Goal: Task Accomplishment & Management: Manage account settings

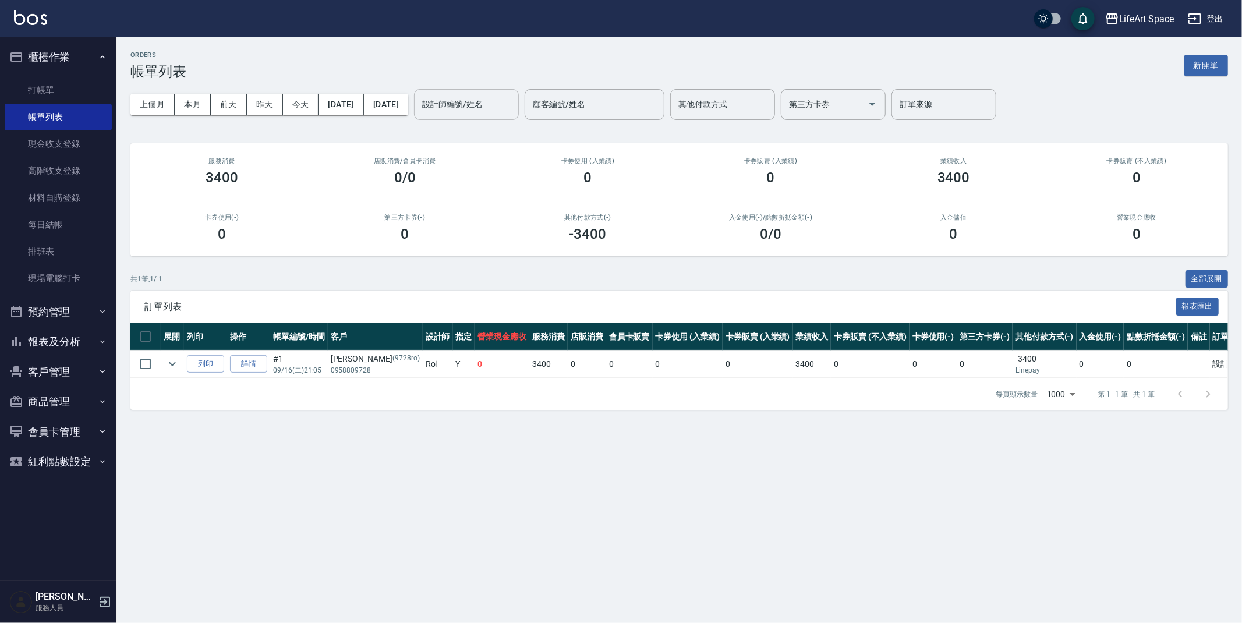
click at [481, 117] on div "設計師編號/姓名" at bounding box center [466, 104] width 105 height 31
click at [483, 112] on input "設計師編號/姓名" at bounding box center [466, 104] width 94 height 20
click at [483, 114] on input "設計師編號/姓名" at bounding box center [466, 104] width 94 height 20
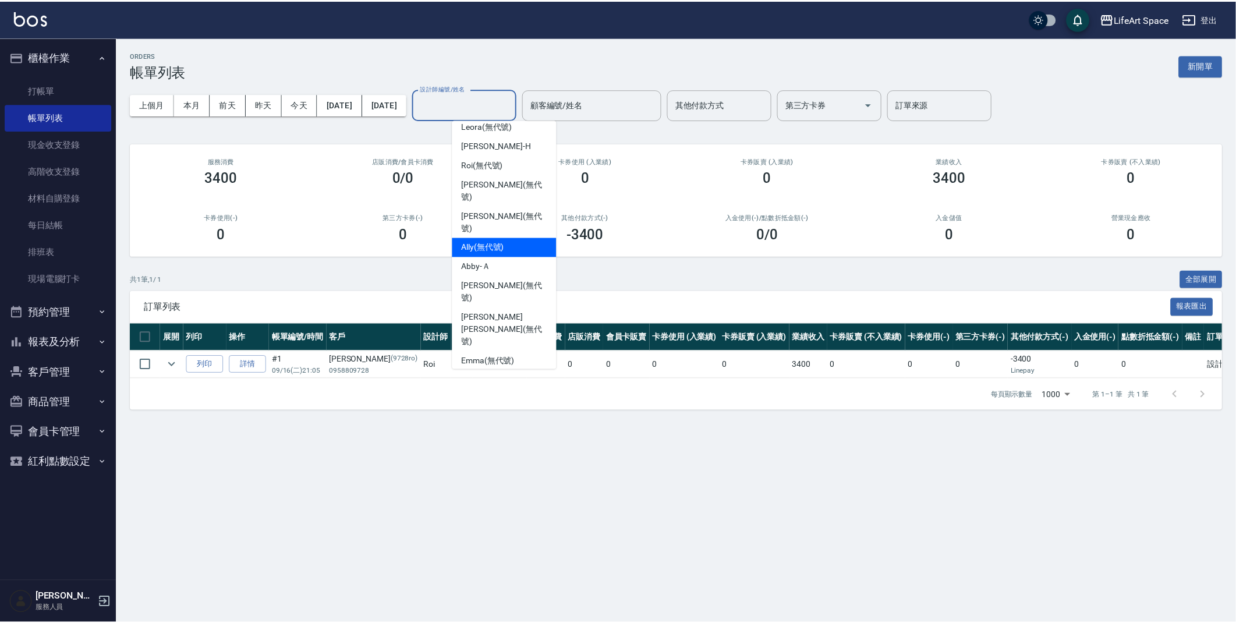
scroll to position [201, 0]
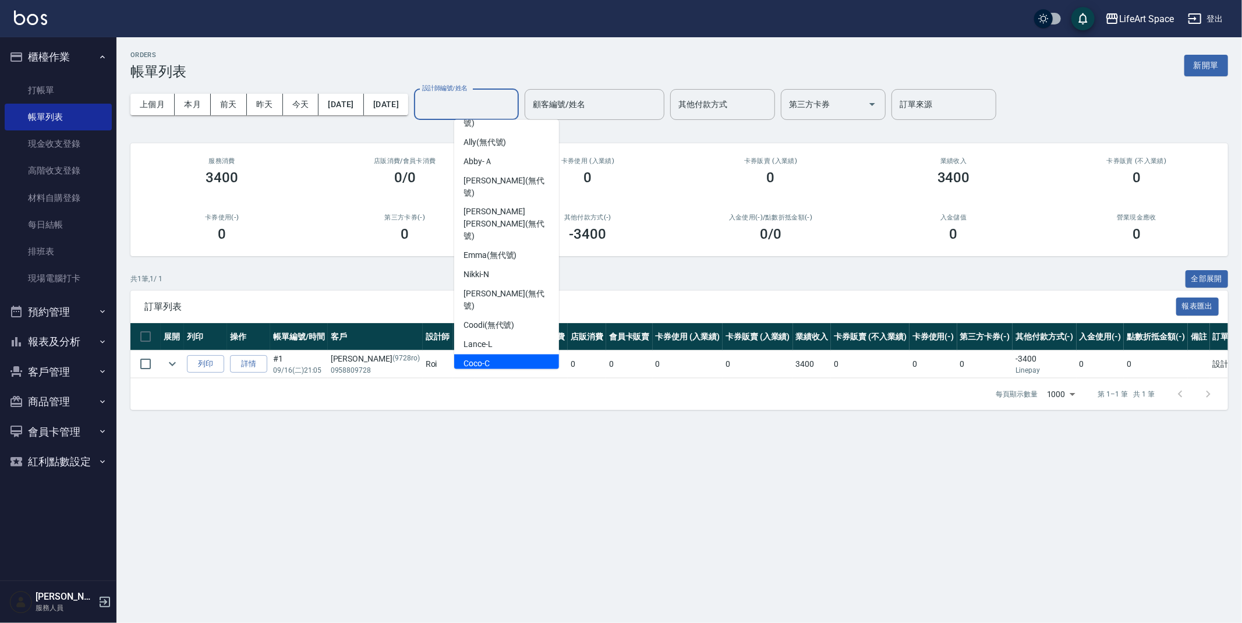
click at [493, 355] on div "Coco -C" at bounding box center [506, 364] width 105 height 19
type input "Coco-C"
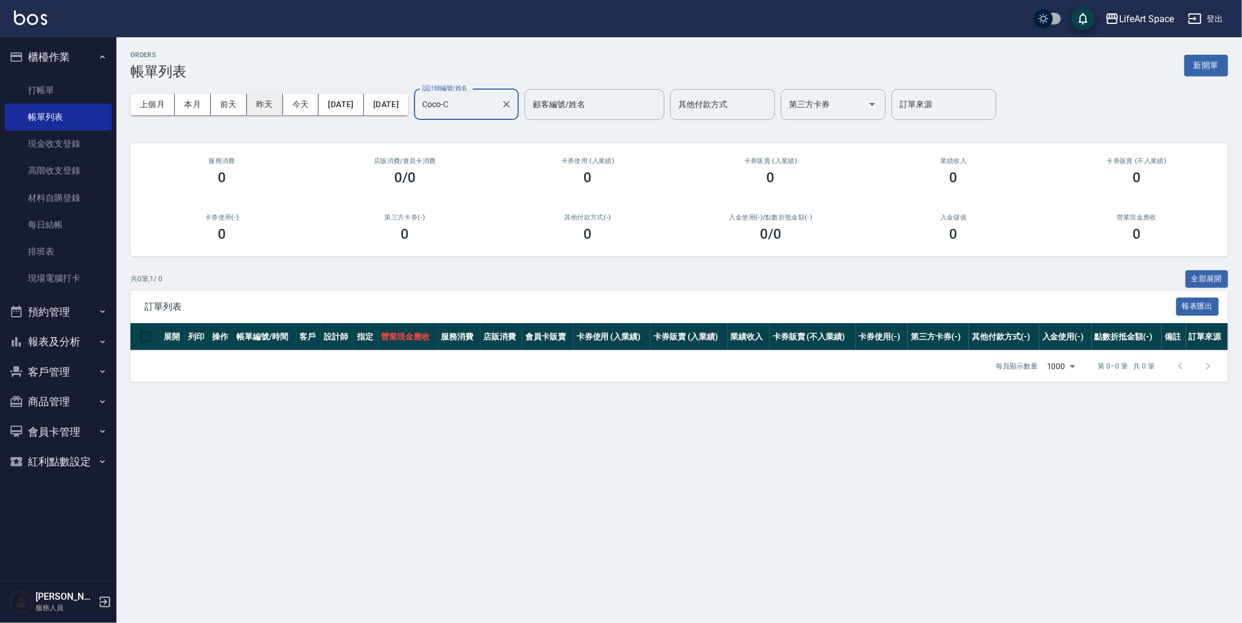
click at [262, 101] on button "昨天" at bounding box center [265, 105] width 36 height 22
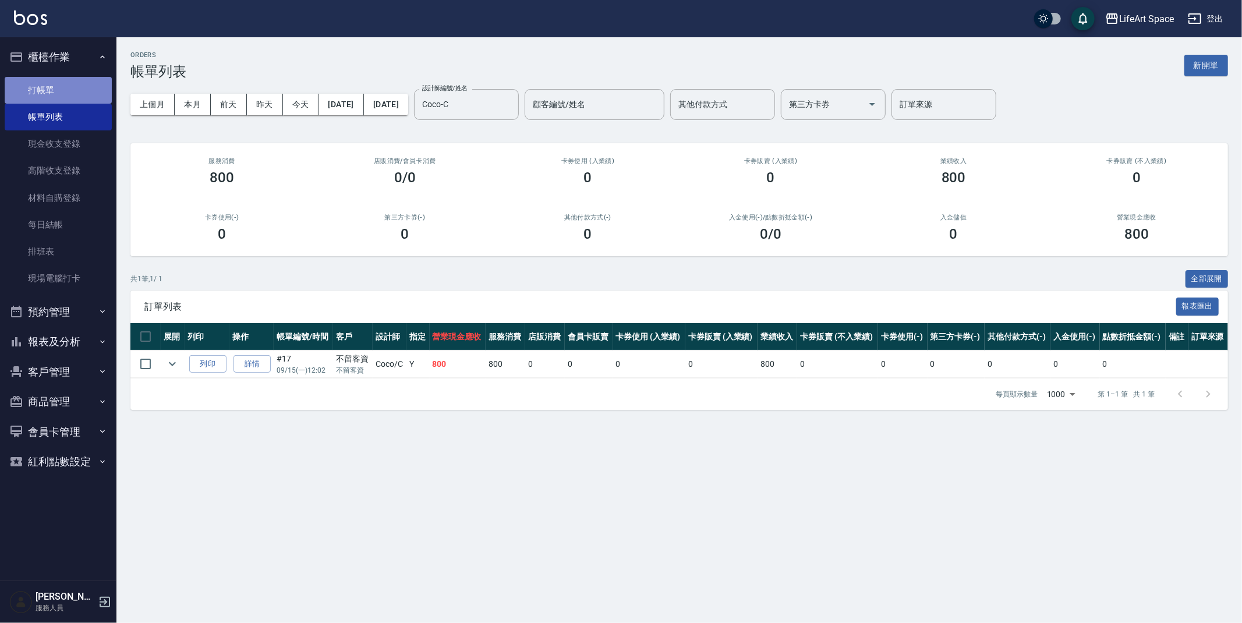
click at [75, 86] on link "打帳單" at bounding box center [58, 90] width 107 height 27
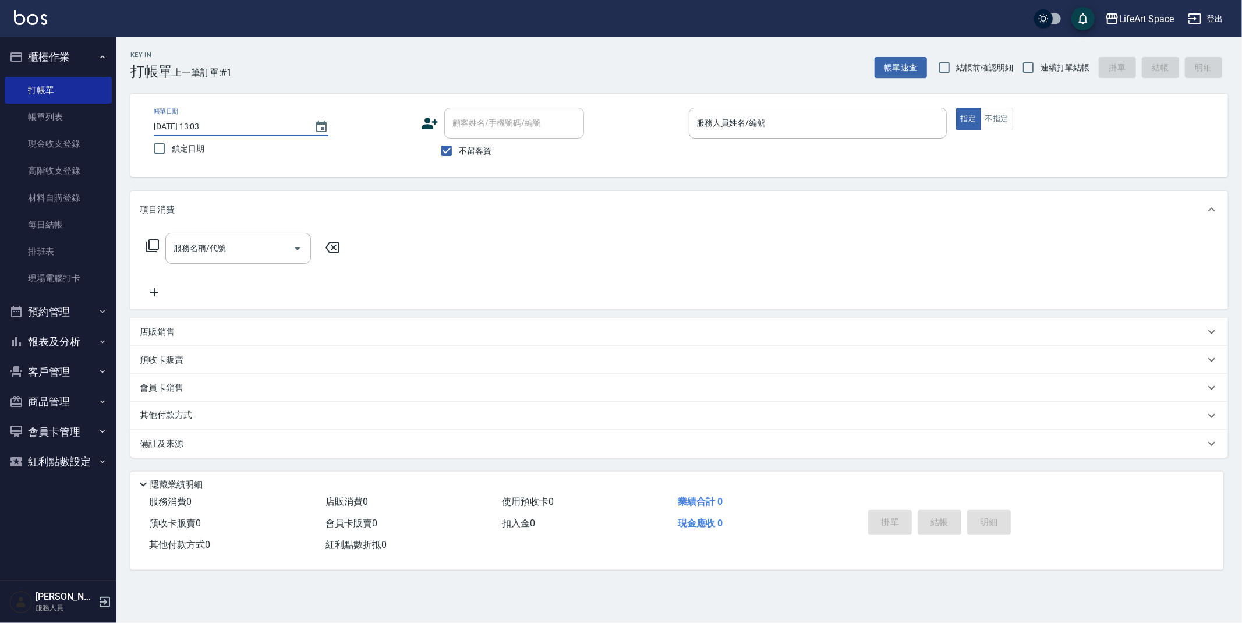
click at [195, 128] on input "2025/09/16 13:03" at bounding box center [228, 126] width 149 height 19
type input "2025/09/01 13:03"
type input "5"
click at [195, 128] on input "2025/09/01 13:03" at bounding box center [228, 126] width 149 height 19
type input "2025/09/15 13:03"
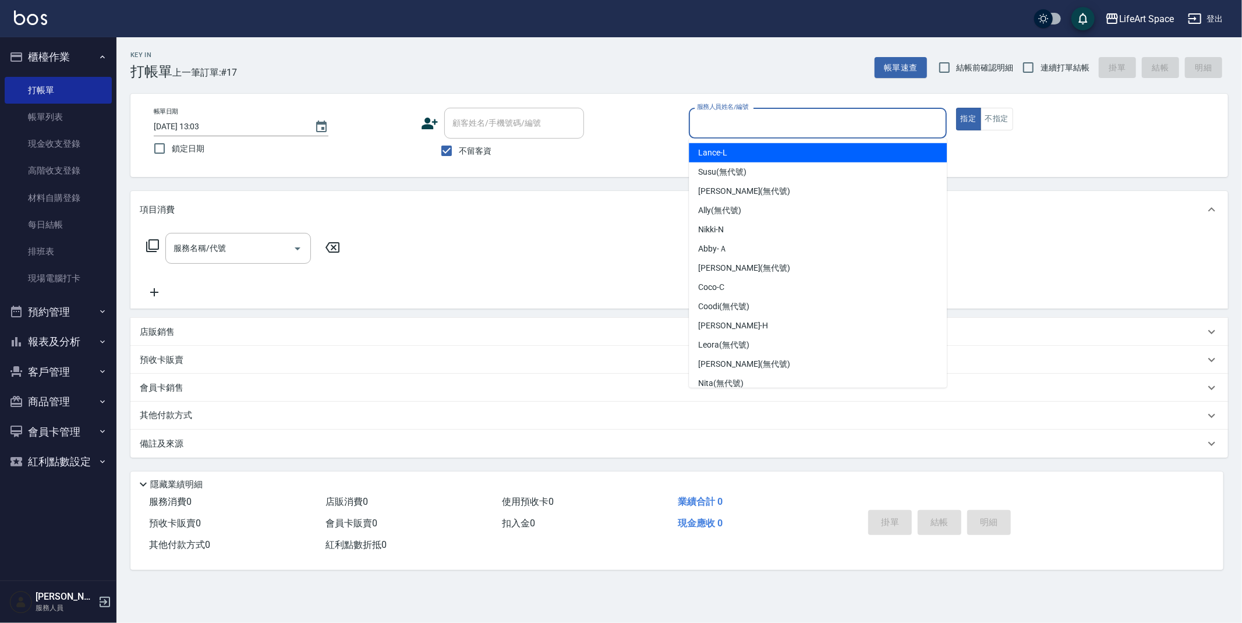
click at [781, 121] on input "服務人員姓名/編號" at bounding box center [818, 123] width 248 height 20
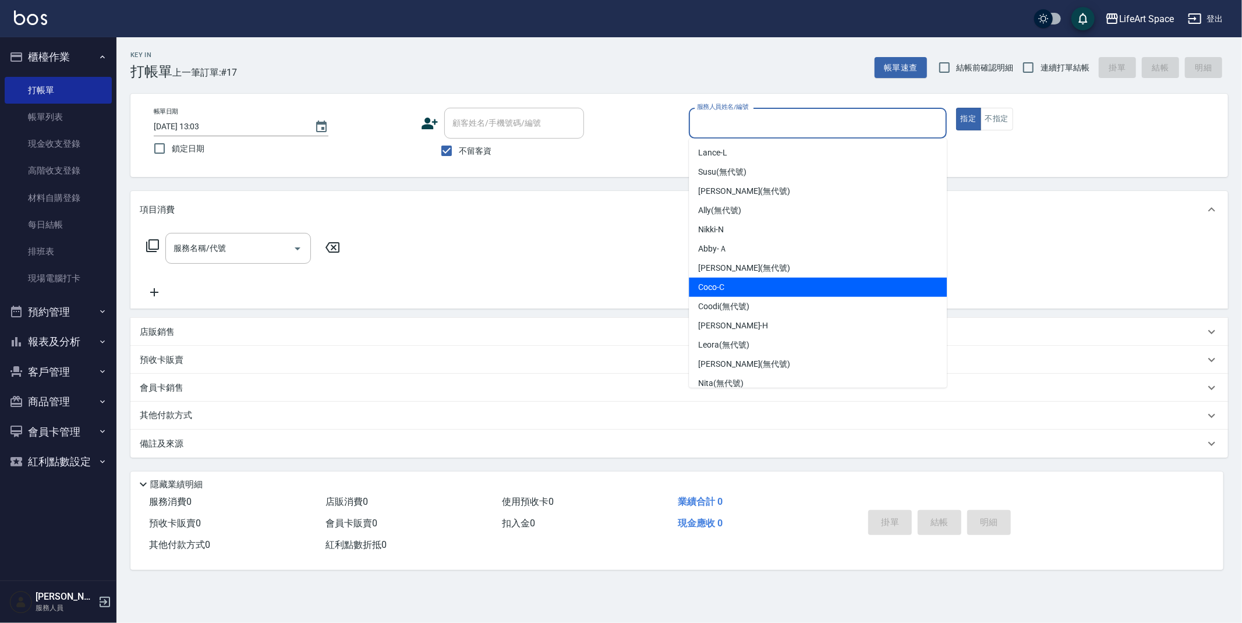
click at [757, 278] on div "Coco -C" at bounding box center [818, 287] width 258 height 19
type input "Coco-C"
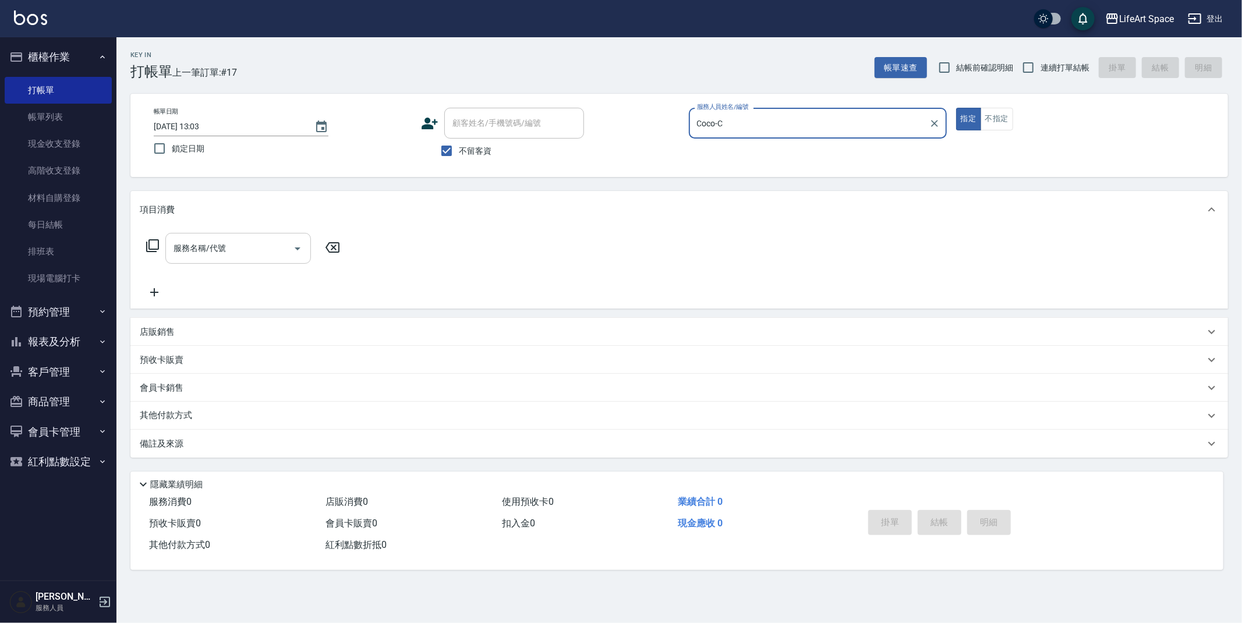
click at [192, 243] on div "服務名稱/代號 服務名稱/代號" at bounding box center [238, 248] width 146 height 31
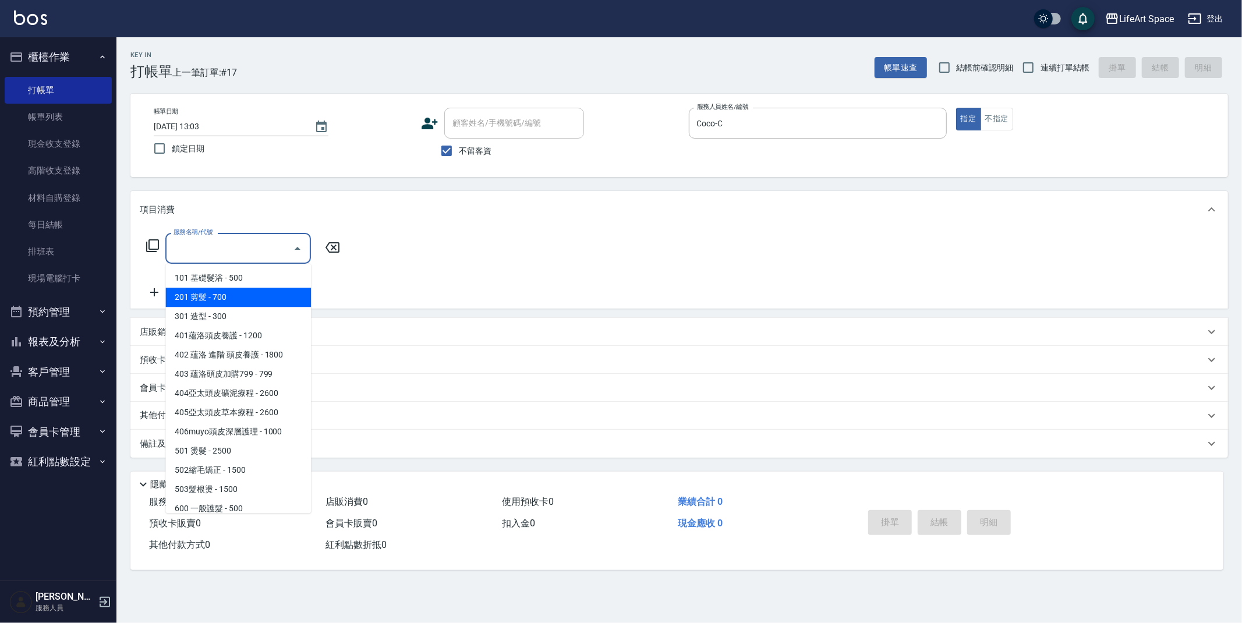
click at [220, 296] on span "201 剪髮 - 700" at bounding box center [238, 297] width 146 height 19
type input "201 剪髮(201)"
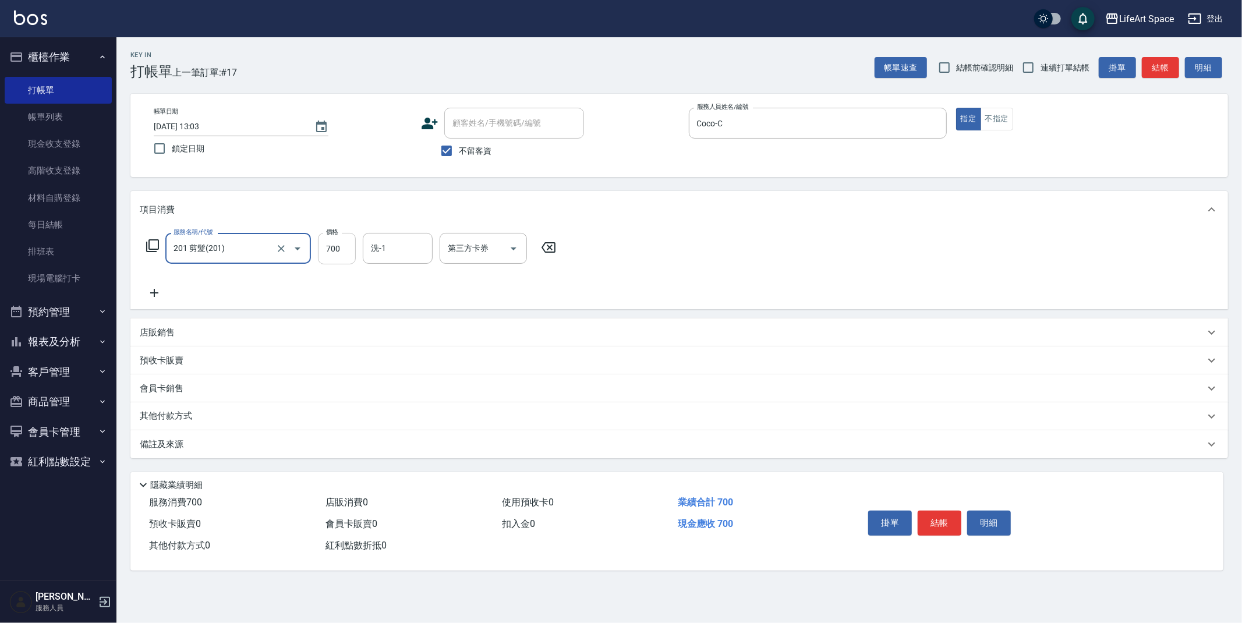
click at [348, 254] on input "700" at bounding box center [337, 248] width 38 height 31
type input "800"
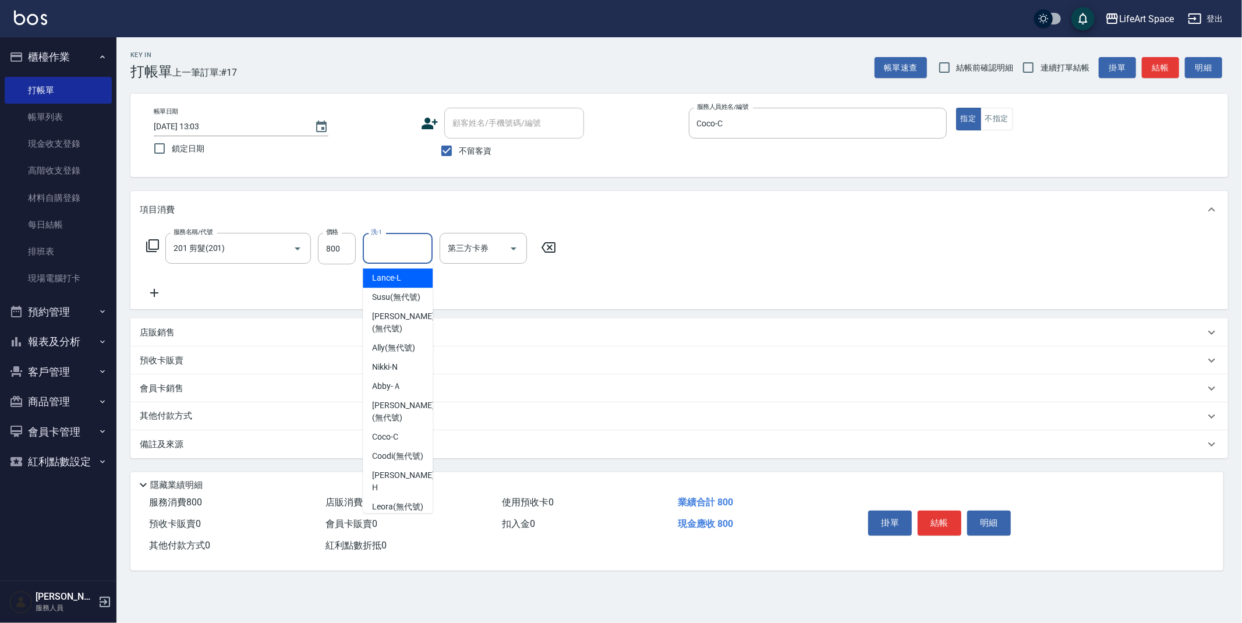
click at [417, 245] on input "洗-1" at bounding box center [397, 248] width 59 height 20
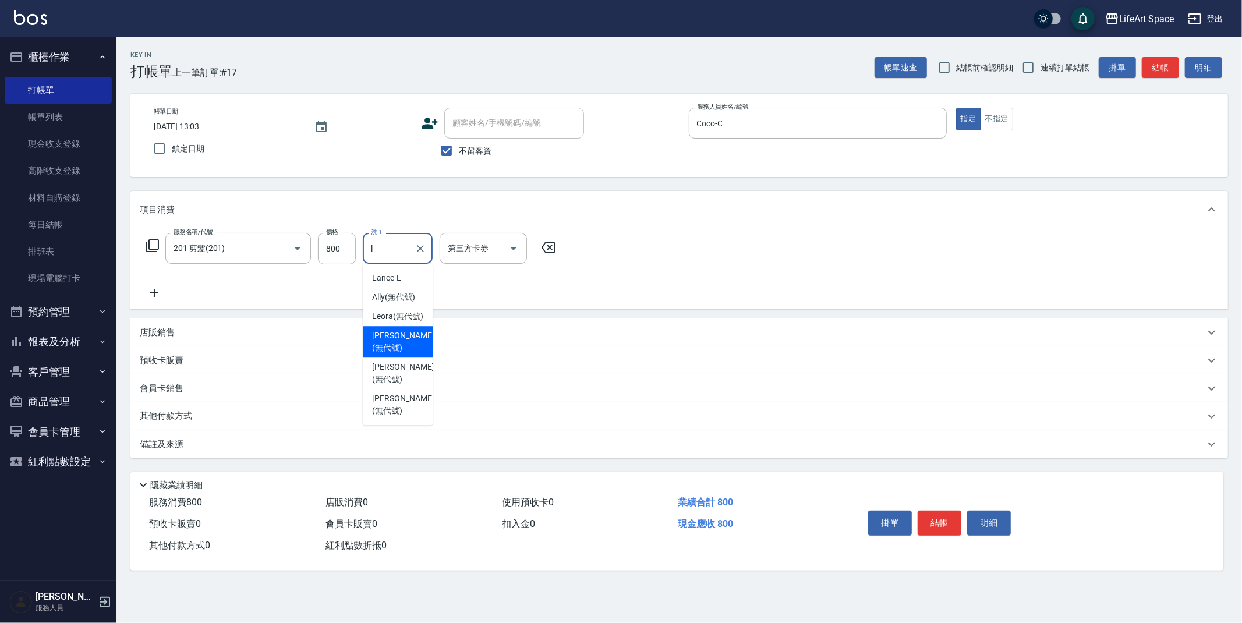
click at [399, 328] on div "Lillian (無代號)" at bounding box center [398, 341] width 70 height 31
type input "Lillian(無代號)"
click at [288, 443] on div "備註及來源" at bounding box center [672, 445] width 1065 height 12
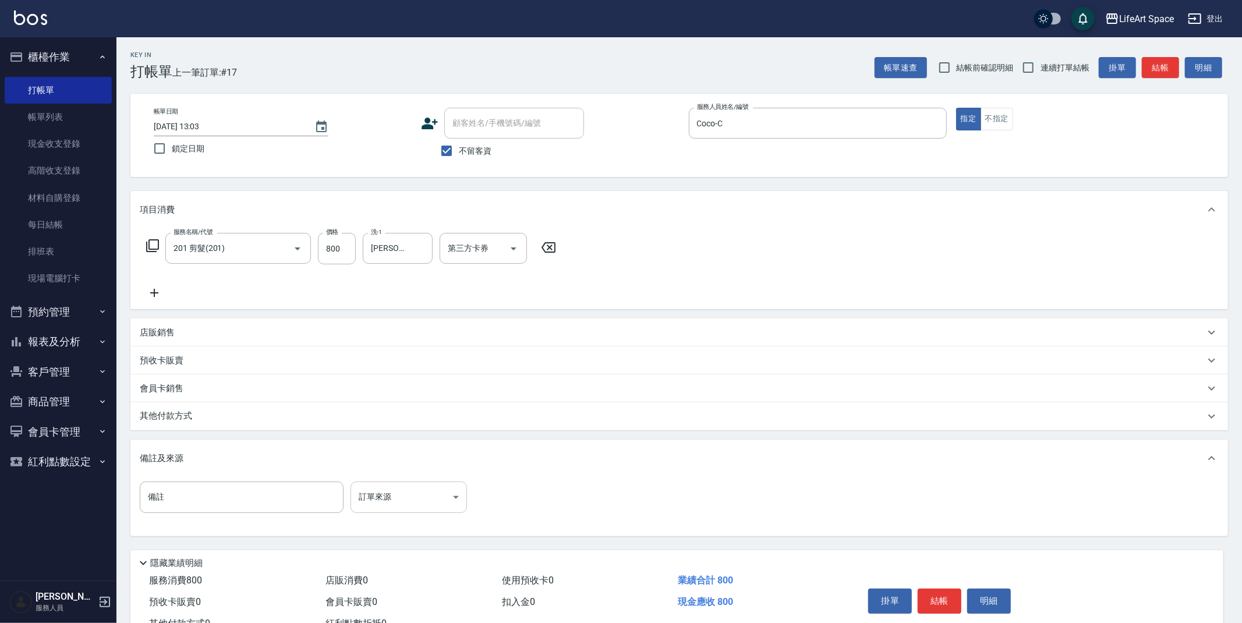
click at [401, 497] on body "LifeArt Space 登出 櫃檯作業 打帳單 帳單列表 現金收支登錄 高階收支登錄 材料自購登錄 每日結帳 排班表 現場電腦打卡 預約管理 預約管理 單…" at bounding box center [621, 331] width 1242 height 663
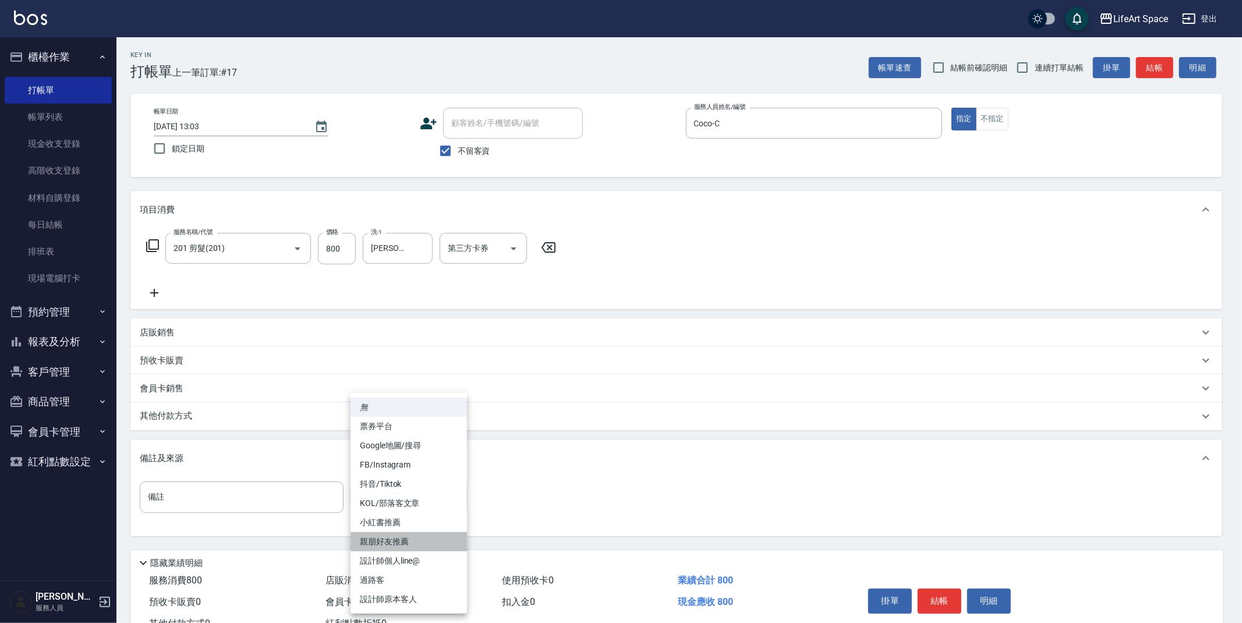
click at [414, 541] on li "親朋好友推薦" at bounding box center [409, 541] width 116 height 19
type input "親朋好友推薦"
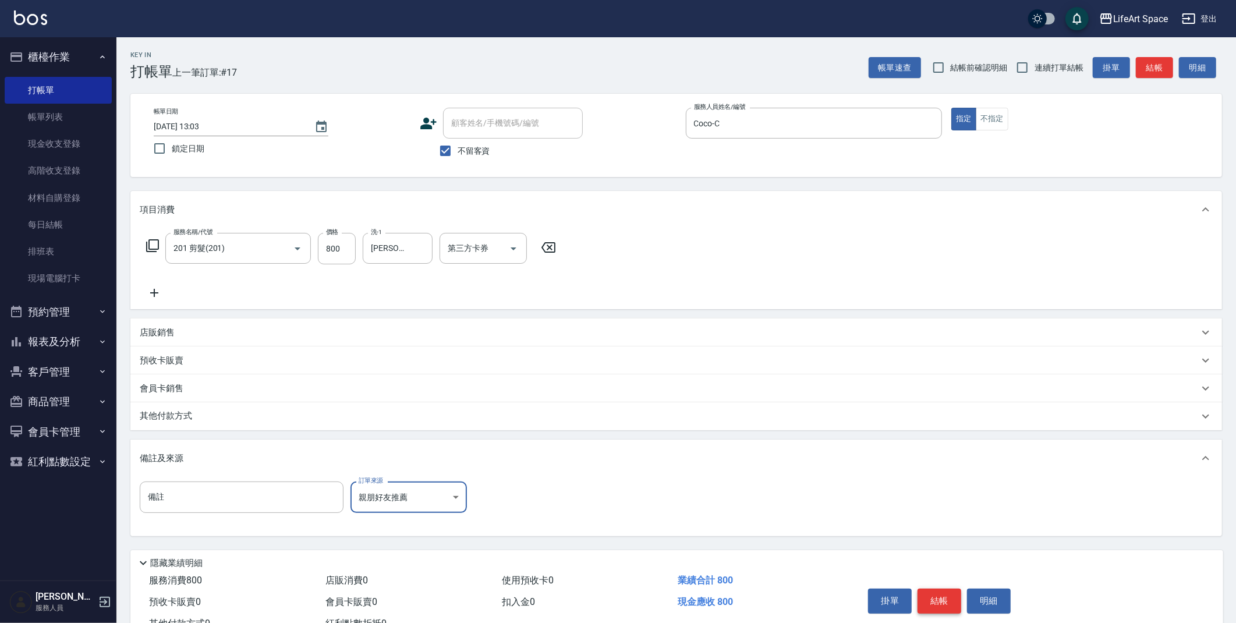
click at [949, 603] on button "結帳" at bounding box center [940, 601] width 44 height 24
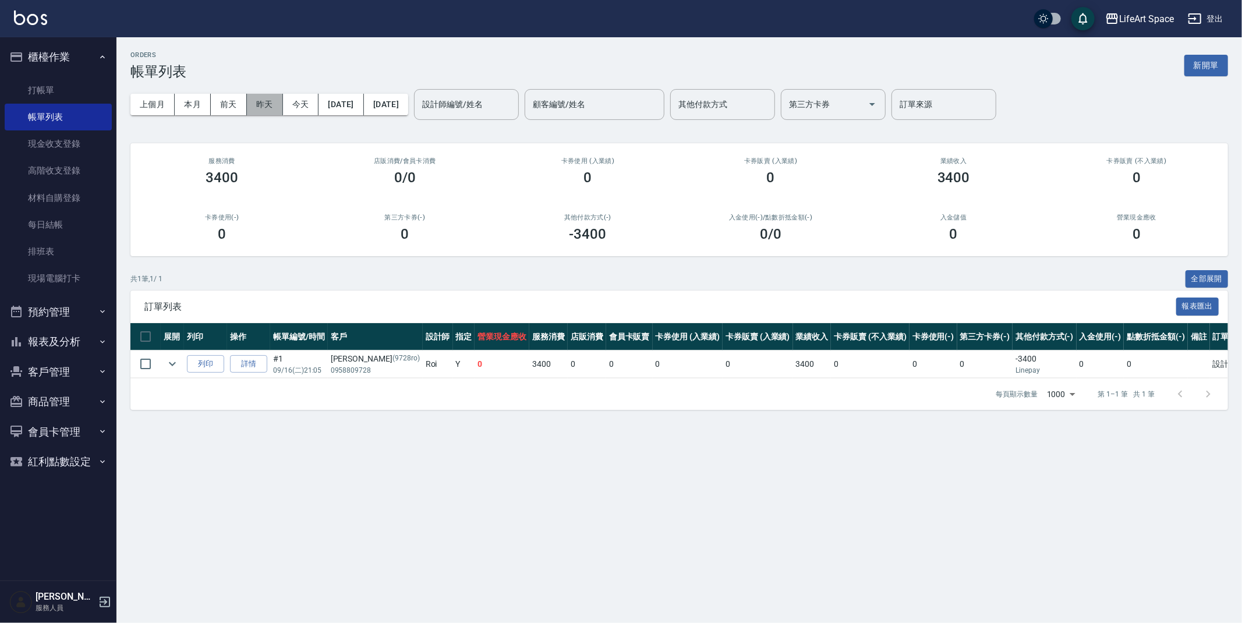
click at [267, 102] on button "昨天" at bounding box center [265, 105] width 36 height 22
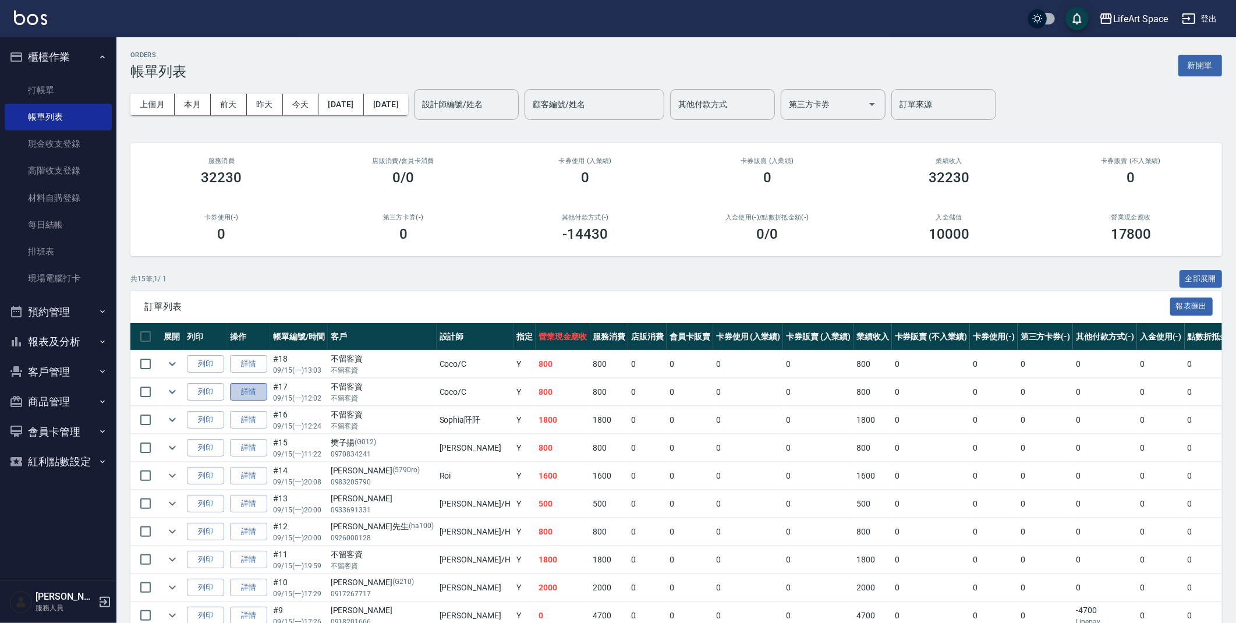
click at [242, 393] on link "詳情" at bounding box center [248, 392] width 37 height 18
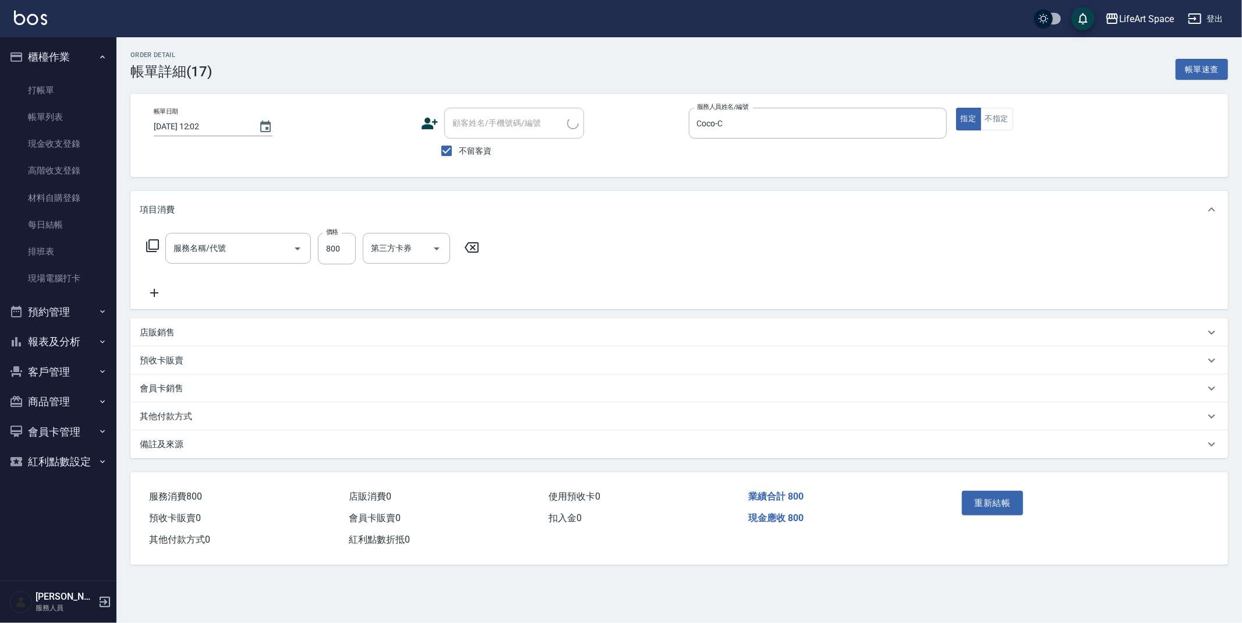
type input "2025/09/15 12:02"
checkbox input "true"
type input "Coco-C"
type input "201 剪髮(201)"
click at [372, 450] on div "備註及來源" at bounding box center [672, 445] width 1065 height 12
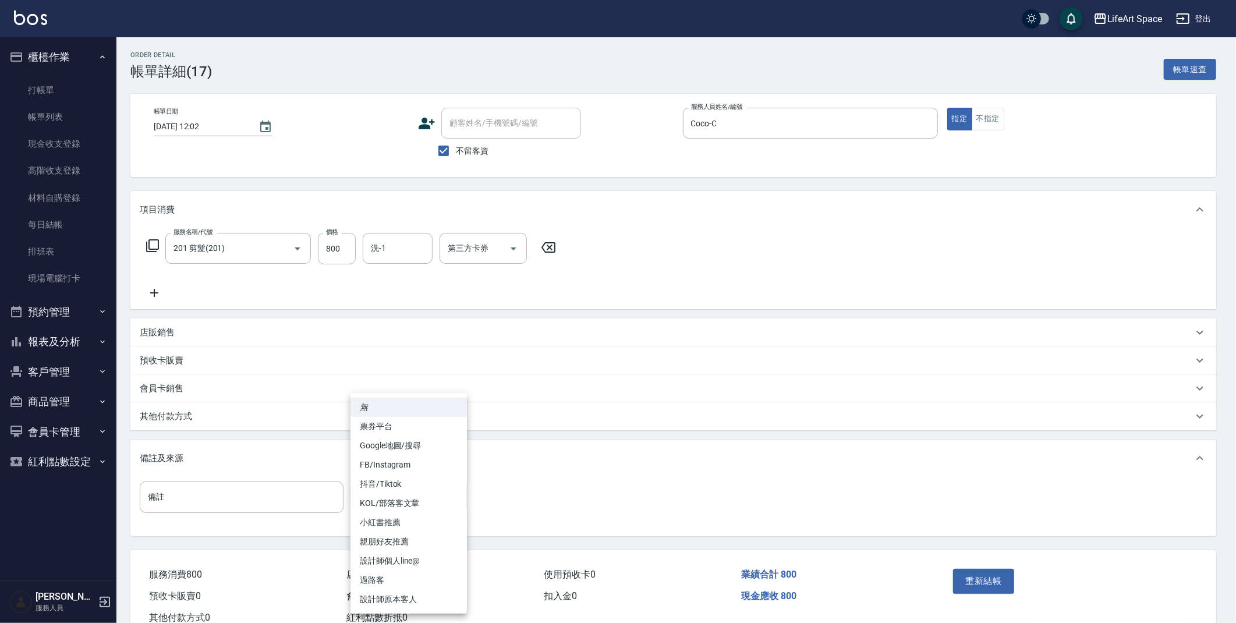
click at [387, 487] on body "LifeArt Space 登出 櫃檯作業 打帳單 帳單列表 現金收支登錄 高階收支登錄 材料自購登錄 每日結帳 排班表 現場電腦打卡 預約管理 預約管理 單…" at bounding box center [618, 328] width 1236 height 657
click at [377, 547] on li "親朋好友推薦" at bounding box center [409, 541] width 116 height 19
type input "親朋好友推薦"
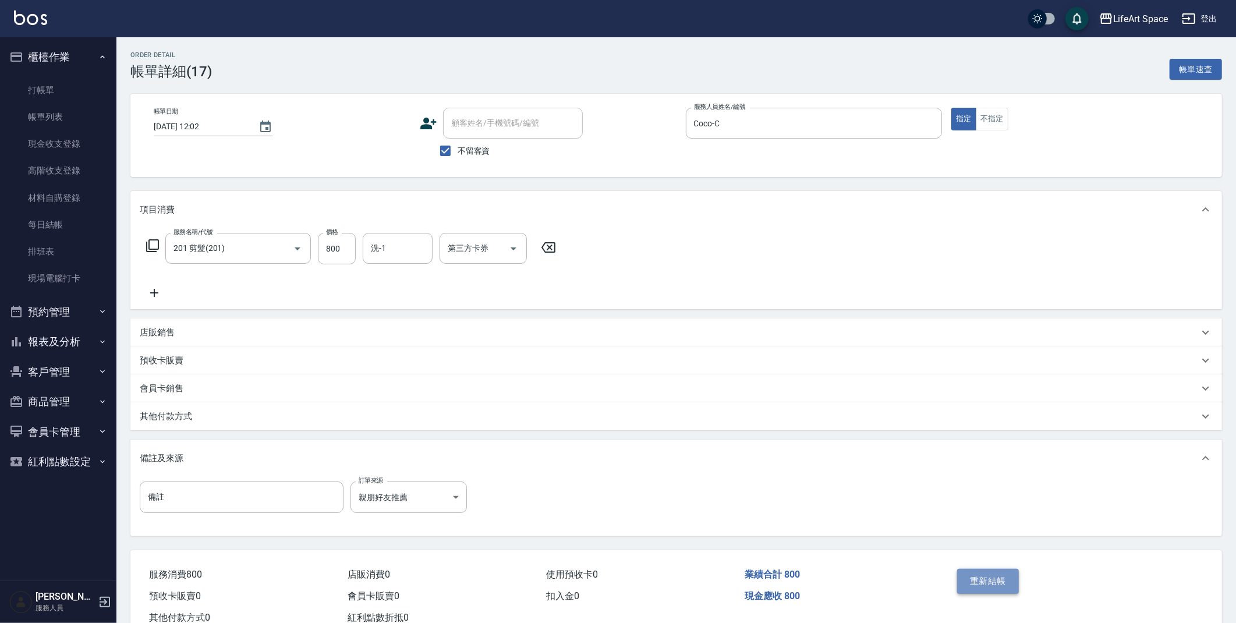
click at [974, 577] on button "重新結帳" at bounding box center [988, 581] width 62 height 24
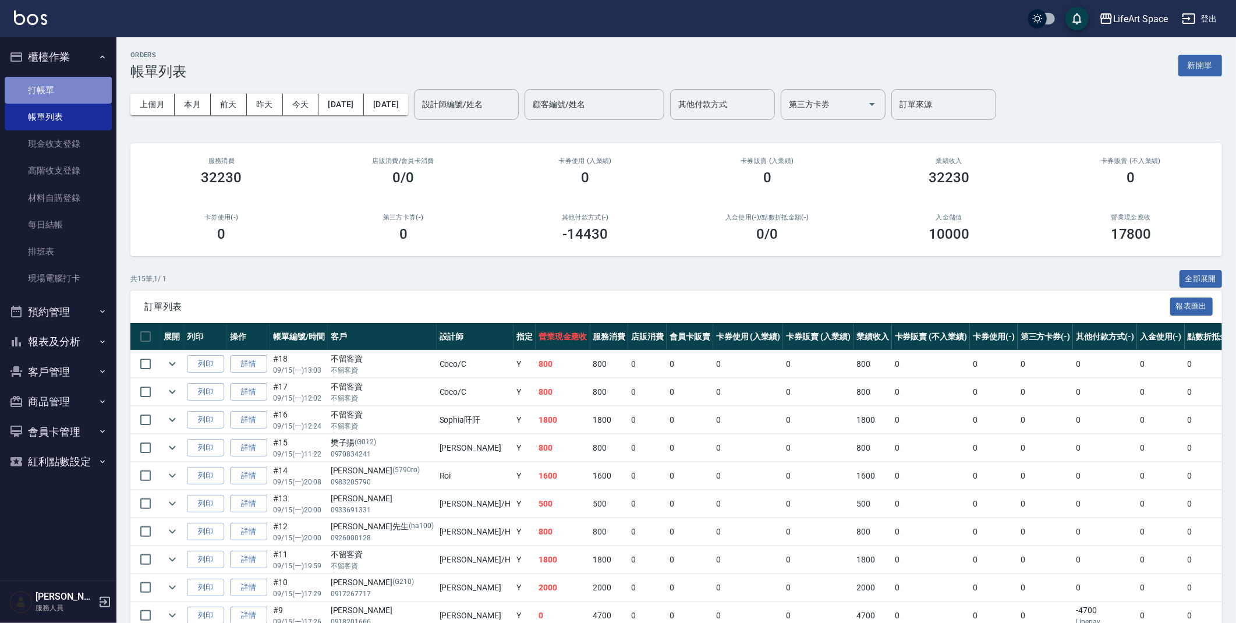
click at [79, 86] on link "打帳單" at bounding box center [58, 90] width 107 height 27
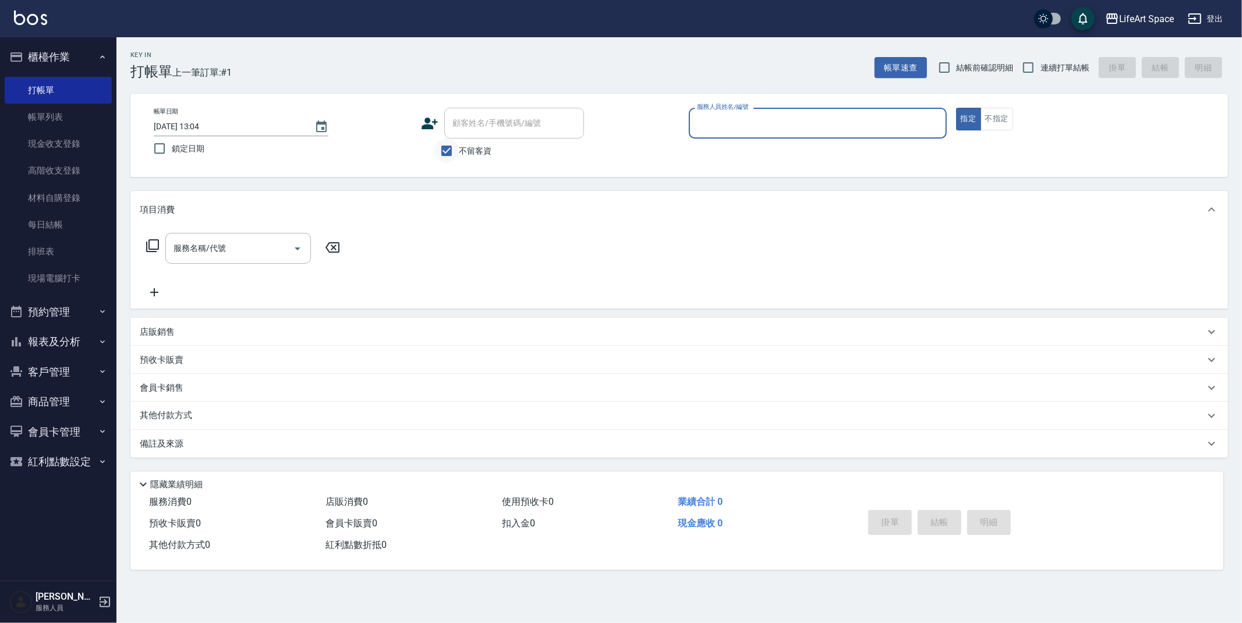
click at [448, 148] on input "不留客資" at bounding box center [446, 151] width 24 height 24
checkbox input "false"
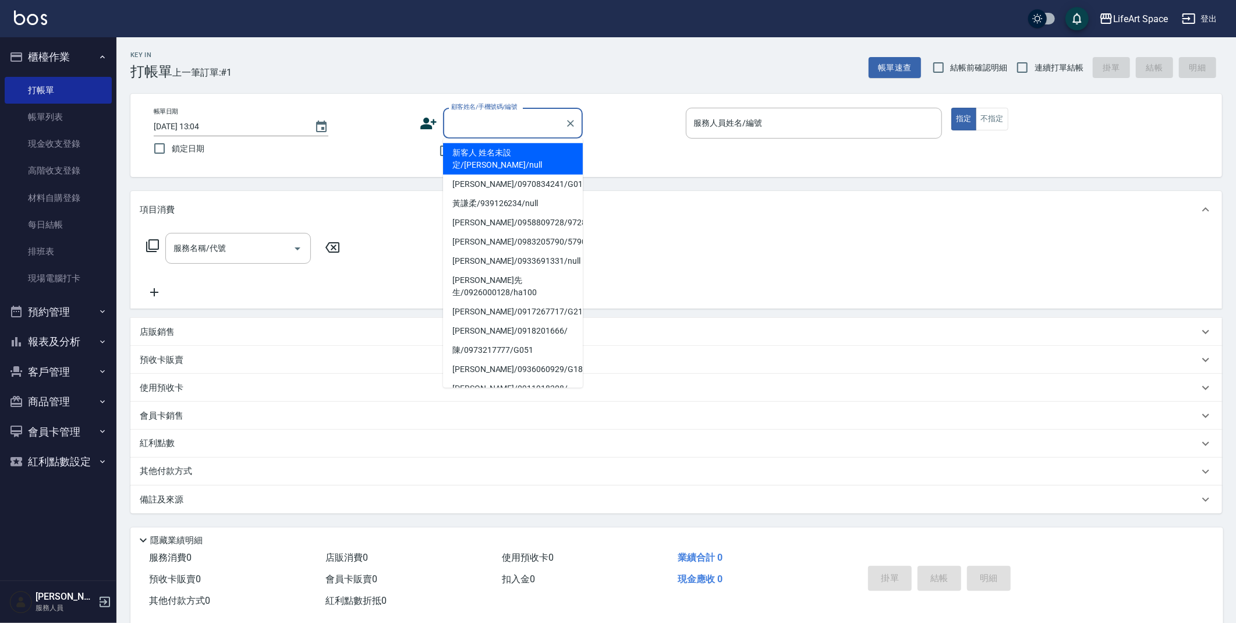
click at [471, 131] on input "顧客姓名/手機號碼/編號" at bounding box center [504, 123] width 112 height 20
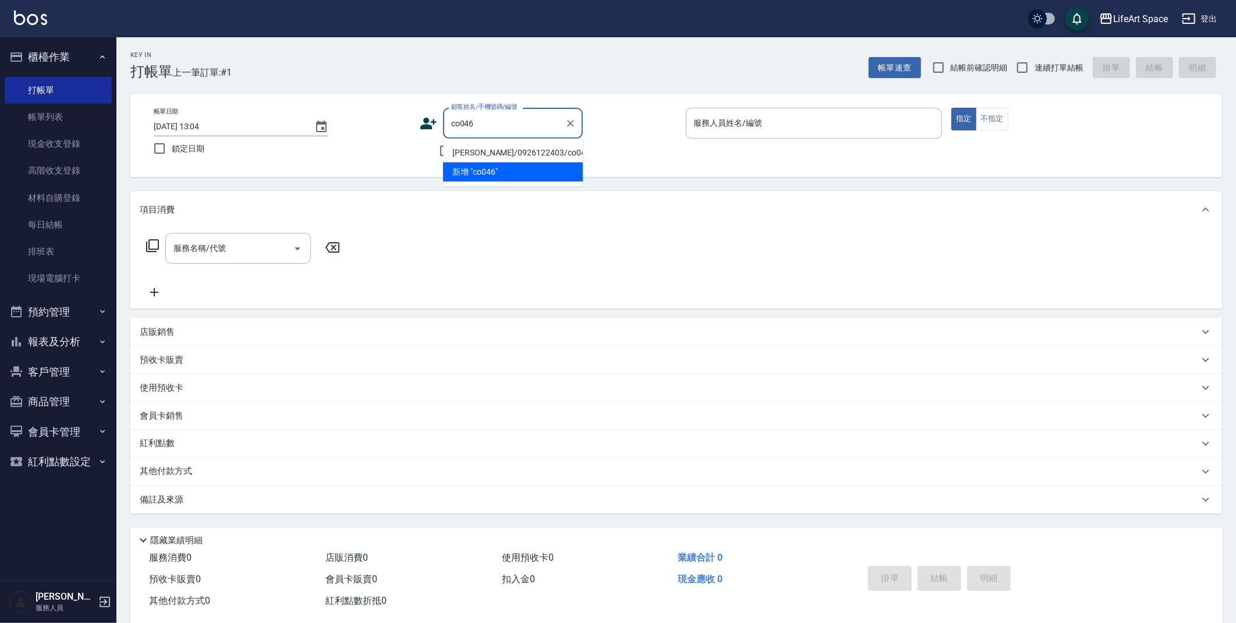
click at [493, 147] on li "唐靖婷/0926122403/co046*" at bounding box center [513, 152] width 140 height 19
type input "唐靖婷/0926122403/co046*"
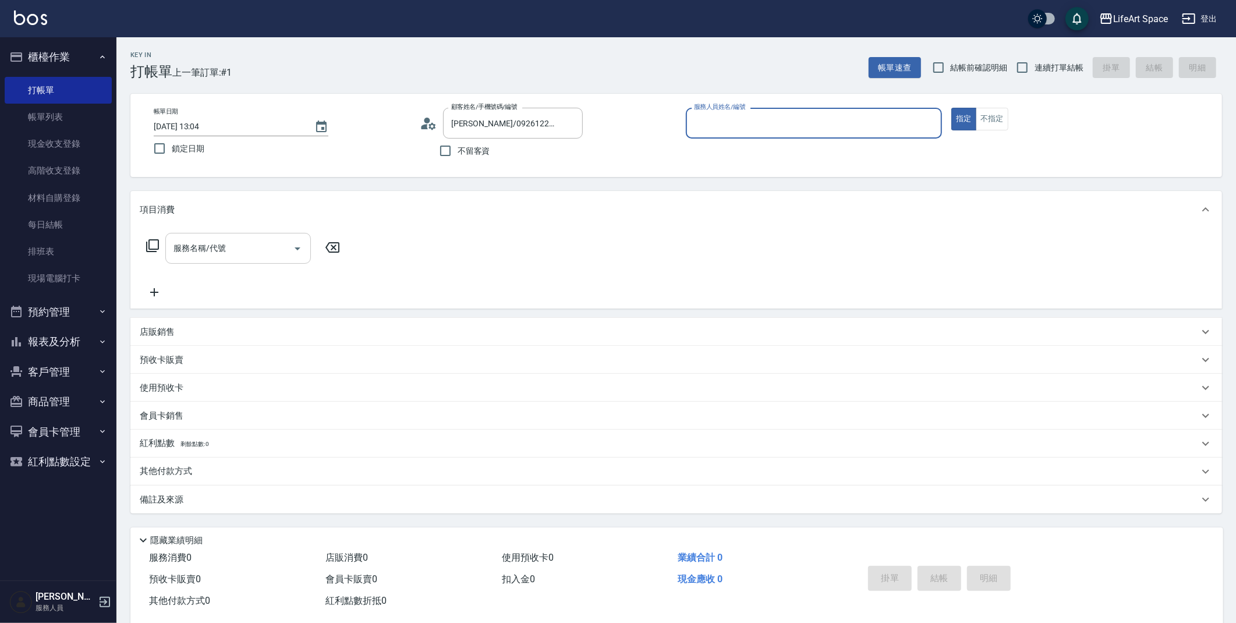
type input "Coco-C"
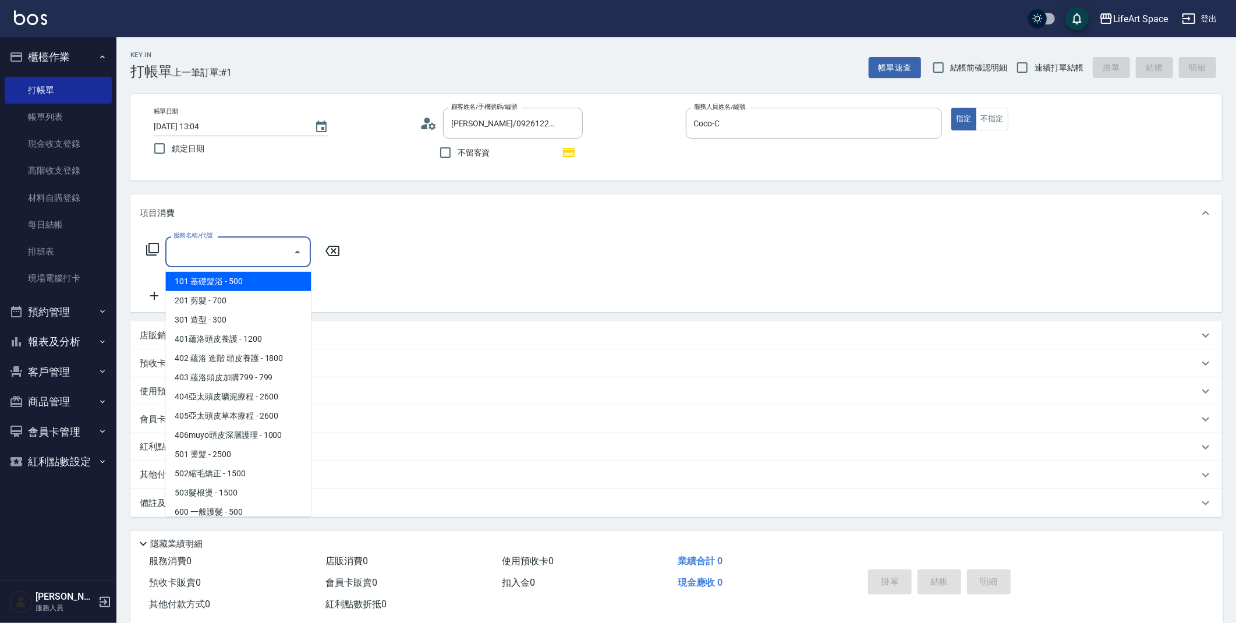
click at [243, 242] on input "服務名稱/代號" at bounding box center [230, 252] width 118 height 20
click at [242, 298] on span "201 剪髮 - 700" at bounding box center [238, 300] width 146 height 19
type input "201 剪髮(201)"
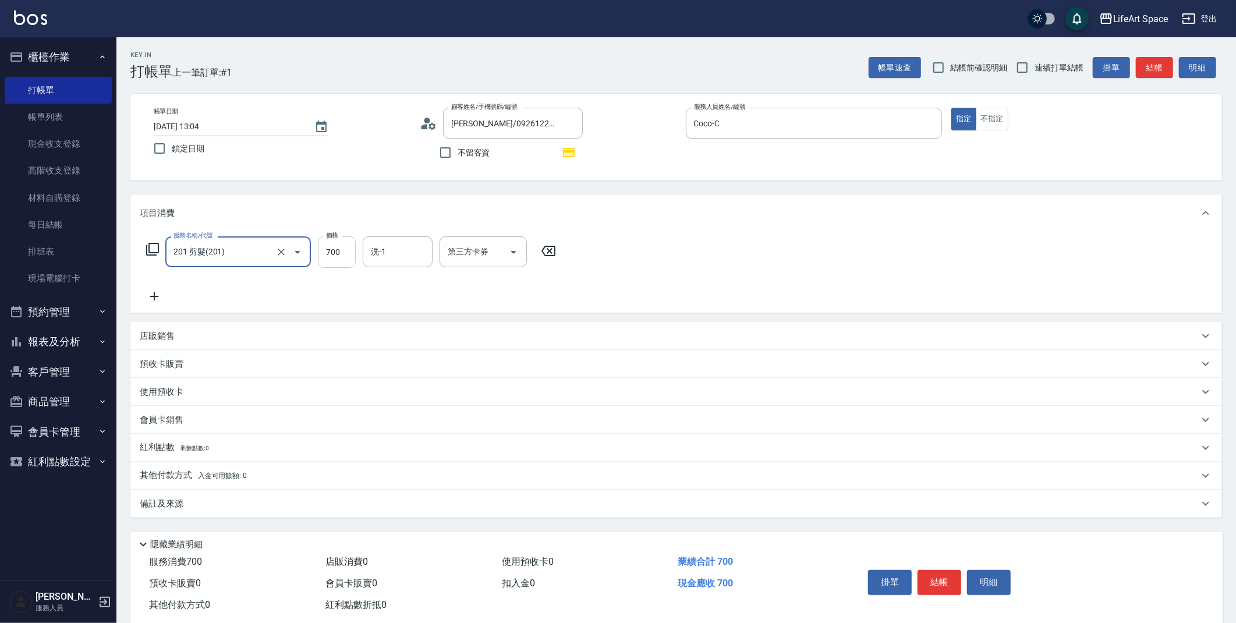
click at [337, 262] on input "700" at bounding box center [337, 251] width 38 height 31
type input "800"
click at [150, 300] on icon at bounding box center [154, 296] width 29 height 14
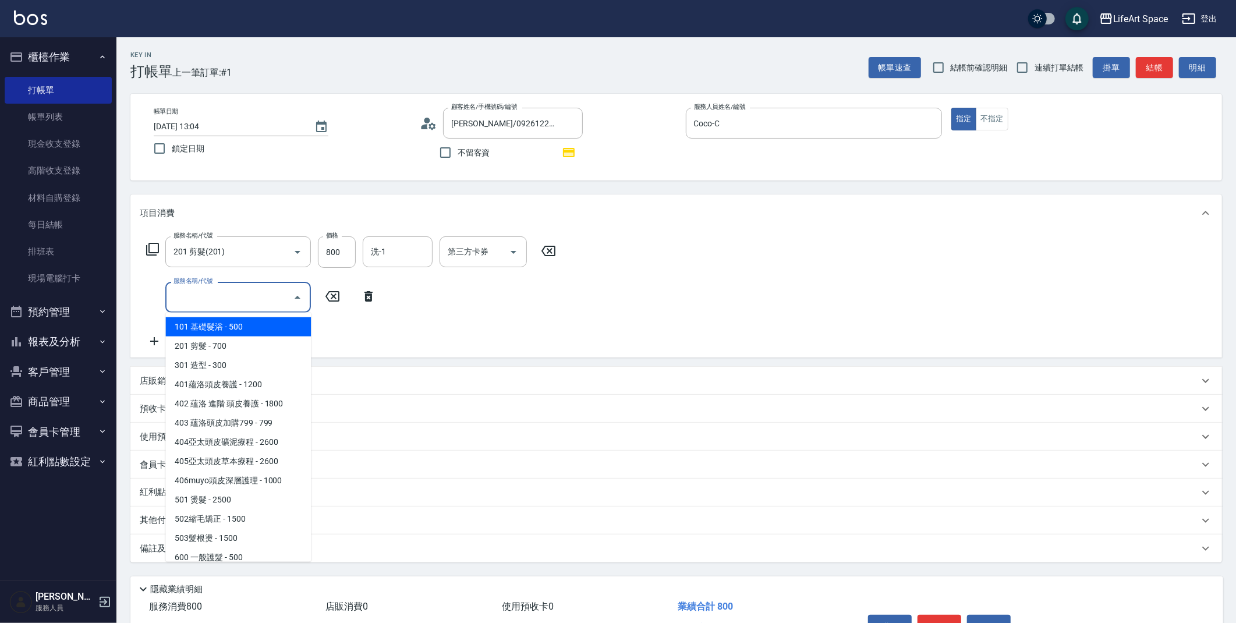
click at [214, 288] on input "服務名稱/代號" at bounding box center [230, 297] width 118 height 20
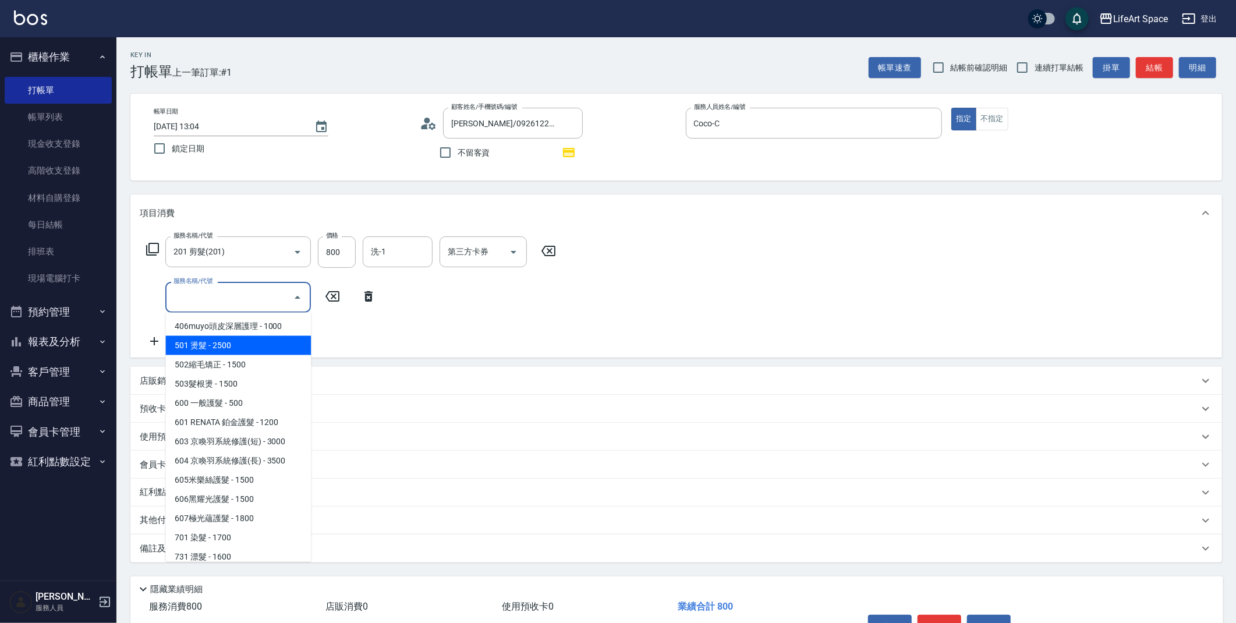
scroll to position [159, 0]
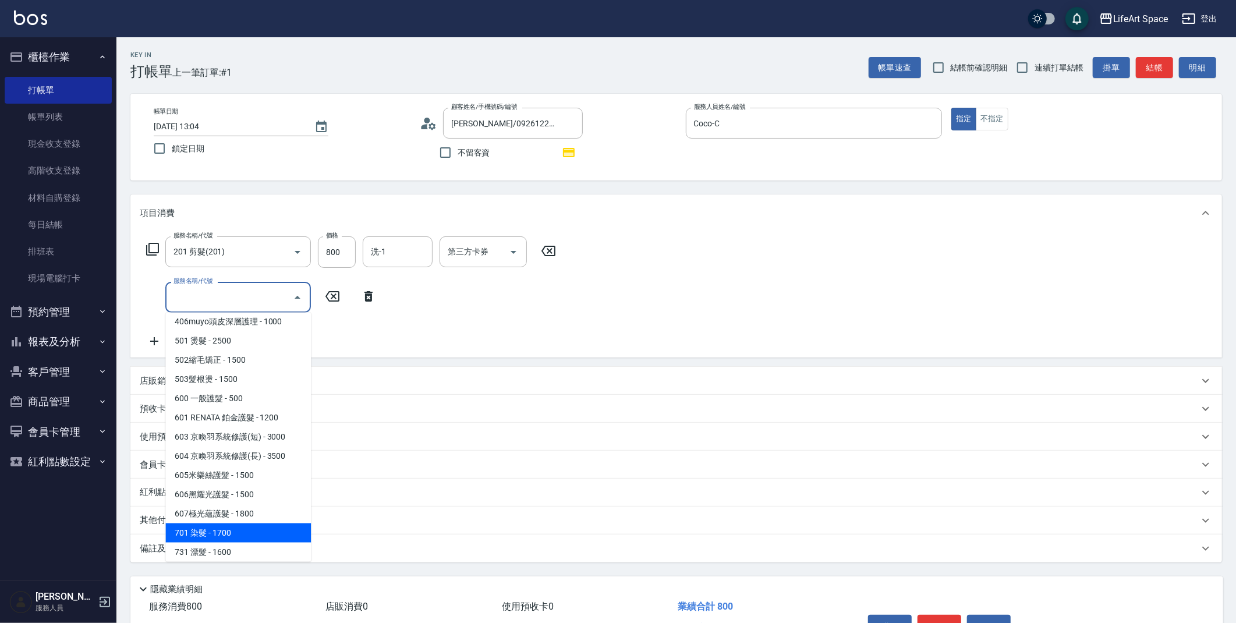
click at [231, 532] on span "701 染髮 - 1700" at bounding box center [238, 533] width 146 height 19
type input "701 染髮(701)"
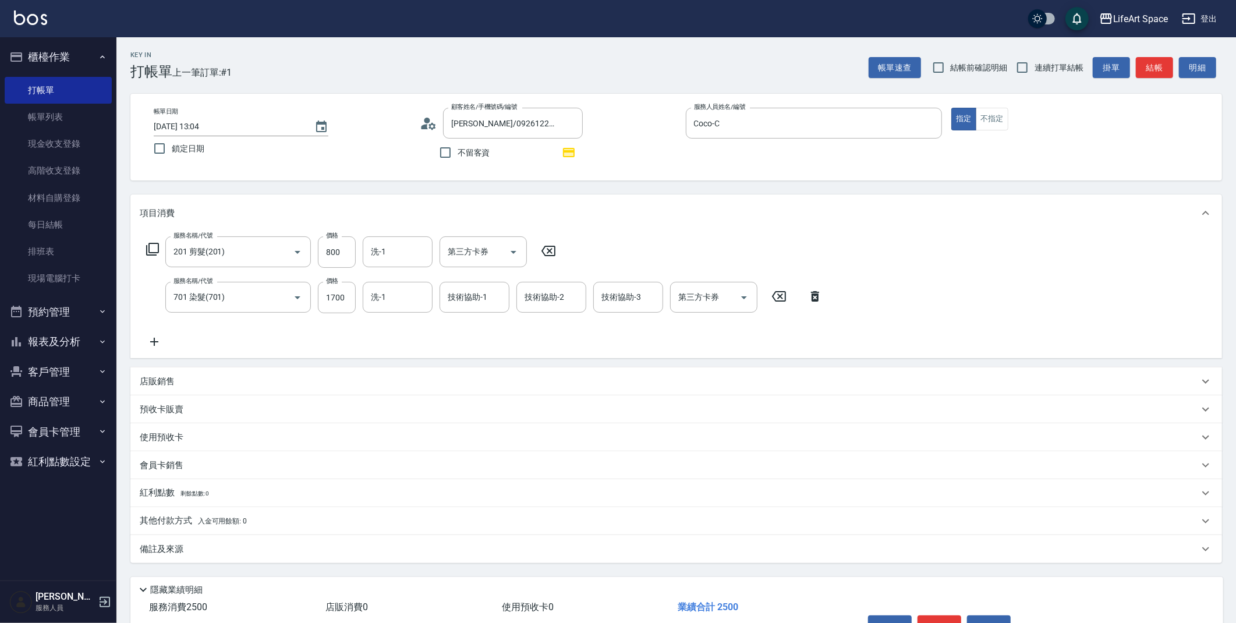
click at [160, 337] on icon at bounding box center [154, 342] width 29 height 14
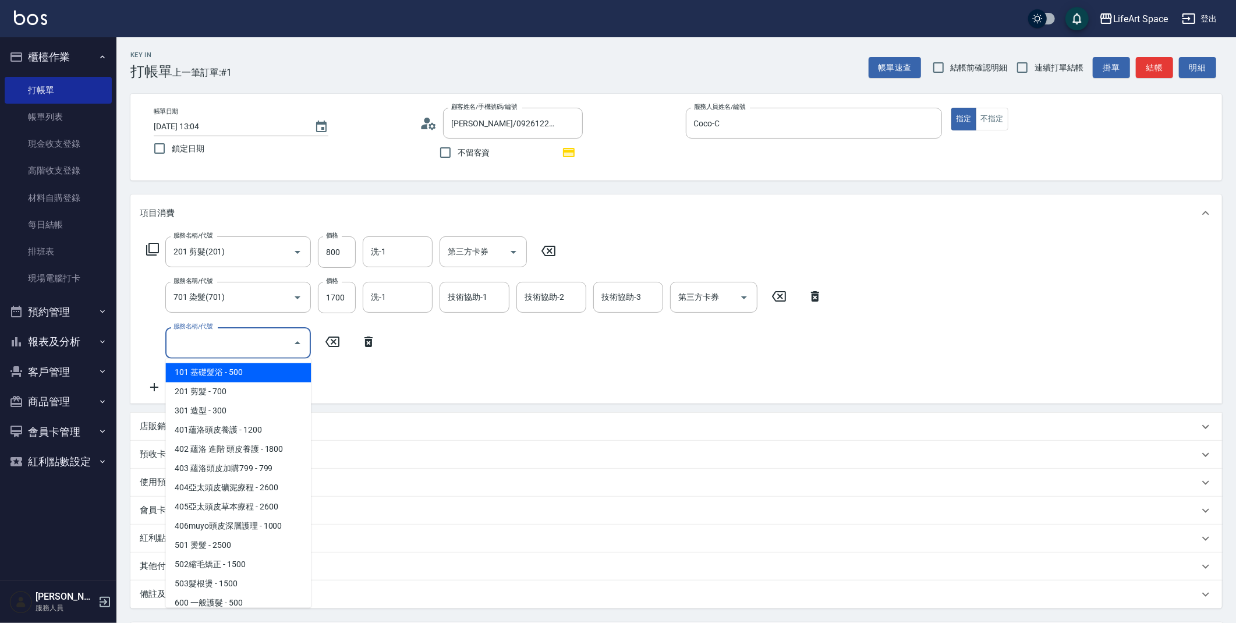
click at [176, 341] on input "服務名稱/代號" at bounding box center [230, 343] width 118 height 20
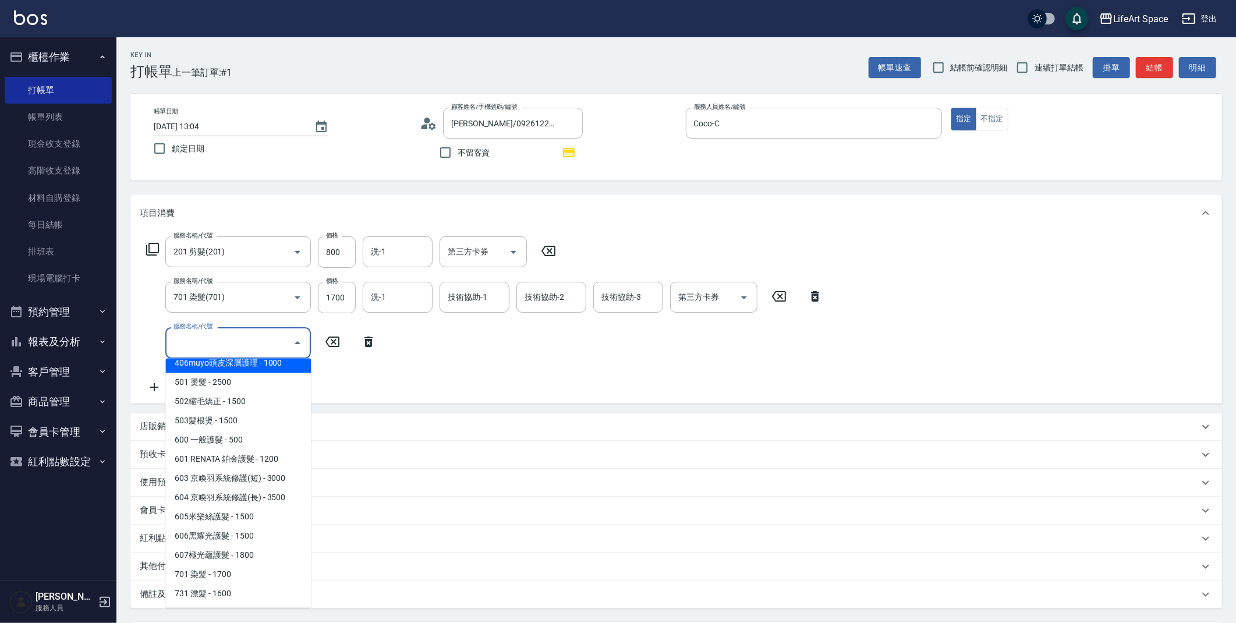
scroll to position [182, 0]
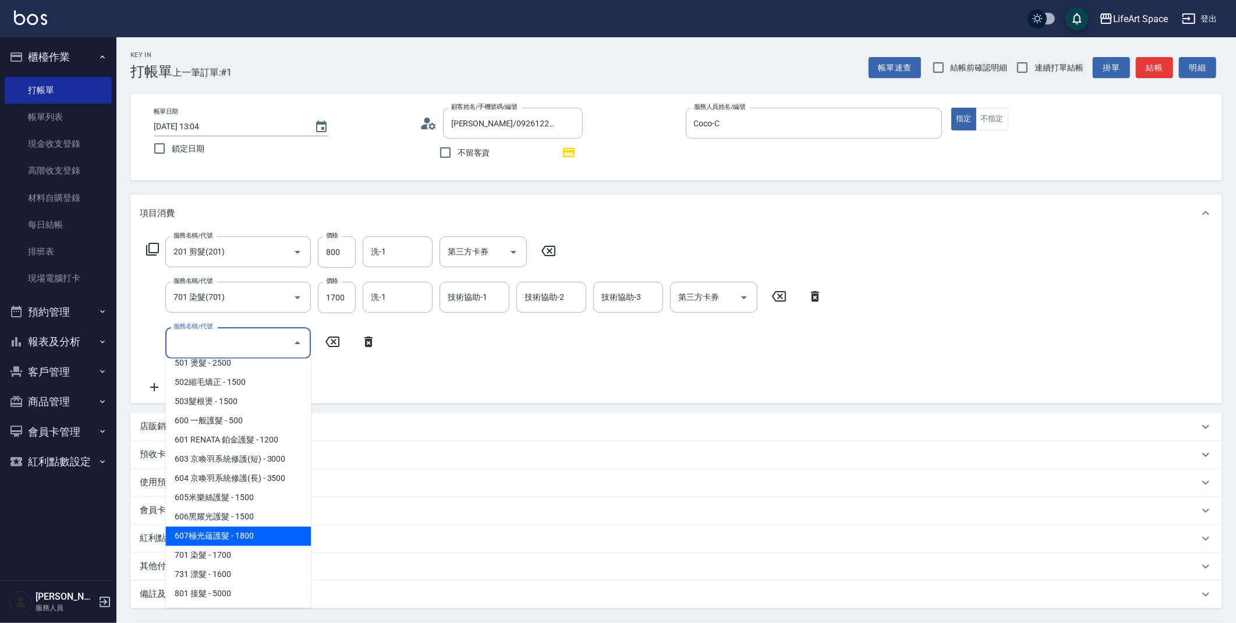
click at [253, 537] on span "607極光蘊護髮 - 1800" at bounding box center [238, 536] width 146 height 19
type input "607極光蘊護髮(607)"
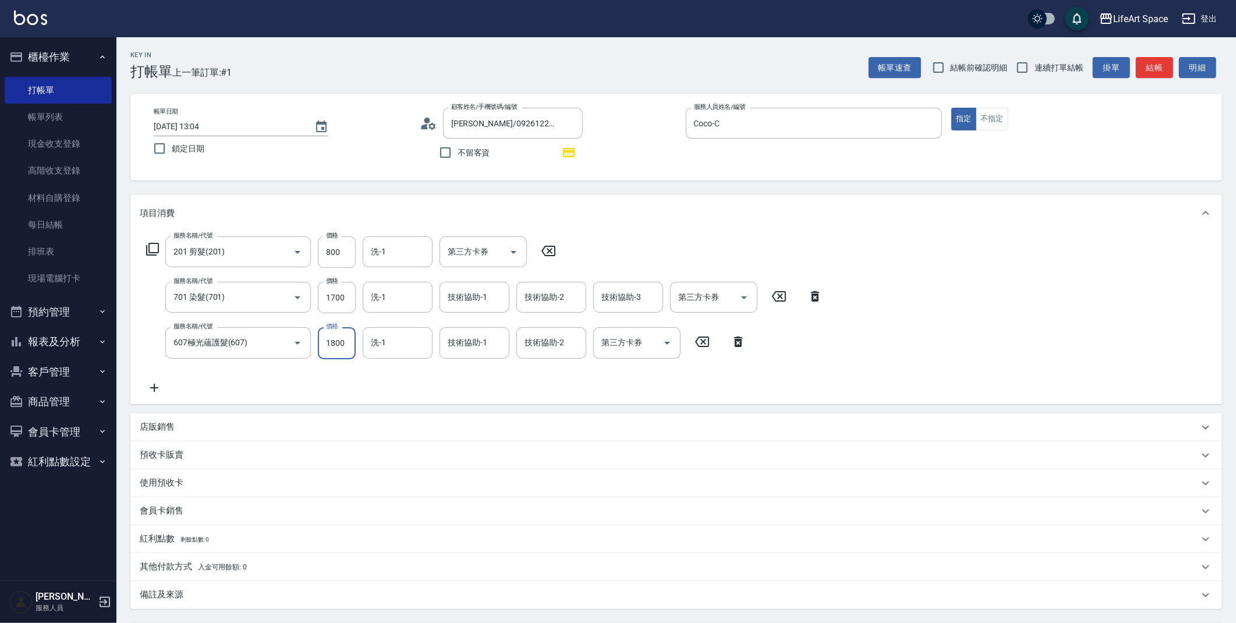
click at [340, 348] on input "1800" at bounding box center [337, 342] width 38 height 31
type input "2200"
click at [345, 291] on input "1700" at bounding box center [337, 297] width 38 height 31
type input "1800"
click at [274, 600] on div "備註及來源" at bounding box center [669, 595] width 1059 height 12
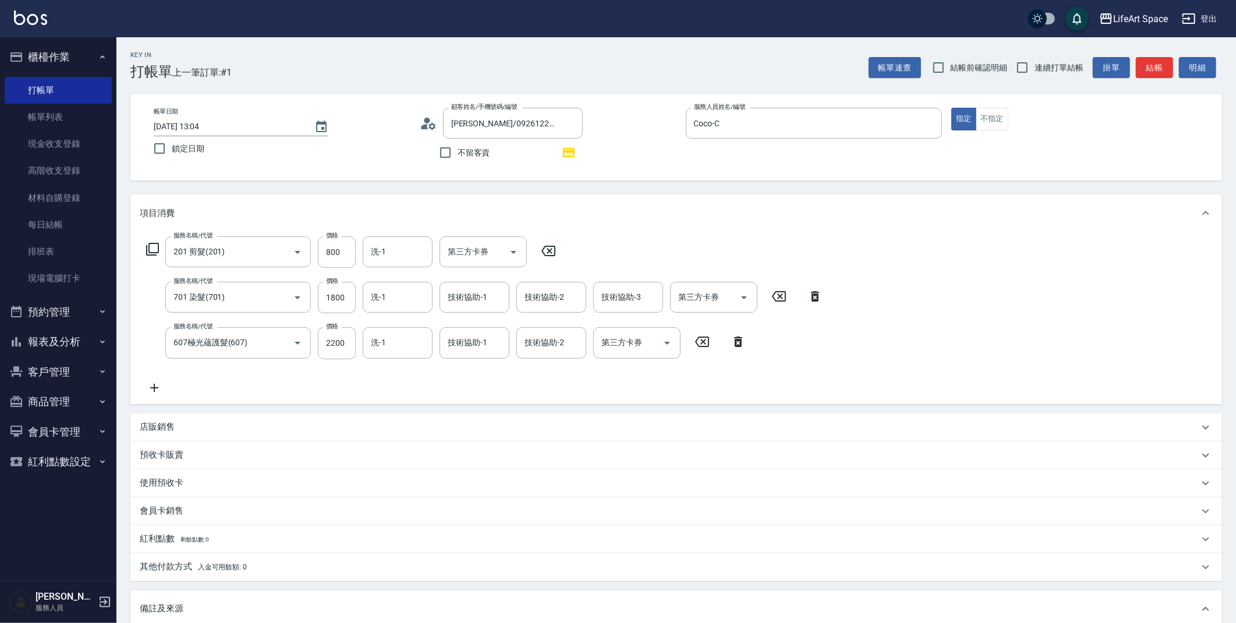
scroll to position [194, 0]
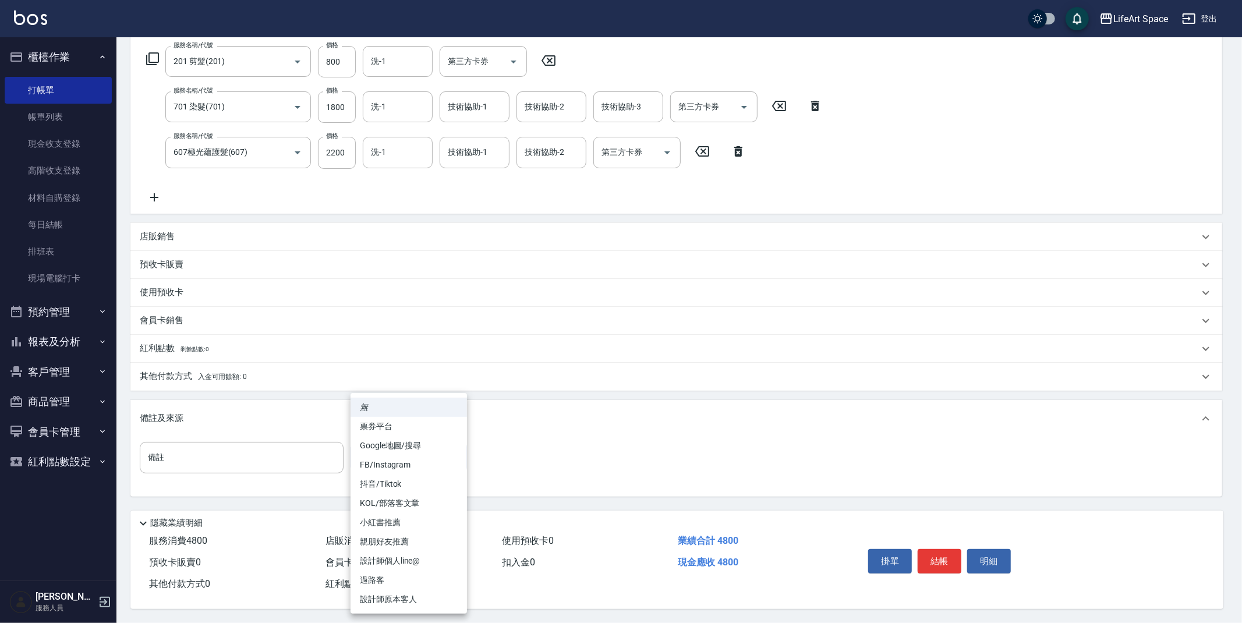
click at [395, 459] on body "LifeArt Space 登出 櫃檯作業 打帳單 帳單列表 現金收支登錄 高階收支登錄 材料自購登錄 每日結帳 排班表 現場電腦打卡 預約管理 預約管理 單…" at bounding box center [621, 217] width 1242 height 814
click at [397, 595] on li "設計師原本客人" at bounding box center [409, 599] width 116 height 19
type input "設計師原本客人"
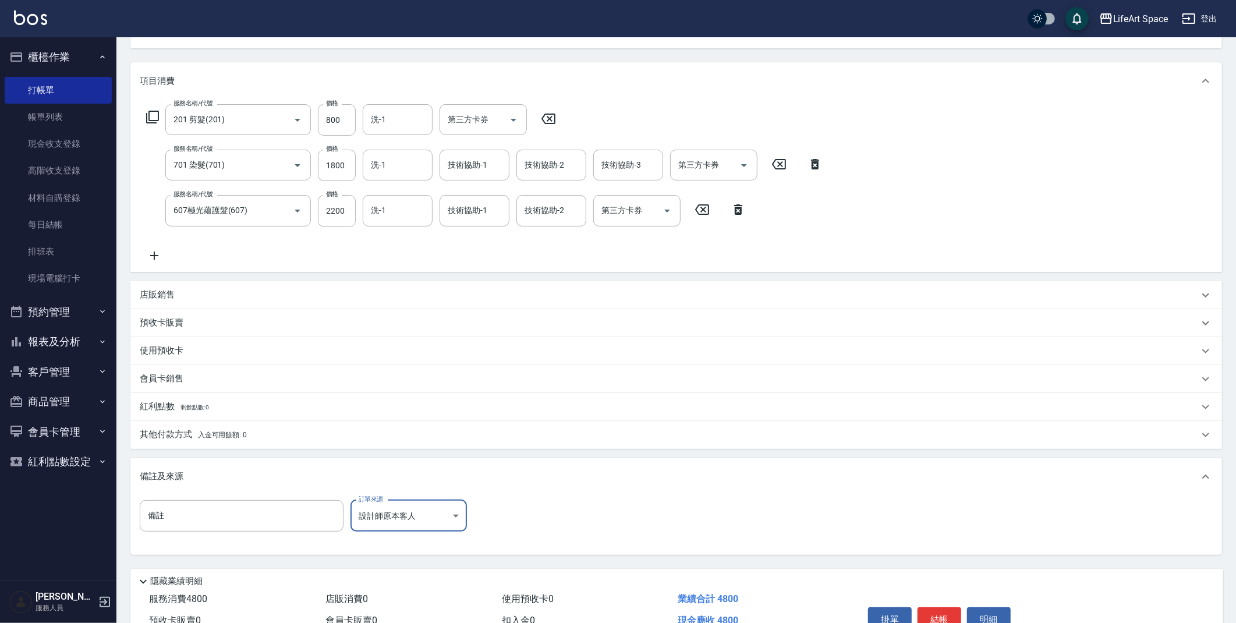
scroll to position [0, 0]
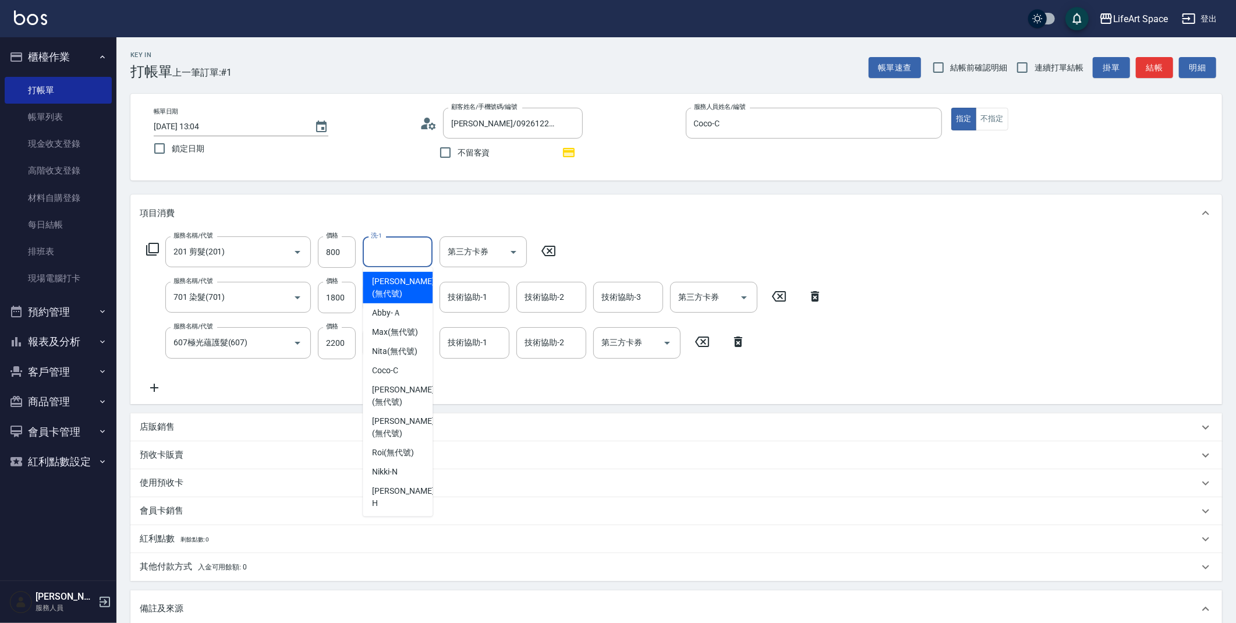
click at [377, 260] on input "洗-1" at bounding box center [397, 252] width 59 height 20
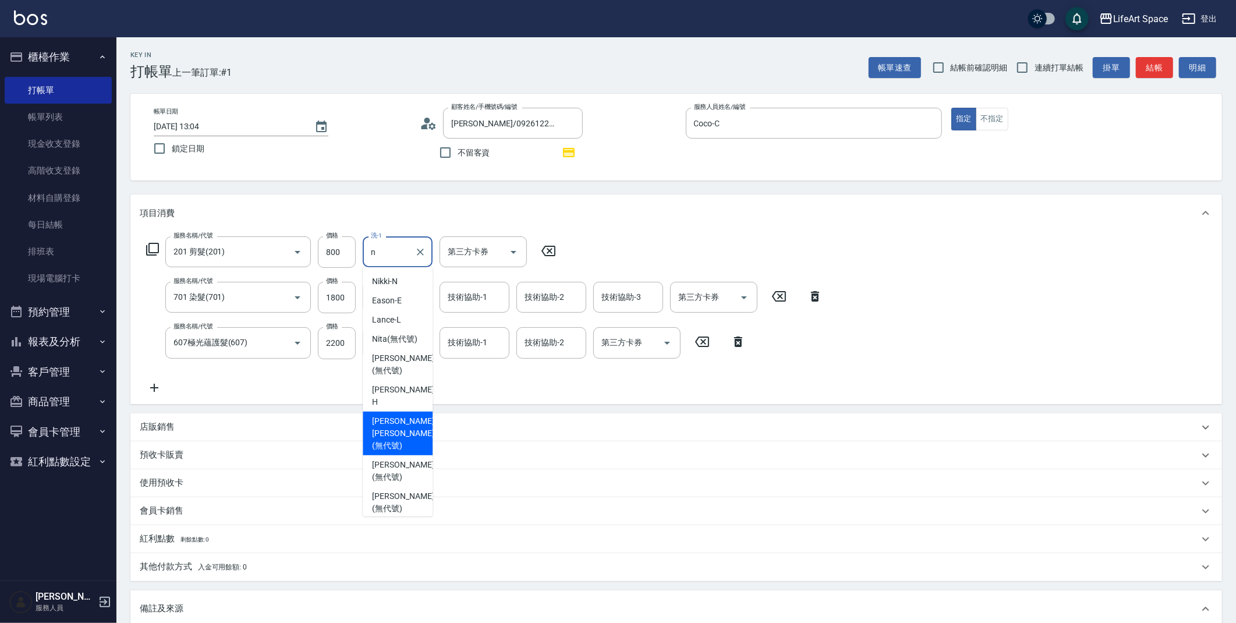
drag, startPoint x: 412, startPoint y: 430, endPoint x: 411, endPoint y: 414, distance: 16.4
click at [412, 430] on span "Nick wu (無代號)" at bounding box center [403, 433] width 62 height 37
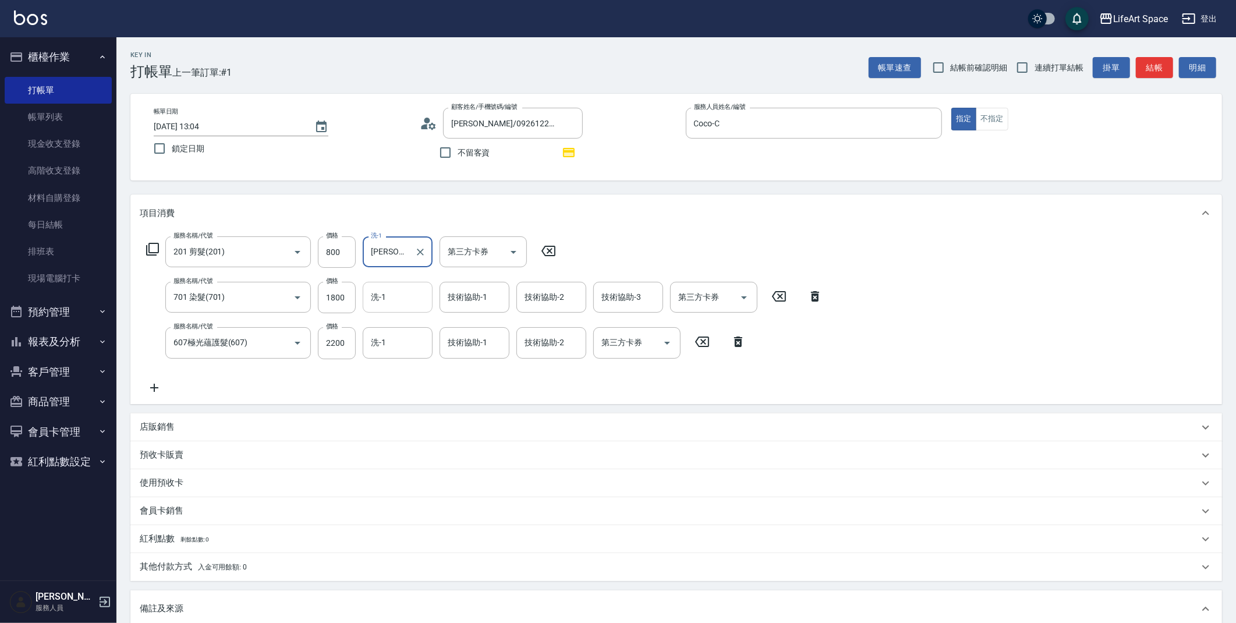
type input "Nick wu(無代號)"
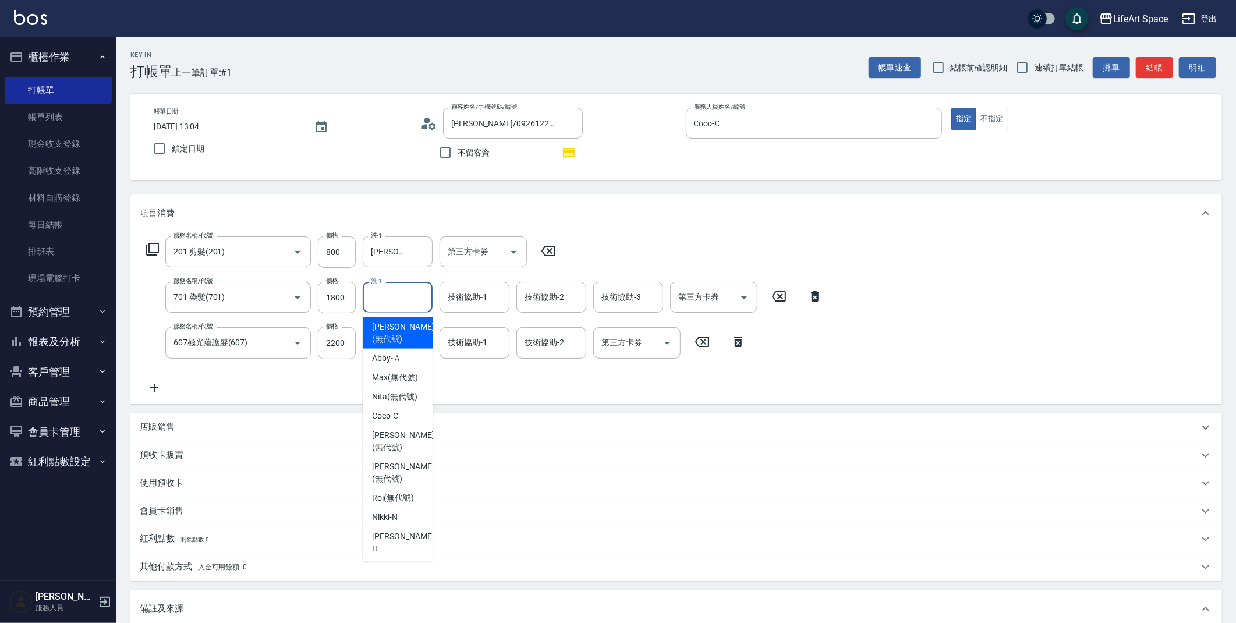
click at [408, 298] on input "洗-1" at bounding box center [397, 297] width 59 height 20
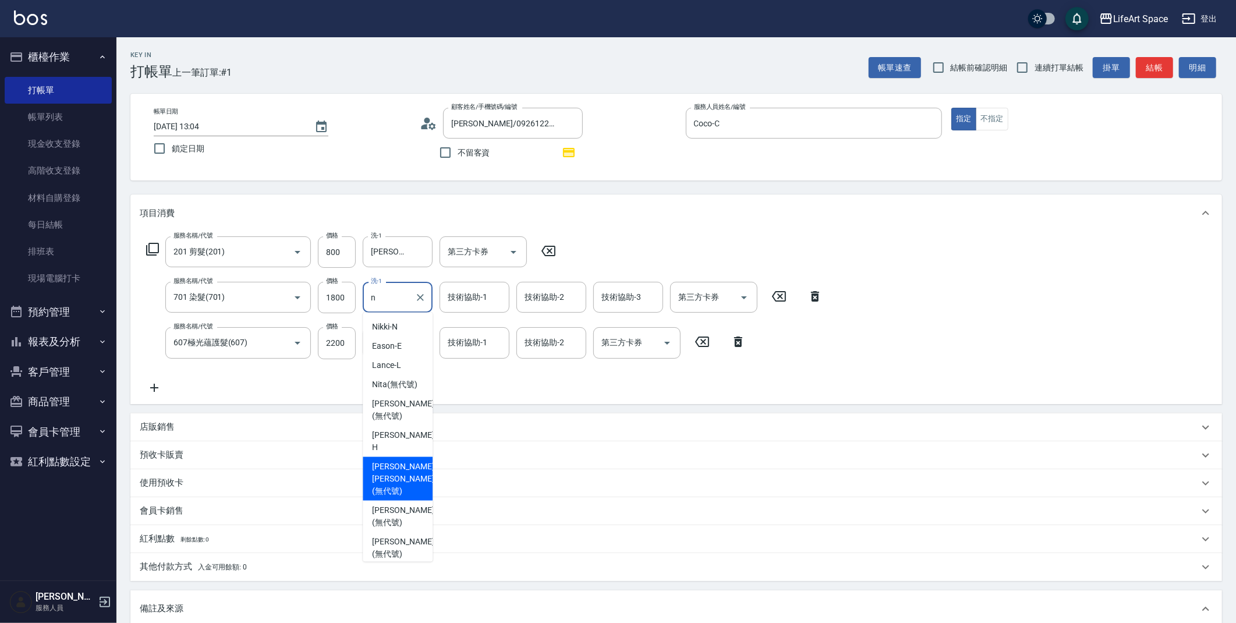
click at [402, 477] on span "Nick wu (無代號)" at bounding box center [403, 479] width 62 height 37
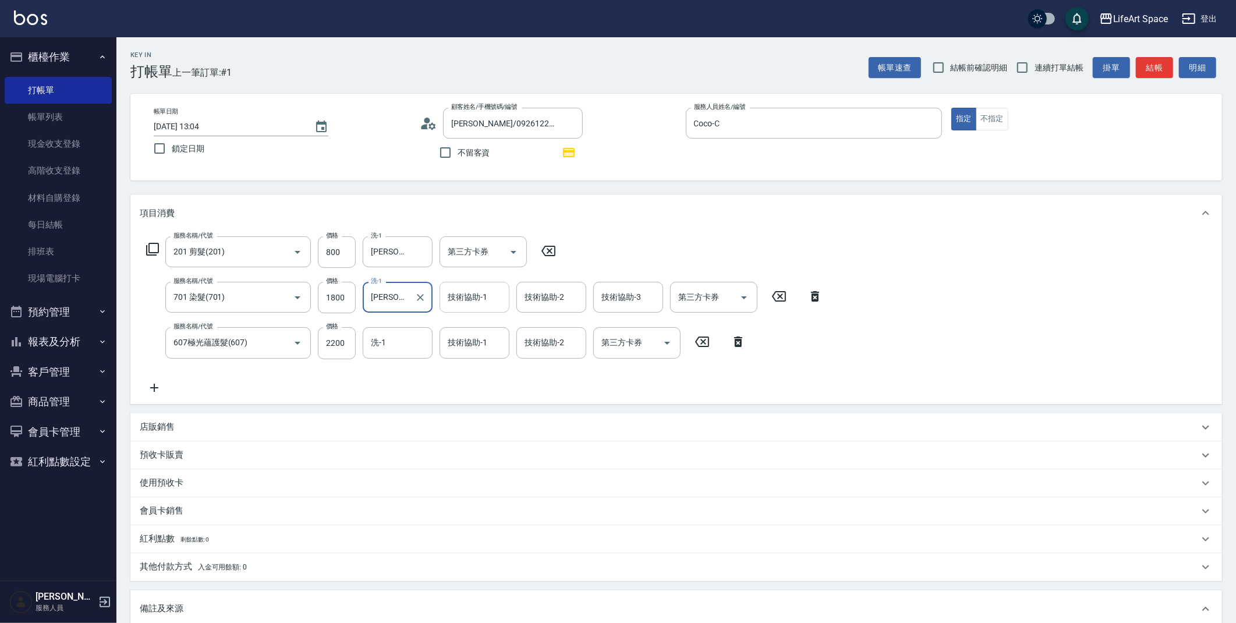
type input "Nick wu(無代號)"
click at [474, 304] on input "技術協助-1" at bounding box center [474, 297] width 59 height 20
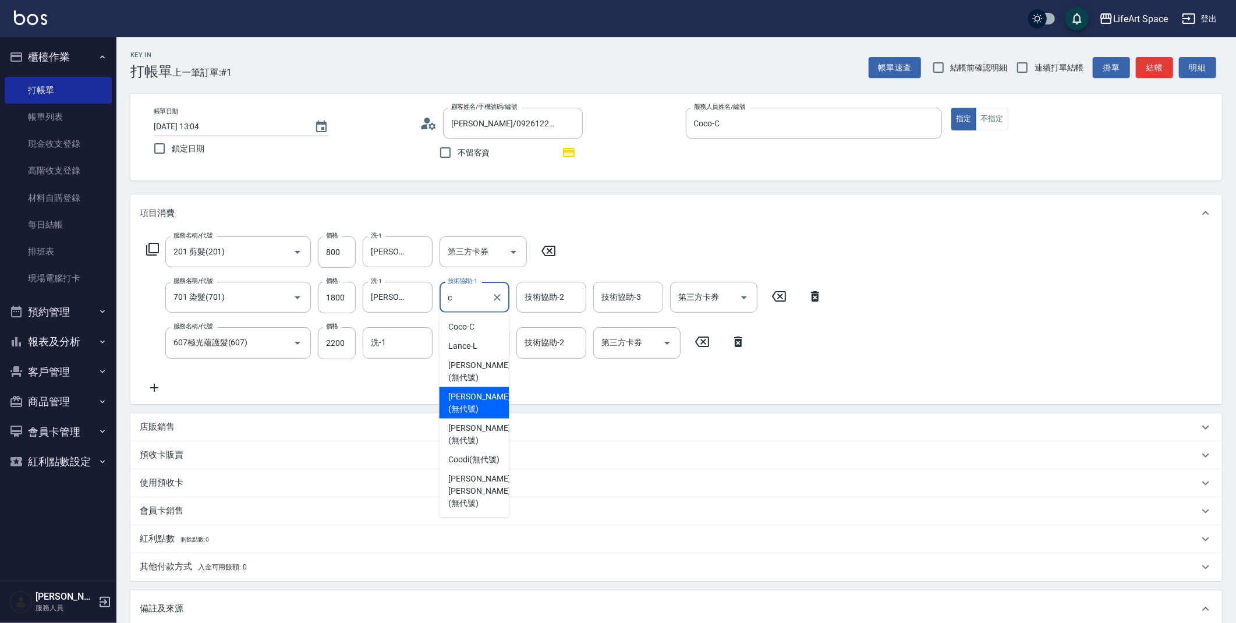
click at [476, 391] on span "Chloe (無代號)" at bounding box center [479, 403] width 62 height 24
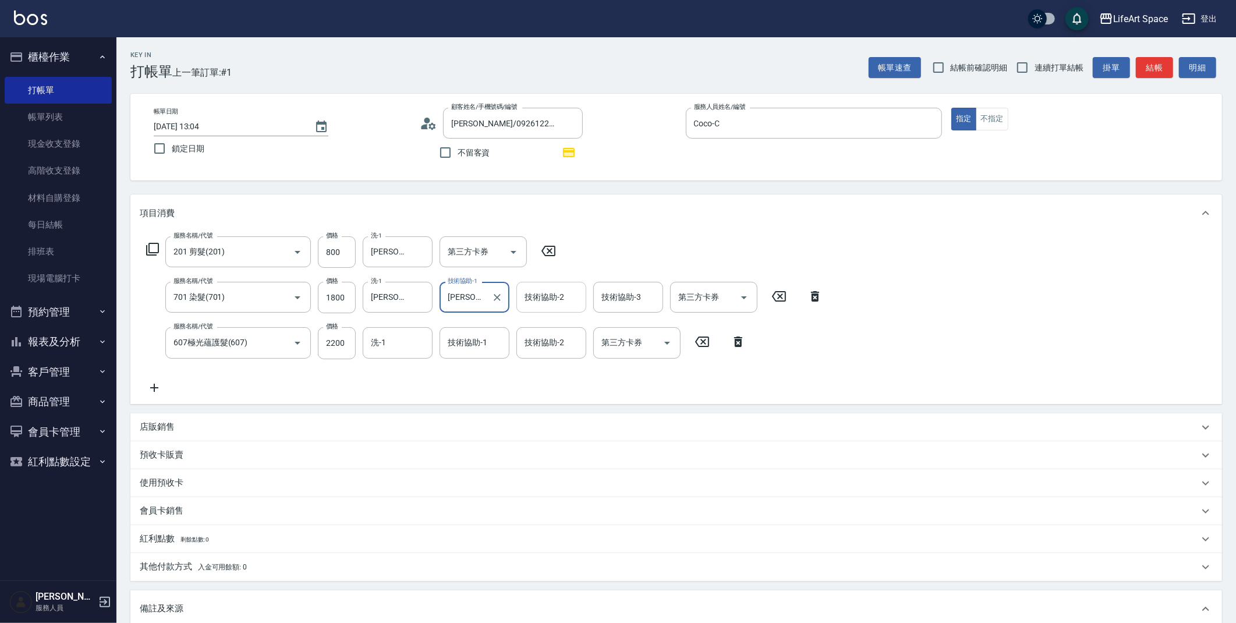
type input "Chloe(無代號)"
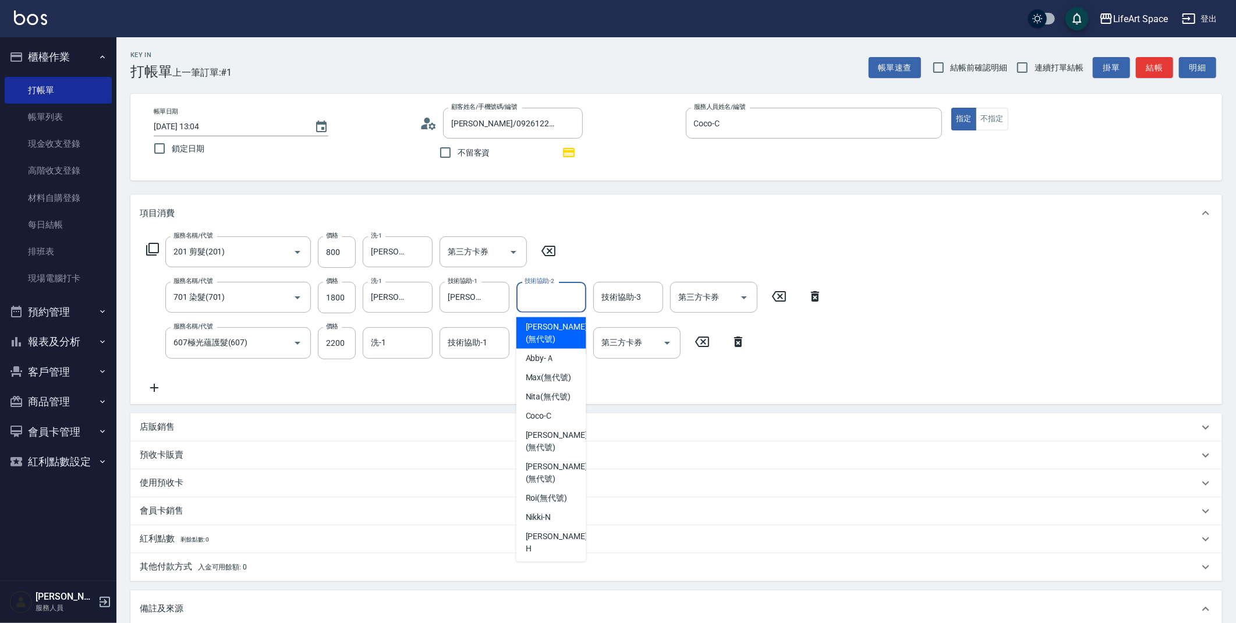
click at [539, 302] on input "技術協助-2" at bounding box center [551, 297] width 59 height 20
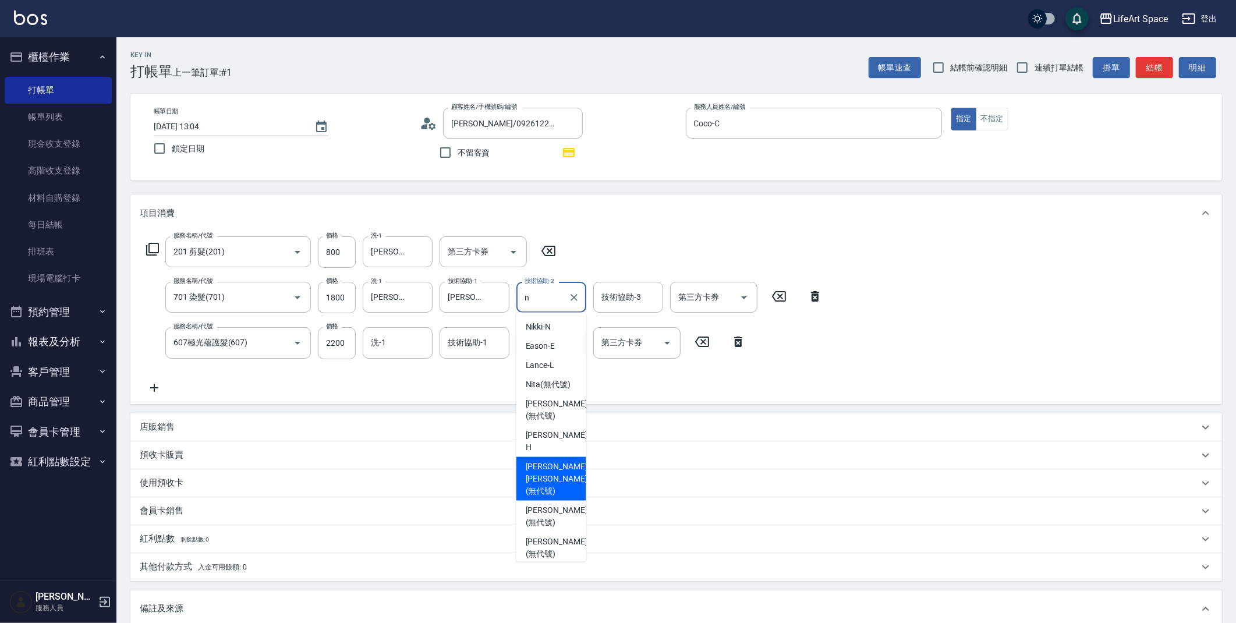
click at [547, 466] on span "Nick wu (無代號)" at bounding box center [557, 479] width 62 height 37
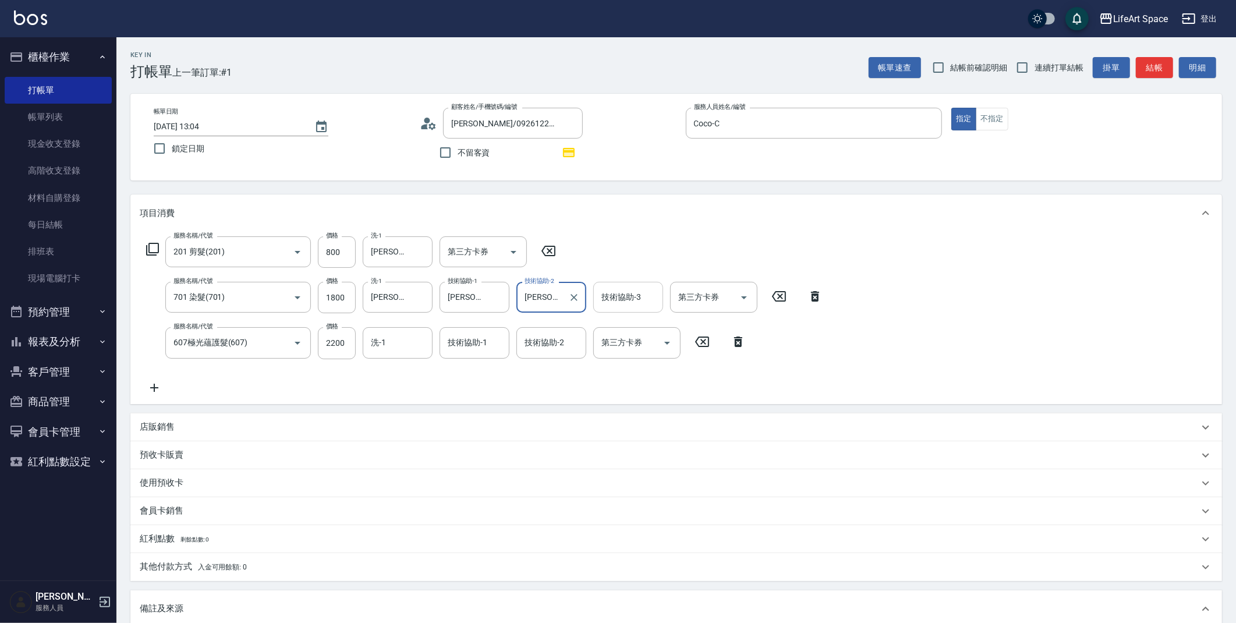
type input "Nick wu(無代號)"
click at [634, 290] on div "技術協助-3 技術協助-3" at bounding box center [628, 297] width 70 height 31
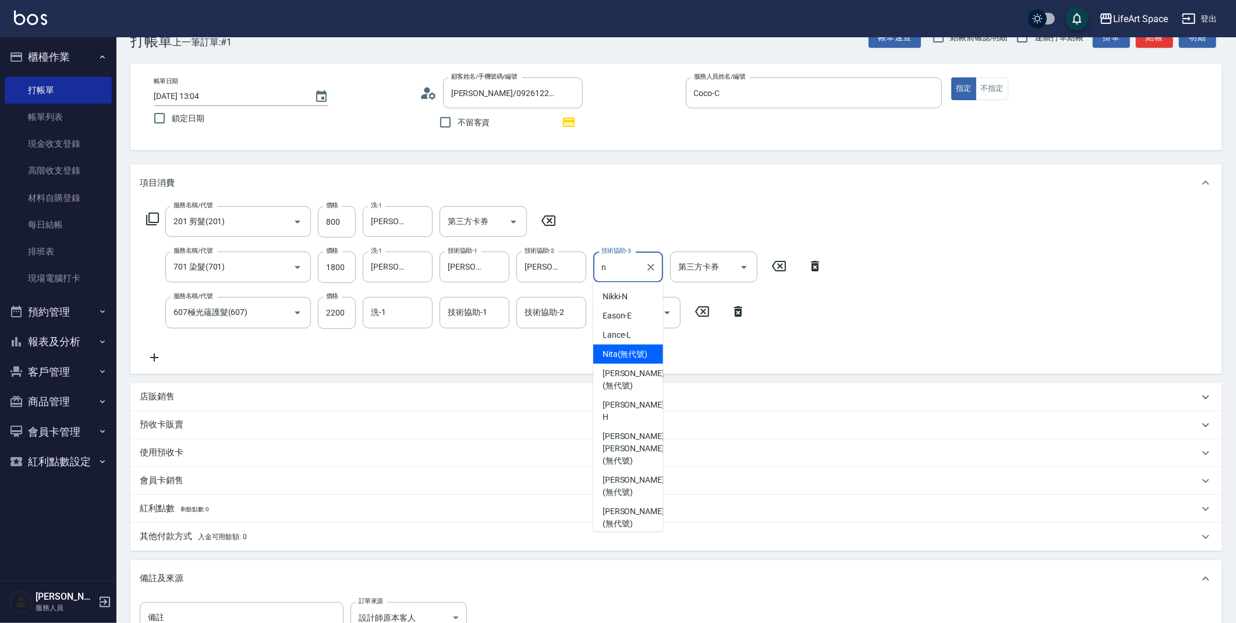
click at [627, 360] on span "Nita (無代號)" at bounding box center [625, 354] width 45 height 12
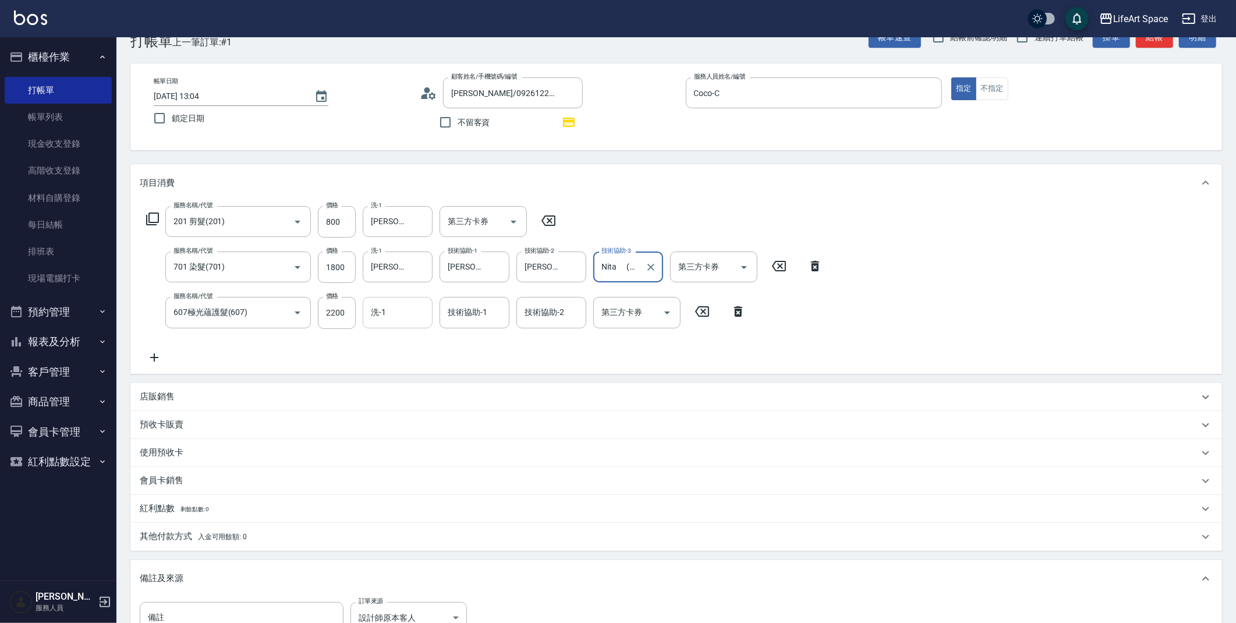
type input "Nita (無代號)"
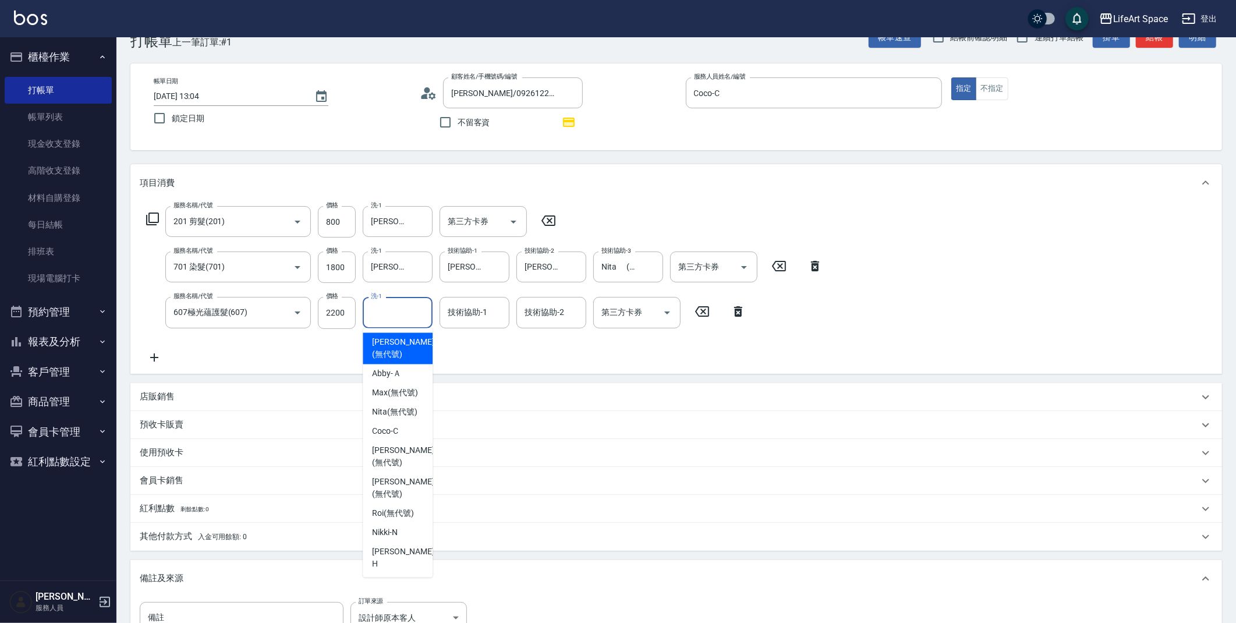
click at [402, 314] on input "洗-1" at bounding box center [397, 312] width 59 height 20
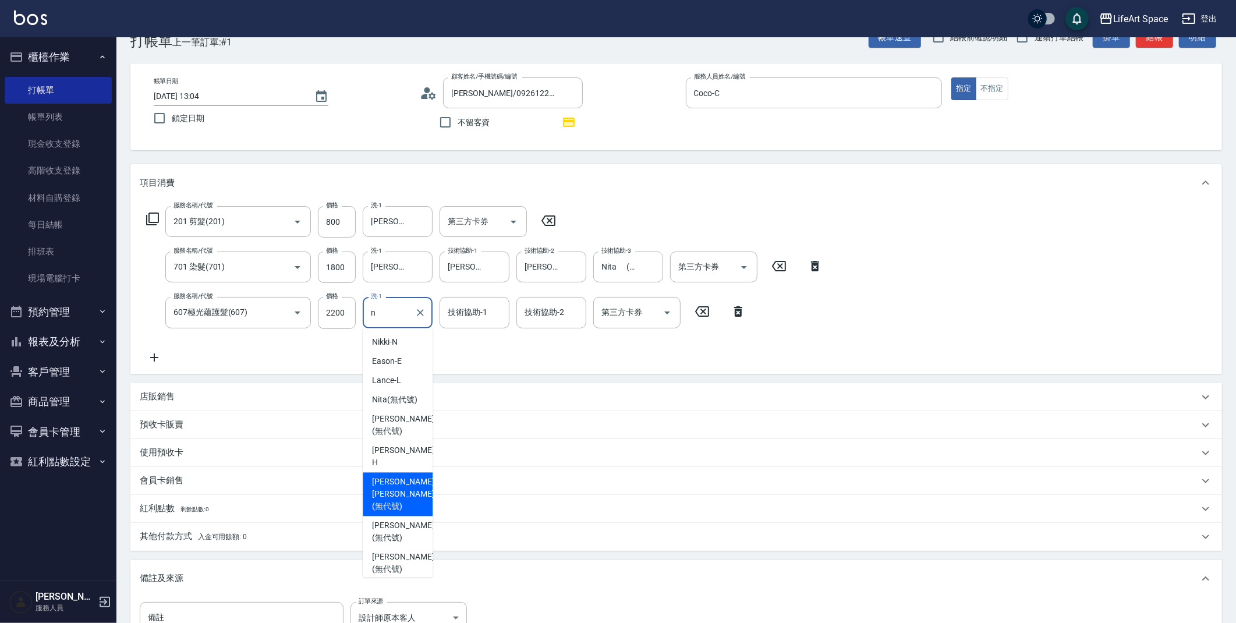
click at [401, 487] on span "Nick wu (無代號)" at bounding box center [403, 494] width 62 height 37
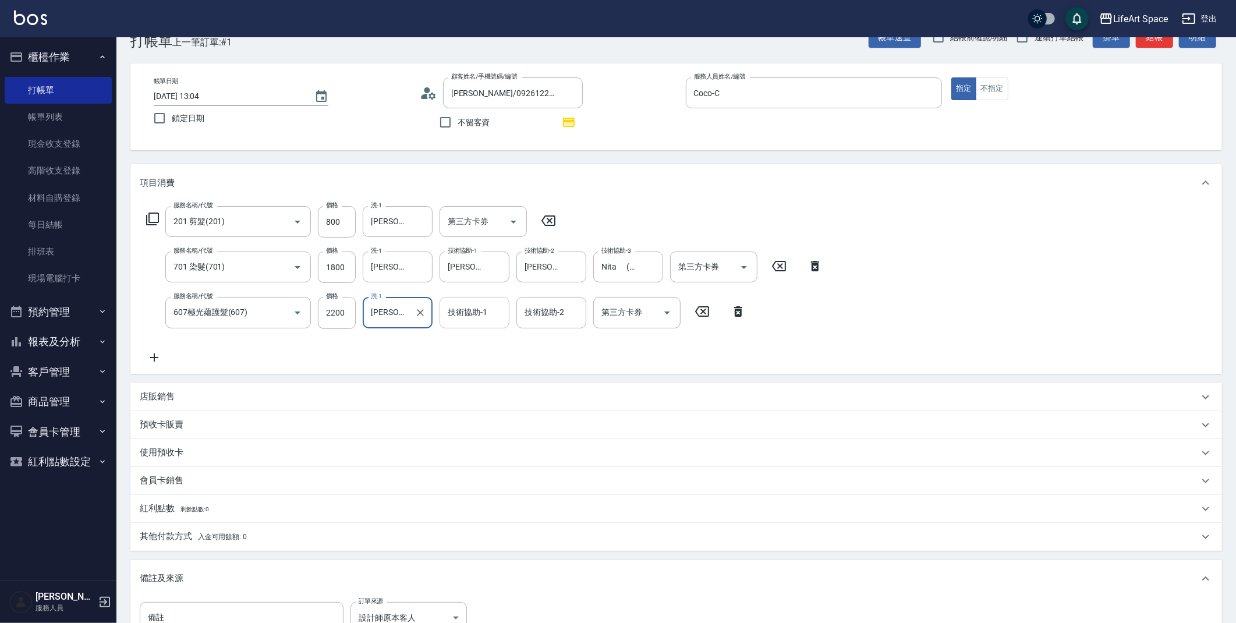
type input "Nick wu(無代號)"
click at [472, 319] on input "技術協助-1" at bounding box center [474, 312] width 59 height 20
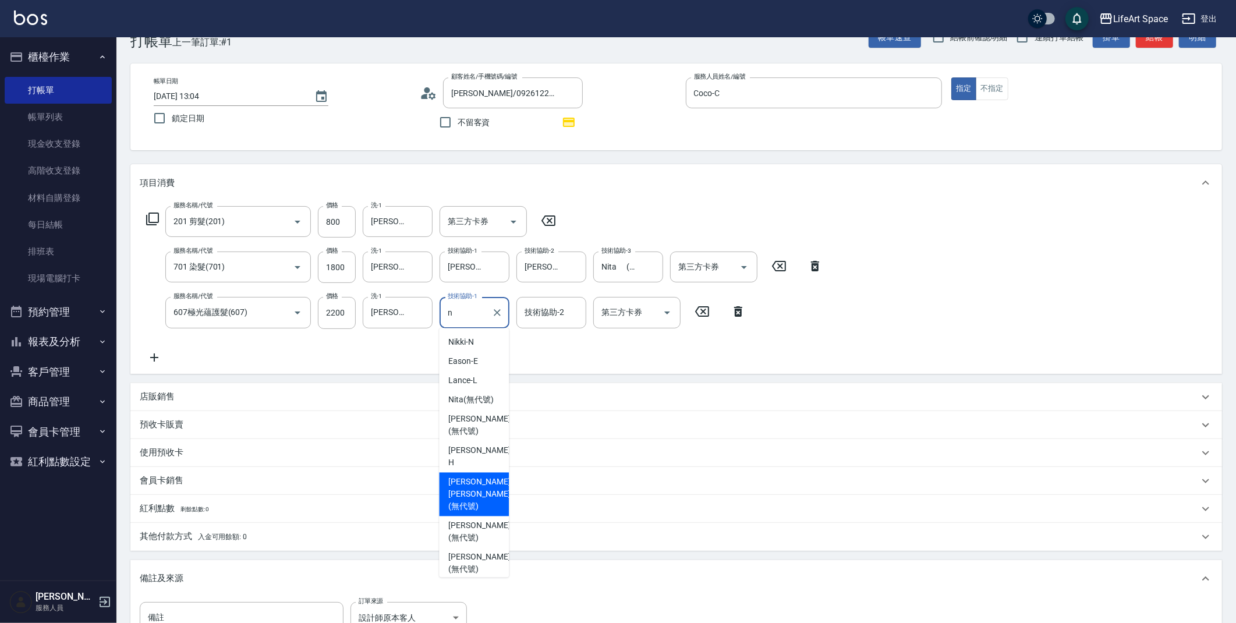
click at [481, 492] on span "Nick wu (無代號)" at bounding box center [479, 494] width 62 height 37
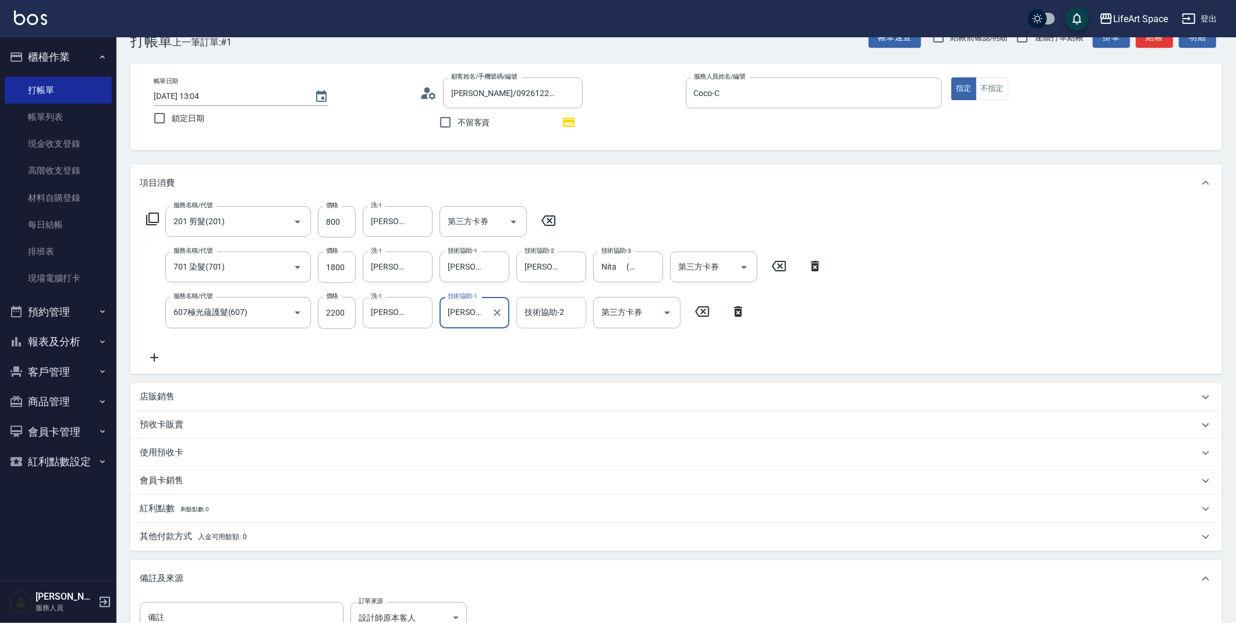
click at [545, 324] on div "技術協助-2" at bounding box center [552, 312] width 70 height 31
type input "Nick wu(無代號)"
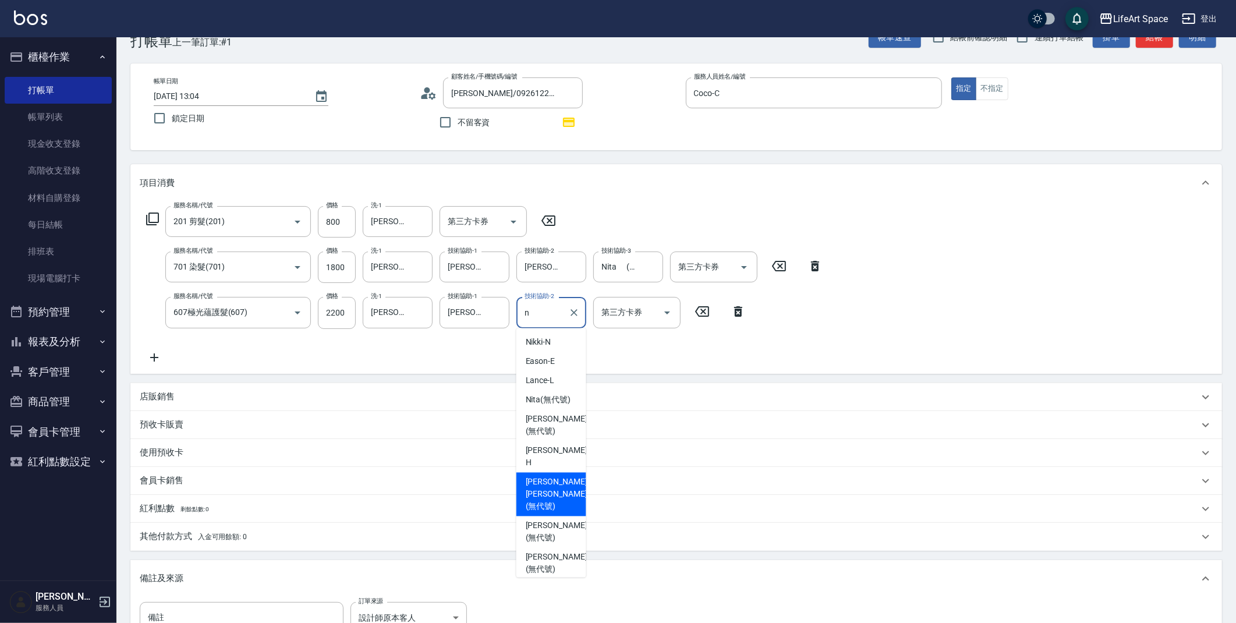
click at [546, 482] on span "Nick wu (無代號)" at bounding box center [557, 494] width 62 height 37
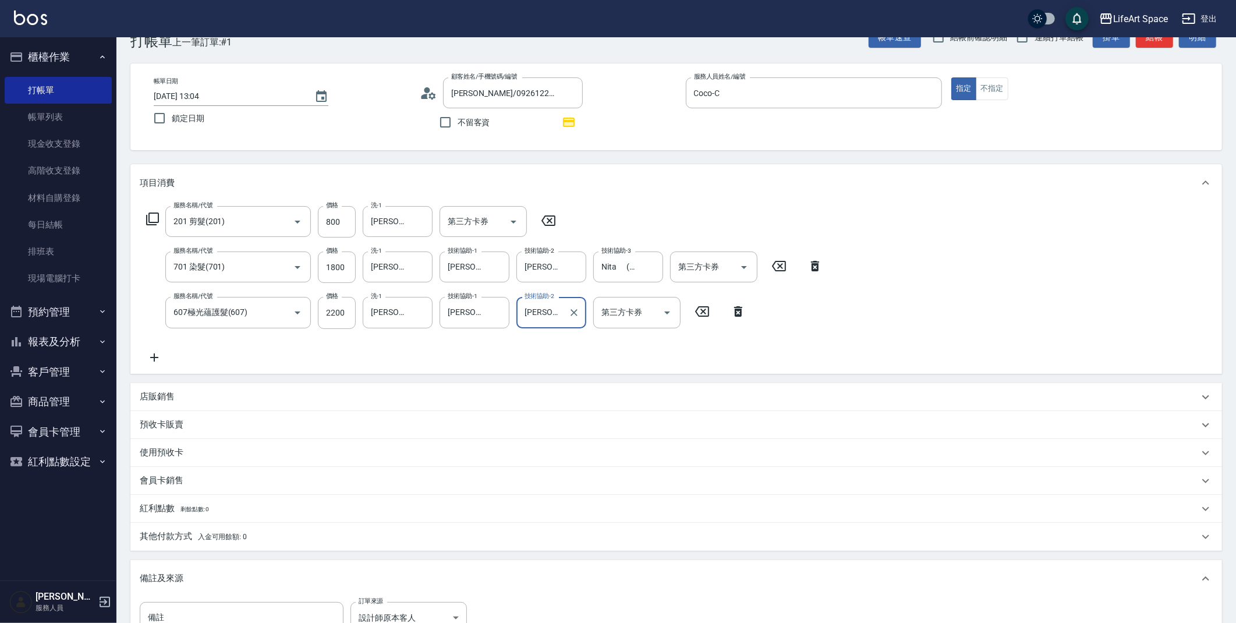
type input "Nick wu(無代號)"
click at [395, 537] on div "其他付款方式 入金可用餘額: 0" at bounding box center [669, 537] width 1059 height 13
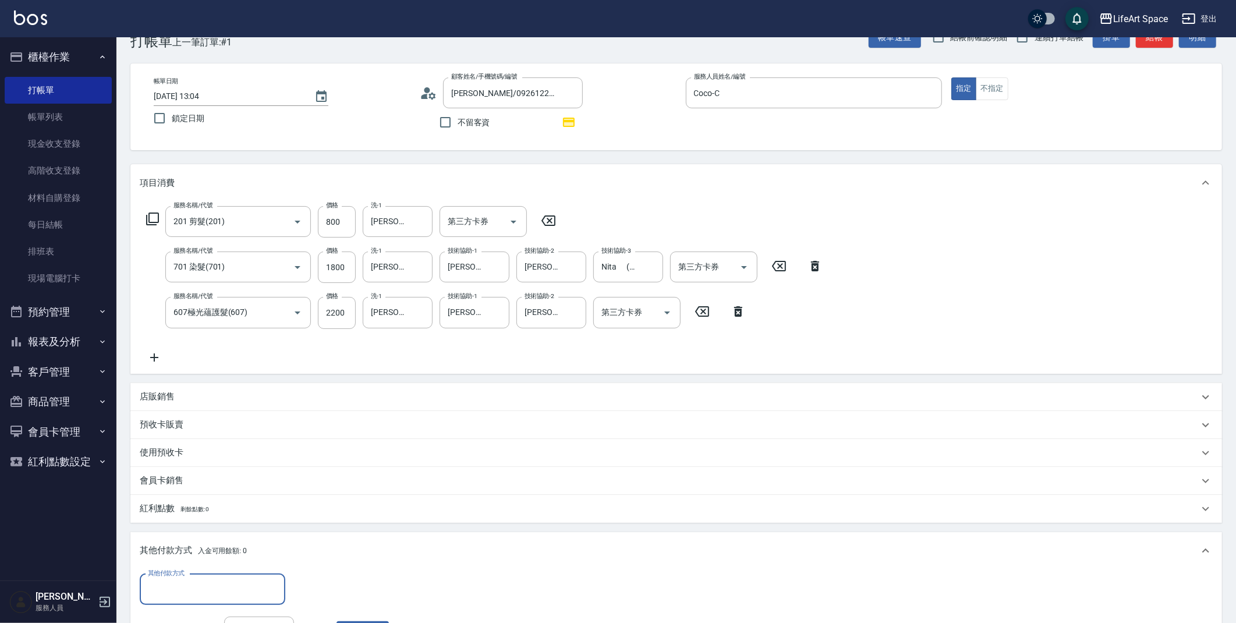
click at [396, 545] on div "其他付款方式 入金可用餘額: 0" at bounding box center [669, 551] width 1059 height 13
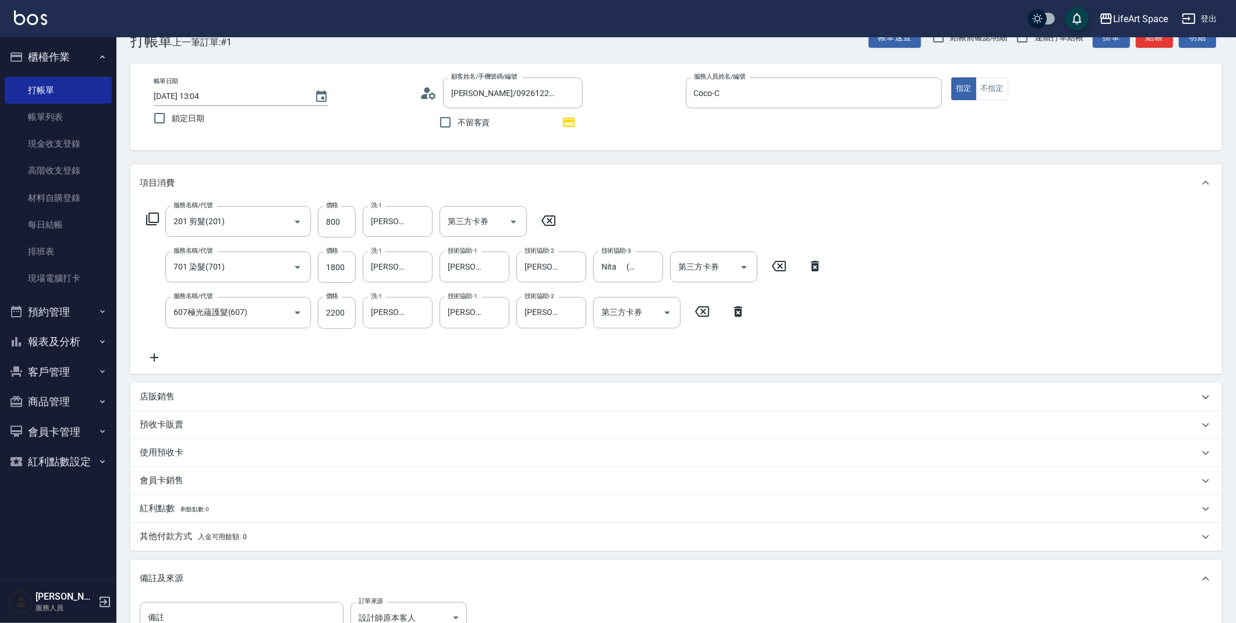
click at [294, 535] on div "其他付款方式 入金可用餘額: 0" at bounding box center [669, 537] width 1059 height 13
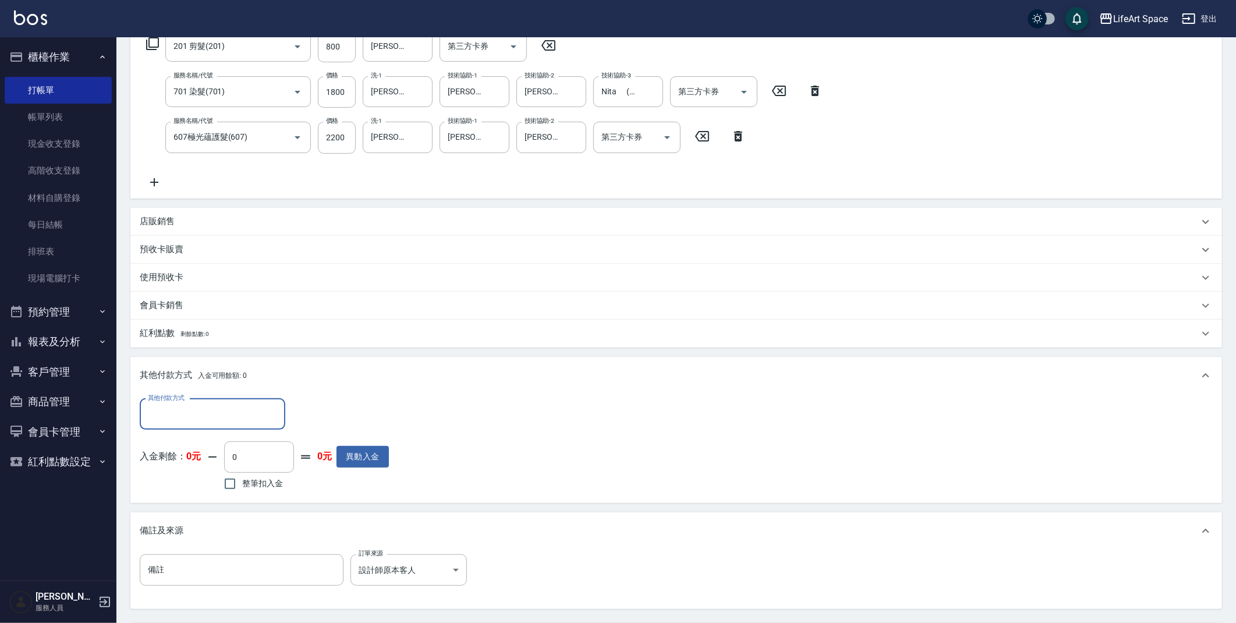
scroll to position [284, 0]
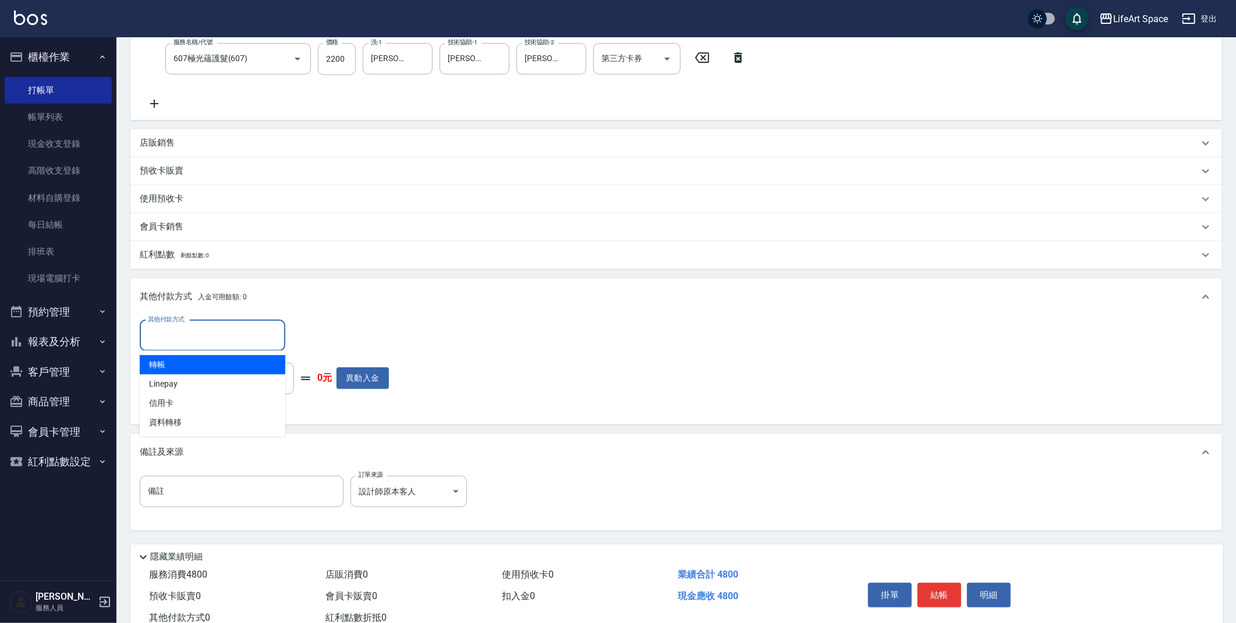
click at [211, 328] on input "其他付款方式" at bounding box center [212, 336] width 135 height 20
click at [205, 379] on span "Linepay" at bounding box center [213, 383] width 146 height 19
type input "Linepay"
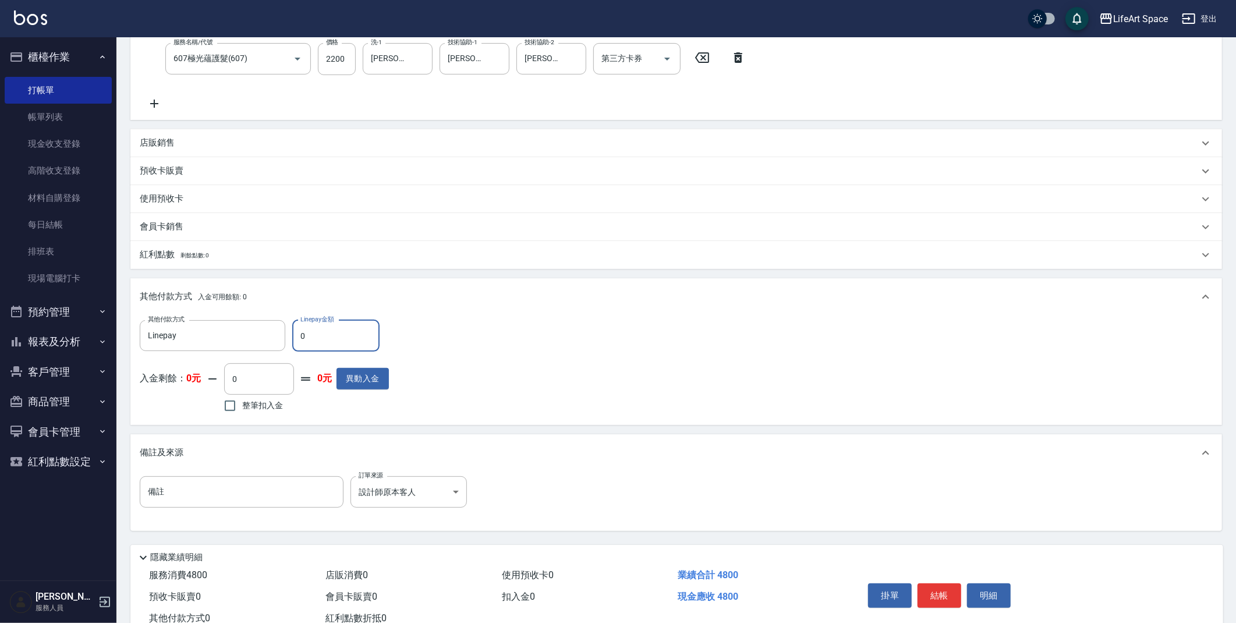
scroll to position [0, 0]
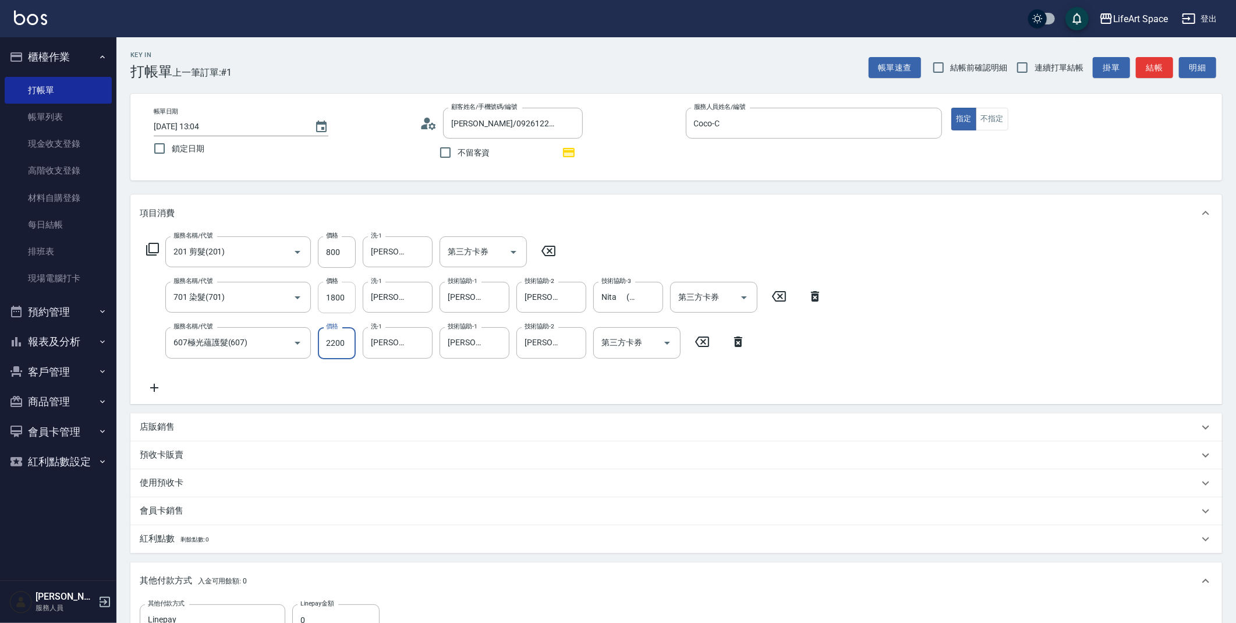
click at [348, 293] on input "1800" at bounding box center [337, 297] width 38 height 31
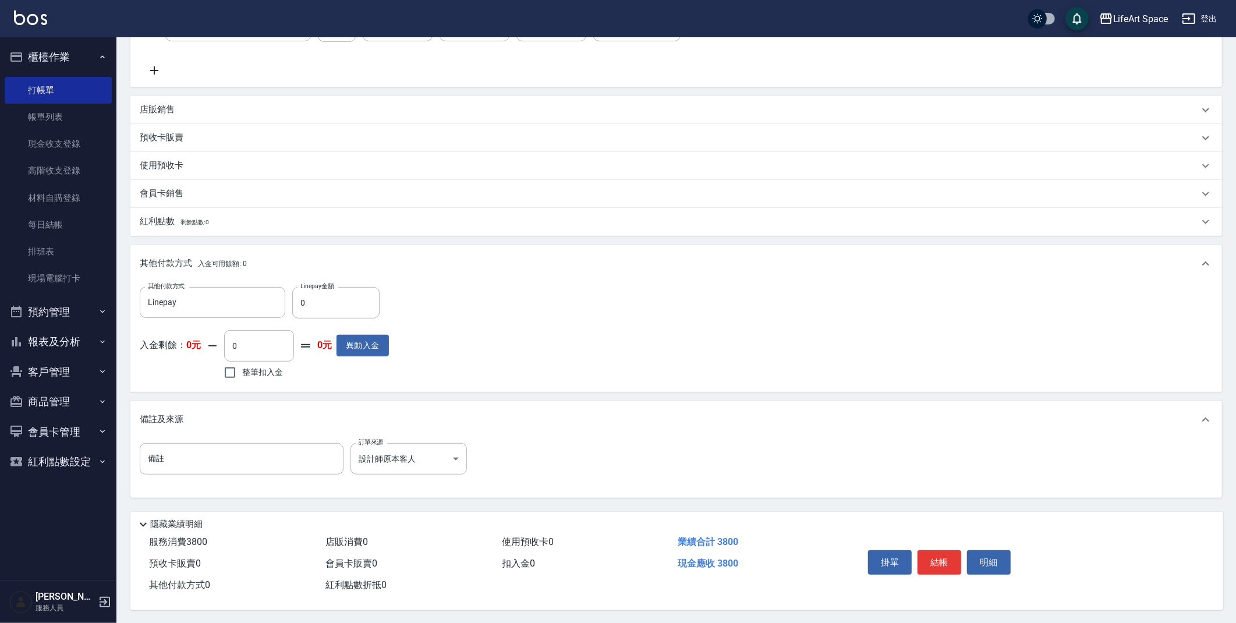
scroll to position [322, 0]
type input "800"
click at [320, 298] on input "0" at bounding box center [335, 301] width 87 height 31
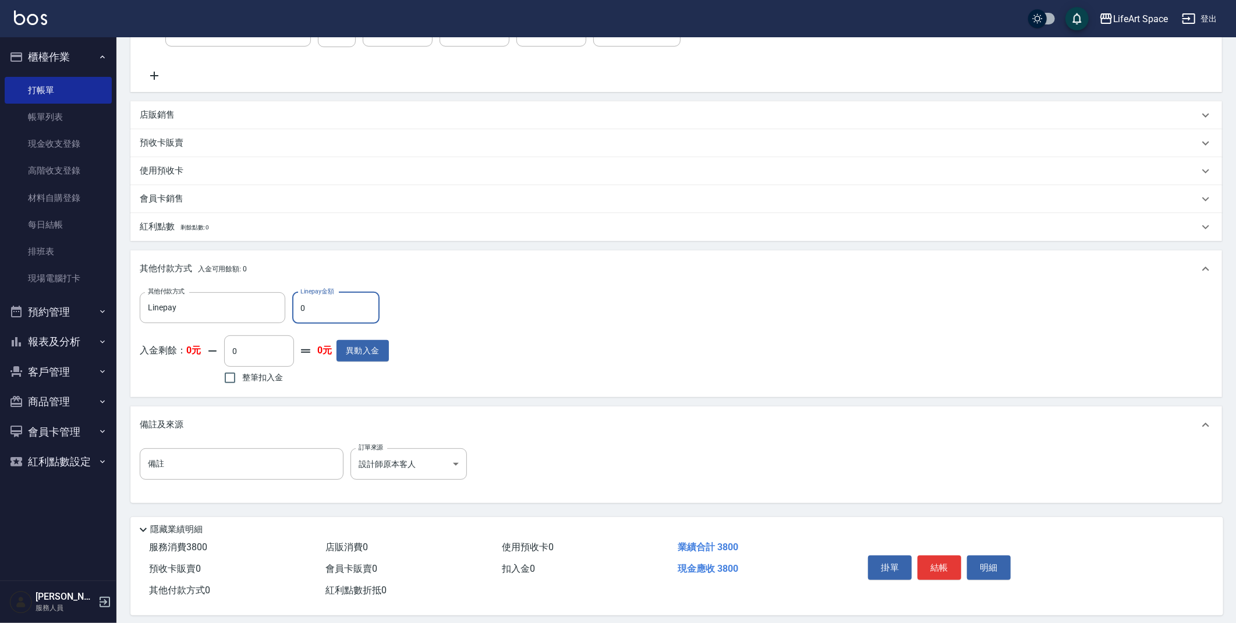
scroll to position [310, 0]
click at [182, 120] on div "店販銷售" at bounding box center [669, 117] width 1059 height 12
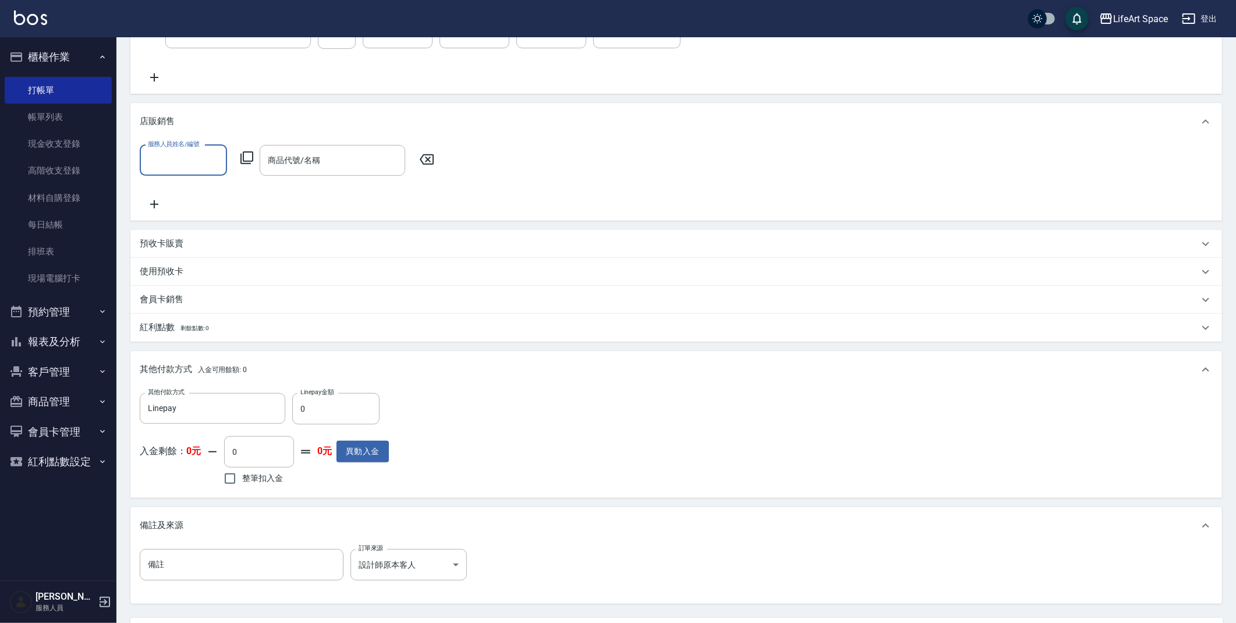
scroll to position [0, 0]
click at [190, 166] on input "服務人員姓名/編號" at bounding box center [183, 160] width 77 height 20
drag, startPoint x: 167, startPoint y: 269, endPoint x: 246, endPoint y: 229, distance: 88.8
click at [167, 273] on span "Coco -C" at bounding box center [162, 279] width 26 height 12
type input "Coco-C"
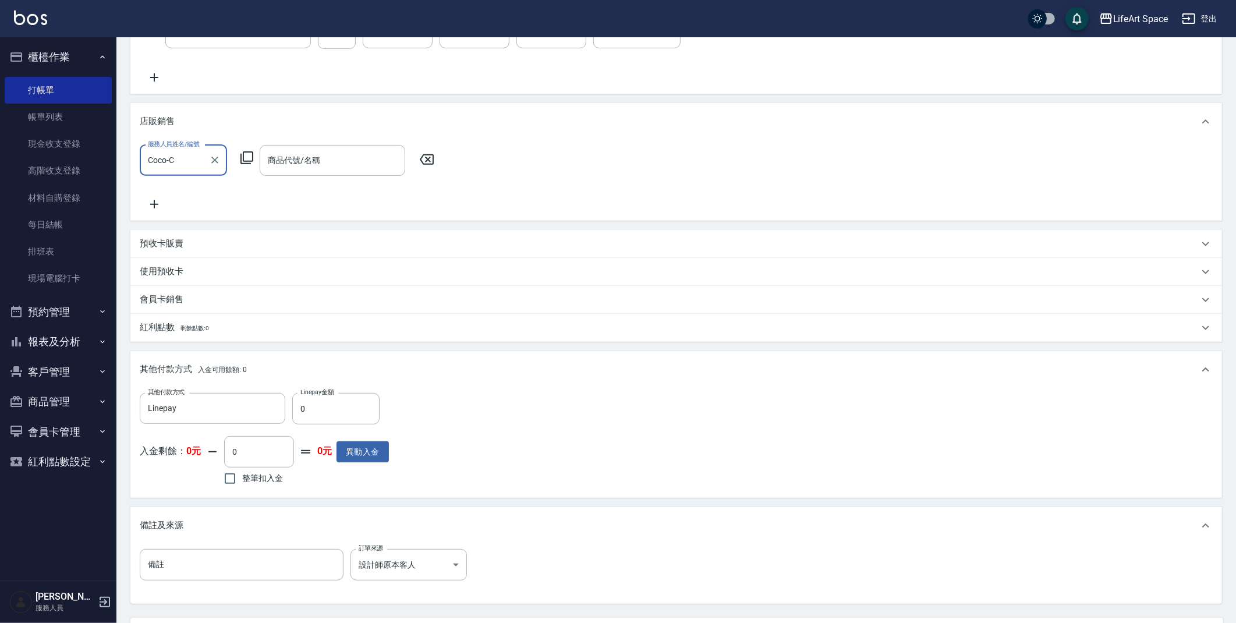
click at [319, 164] on input "商品代號/名稱" at bounding box center [332, 160] width 135 height 20
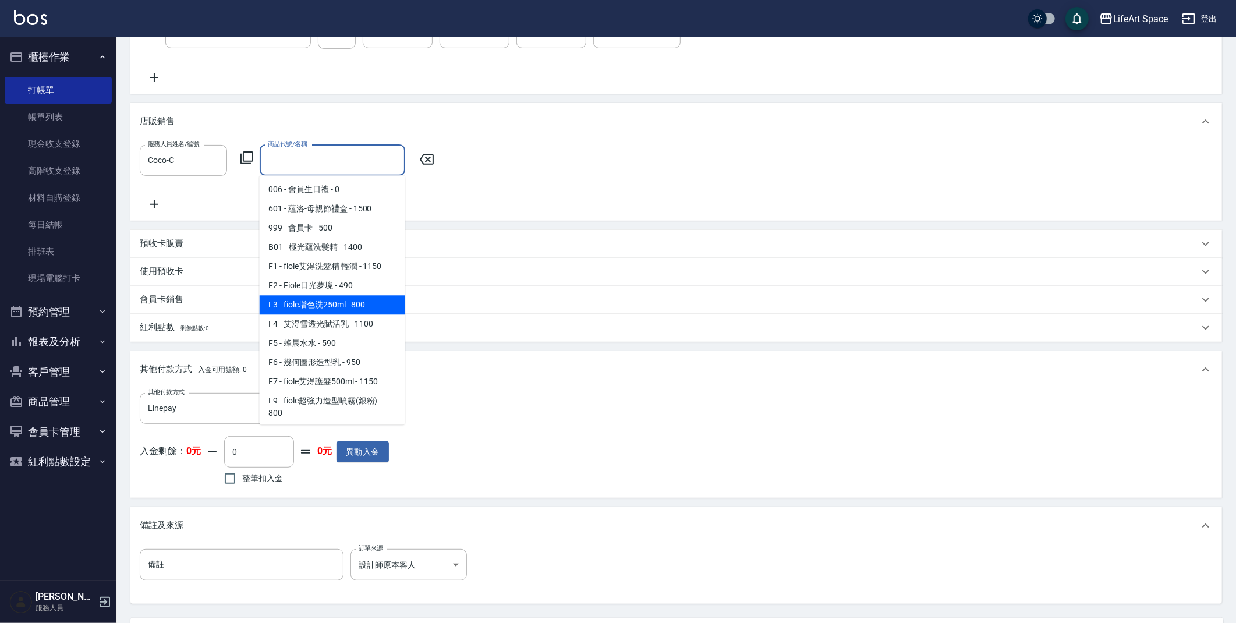
type input "2"
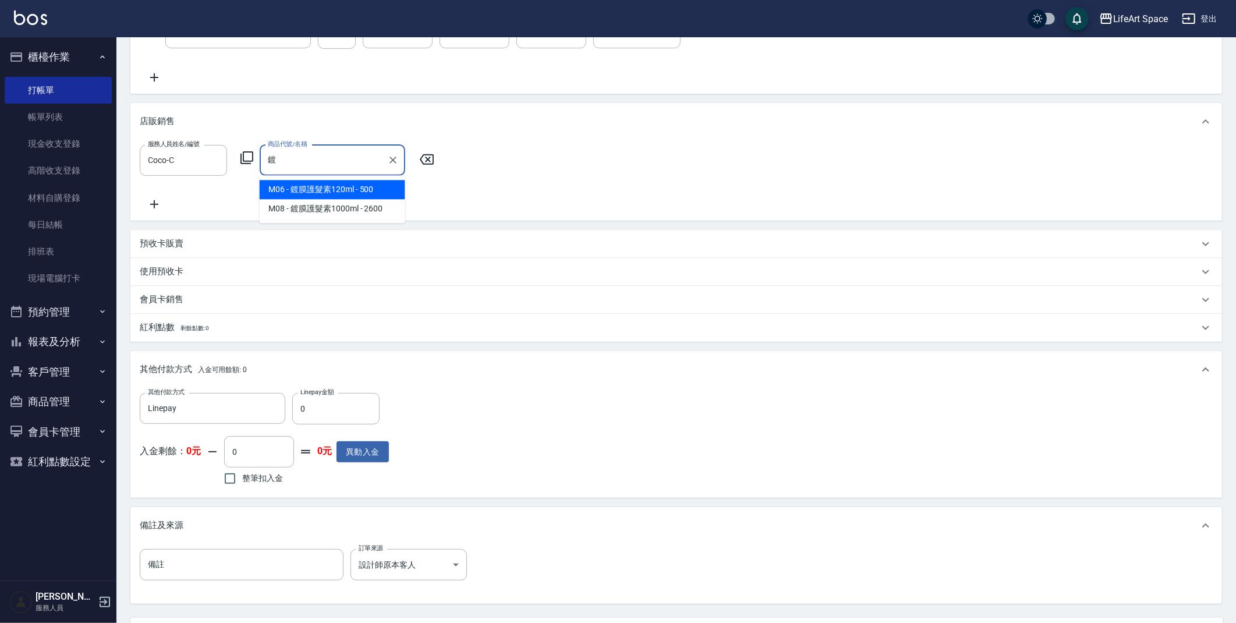
click at [368, 186] on span "M06 - 鍍膜護髮素120ml - 500" at bounding box center [333, 189] width 146 height 19
type input "鍍膜護髮素120ml"
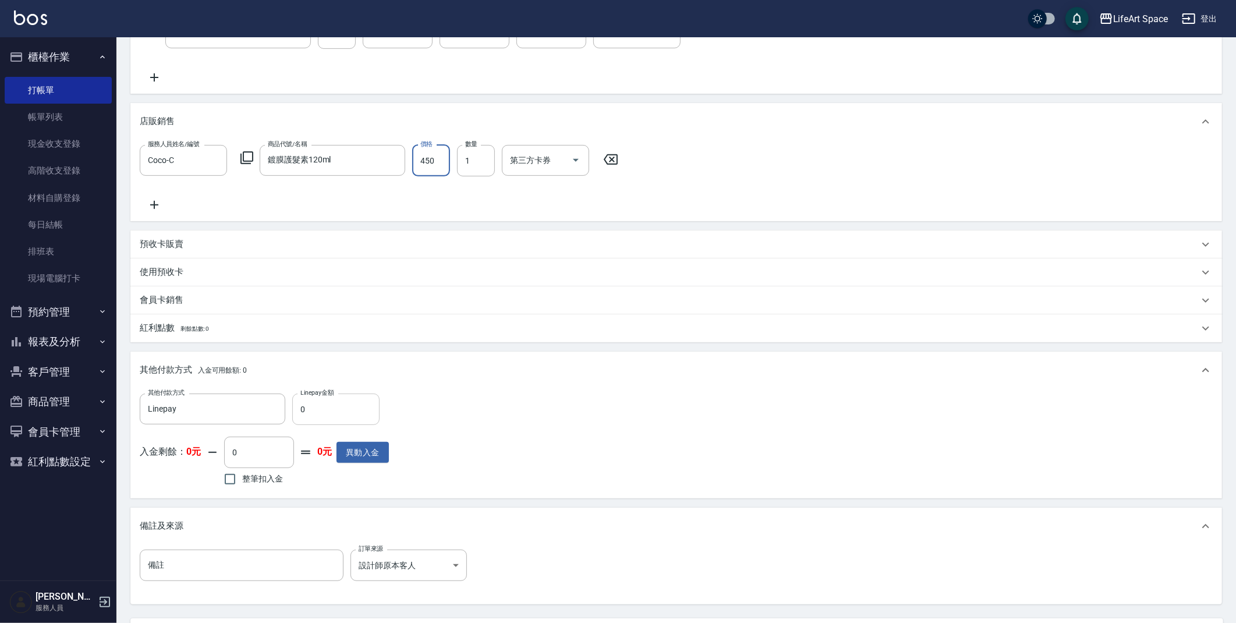
type input "450"
click at [337, 411] on input "0" at bounding box center [335, 409] width 87 height 31
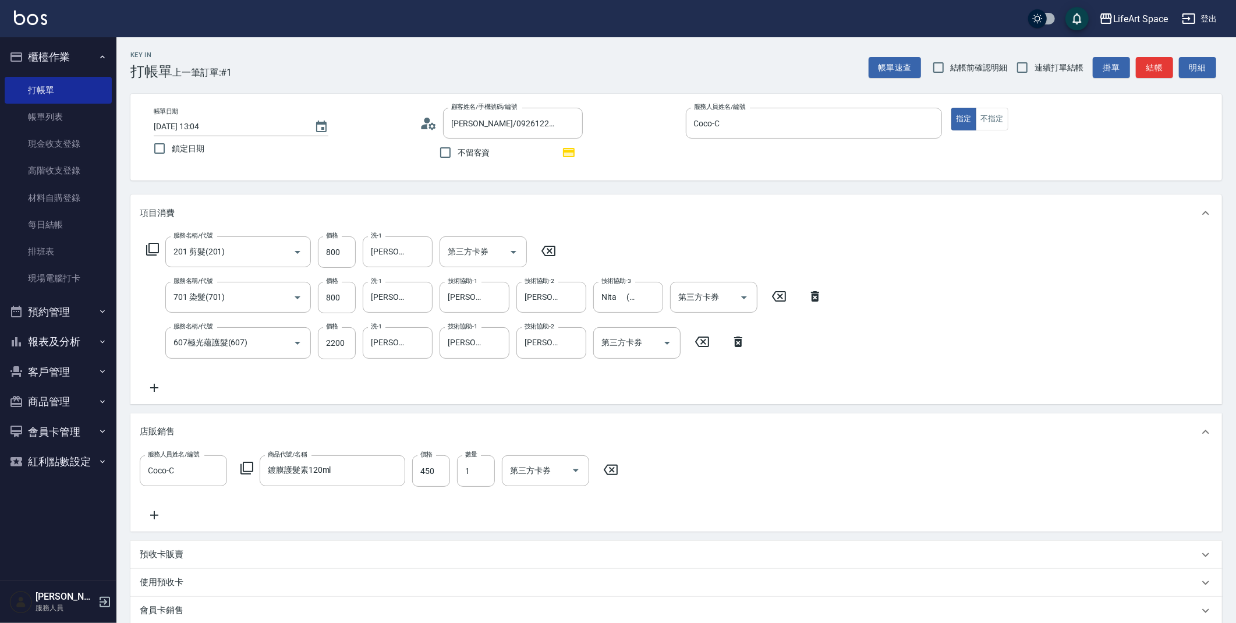
type input "4250"
click at [193, 126] on input "2025/09/16 13:04" at bounding box center [228, 126] width 149 height 19
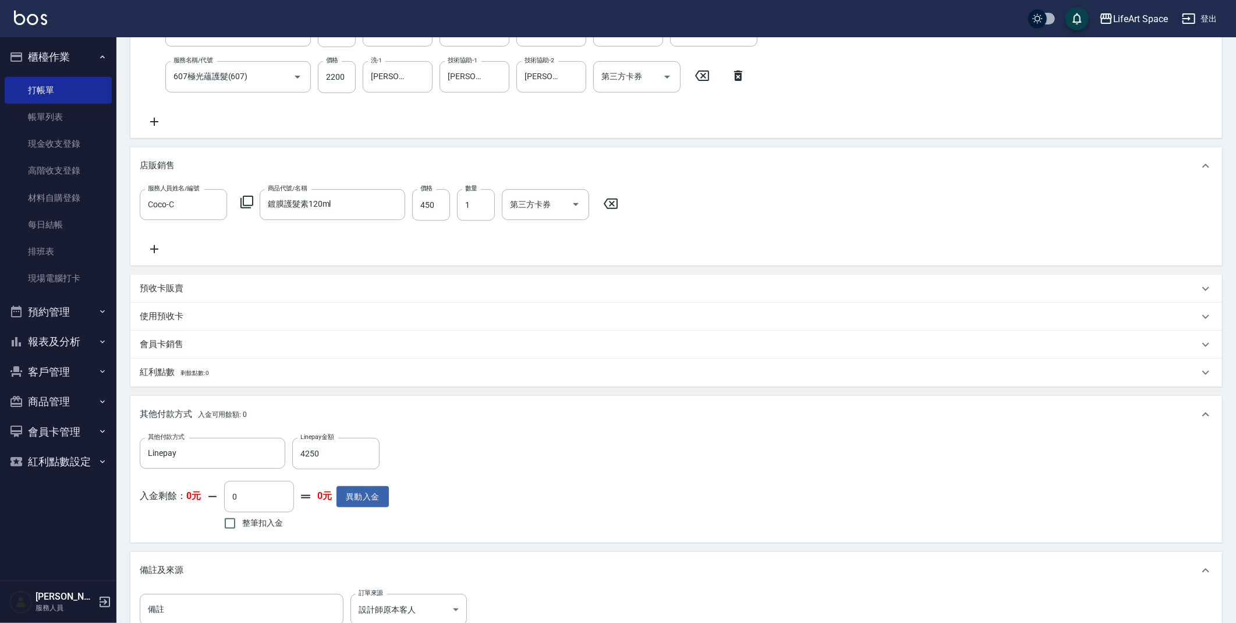
scroll to position [422, 0]
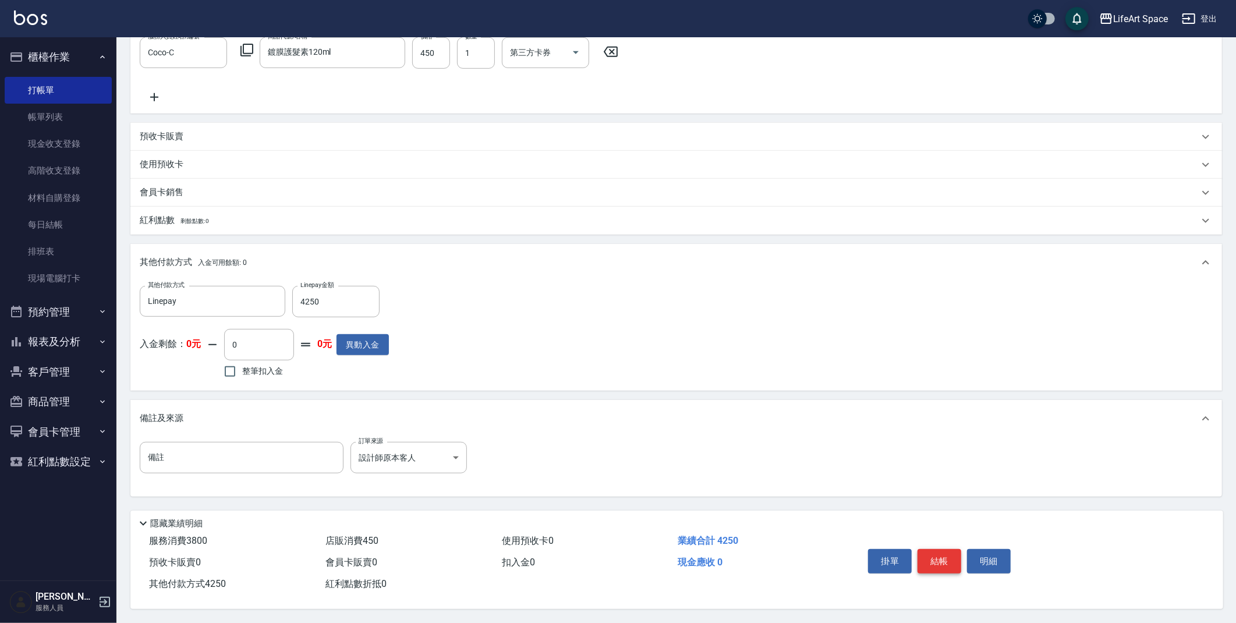
type input "2025/09/15 13:04"
click at [933, 555] on button "結帳" at bounding box center [940, 561] width 44 height 24
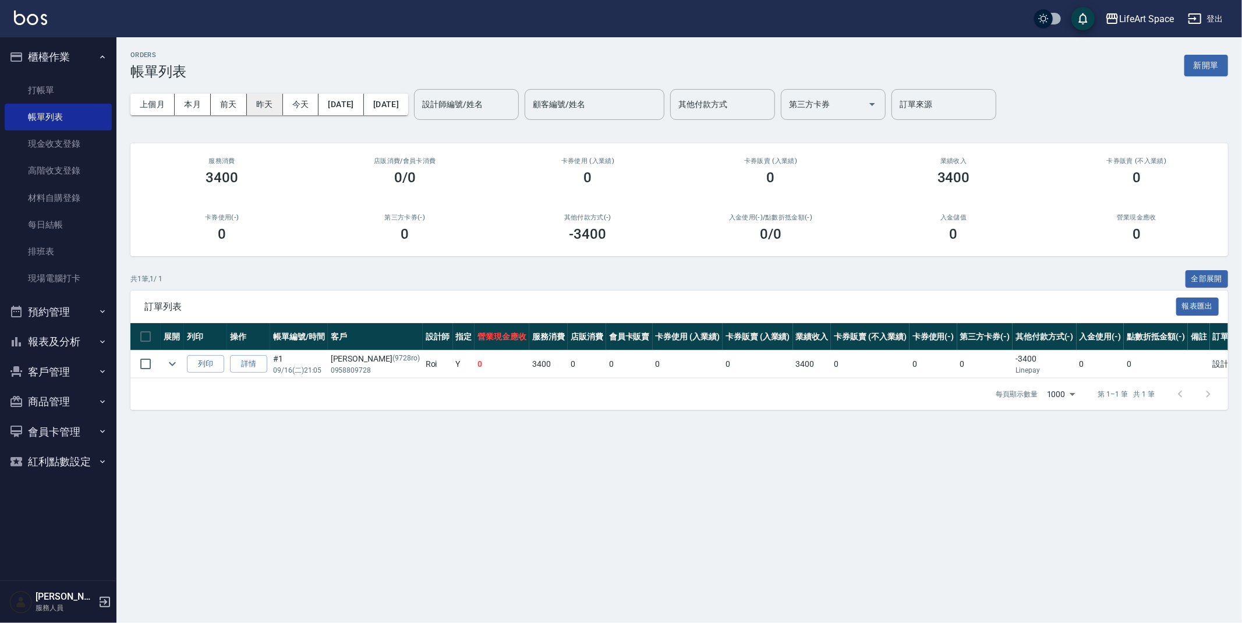
click at [266, 111] on button "昨天" at bounding box center [265, 105] width 36 height 22
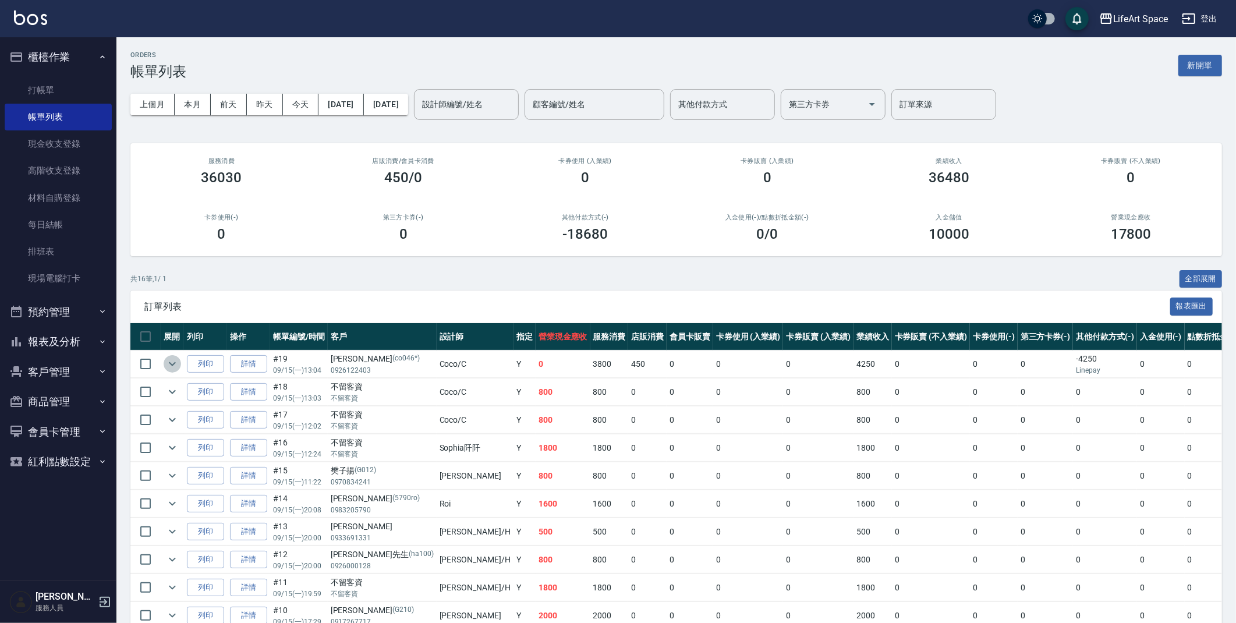
click at [177, 369] on icon "expand row" at bounding box center [172, 364] width 14 height 14
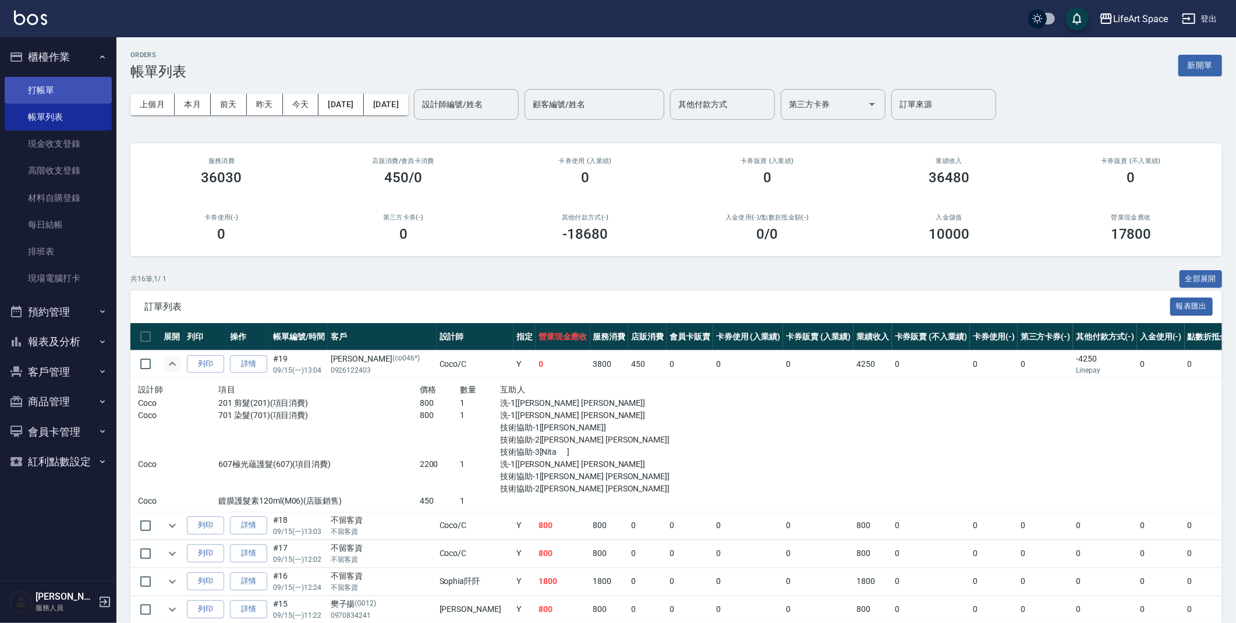
click at [40, 89] on link "打帳單" at bounding box center [58, 90] width 107 height 27
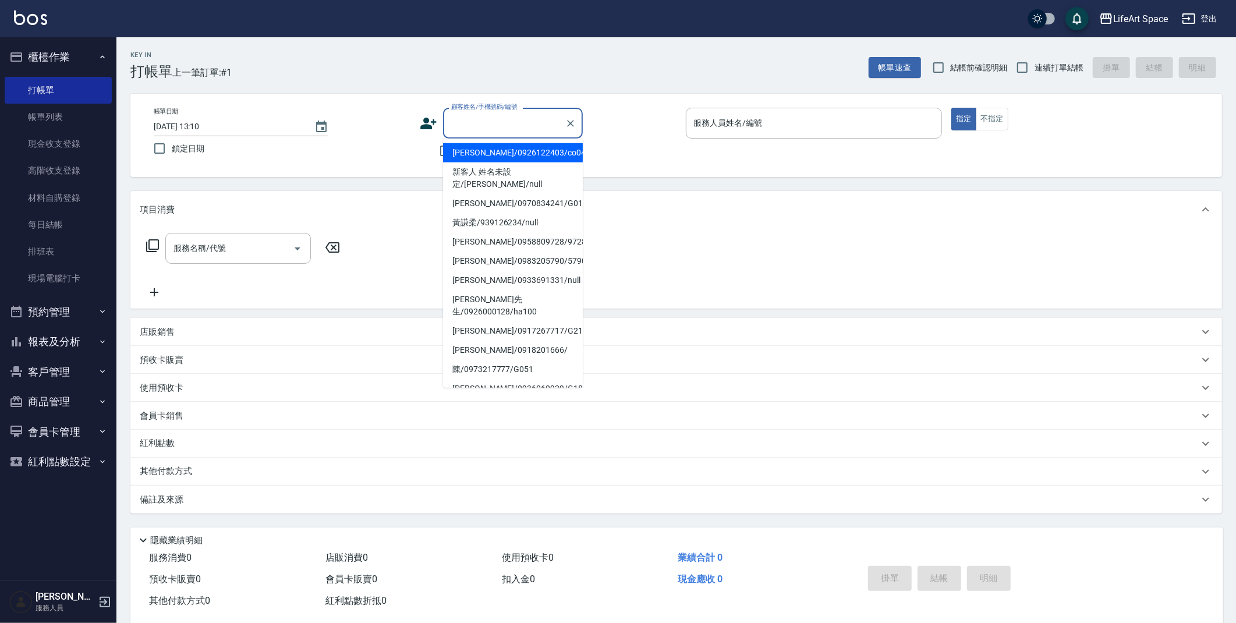
click at [476, 125] on input "顧客姓名/手機號碼/編號" at bounding box center [504, 123] width 112 height 20
drag, startPoint x: 484, startPoint y: 149, endPoint x: 236, endPoint y: 128, distance: 248.9
click at [484, 148] on li "唐靖婷/0926122403/co046*" at bounding box center [513, 152] width 140 height 19
type input "唐靖婷/0926122403/co046*"
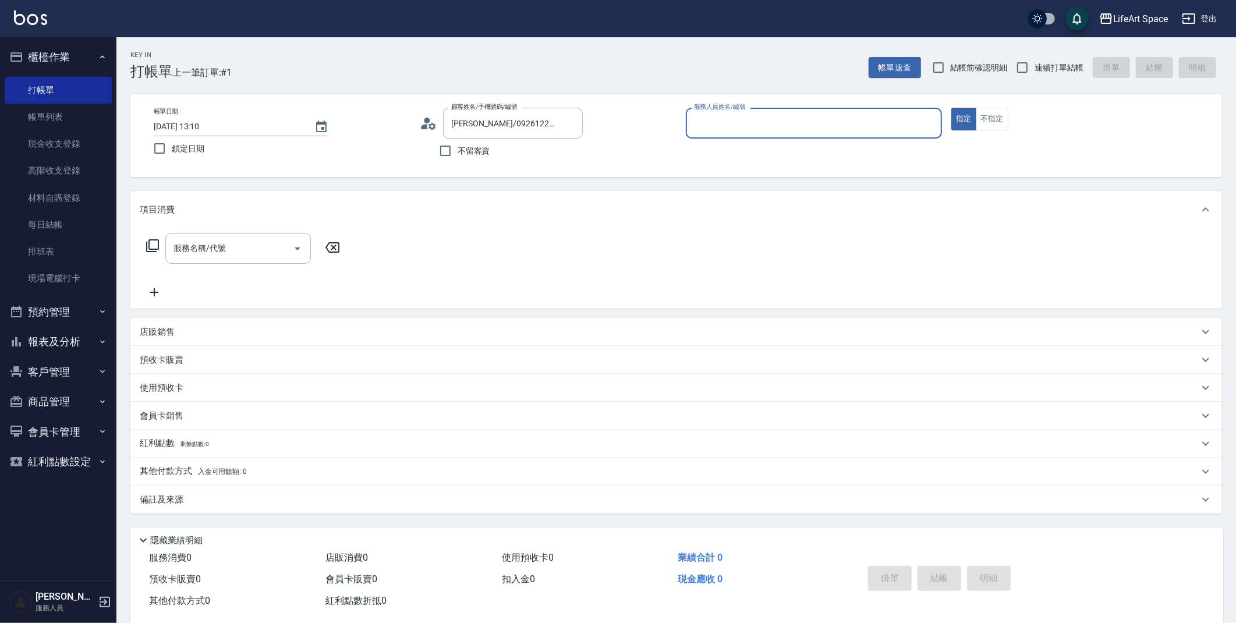
type input "Coco-C"
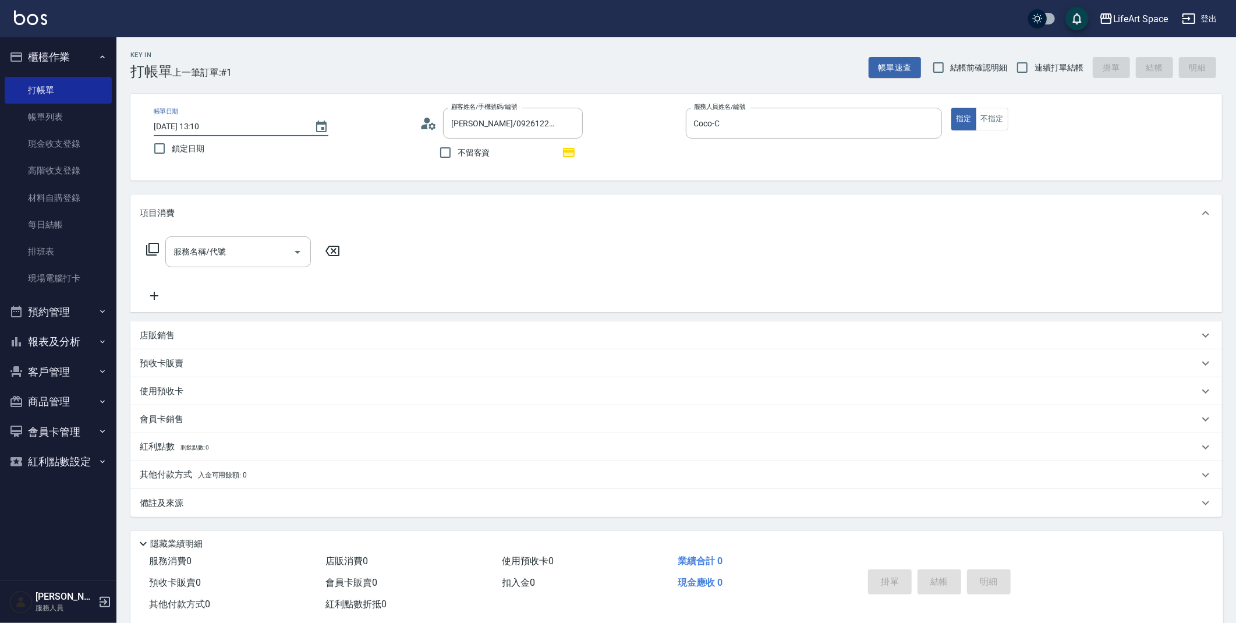
click at [190, 128] on input "2025/09/16 13:10" at bounding box center [228, 126] width 149 height 19
type input "2025/09/15 13:10"
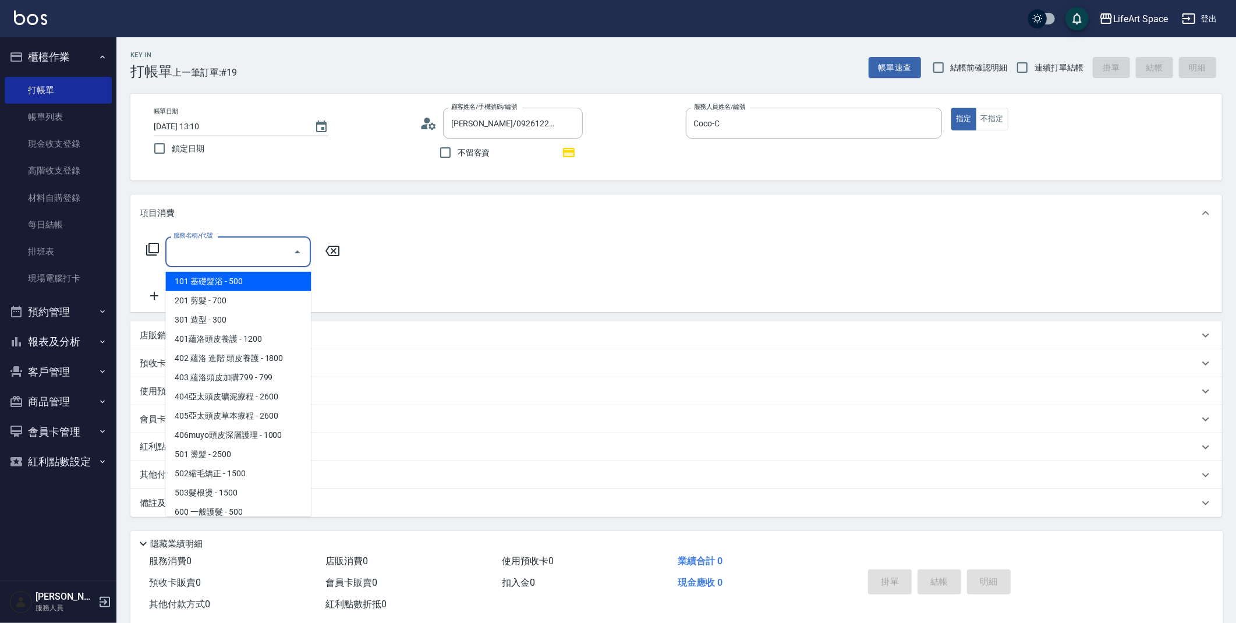
click at [206, 248] on div "服務名稱/代號 服務名稱/代號" at bounding box center [238, 251] width 146 height 31
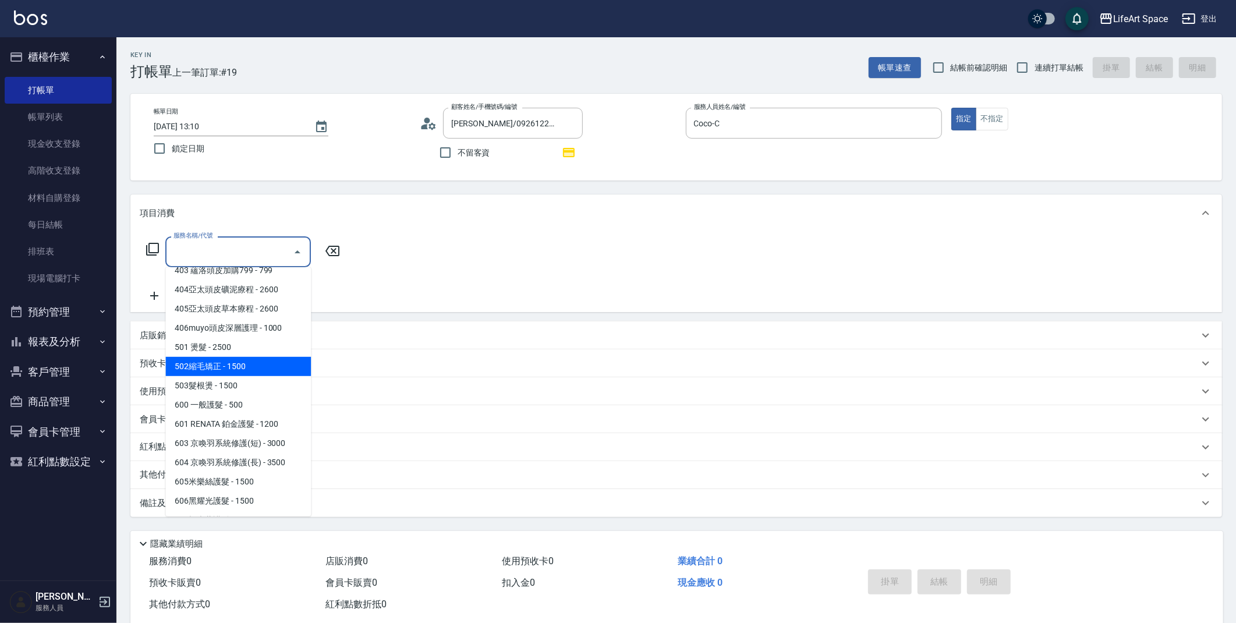
scroll to position [182, 0]
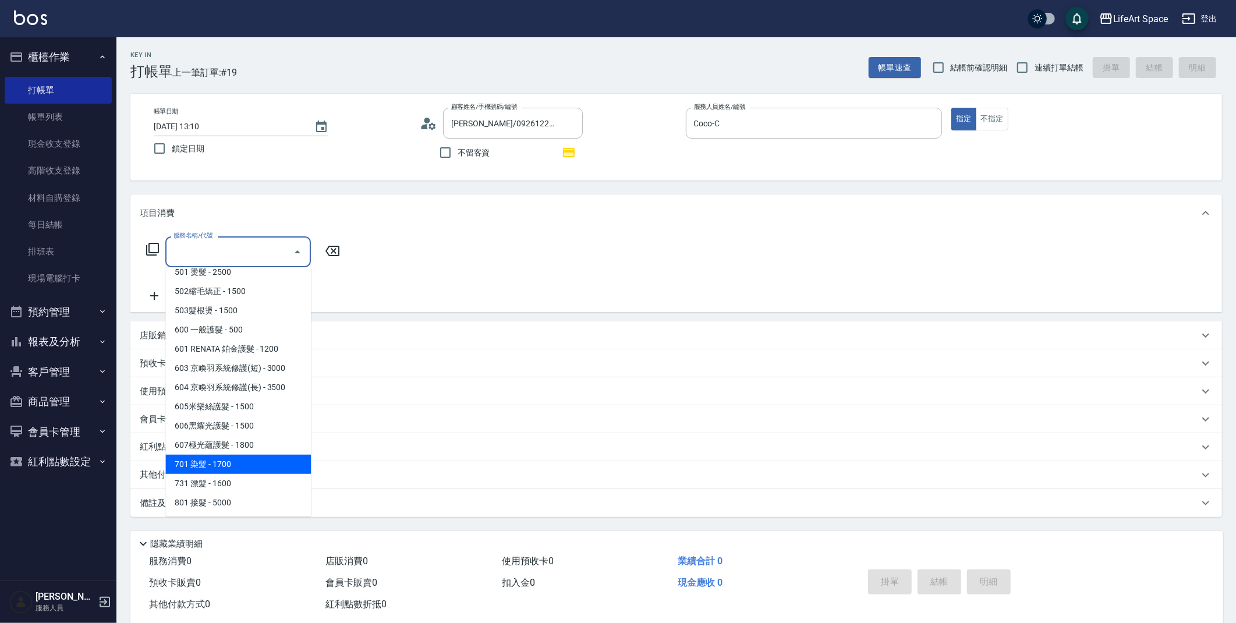
click at [221, 459] on span "701 染髮 - 1700" at bounding box center [238, 464] width 146 height 19
type input "701 染髮(701)"
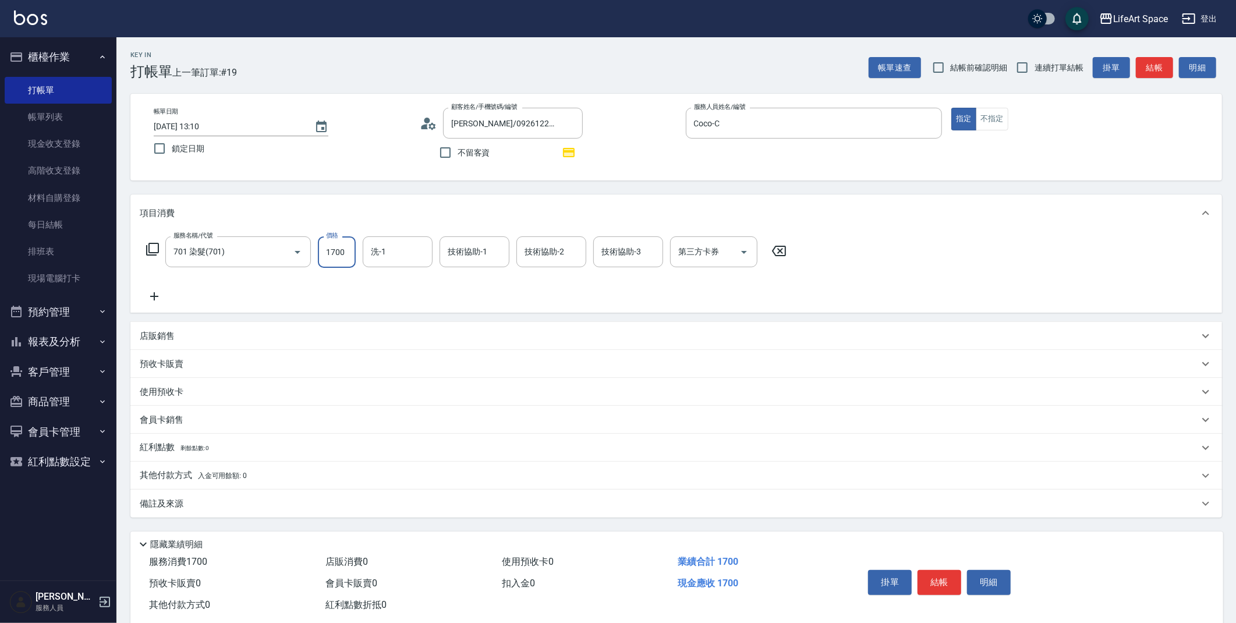
click at [349, 254] on input "1700" at bounding box center [337, 251] width 38 height 31
type input "2000"
click at [242, 503] on div "備註及來源" at bounding box center [669, 504] width 1059 height 12
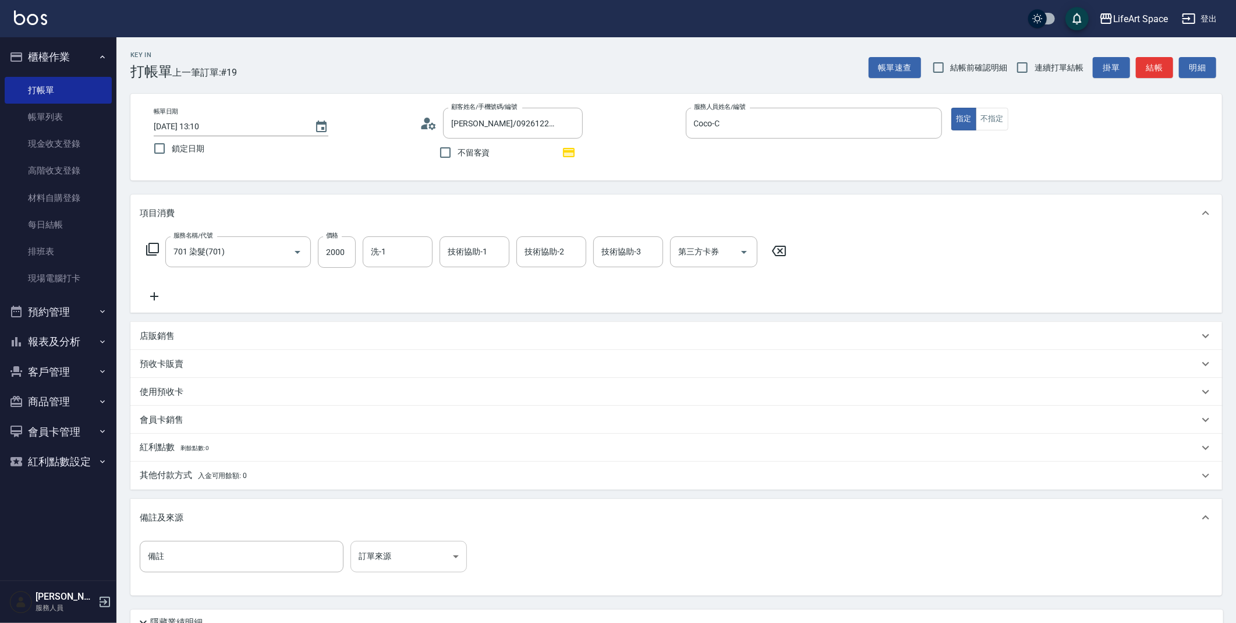
click at [404, 562] on body "LifeArt Space 登出 櫃檯作業 打帳單 帳單列表 現金收支登錄 高階收支登錄 材料自購登錄 每日結帳 排班表 現場電腦打卡 預約管理 預約管理 單…" at bounding box center [618, 361] width 1236 height 722
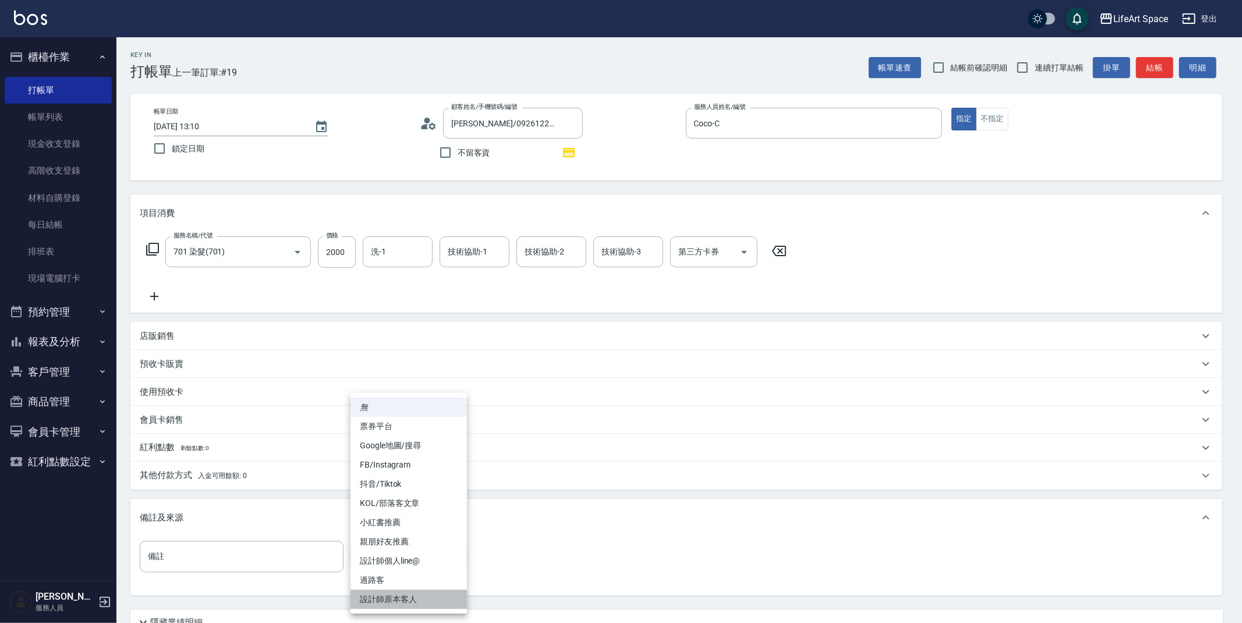
click at [408, 595] on li "設計師原本客人" at bounding box center [409, 599] width 116 height 19
type input "設計師原本客人"
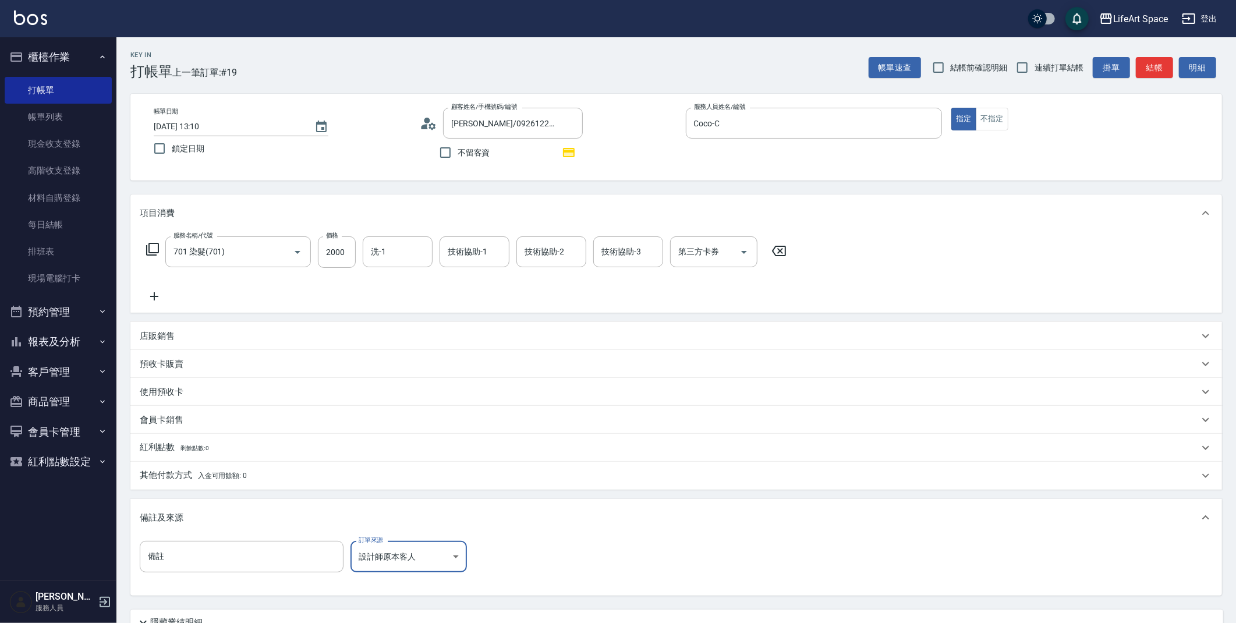
click at [211, 480] on p "其他付款方式 入金可用餘額: 0" at bounding box center [193, 475] width 107 height 13
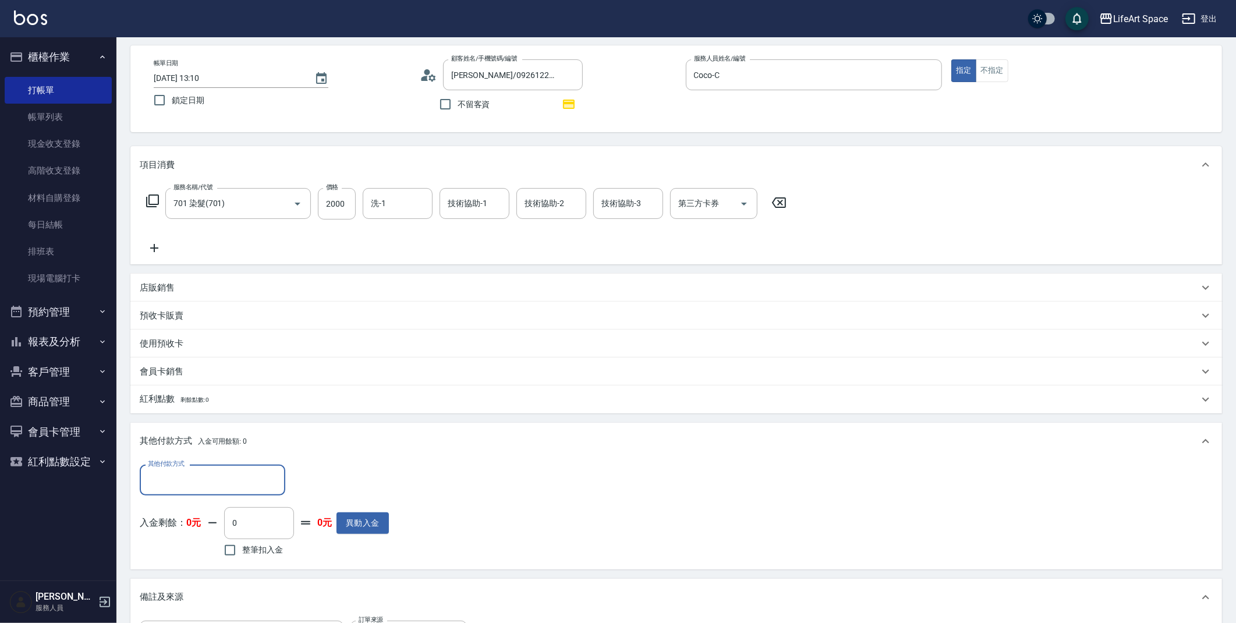
scroll to position [49, 0]
click at [231, 489] on input "其他付款方式" at bounding box center [212, 479] width 135 height 20
click at [218, 517] on span "轉帳" at bounding box center [213, 509] width 146 height 19
type input "轉帳"
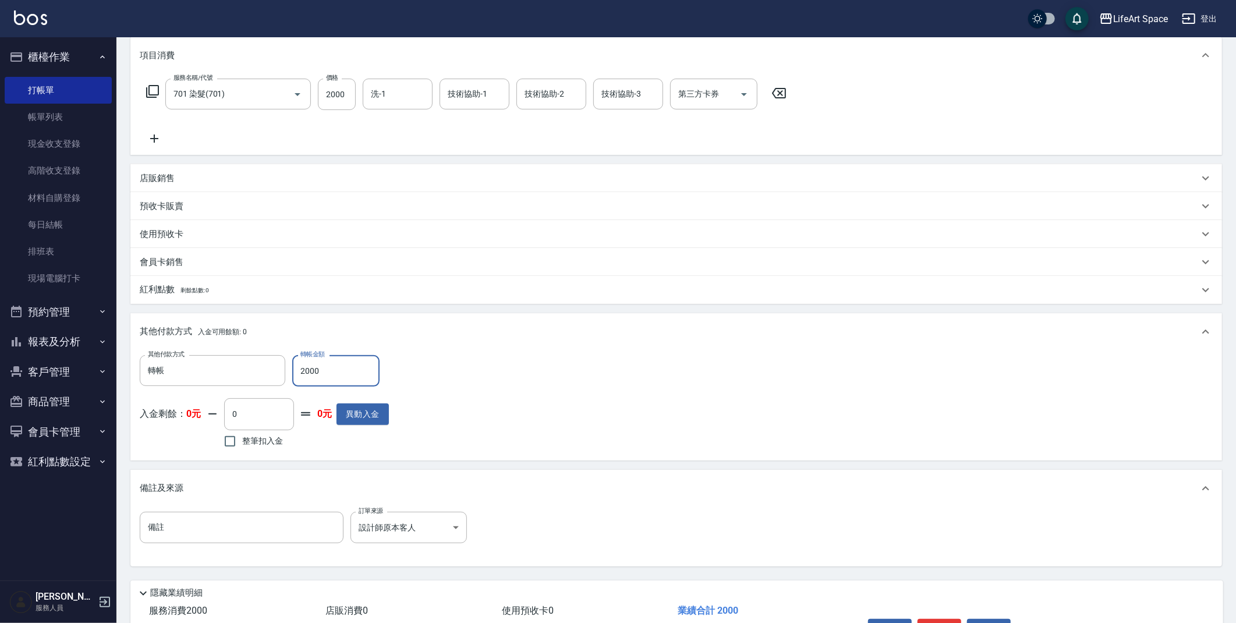
scroll to position [231, 0]
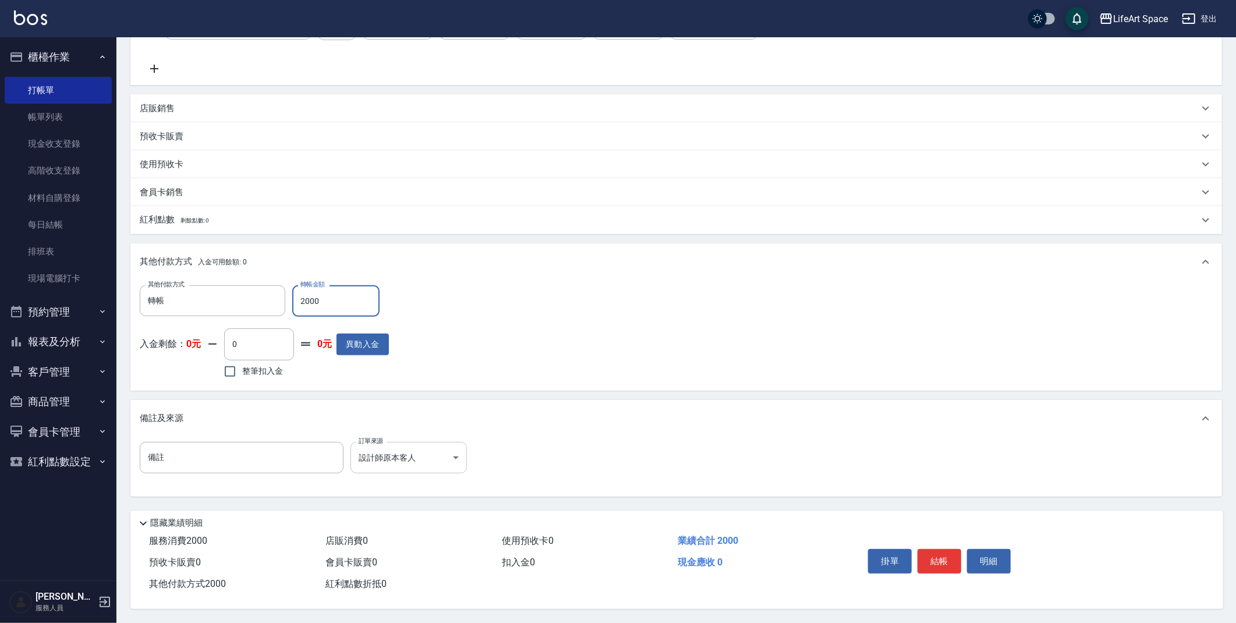
type input "2000"
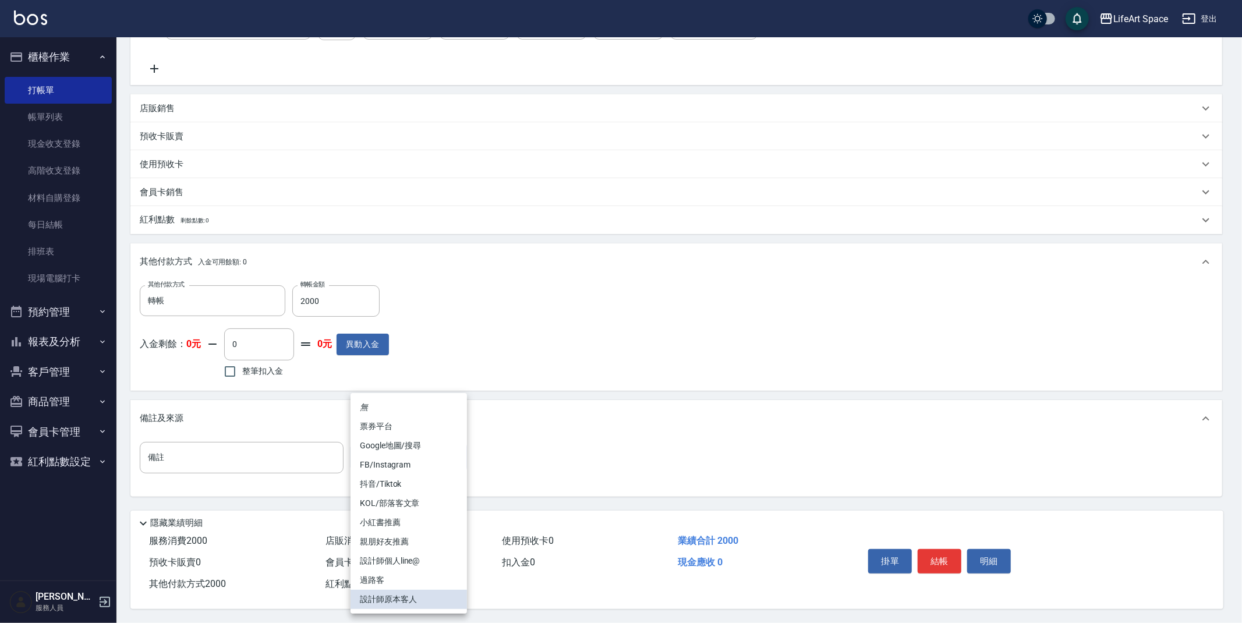
click at [428, 456] on body "LifeArt Space 登出 櫃檯作業 打帳單 帳單列表 現金收支登錄 高階收支登錄 材料自購登錄 每日結帳 排班表 現場電腦打卡 預約管理 預約管理 單…" at bounding box center [621, 197] width 1242 height 851
click at [395, 408] on li "無" at bounding box center [409, 407] width 116 height 19
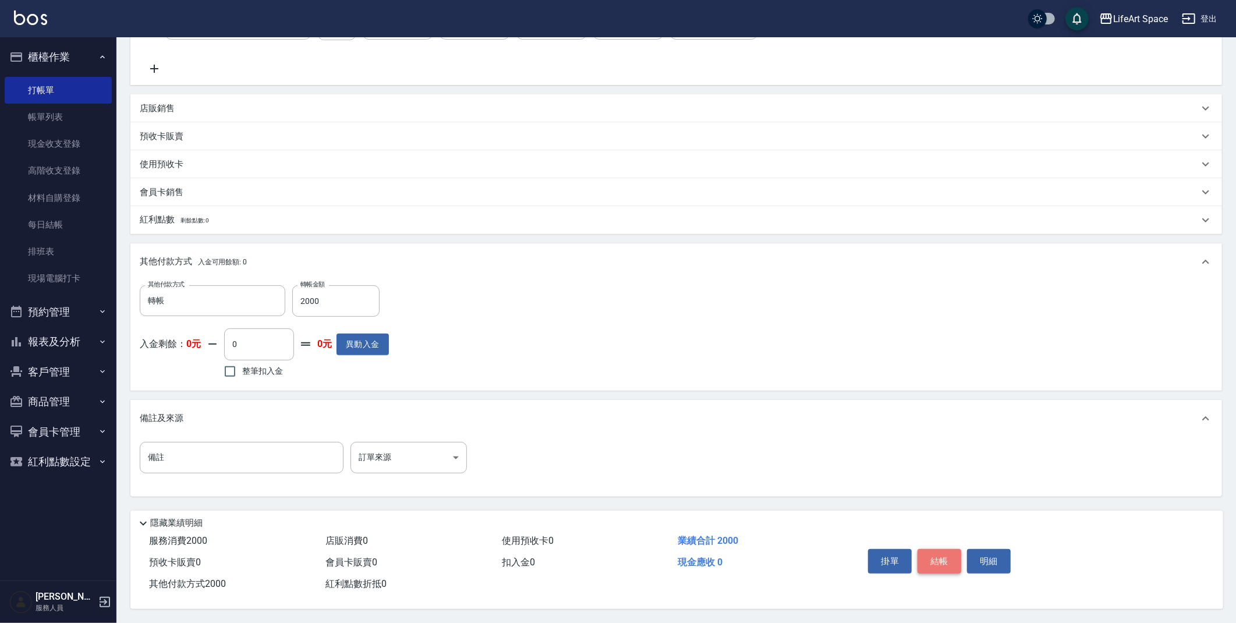
click at [943, 560] on button "結帳" at bounding box center [940, 561] width 44 height 24
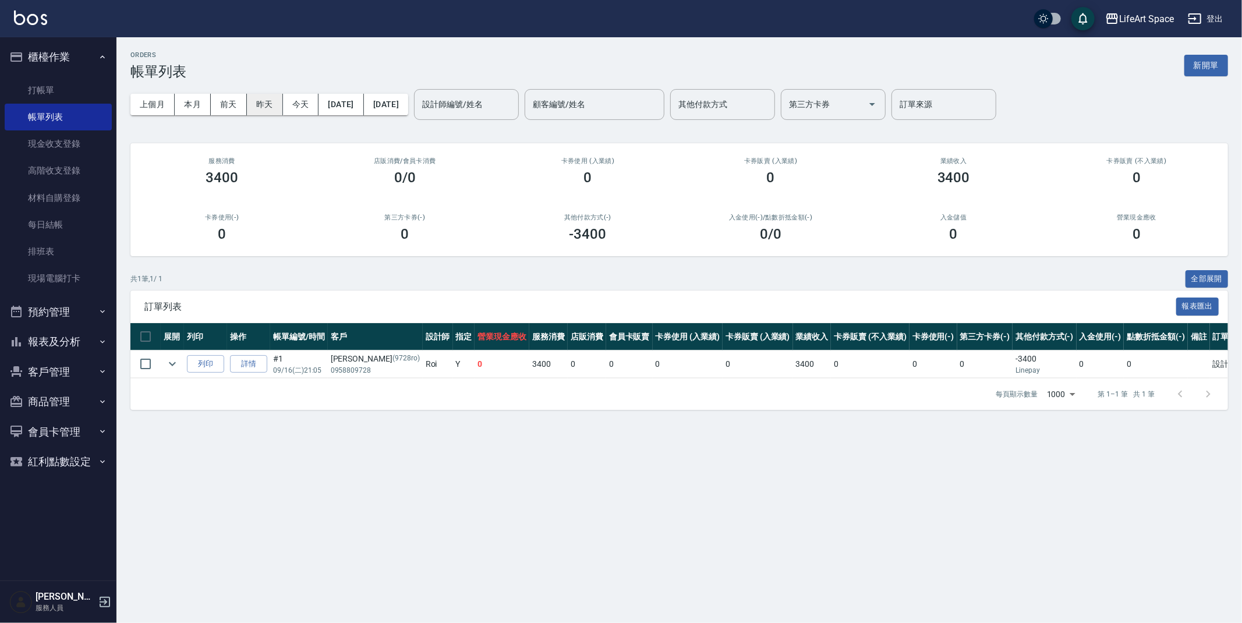
click at [260, 106] on button "昨天" at bounding box center [265, 105] width 36 height 22
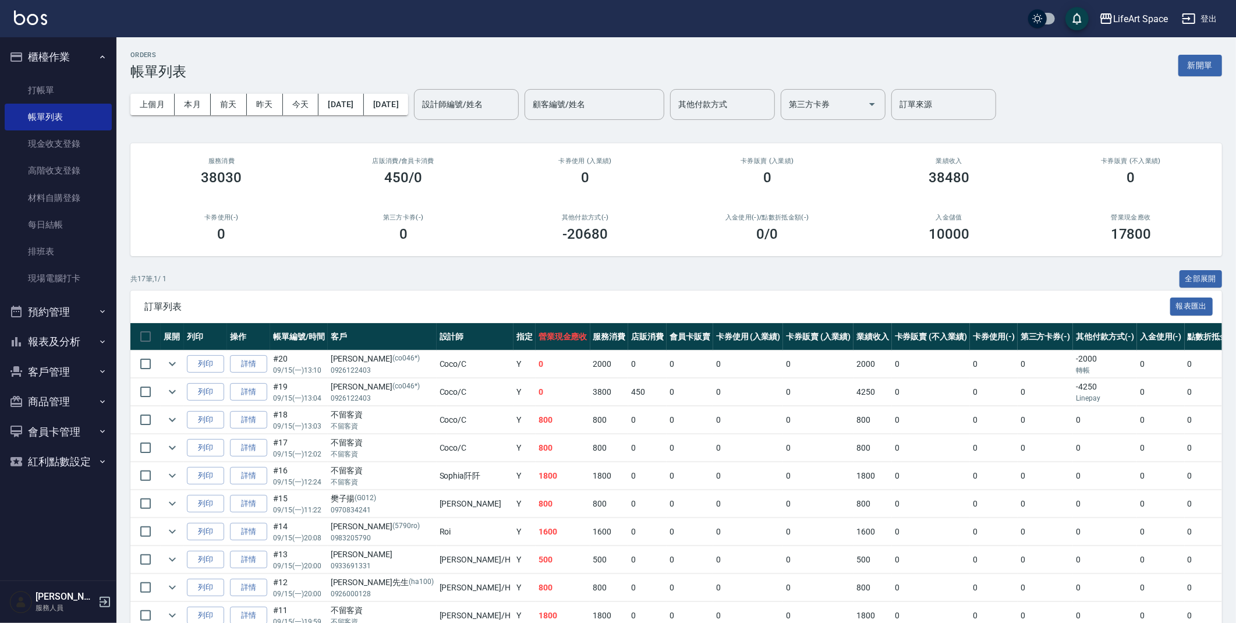
click at [64, 367] on button "客戶管理" at bounding box center [58, 372] width 107 height 30
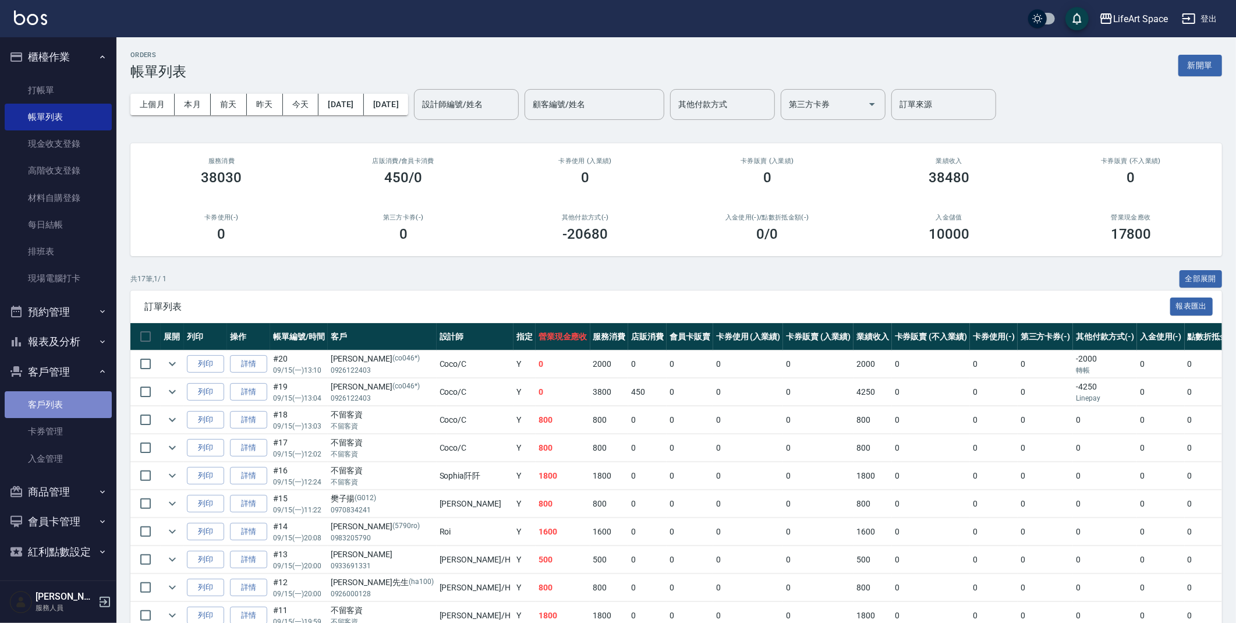
click at [62, 401] on link "客戶列表" at bounding box center [58, 404] width 107 height 27
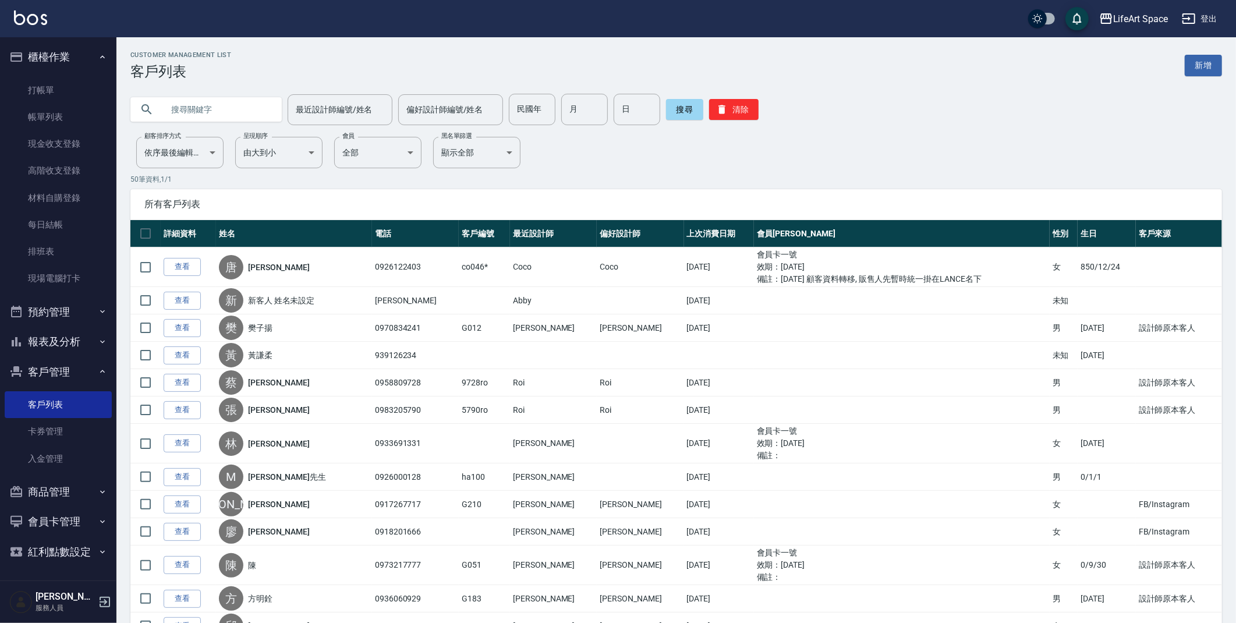
click at [210, 100] on input "text" at bounding box center [217, 109] width 109 height 31
type input "co55"
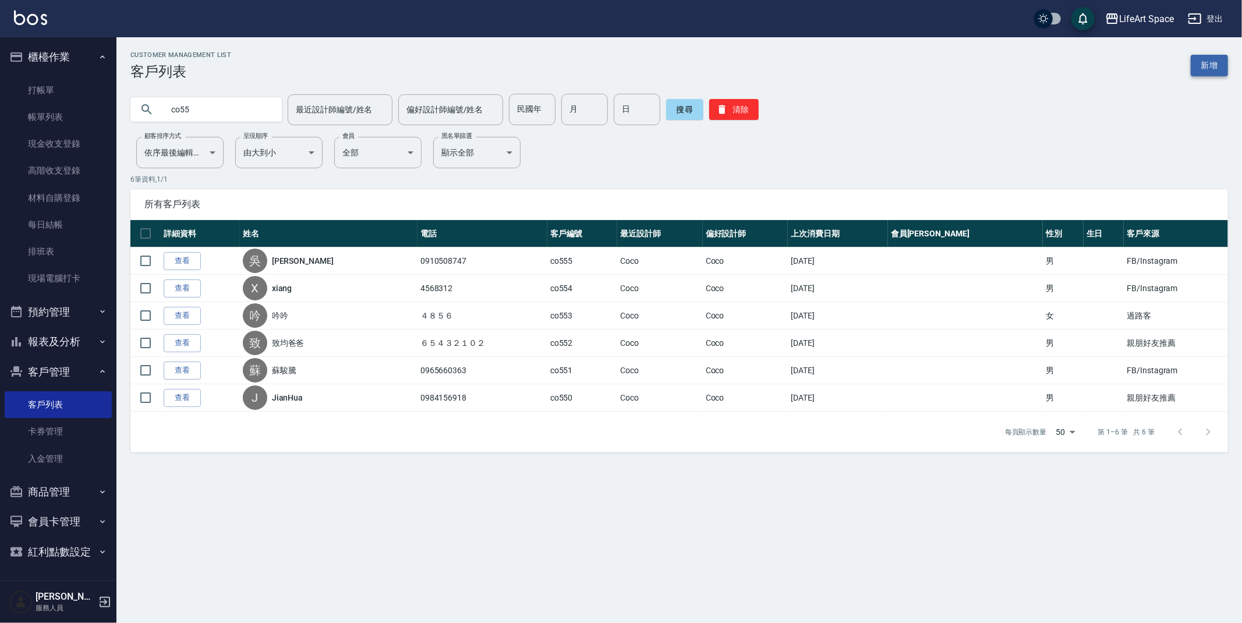
click at [1214, 68] on link "新增" at bounding box center [1209, 66] width 37 height 22
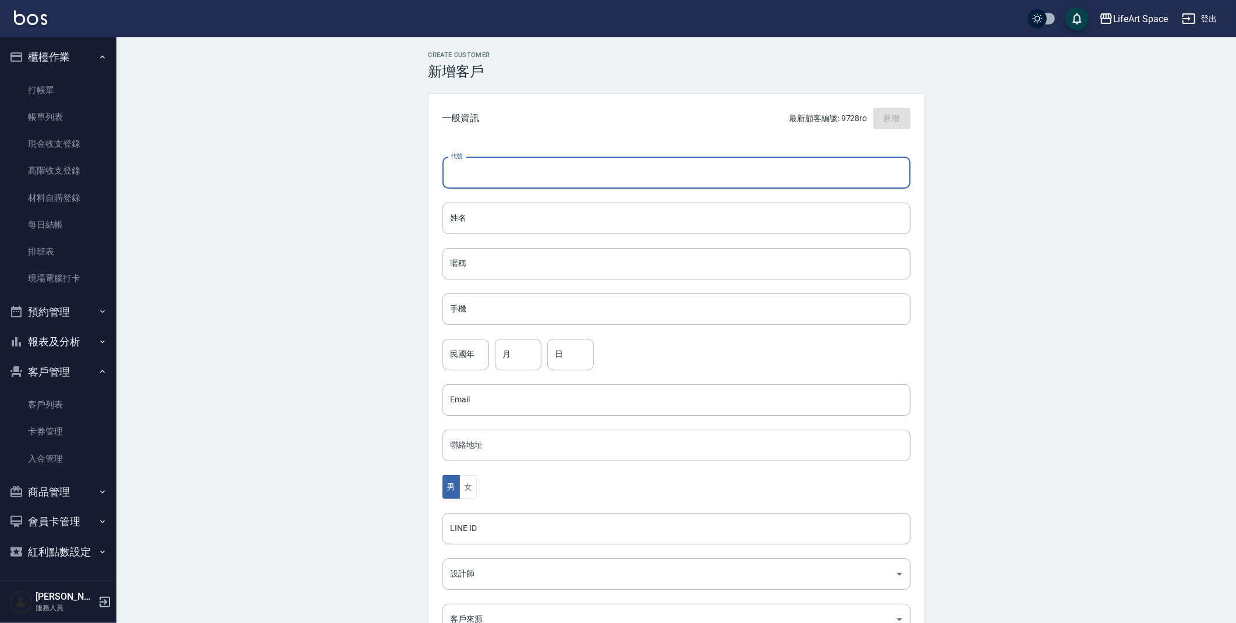
click at [732, 167] on input "代號" at bounding box center [677, 172] width 468 height 31
type input "co556"
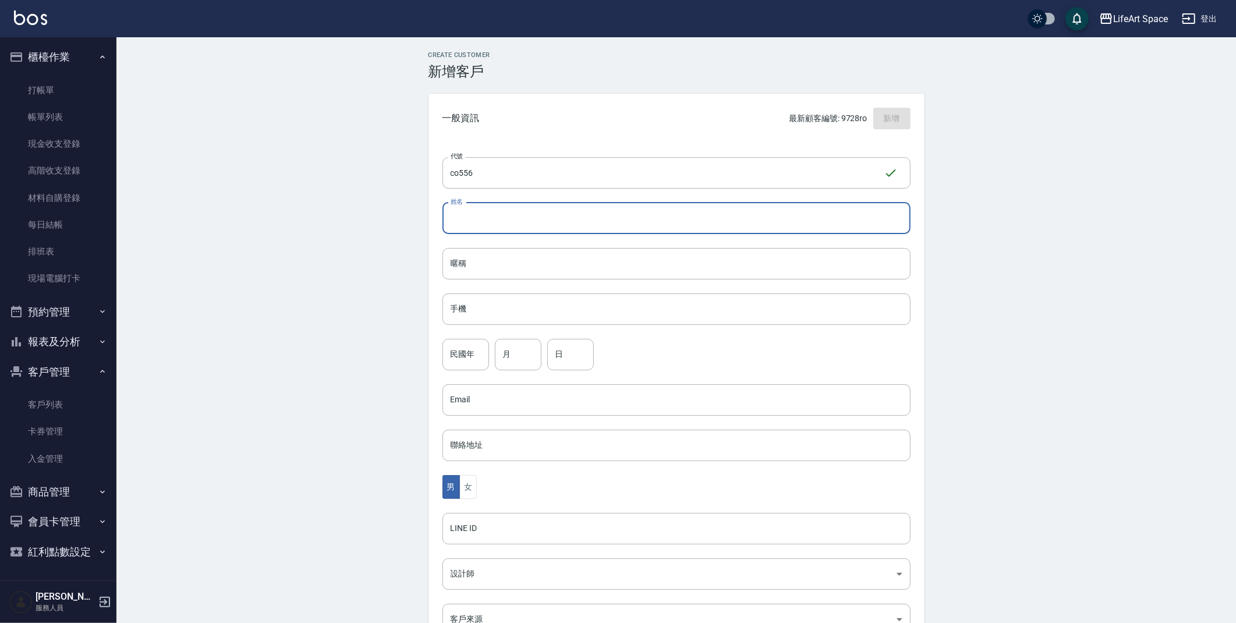
click at [656, 217] on input "姓名" at bounding box center [677, 218] width 468 height 31
type input "d"
type input "[PERSON_NAME]"
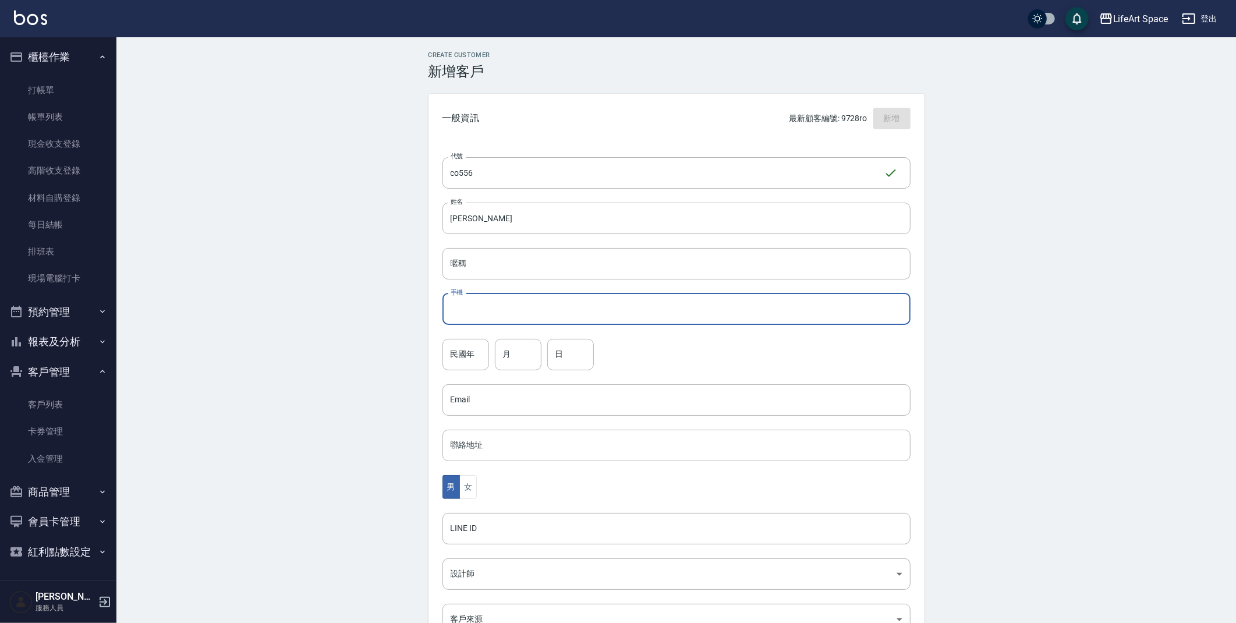
click at [635, 301] on input "手機" at bounding box center [677, 309] width 468 height 31
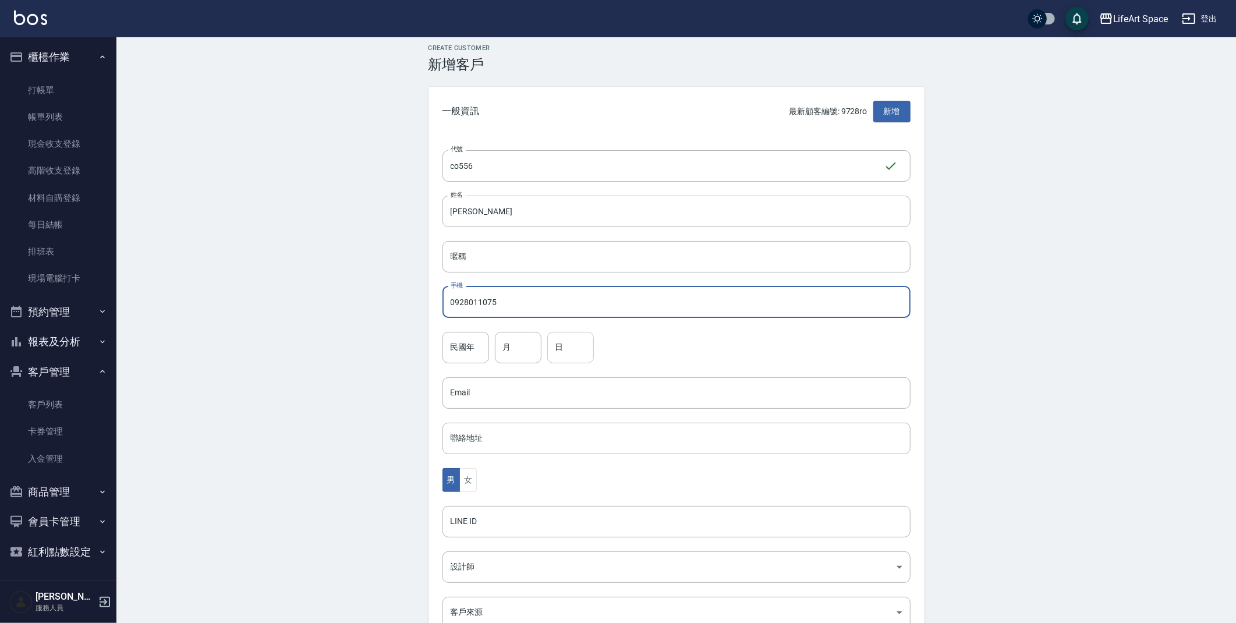
scroll to position [135, 0]
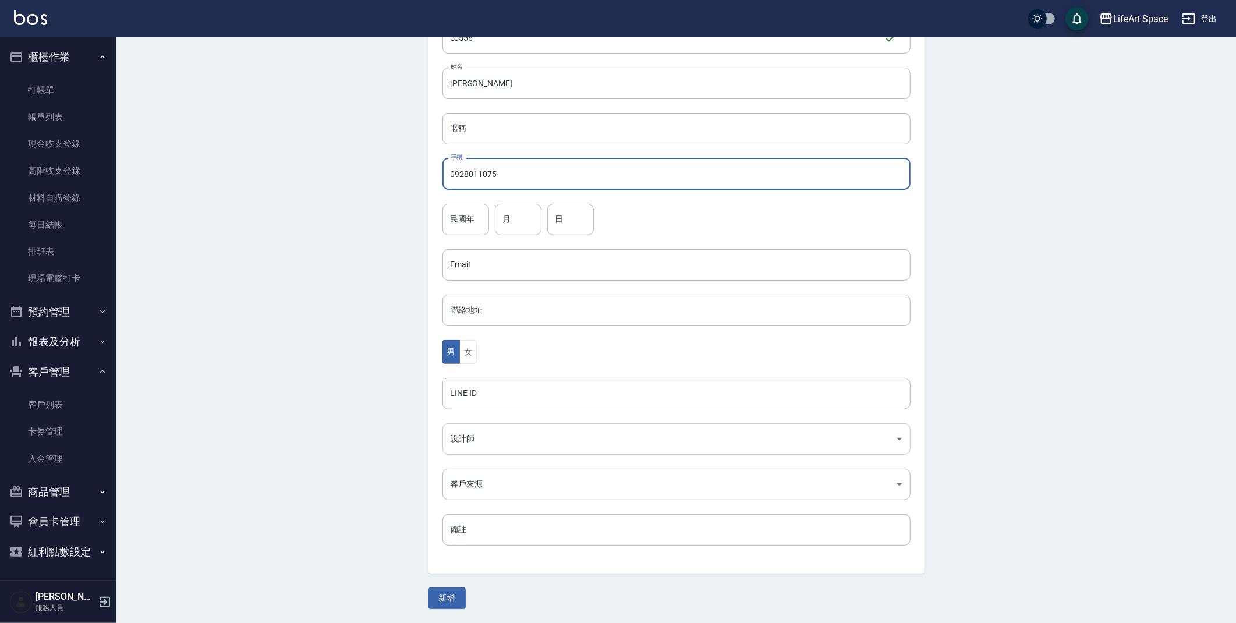
type input "0928011075"
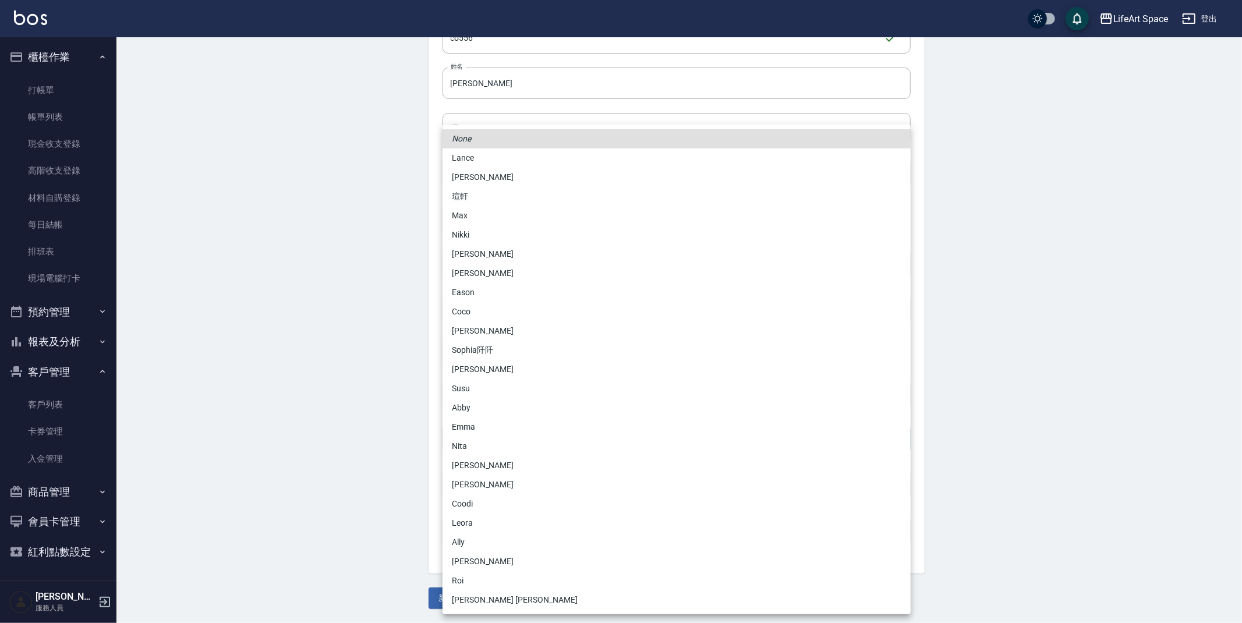
click at [540, 440] on body "LifeArt Space 登出 櫃檯作業 打帳單 帳單列表 現金收支登錄 高階收支登錄 材料自購登錄 每日結帳 排班表 現場電腦打卡 預約管理 預約管理 單…" at bounding box center [621, 244] width 1242 height 758
click at [475, 310] on li "Coco" at bounding box center [677, 311] width 468 height 19
type input "cda1efc3-0924-40dc-b120-f8115da55f2e"
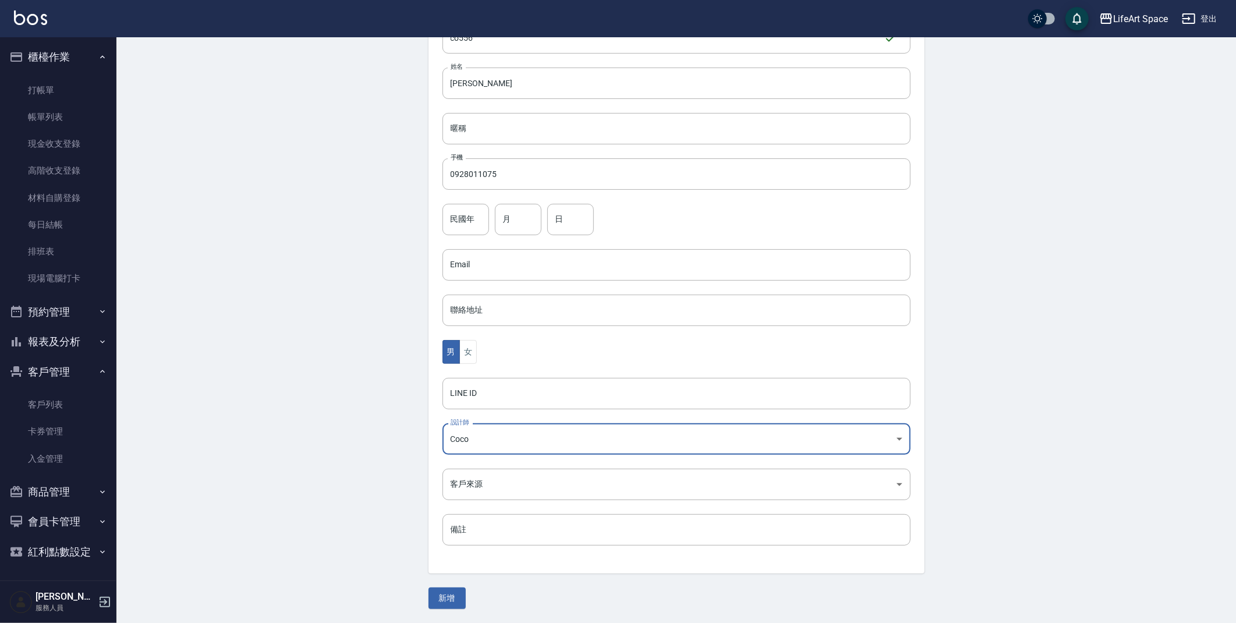
click at [337, 399] on div "None Lance Nicole 瑄軒 Max Nikki Joyce Hannah Eason Coco Lillian Sophia阡阡 Ivan Su…" at bounding box center [618, 311] width 1236 height 623
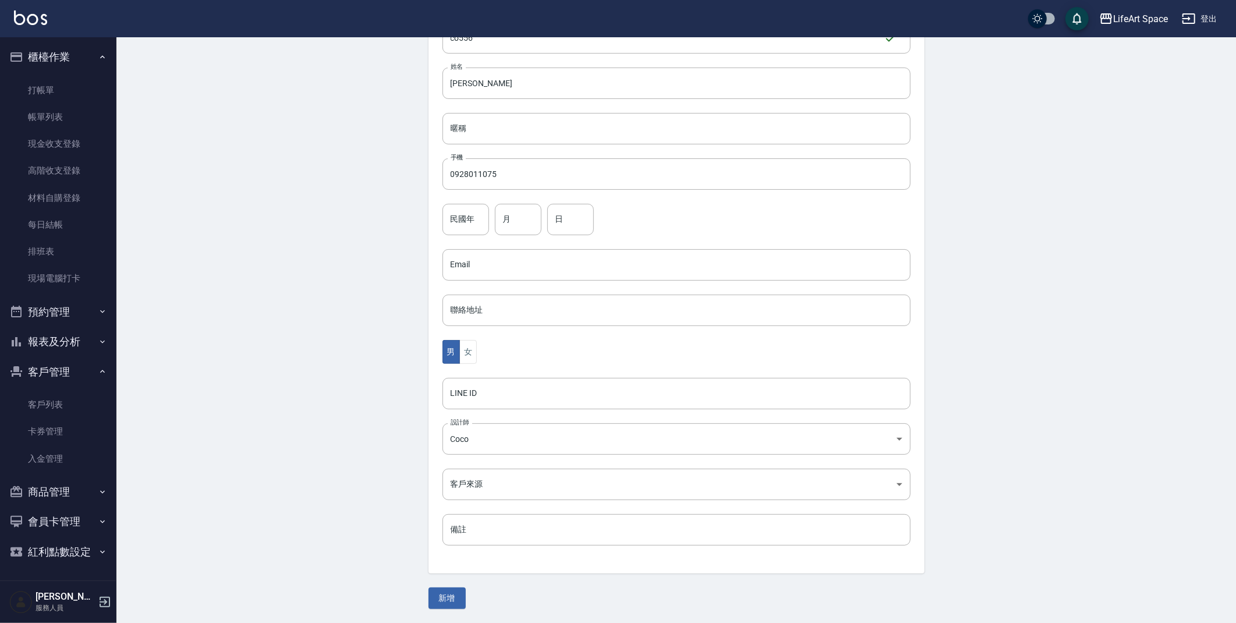
click at [467, 467] on div "代號 co556 ​ 代號 姓名 潘彥良 姓名 暱稱 暱稱 手機 0928011075 手機 民國年 民國年 月 月 日 日 Email Email 聯絡地址…" at bounding box center [677, 291] width 496 height 566
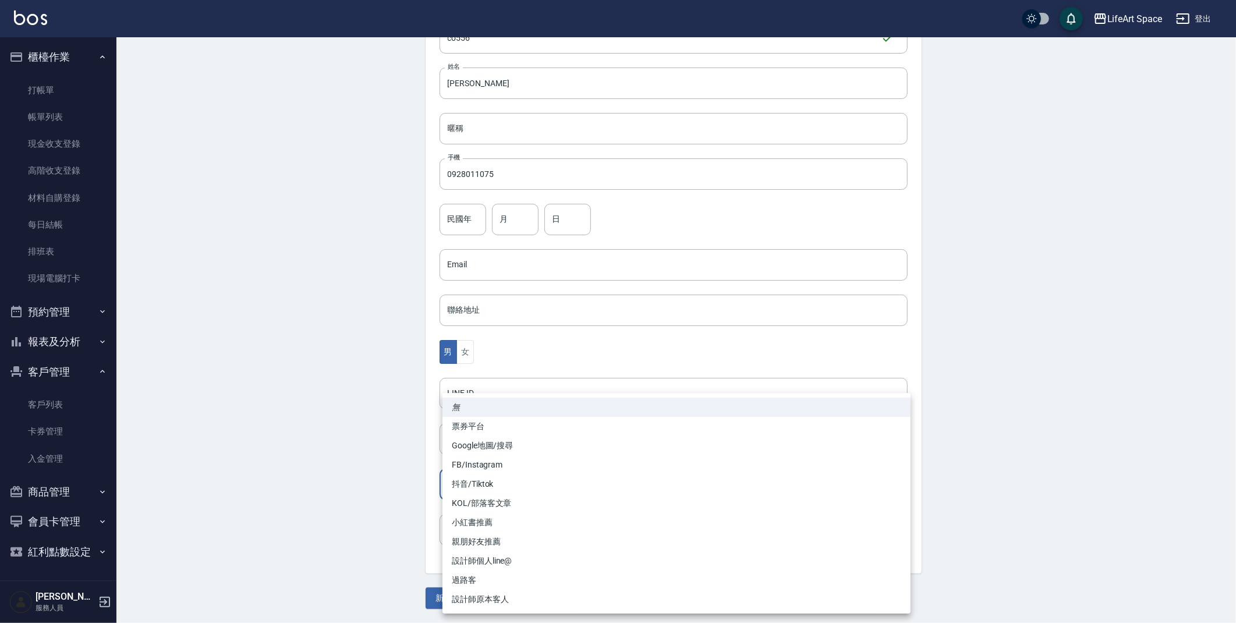
click at [479, 485] on body "LifeArt Space 登出 櫃檯作業 打帳單 帳單列表 現金收支登錄 高階收支登錄 材料自購登錄 每日結帳 排班表 現場電腦打卡 預約管理 預約管理 單…" at bounding box center [618, 244] width 1236 height 758
click at [501, 469] on li "FB/Instagram" at bounding box center [677, 464] width 468 height 19
type input "FB/Instagram"
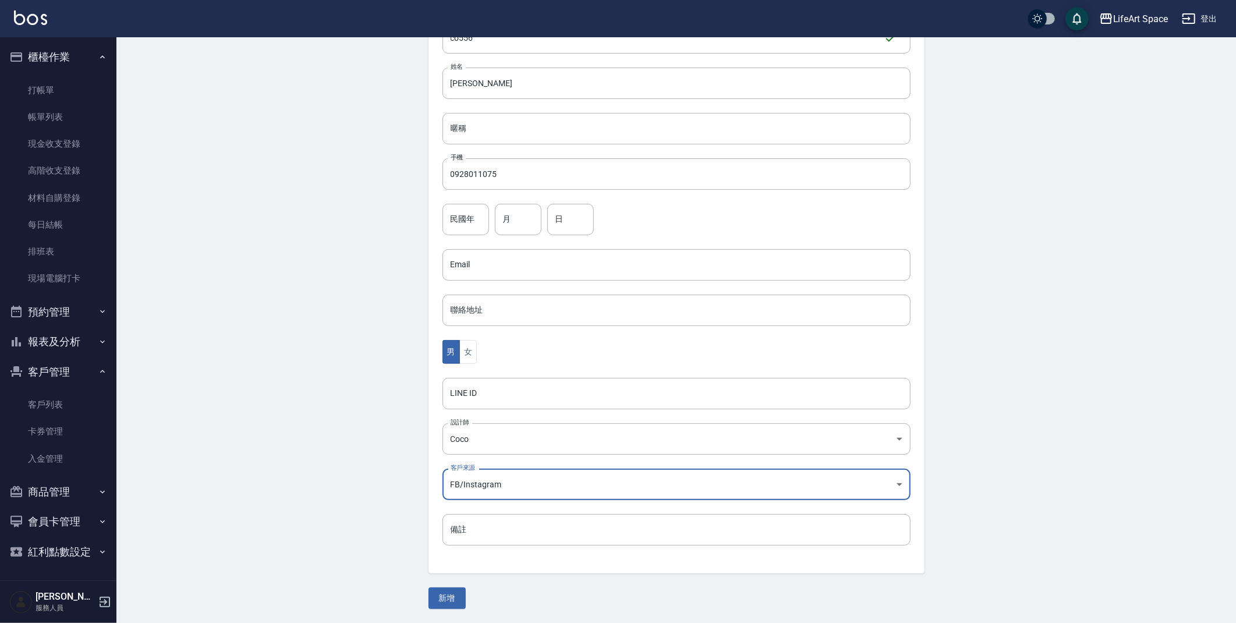
click at [377, 458] on div "Create Customer 新增客戶 一般資訊 最新顧客編號: 9728ro 新增 代號 co556 ​ 代號 姓名 潘彥良 姓名 暱稱 暱稱 手機 09…" at bounding box center [676, 262] width 1120 height 721
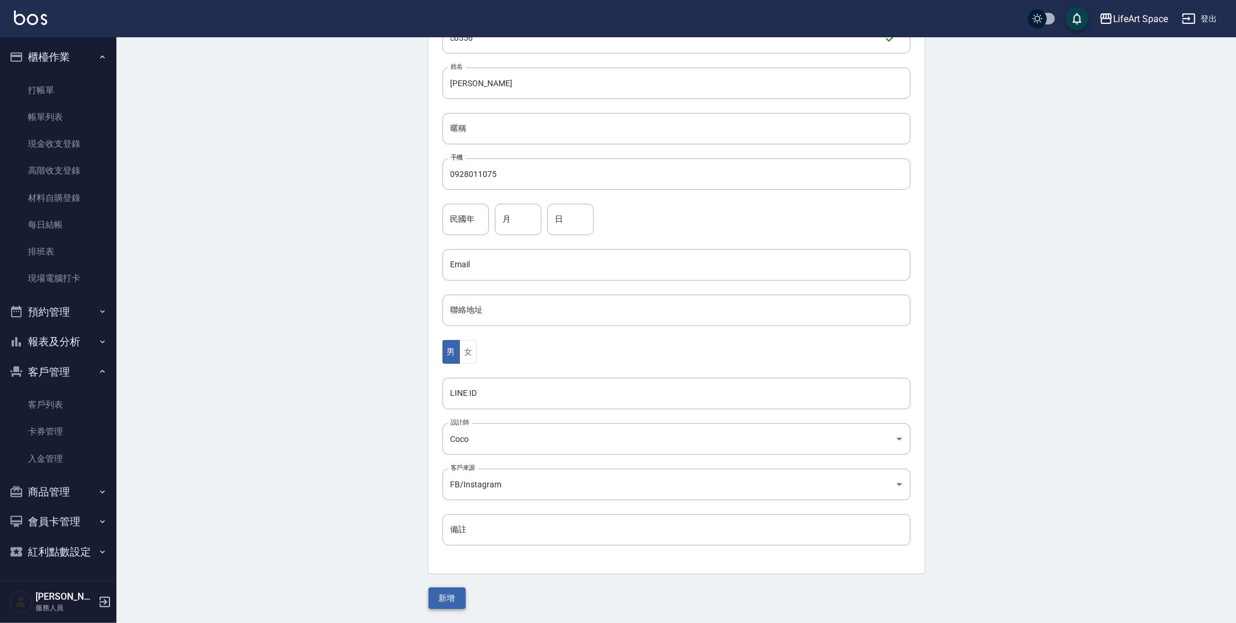
click at [444, 598] on button "新增" at bounding box center [447, 599] width 37 height 22
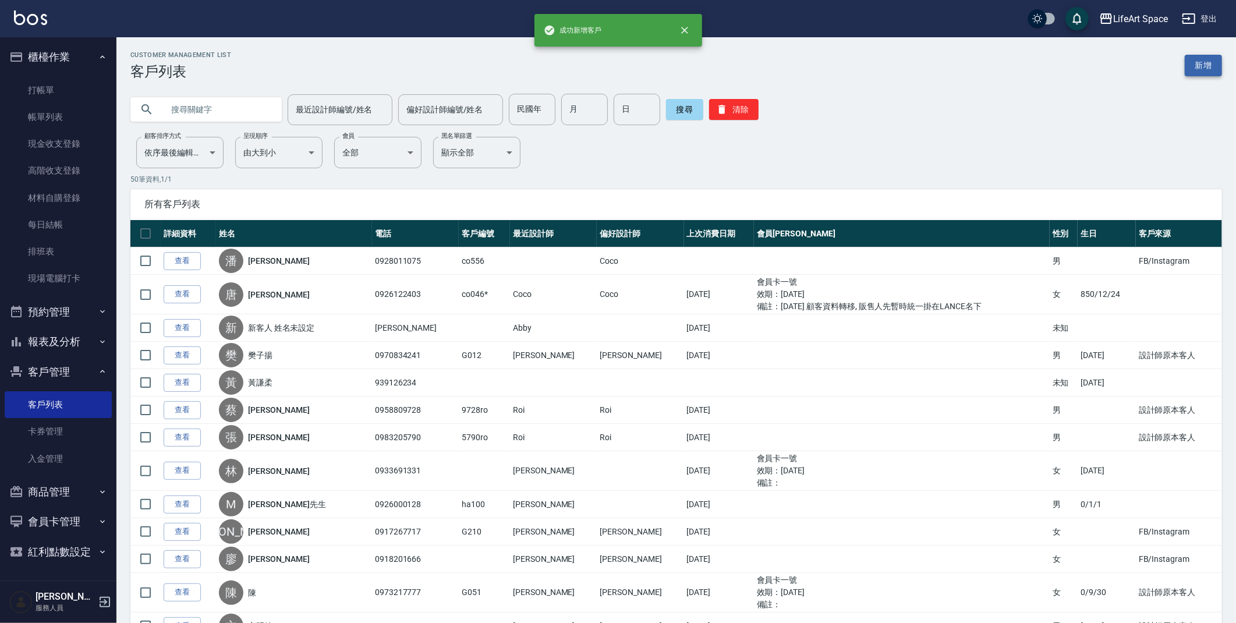
click at [1207, 73] on link "新增" at bounding box center [1203, 66] width 37 height 22
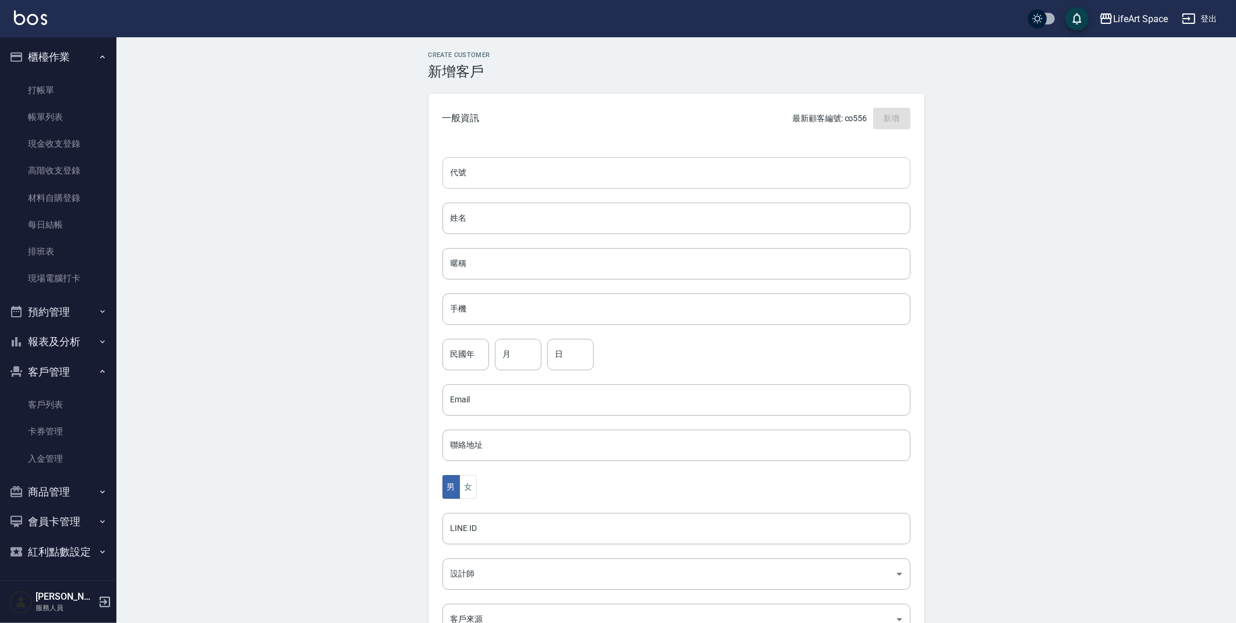
click at [563, 180] on input "代號" at bounding box center [677, 172] width 468 height 31
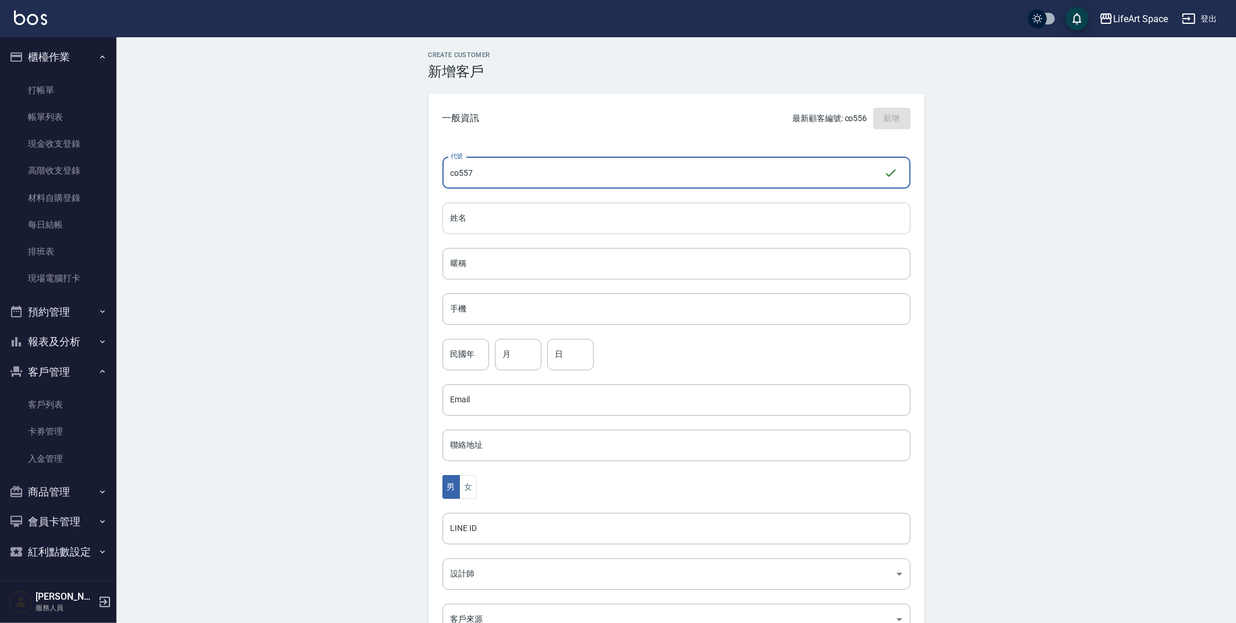
type input "co557"
click at [556, 225] on input "姓名" at bounding box center [677, 218] width 468 height 31
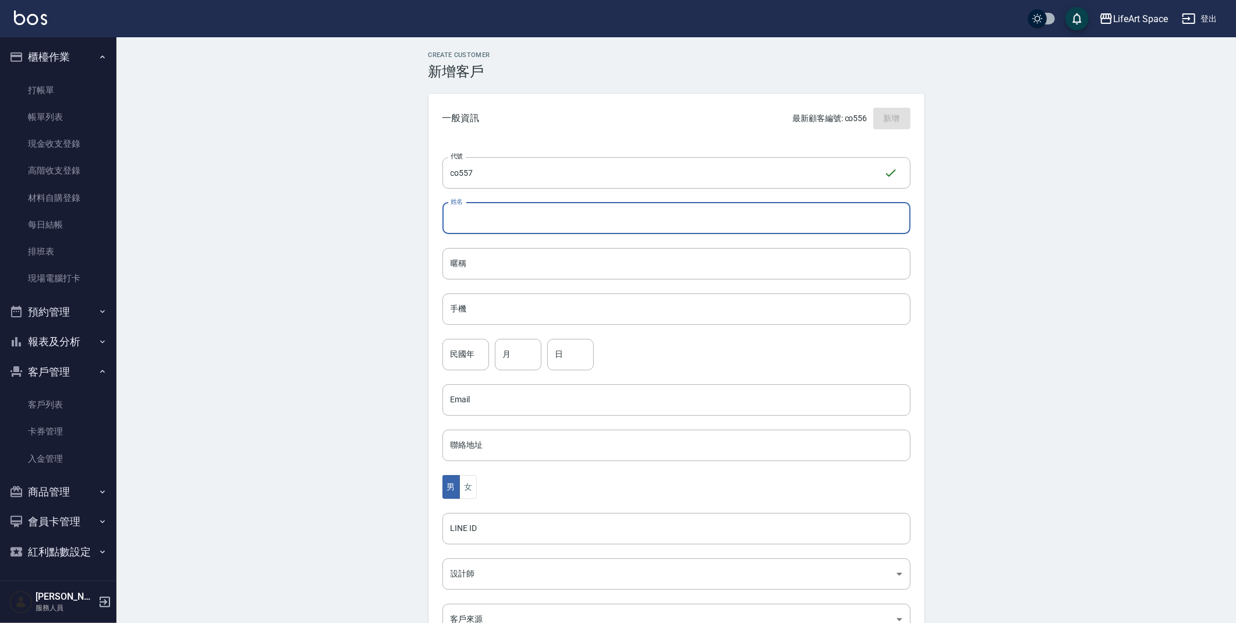
type input "d"
type input "[PERSON_NAME]"
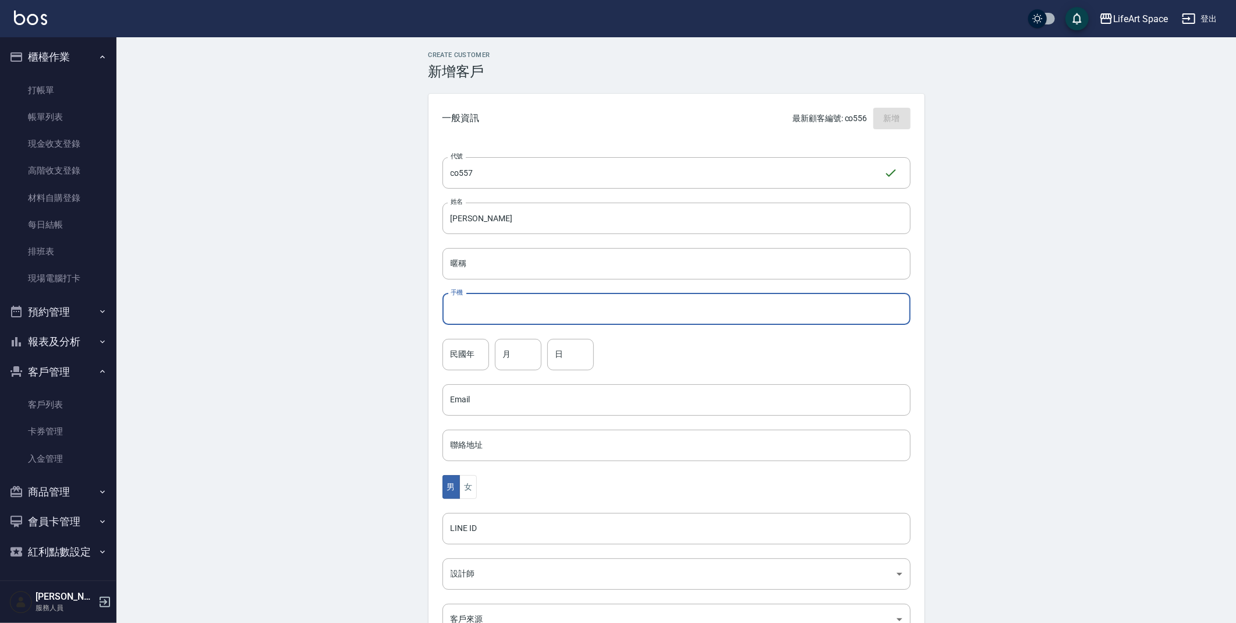
click at [536, 300] on input "手機" at bounding box center [677, 309] width 468 height 31
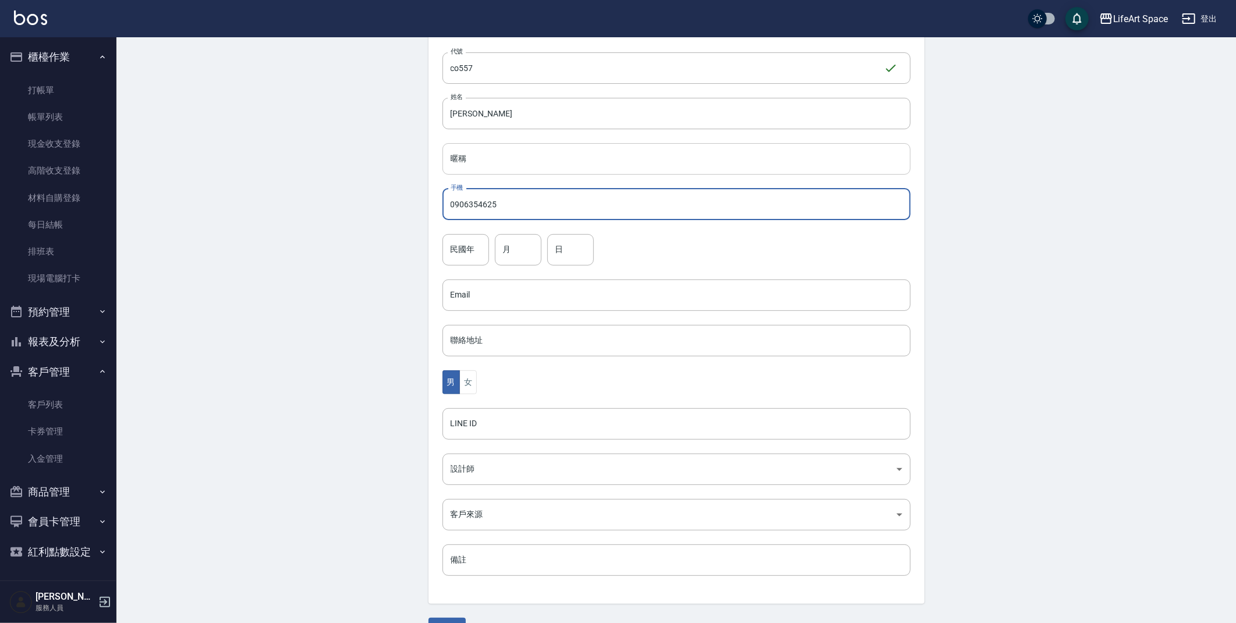
scroll to position [135, 0]
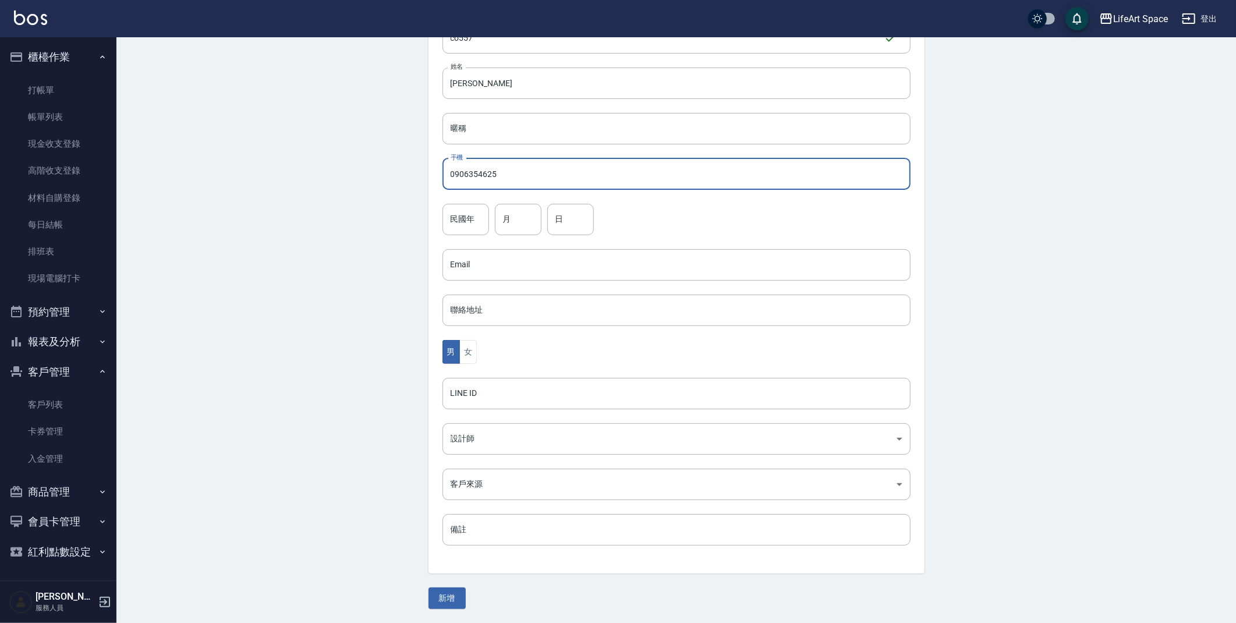
type input "0906354625"
click at [394, 326] on div "Create Customer 新增客戶 一般資訊 最新顧客編號: co556 新增 代號 co557 ​ 代號 姓名 黃俊彬 姓名 暱稱 暱稱 手機 090…" at bounding box center [676, 262] width 1120 height 721
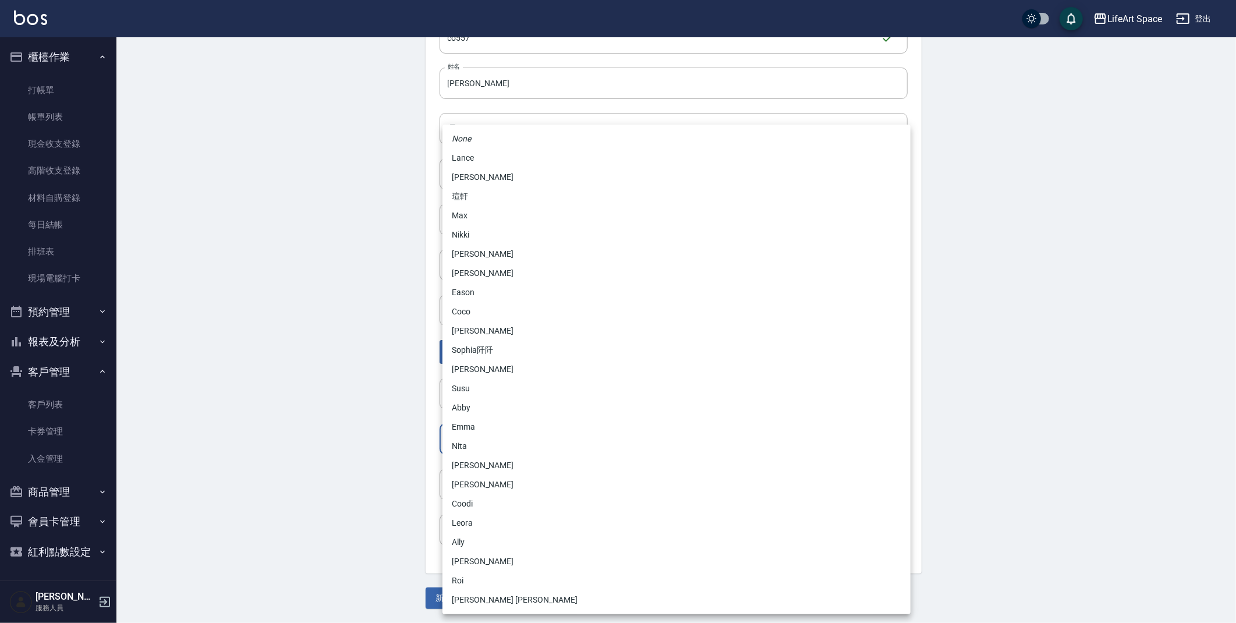
click at [475, 423] on body "LifeArt Space 登出 櫃檯作業 打帳單 帳單列表 現金收支登錄 高階收支登錄 材料自購登錄 每日結帳 排班表 現場電腦打卡 預約管理 預約管理 單…" at bounding box center [618, 244] width 1236 height 758
click at [474, 318] on li "Coco" at bounding box center [677, 311] width 468 height 19
type input "cda1efc3-0924-40dc-b120-f8115da55f2e"
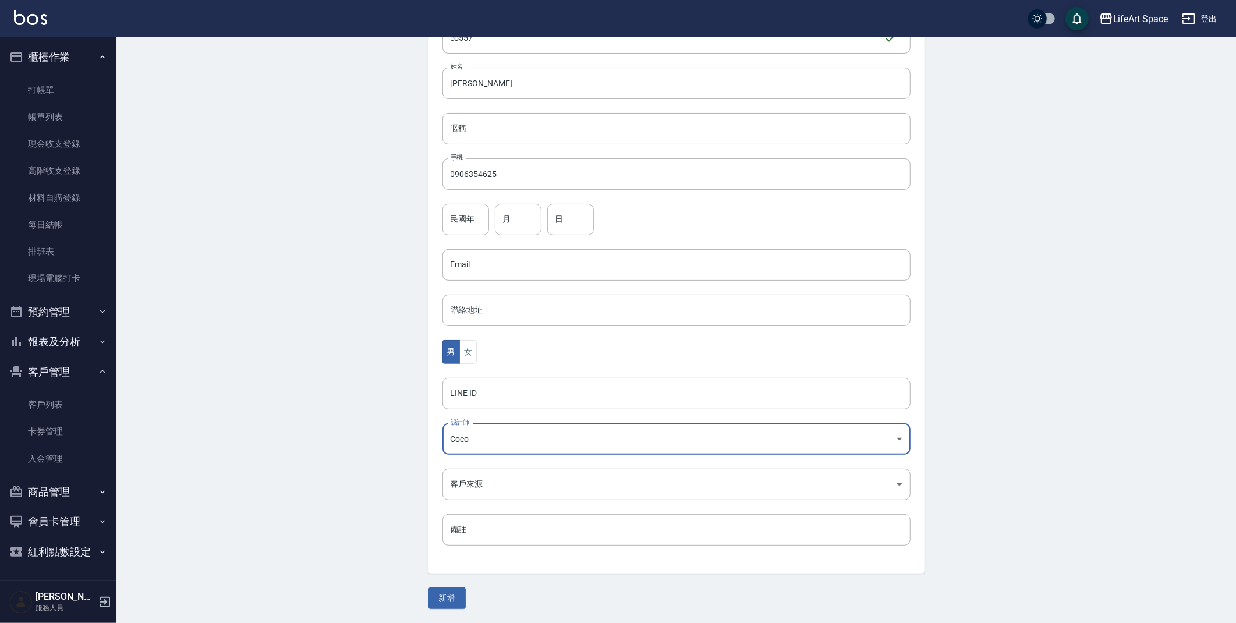
click at [310, 360] on div "None Lance Nicole 瑄軒 Max Nikki Joyce Hannah Eason Coco Lillian Sophia阡阡 Ivan Su…" at bounding box center [618, 311] width 1236 height 623
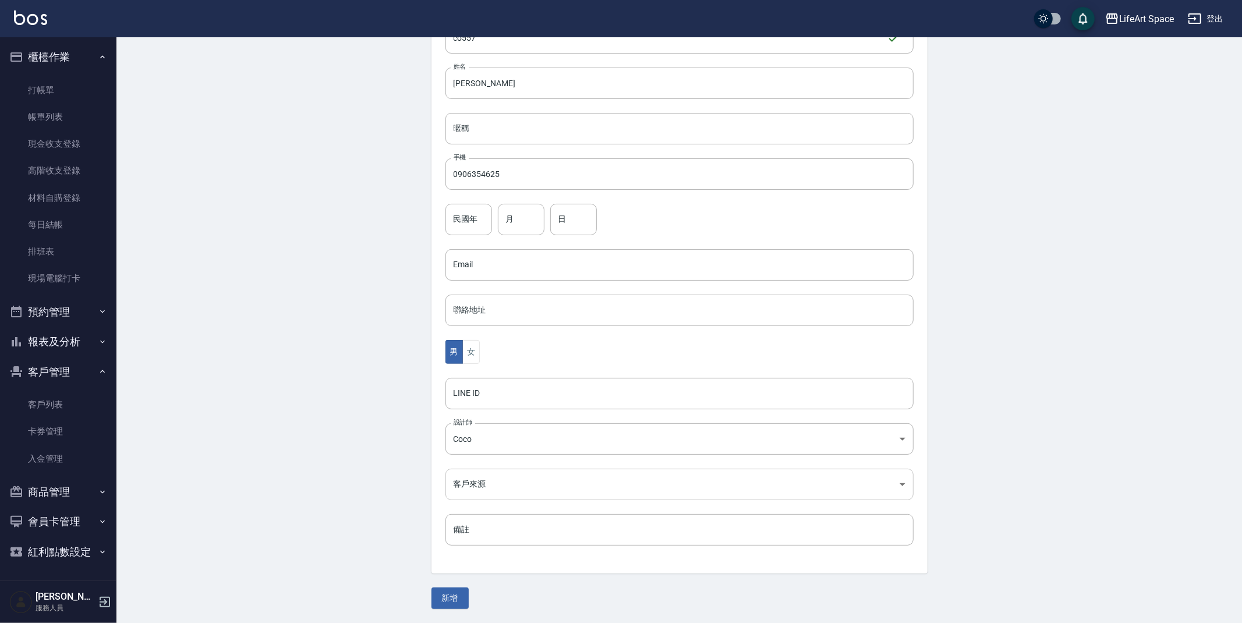
click at [488, 488] on body "LifeArt Space 登出 櫃檯作業 打帳單 帳單列表 現金收支登錄 高階收支登錄 材料自購登錄 每日結帳 排班表 現場電腦打卡 預約管理 預約管理 單…" at bounding box center [621, 244] width 1242 height 758
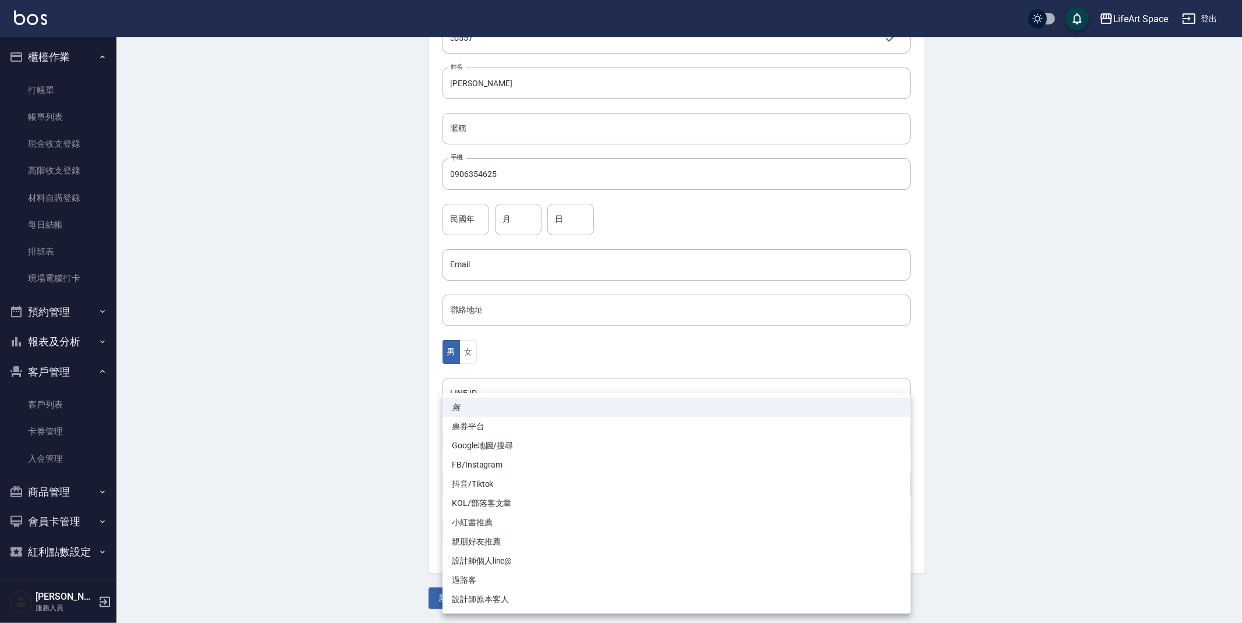
click at [512, 461] on li "FB/Instagram" at bounding box center [677, 464] width 468 height 19
type input "FB/Instagram"
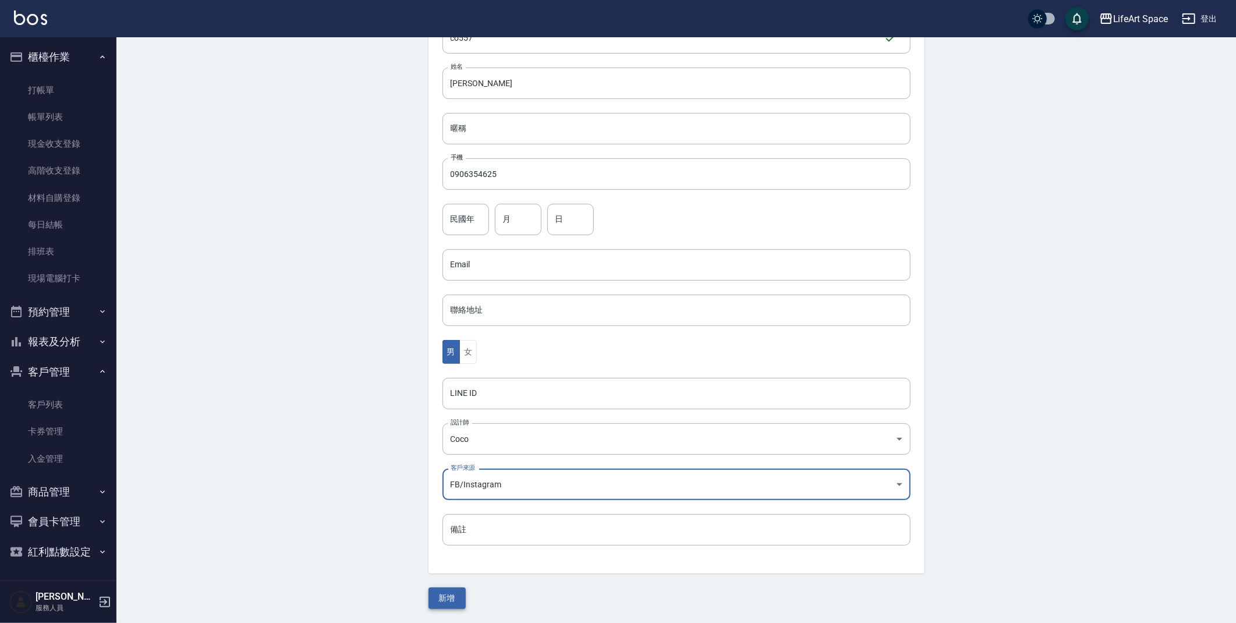
click at [446, 603] on button "新增" at bounding box center [447, 599] width 37 height 22
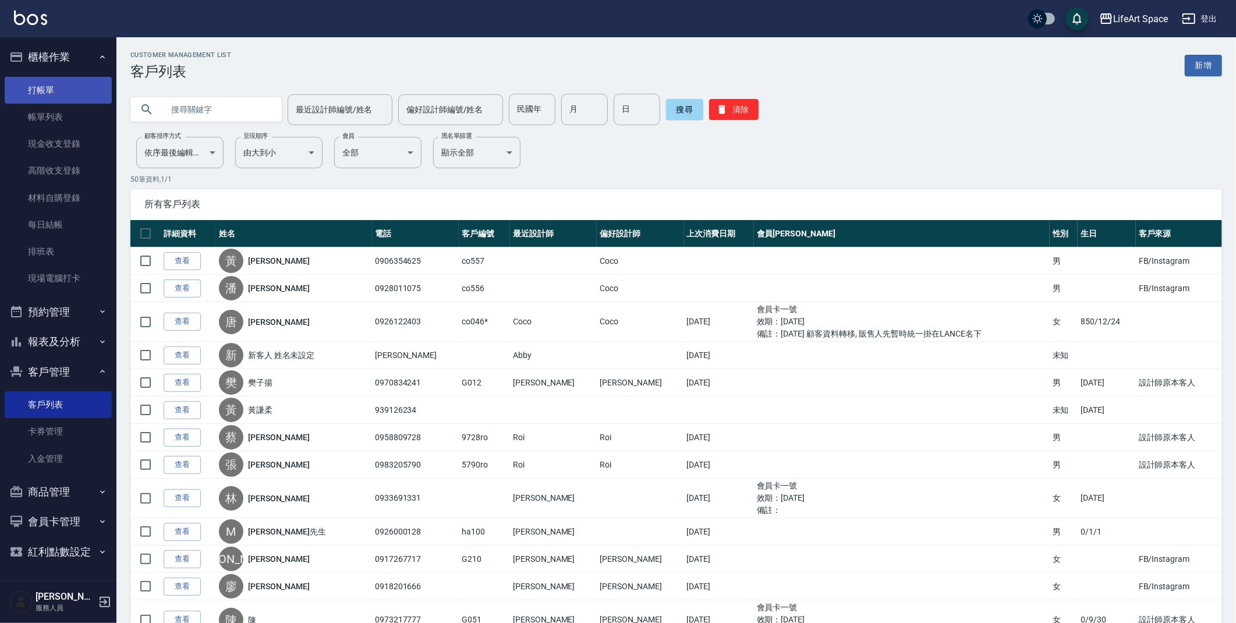
click at [82, 90] on link "打帳單" at bounding box center [58, 90] width 107 height 27
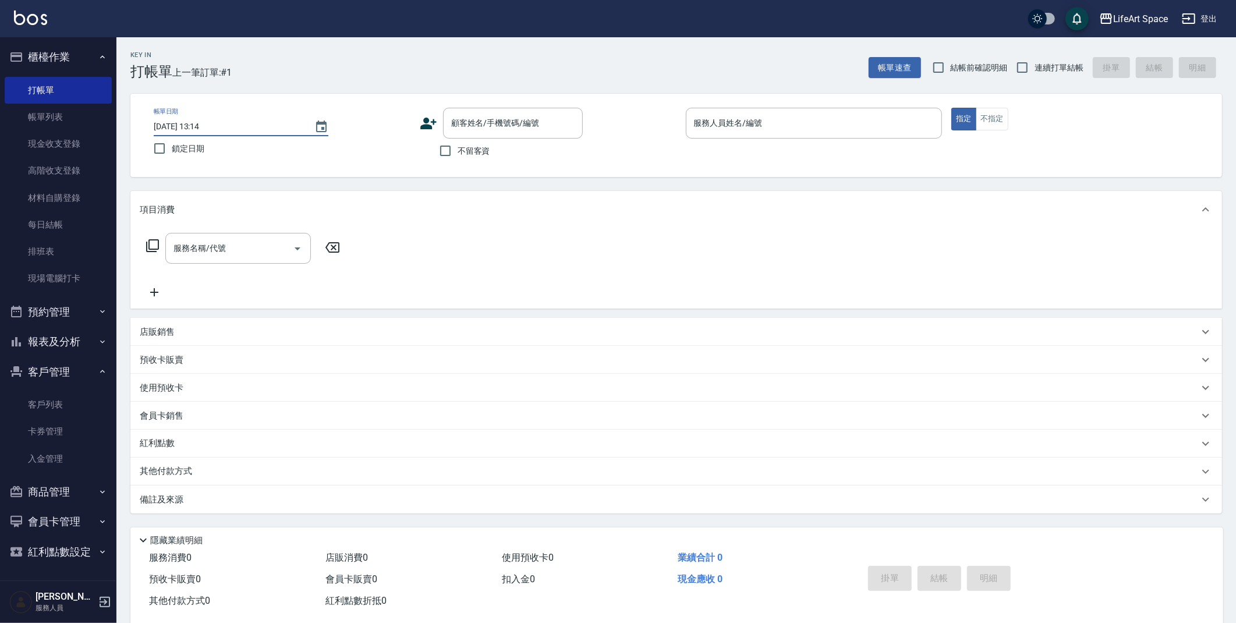
click at [195, 130] on input "2025/09/16 13:14" at bounding box center [228, 126] width 149 height 19
type input "2025/09/15 13:14"
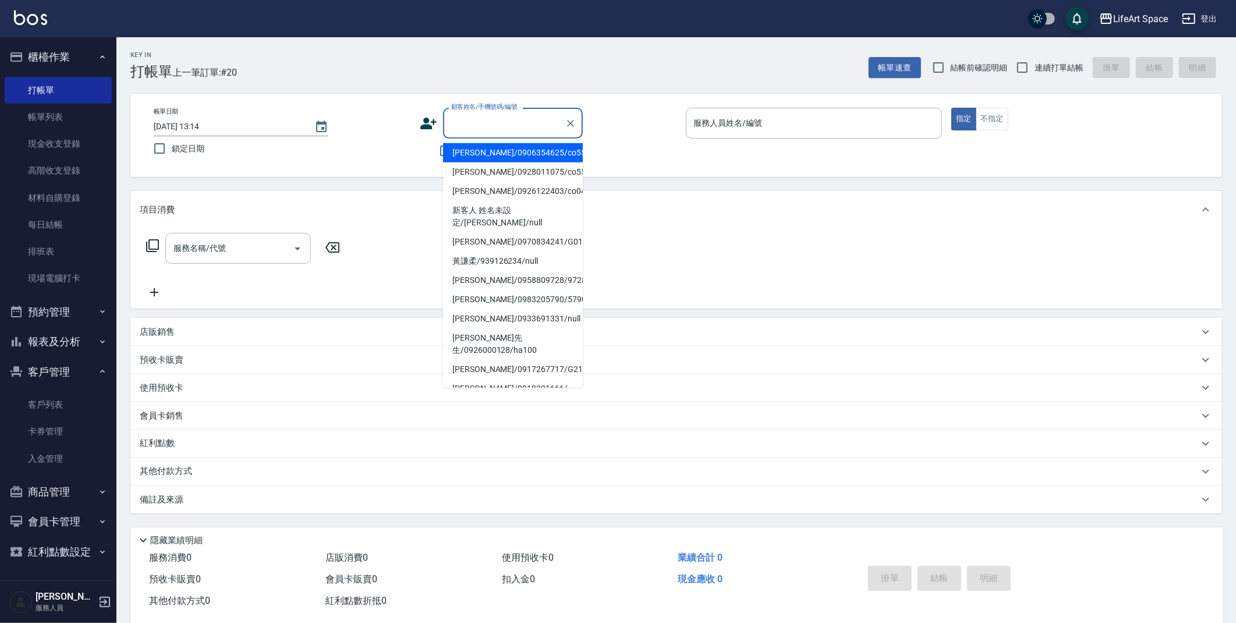
click at [532, 124] on input "顧客姓名/手機號碼/編號" at bounding box center [504, 123] width 112 height 20
click at [526, 167] on li "潘彥良/0928011075/co556" at bounding box center [513, 171] width 140 height 19
type input "潘彥良/0928011075/co556"
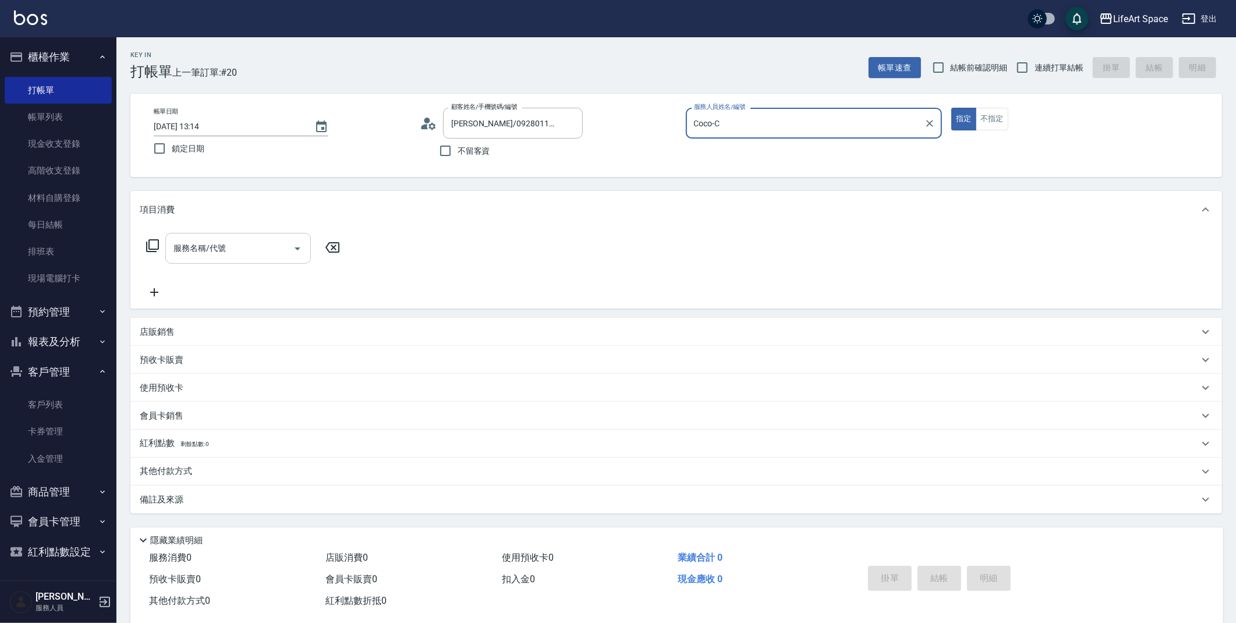
type input "Coco-C"
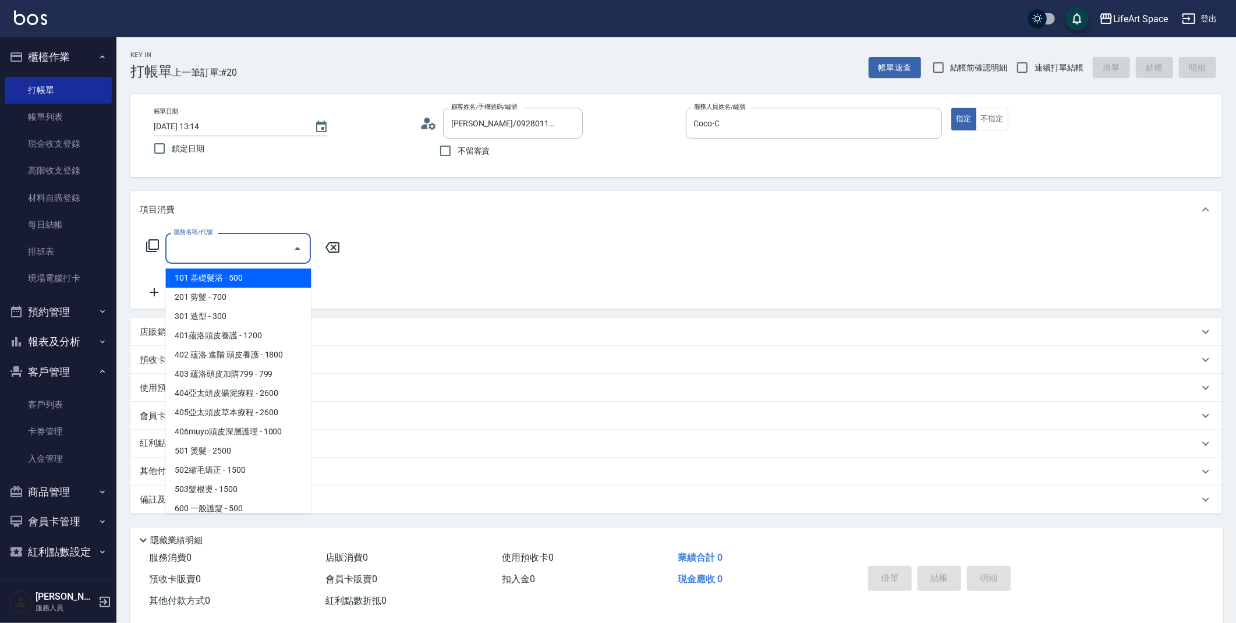
click at [277, 251] on input "服務名稱/代號" at bounding box center [230, 248] width 118 height 20
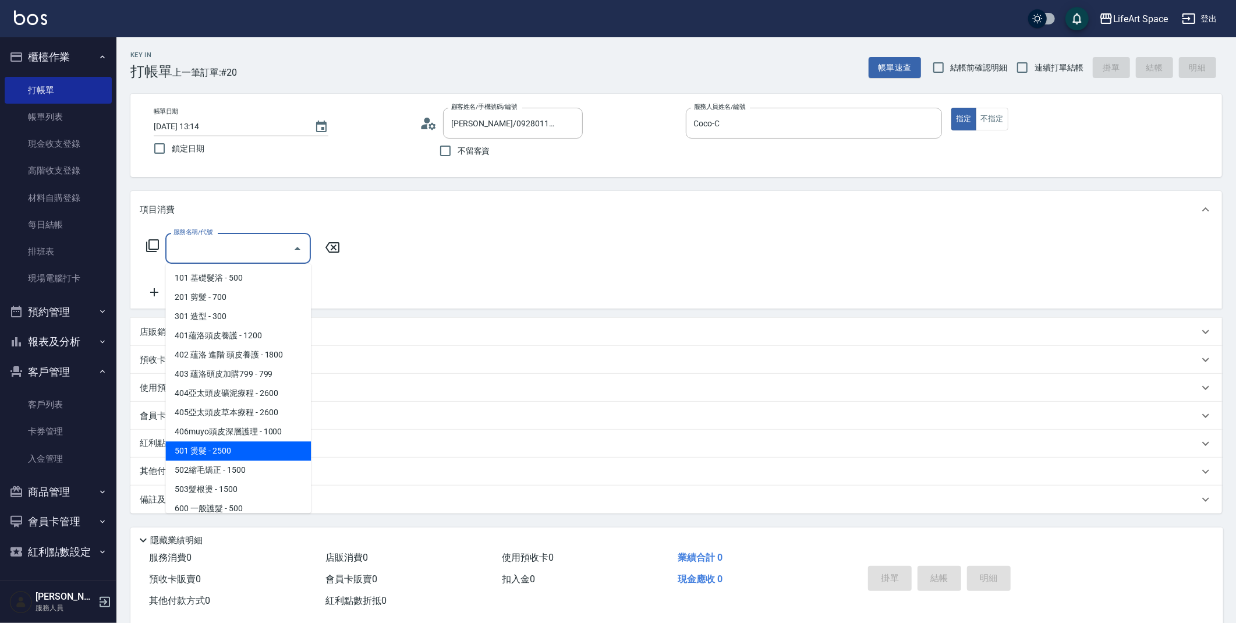
click at [254, 455] on span "501 燙髮 - 2500" at bounding box center [238, 450] width 146 height 19
type input "501 燙髮(501)"
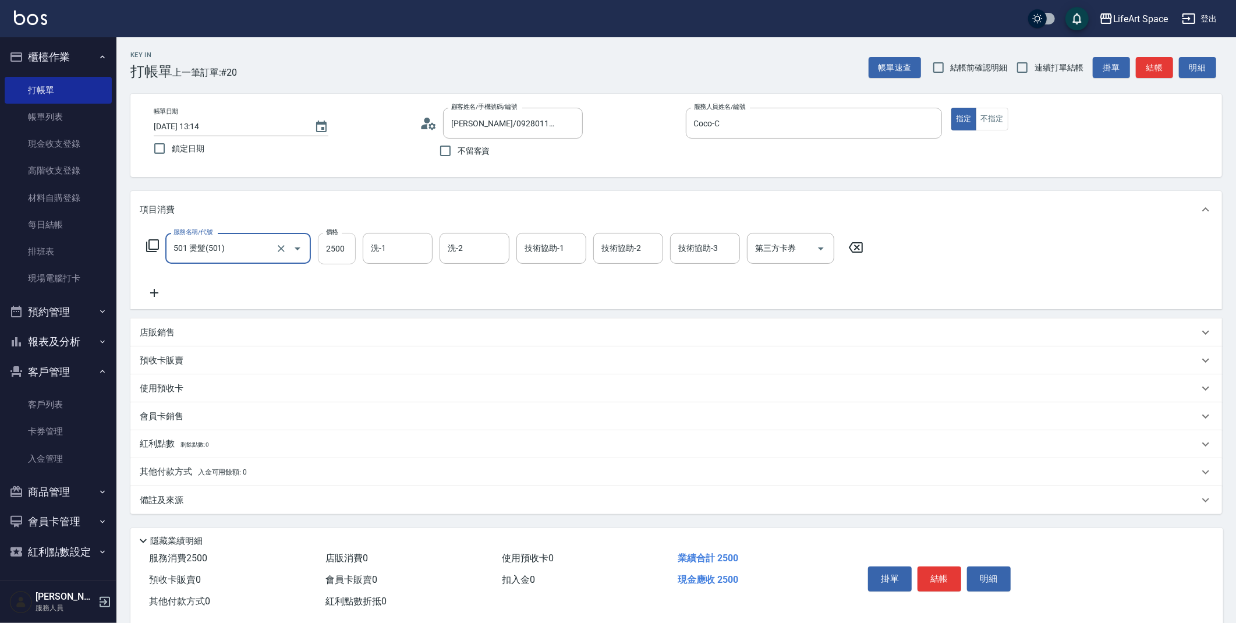
click at [342, 250] on input "2500" at bounding box center [337, 248] width 38 height 31
type input "1500"
click at [316, 500] on div "備註及來源" at bounding box center [669, 500] width 1059 height 12
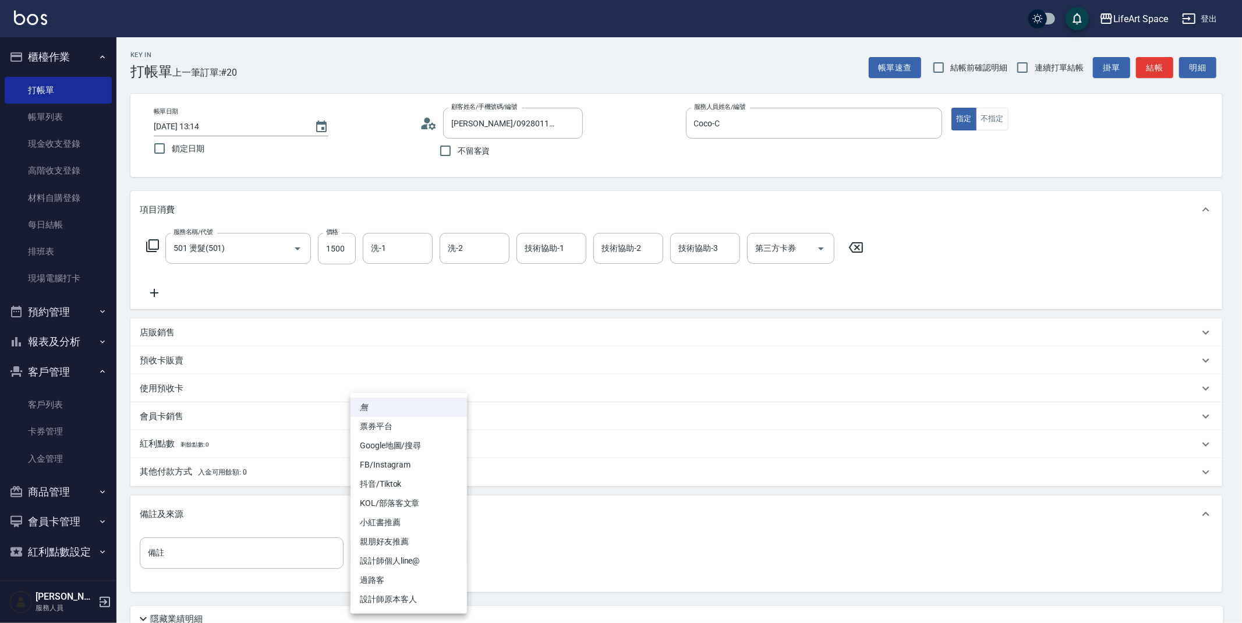
click at [376, 549] on body "LifeArt Space 登出 櫃檯作業 打帳單 帳單列表 現金收支登錄 高階收支登錄 材料自購登錄 每日結帳 排班表 現場電腦打卡 預約管理 預約管理 單…" at bounding box center [621, 359] width 1242 height 719
click at [399, 593] on li "設計師原本客人" at bounding box center [409, 599] width 116 height 19
click at [419, 562] on body "LifeArt Space 登出 櫃檯作業 打帳單 帳單列表 現金收支登錄 高階收支登錄 材料自購登錄 每日結帳 排班表 現場電腦打卡 預約管理 預約管理 單…" at bounding box center [621, 359] width 1242 height 719
click at [411, 467] on li "FB/Instagram" at bounding box center [409, 464] width 116 height 19
type input "FB/Instagram"
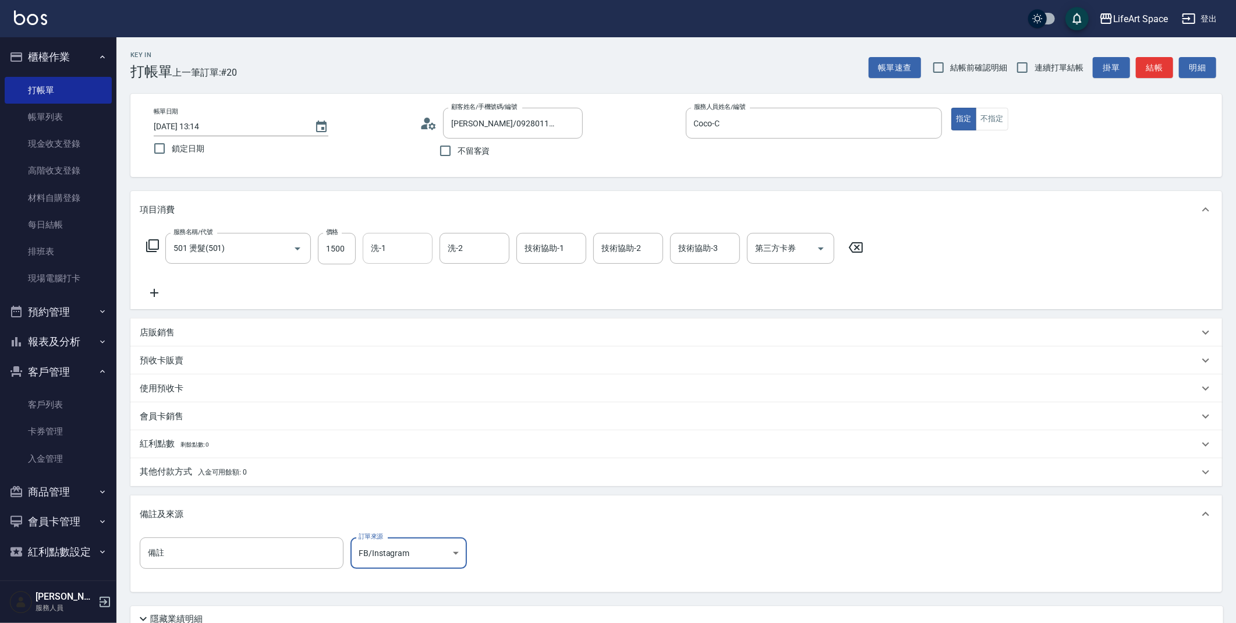
click at [389, 258] on input "洗-1" at bounding box center [397, 248] width 59 height 20
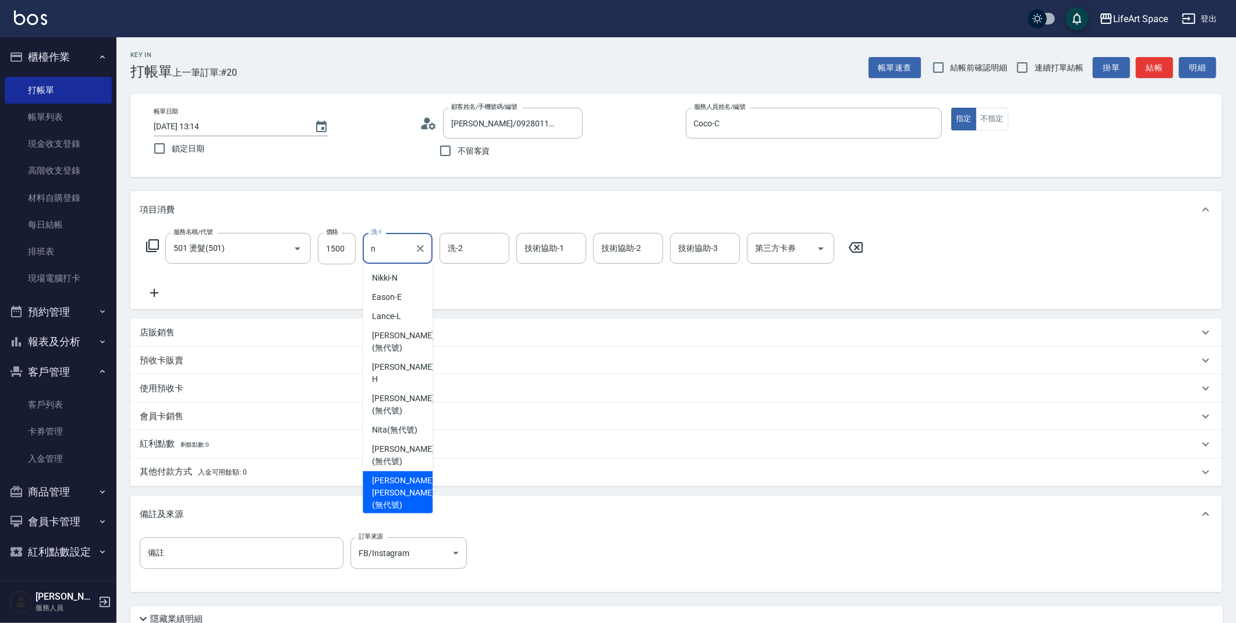
click at [401, 489] on span "Nick wu (無代號)" at bounding box center [403, 493] width 62 height 37
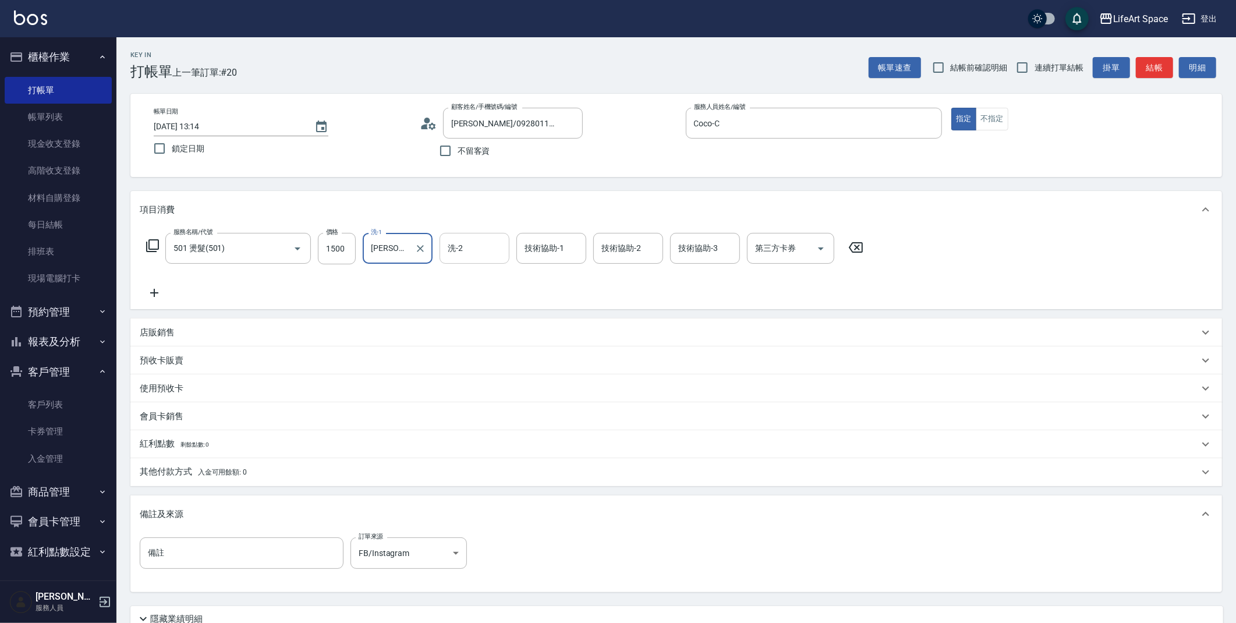
type input "Nick wu(無代號)"
click at [485, 254] on input "洗-2" at bounding box center [474, 248] width 59 height 20
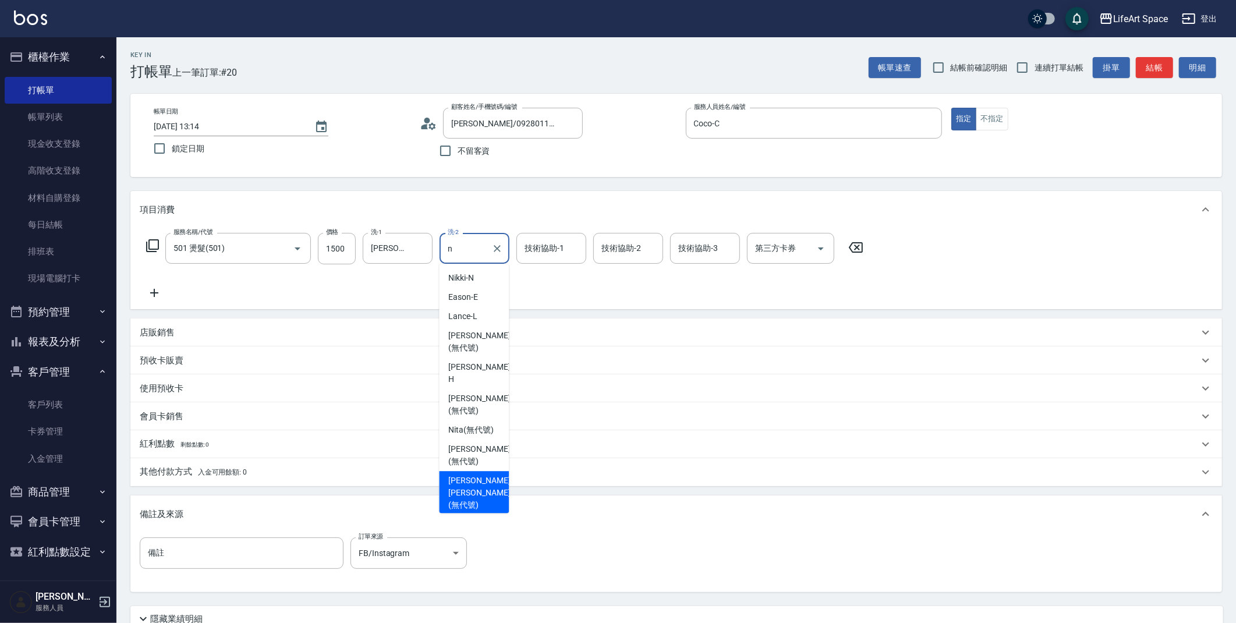
click at [480, 485] on span "Nick wu (無代號)" at bounding box center [479, 493] width 62 height 37
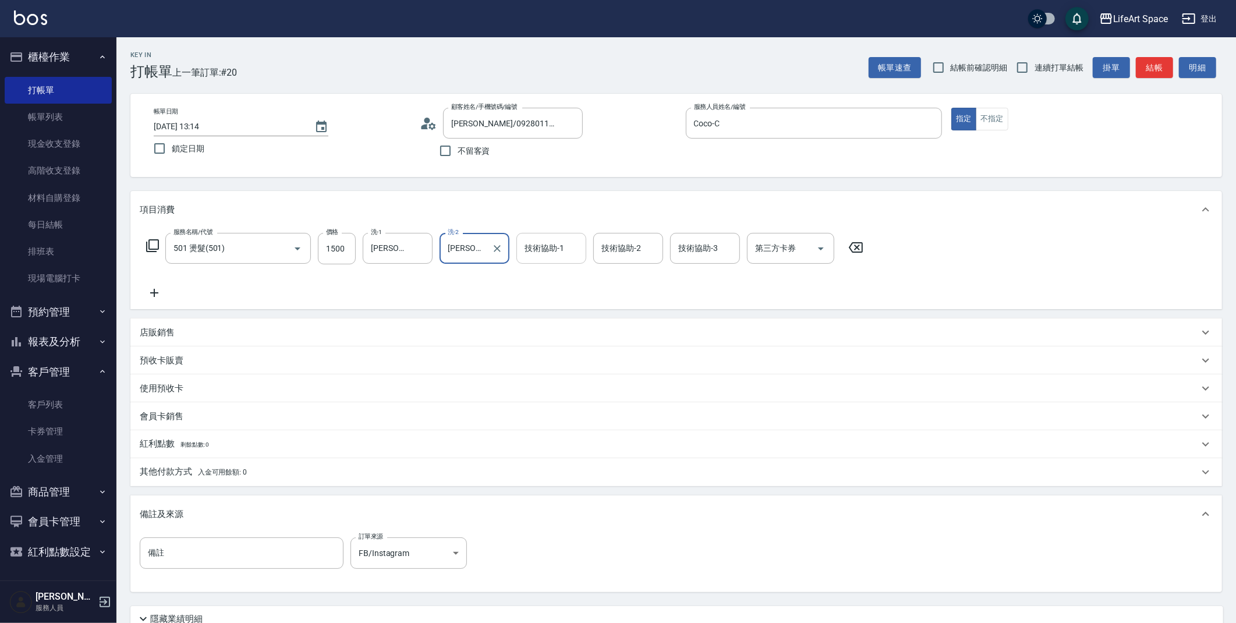
type input "Nick wu(無代號)"
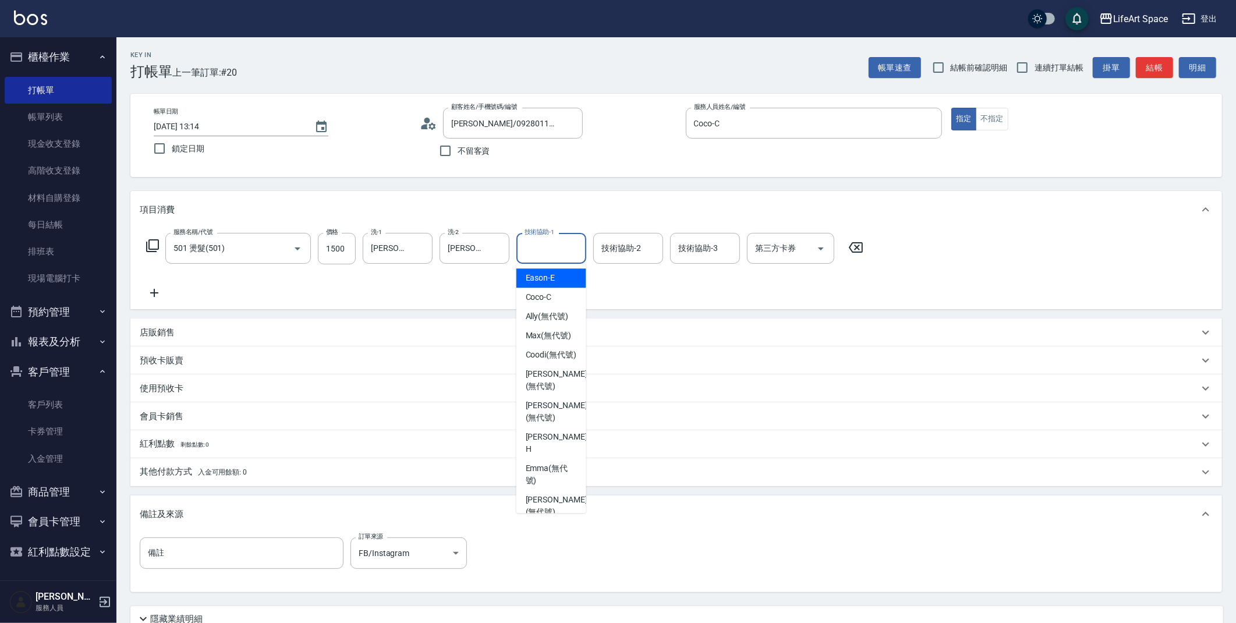
click at [572, 252] on input "技術協助-1" at bounding box center [551, 248] width 59 height 20
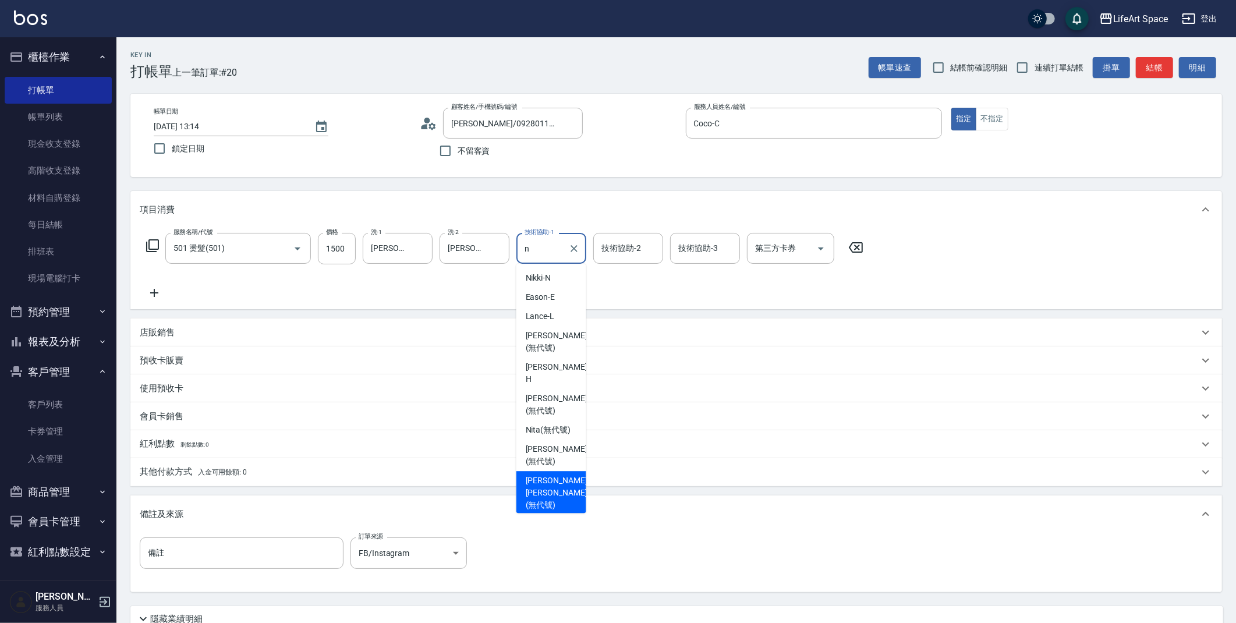
click at [553, 478] on span "Nick wu (無代號)" at bounding box center [557, 493] width 62 height 37
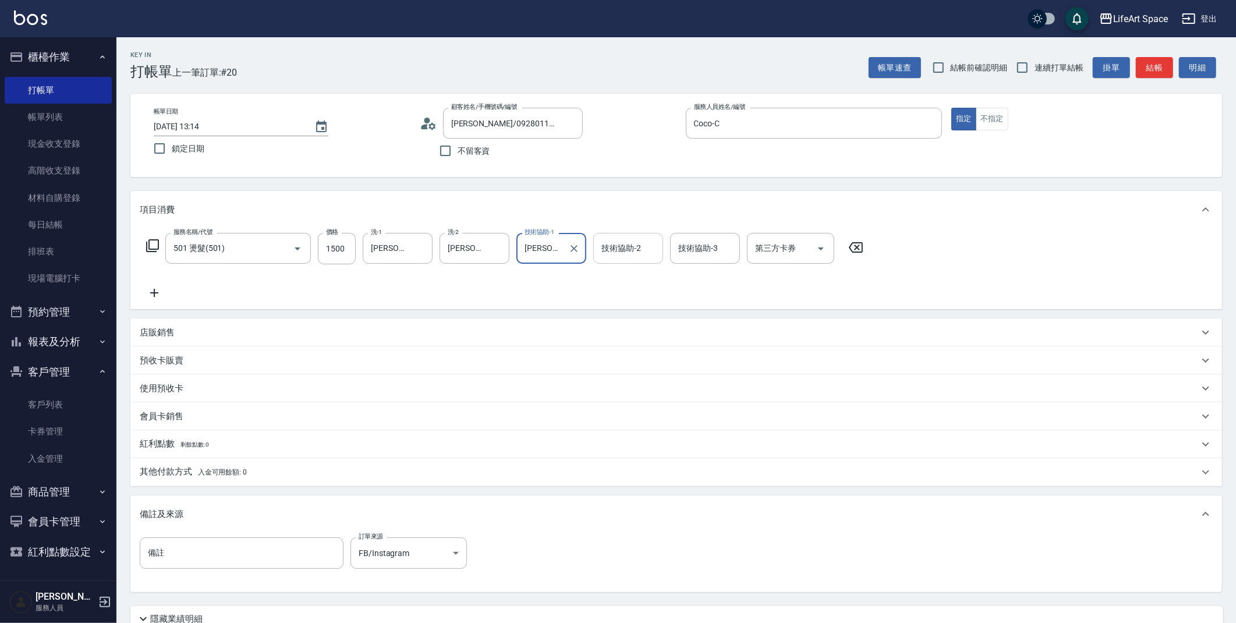
type input "Nick wu(無代號)"
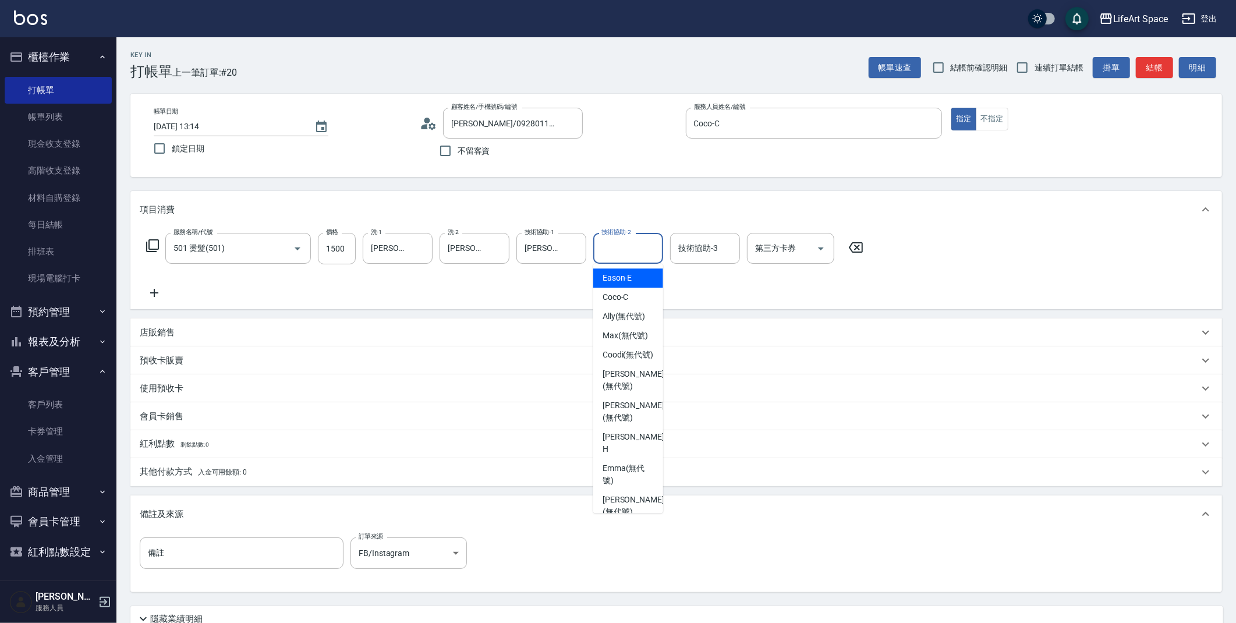
click at [631, 246] on div "技術協助-2 技術協助-2" at bounding box center [628, 248] width 70 height 31
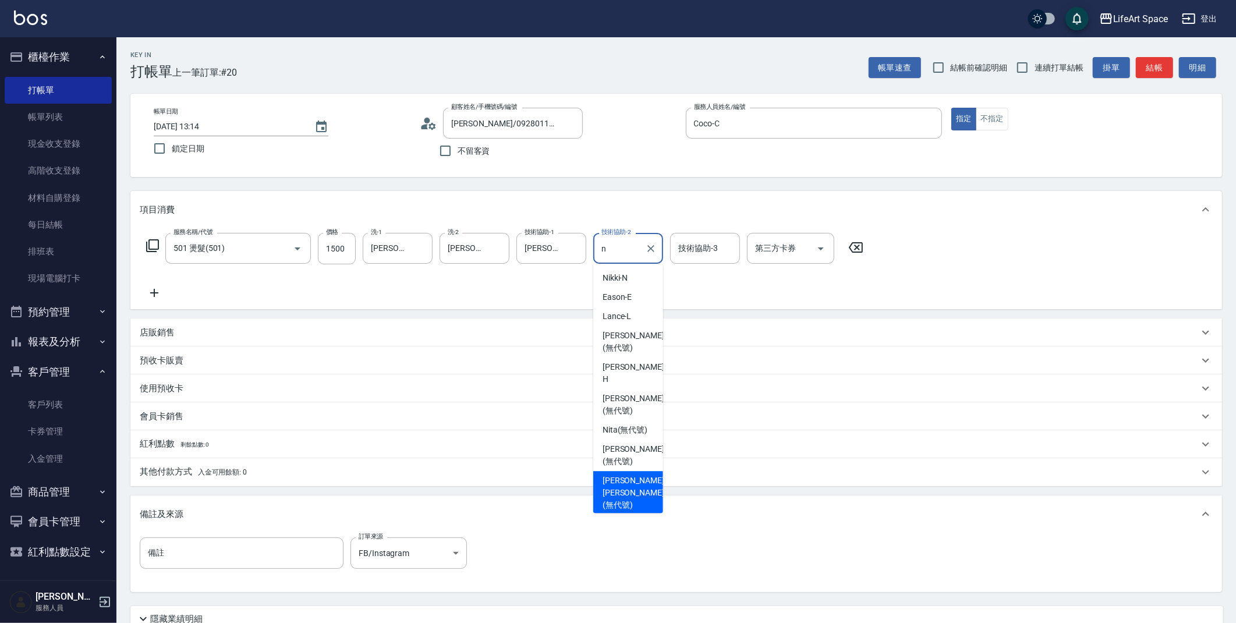
click at [616, 478] on span "Nick wu (無代號)" at bounding box center [634, 493] width 62 height 37
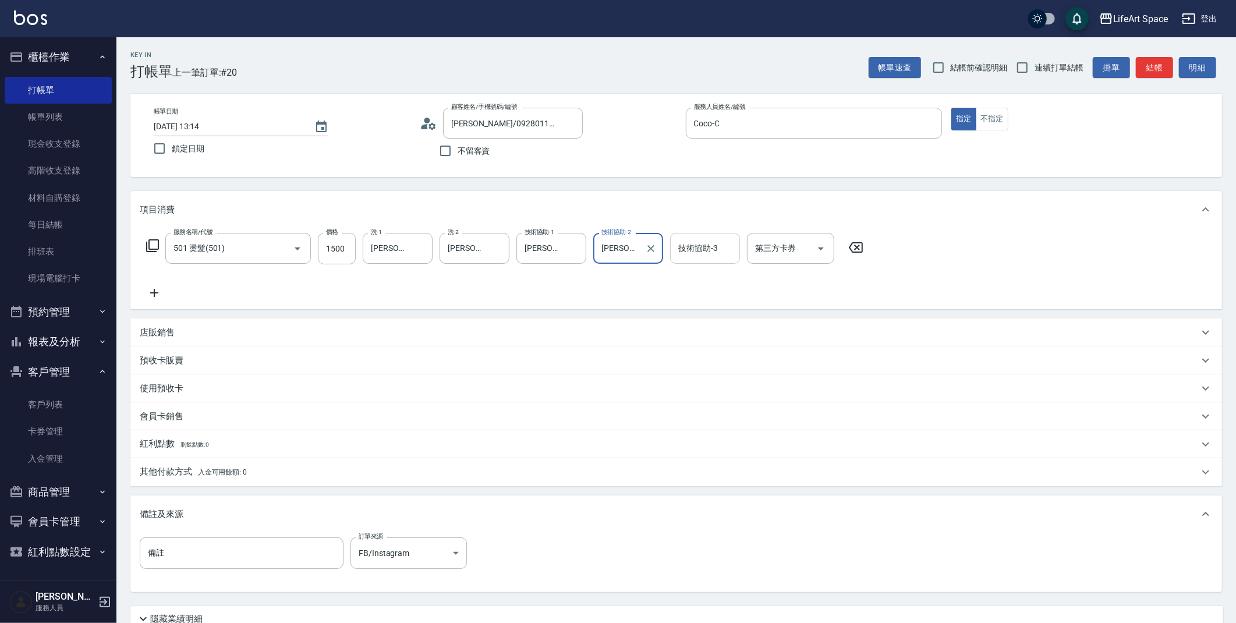
type input "Nick wu(無代號)"
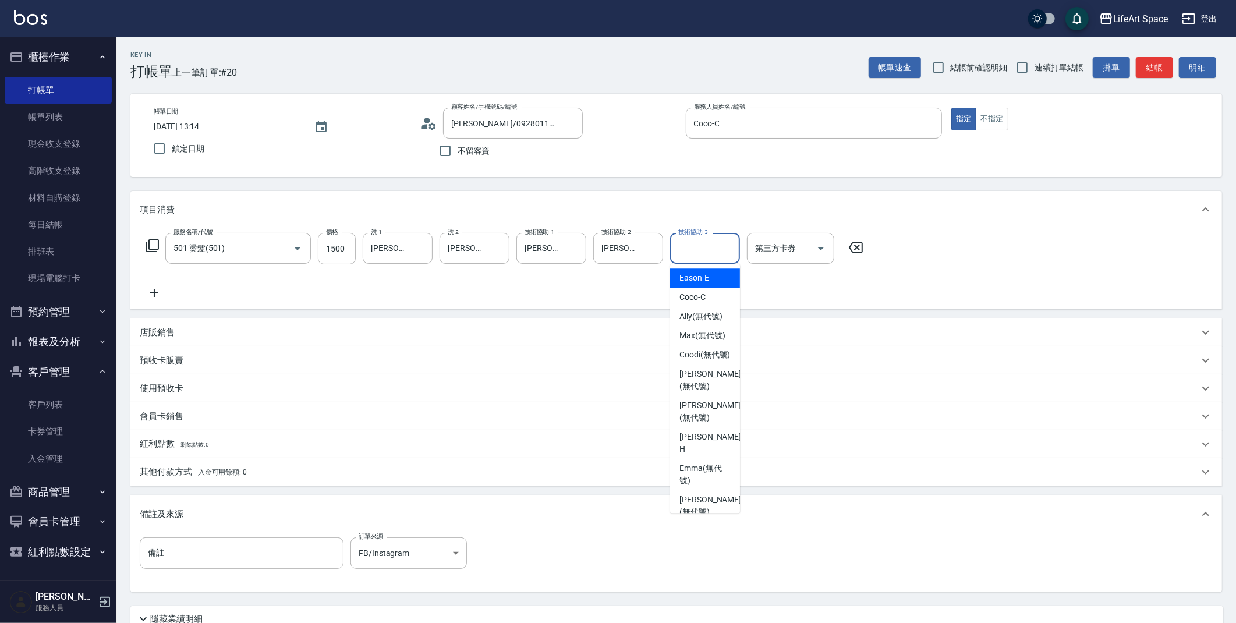
click at [685, 256] on input "技術協助-3" at bounding box center [705, 248] width 59 height 20
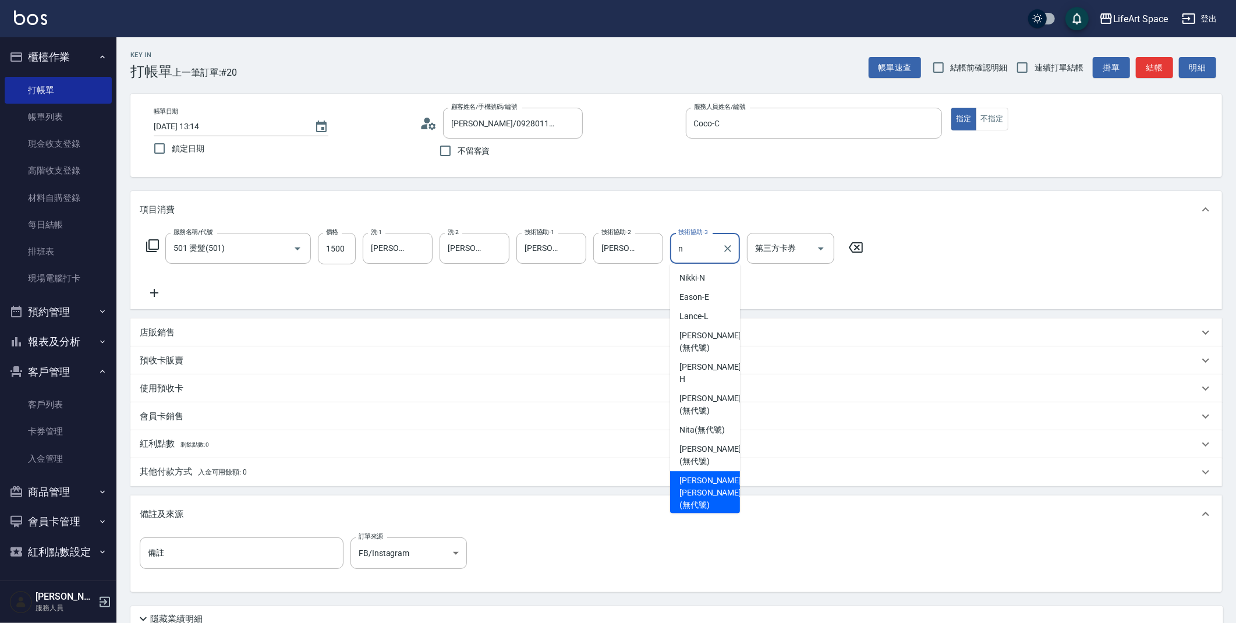
click at [678, 491] on div "Nick wu (無代號)" at bounding box center [705, 493] width 70 height 44
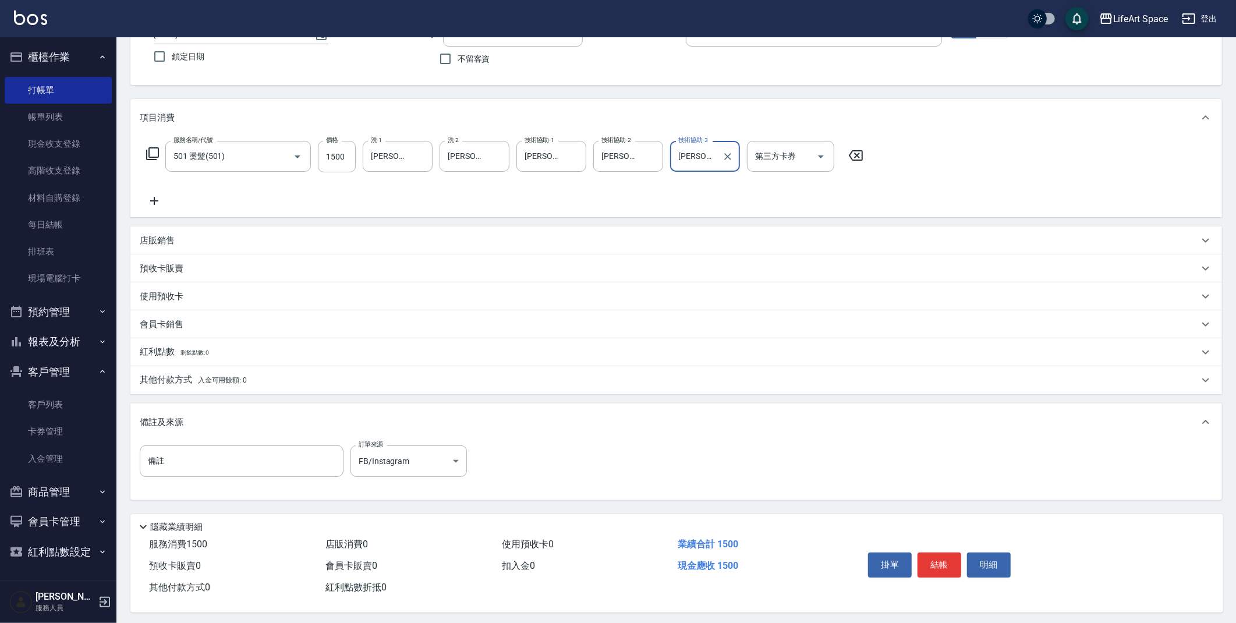
scroll to position [100, 0]
type input "Nick wu(無代號)"
click at [925, 556] on button "結帳" at bounding box center [940, 561] width 44 height 24
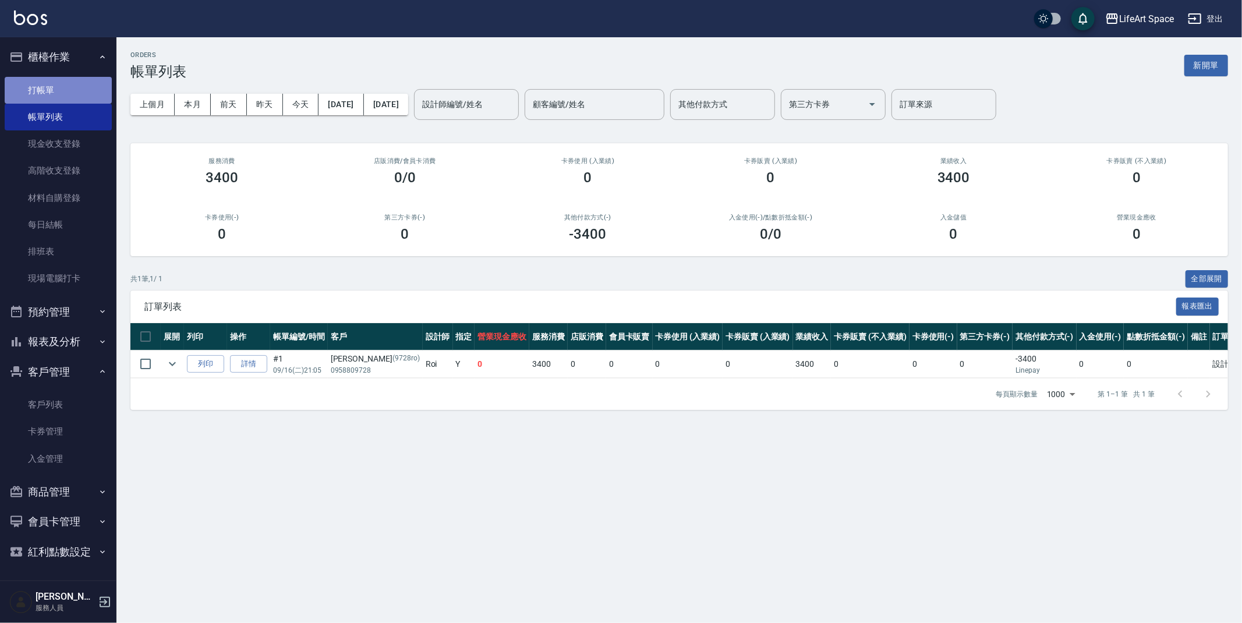
click at [50, 92] on link "打帳單" at bounding box center [58, 90] width 107 height 27
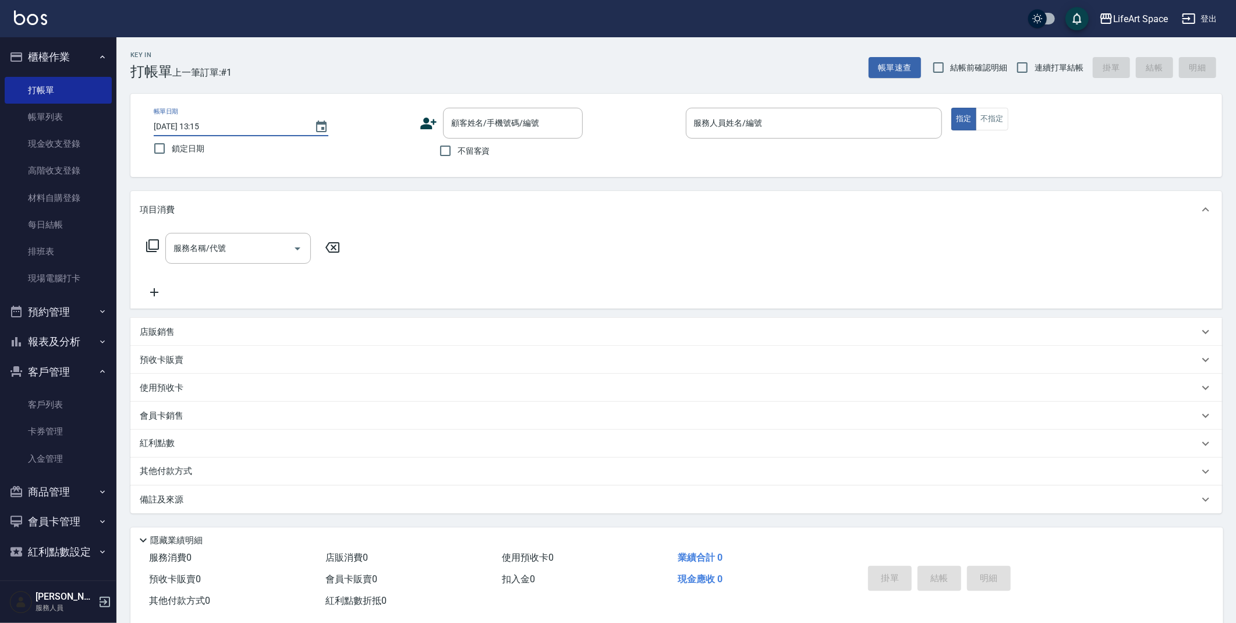
click at [192, 126] on input "2025/09/16 13:15" at bounding box center [228, 126] width 149 height 19
type input "2025/09/15 13:15"
click at [513, 128] on input "顧客姓名/手機號碼/編號" at bounding box center [504, 123] width 112 height 20
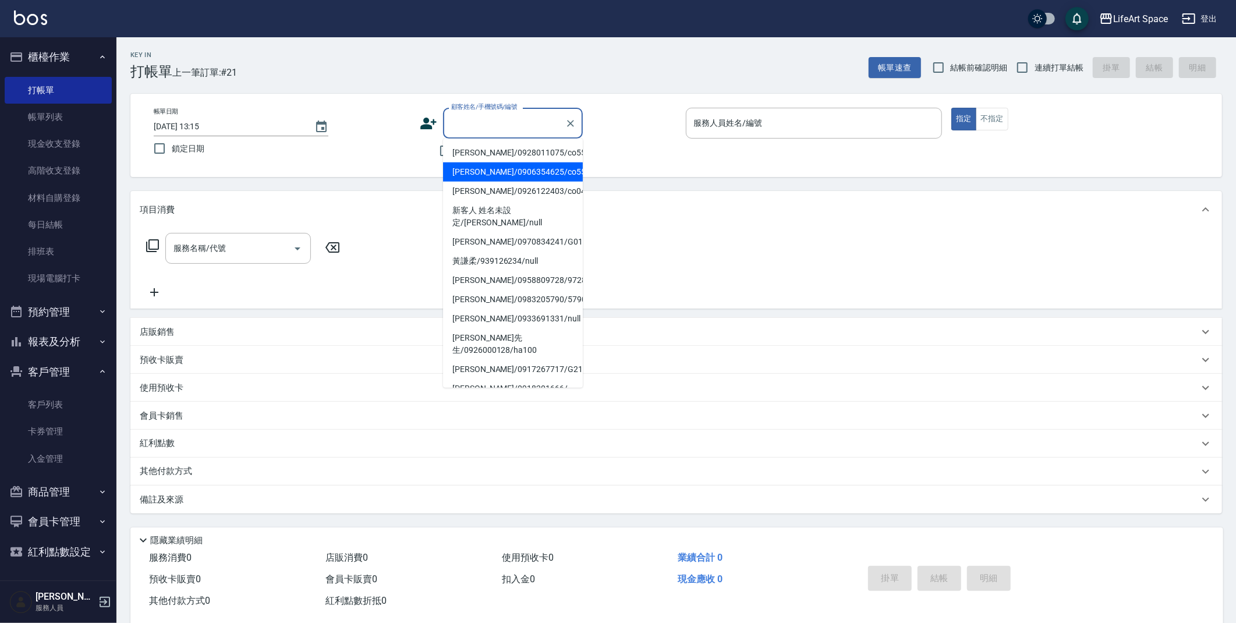
click at [497, 171] on li "黃俊彬/0906354625/co557" at bounding box center [513, 171] width 140 height 19
type input "黃俊彬/0906354625/co557"
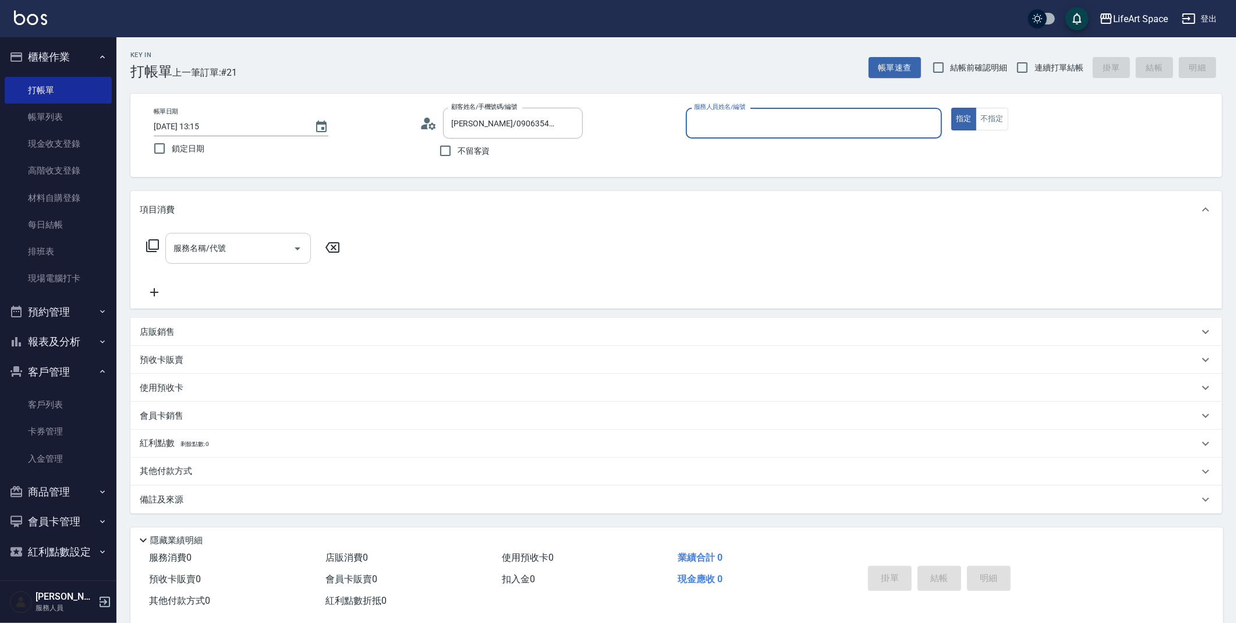
type input "Coco-C"
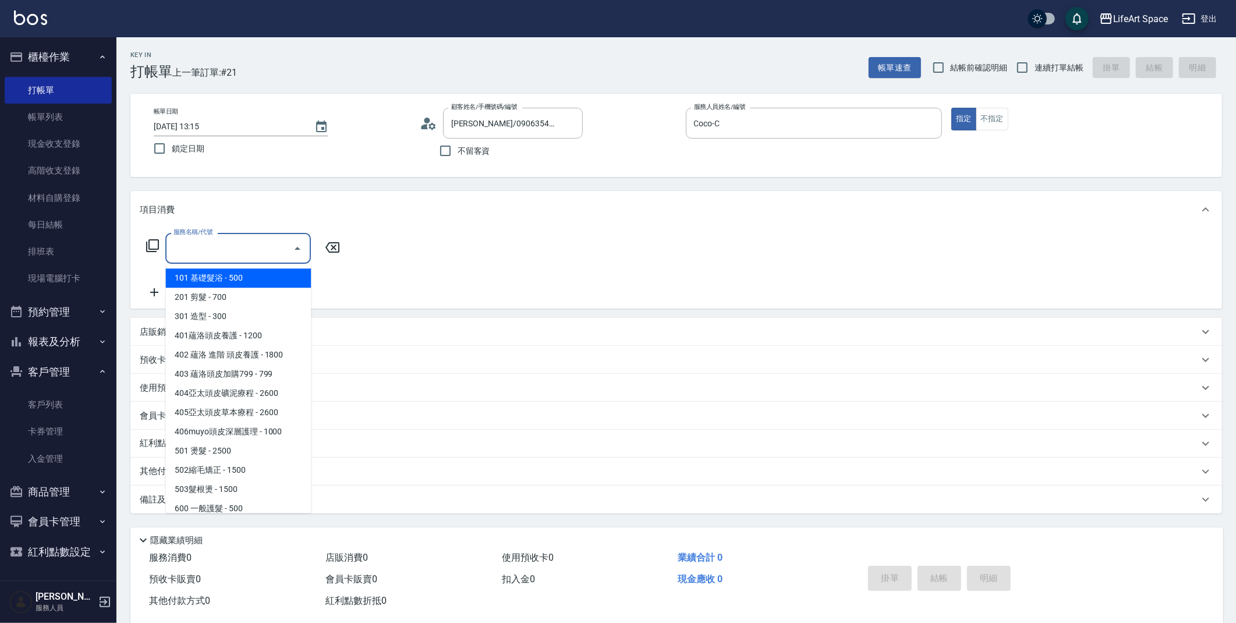
click at [179, 248] on div "服務名稱/代號 服務名稱/代號" at bounding box center [238, 248] width 146 height 31
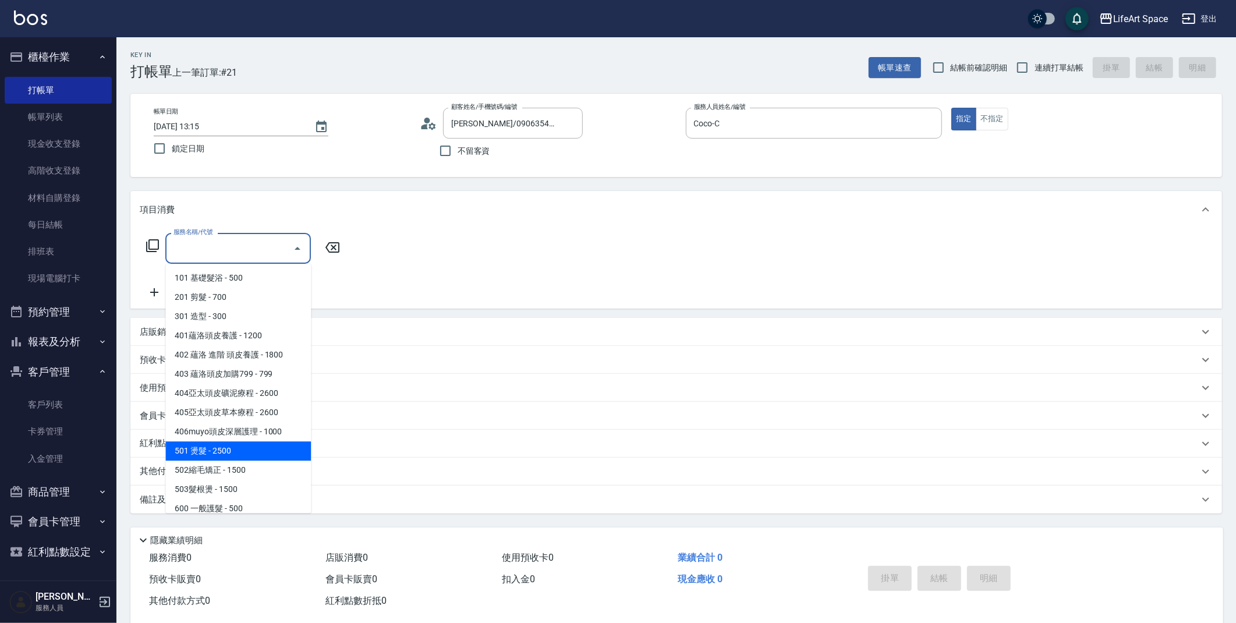
click at [206, 457] on span "501 燙髮 - 2500" at bounding box center [238, 450] width 146 height 19
type input "501 燙髮(501)"
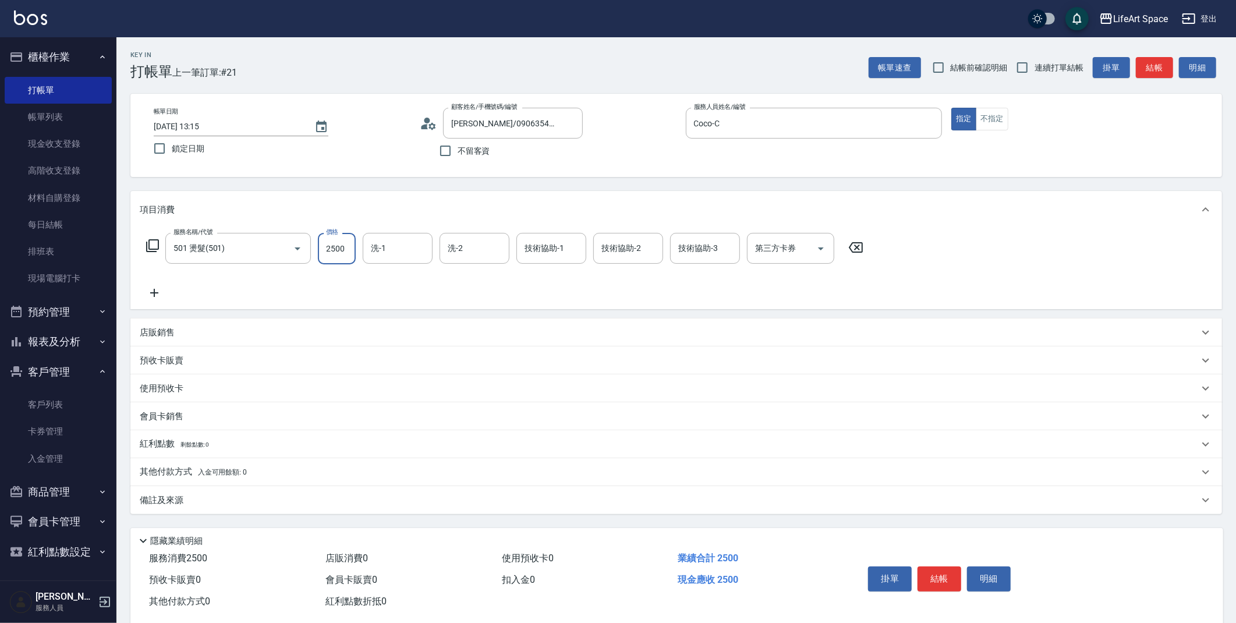
click at [340, 252] on input "2500" at bounding box center [337, 248] width 38 height 31
type input "1500"
click at [258, 466] on div "其他付款方式 入金可用餘額: 0" at bounding box center [669, 472] width 1059 height 13
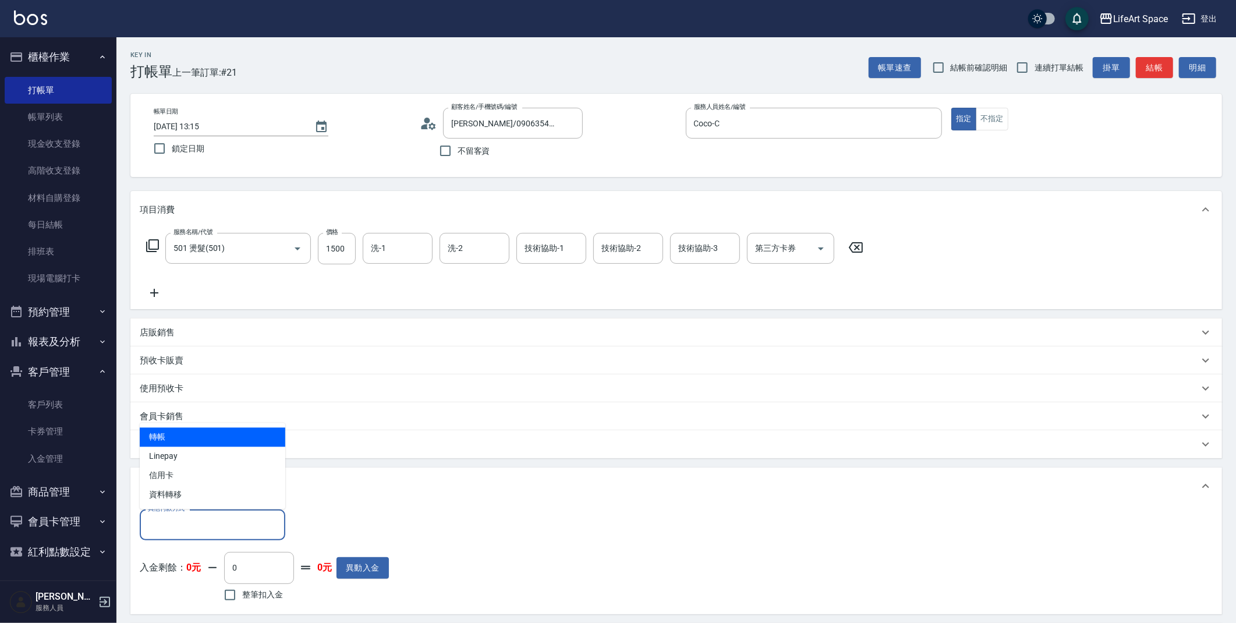
click at [210, 524] on input "其他付款方式" at bounding box center [212, 525] width 135 height 20
drag, startPoint x: 168, startPoint y: 439, endPoint x: 179, endPoint y: 440, distance: 11.2
click at [168, 439] on span "轉帳" at bounding box center [213, 436] width 146 height 19
type input "轉帳"
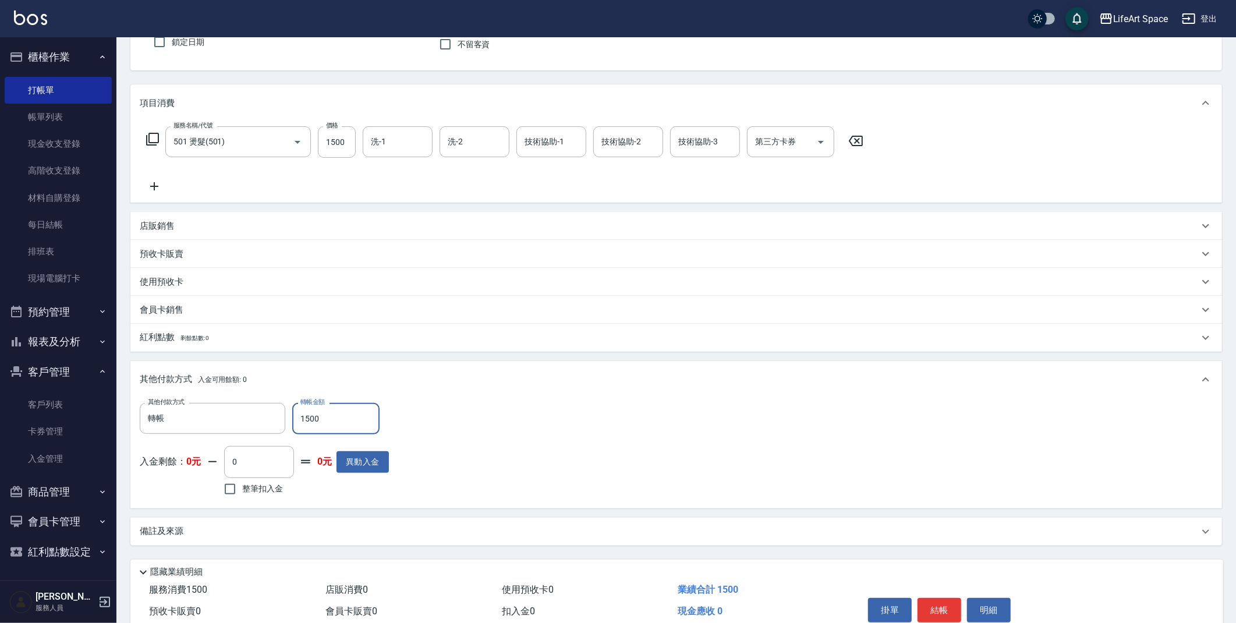
scroll to position [159, 0]
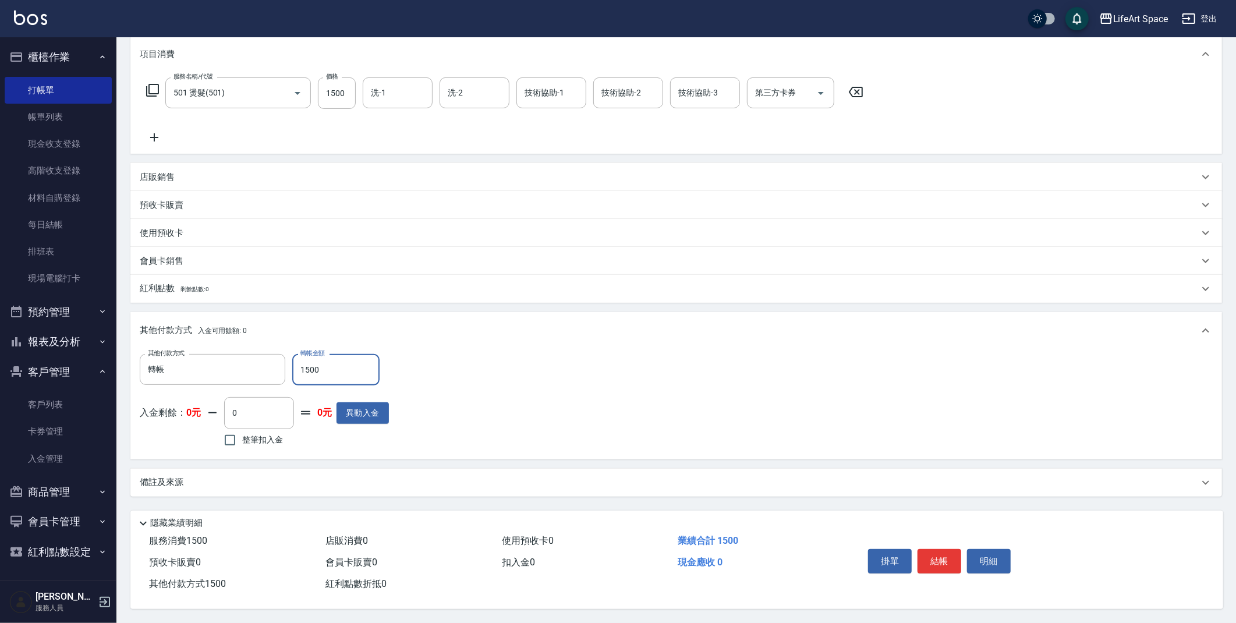
type input "1500"
click at [371, 476] on div "備註及來源" at bounding box center [669, 482] width 1059 height 12
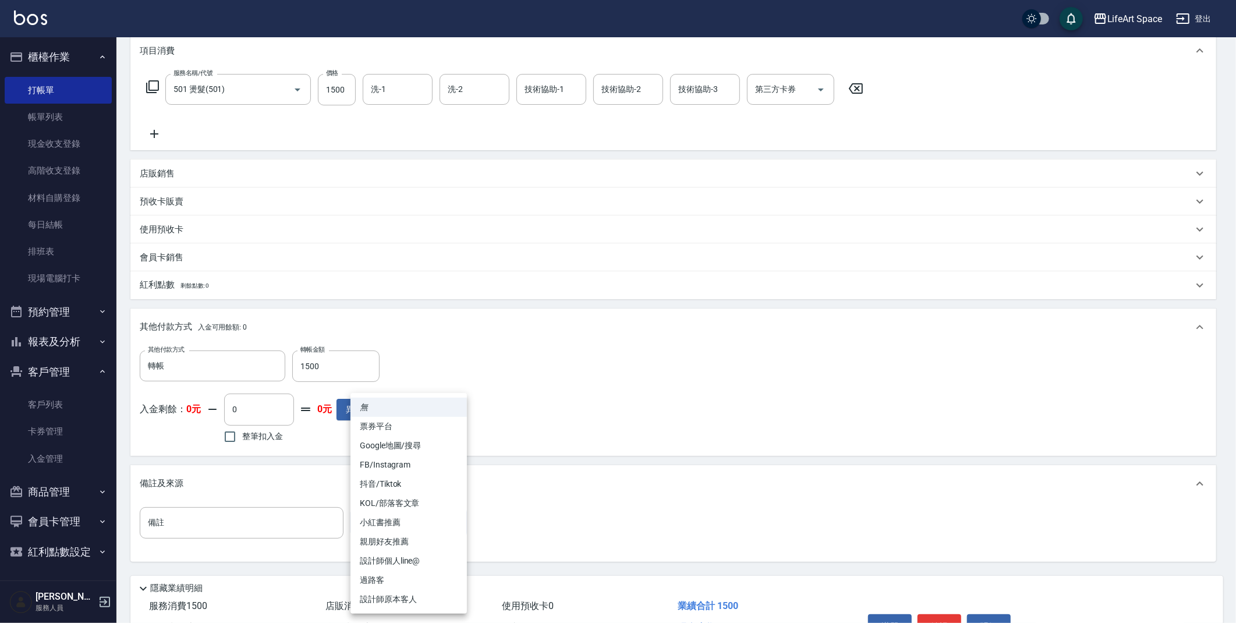
click at [396, 526] on body "LifeArt Space 登出 櫃檯作業 打帳單 帳單列表 現金收支登錄 高階收支登錄 材料自購登錄 每日結帳 排班表 現場電腦打卡 預約管理 預約管理 單…" at bounding box center [618, 264] width 1236 height 847
click at [395, 464] on li "FB/Instagram" at bounding box center [409, 464] width 116 height 19
type input "FB/Instagram"
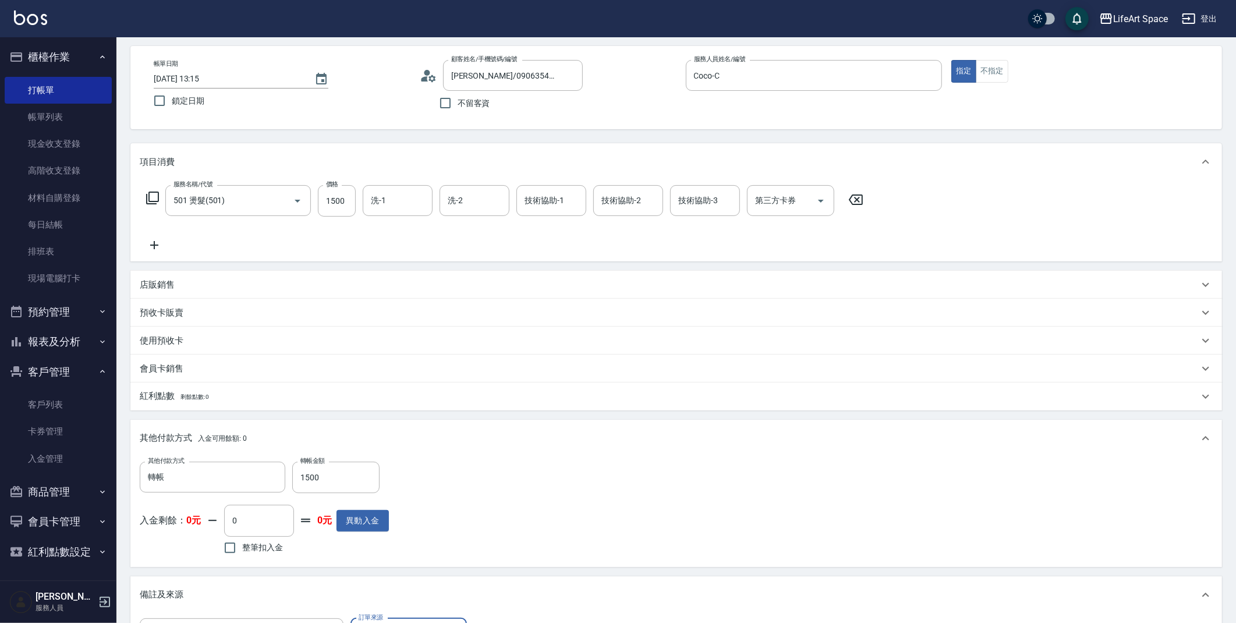
scroll to position [0, 0]
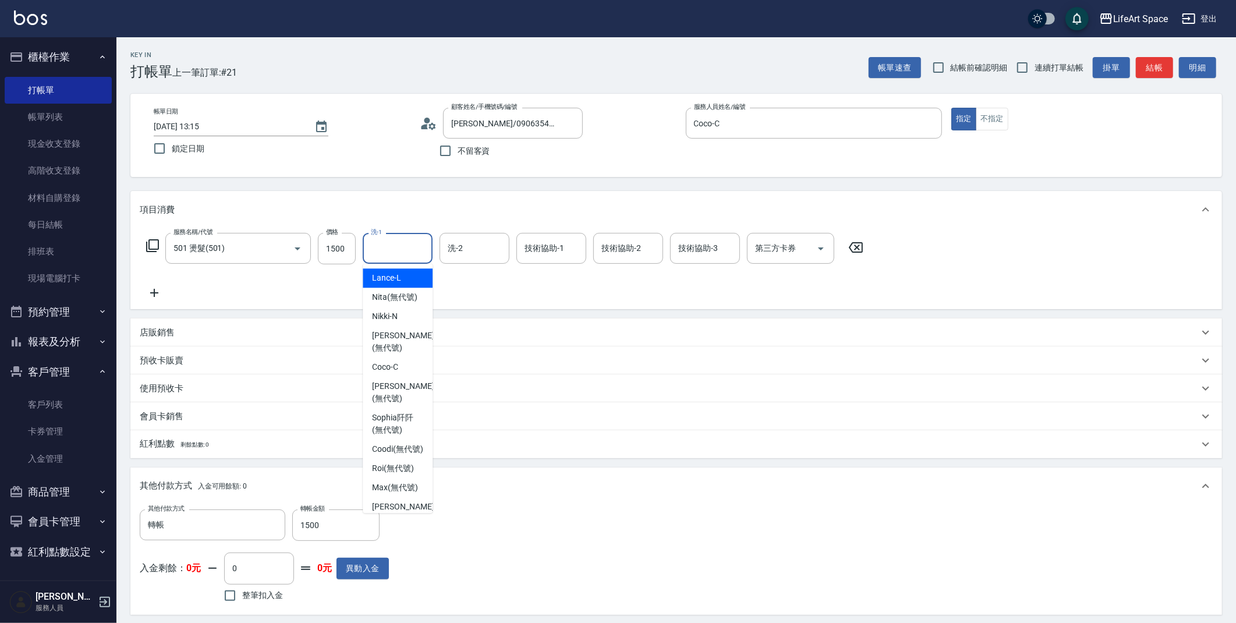
click at [401, 253] on input "洗-1" at bounding box center [397, 248] width 59 height 20
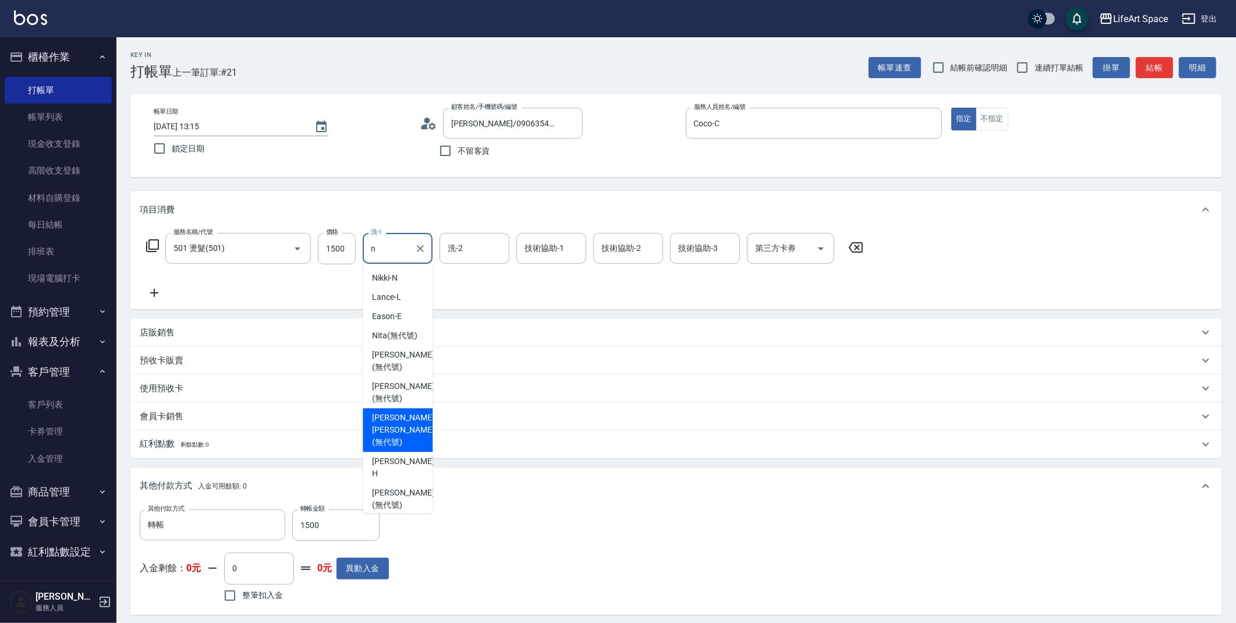
click at [401, 419] on span "Nick wu (無代號)" at bounding box center [403, 430] width 62 height 37
type input "Nick wu(無代號)"
type input "0"
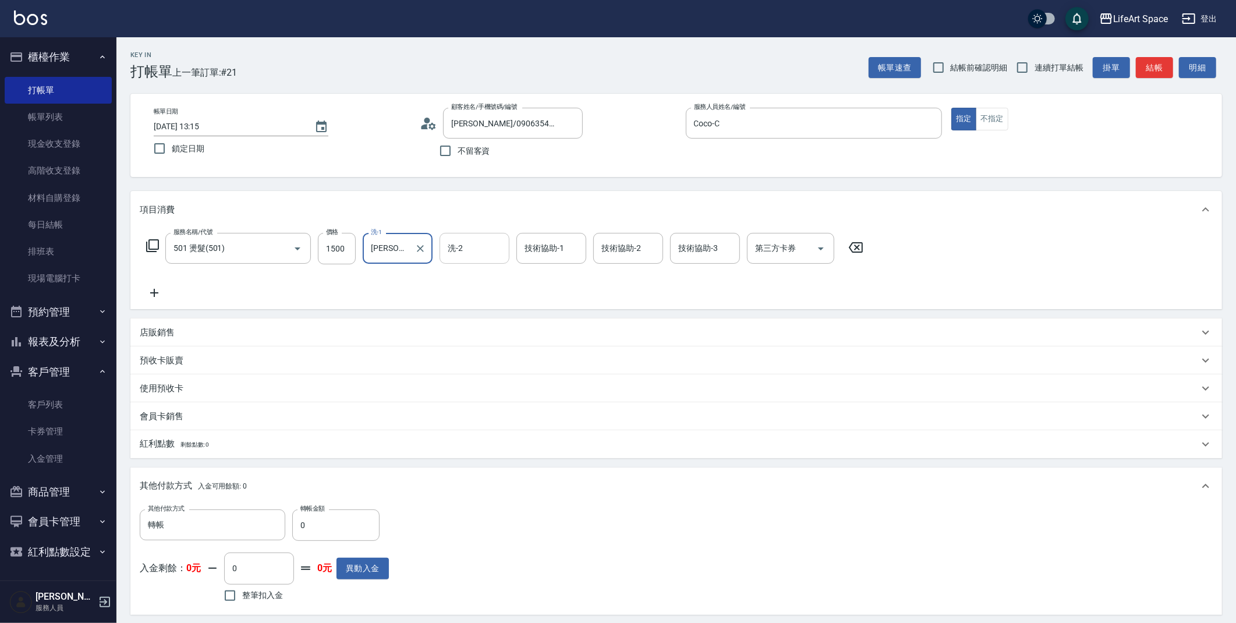
click at [472, 259] on div "洗-2" at bounding box center [475, 248] width 70 height 31
type input "Nick wu(無代號)"
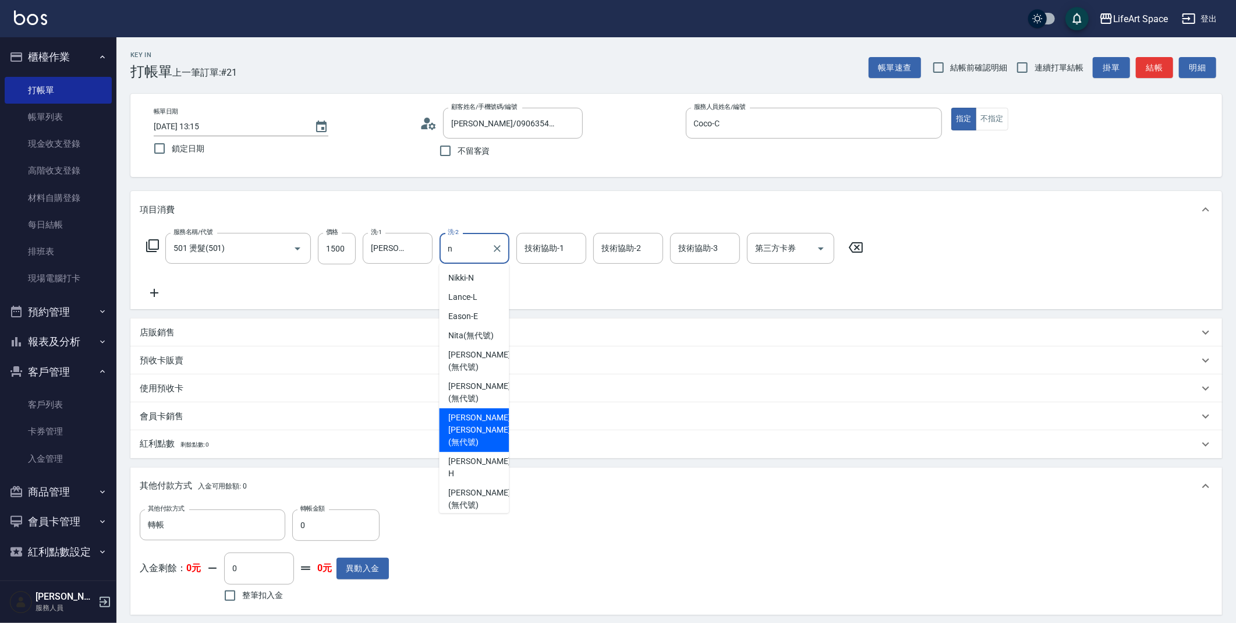
click at [485, 425] on span "Nick wu (無代號)" at bounding box center [479, 430] width 62 height 37
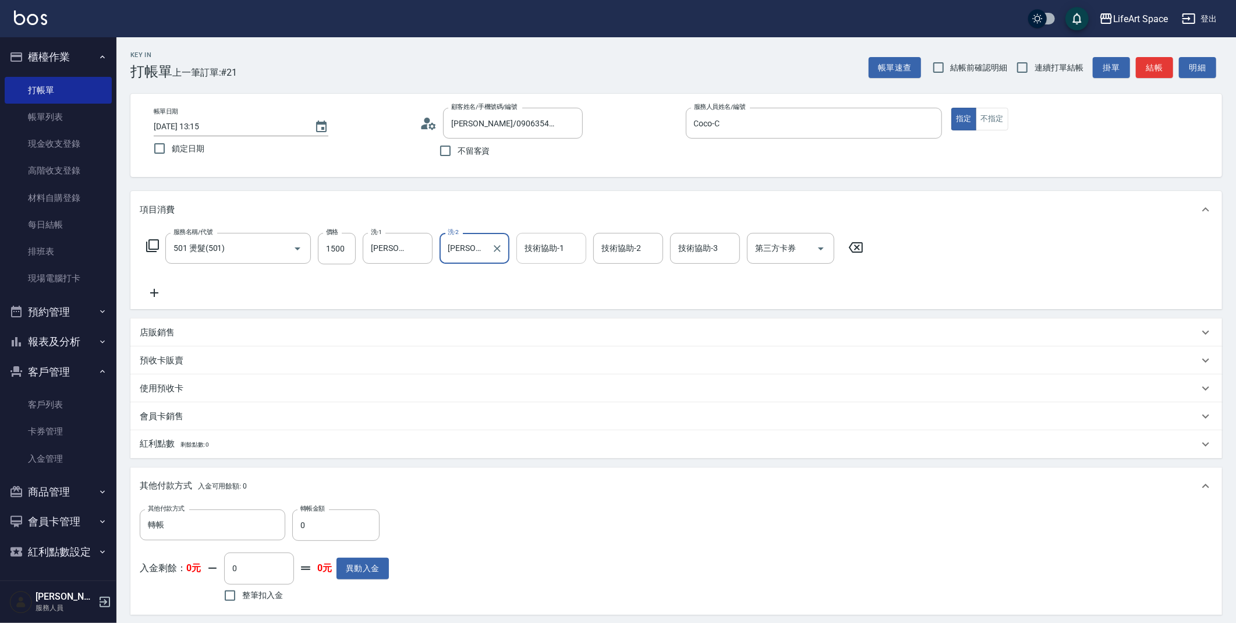
type input "Nick wu(無代號)"
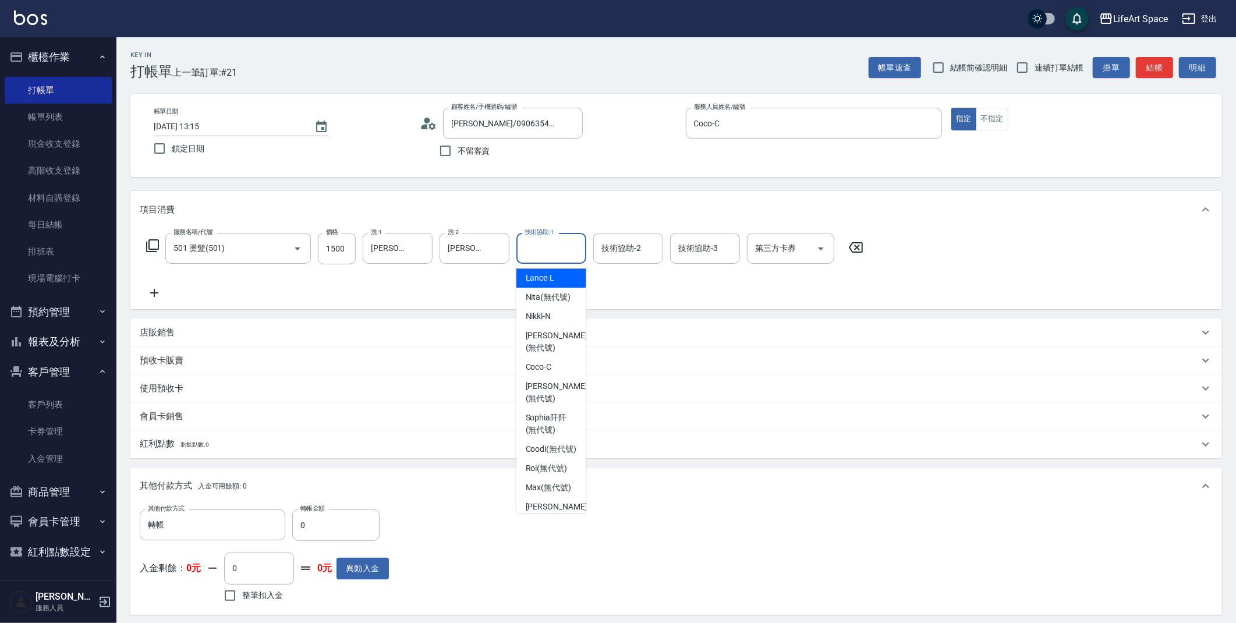
click at [561, 254] on input "技術協助-1" at bounding box center [551, 248] width 59 height 20
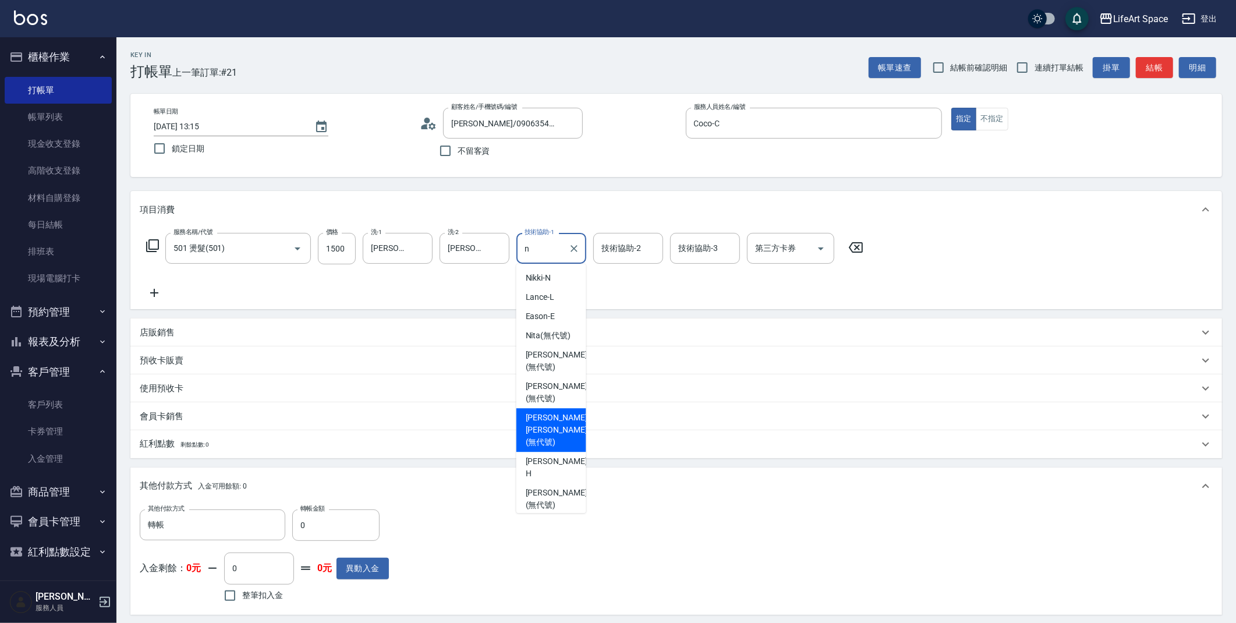
click at [546, 421] on span "Nick wu (無代號)" at bounding box center [557, 430] width 62 height 37
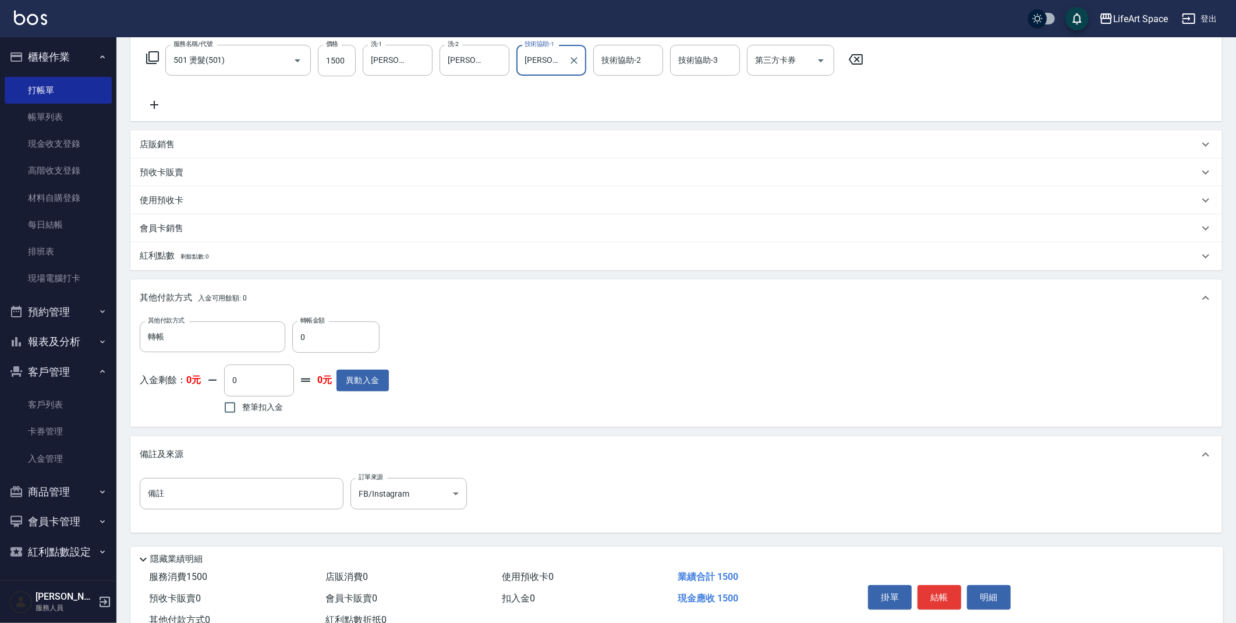
scroll to position [228, 0]
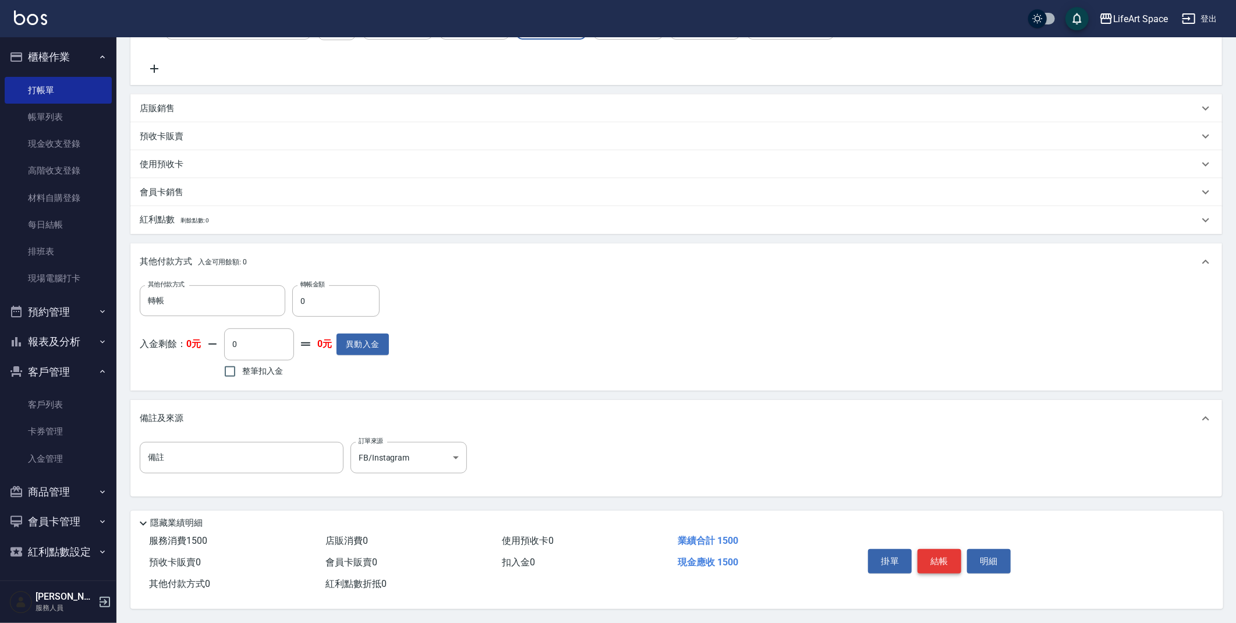
type input "Nick wu(無代號)"
click at [945, 568] on button "結帳" at bounding box center [940, 561] width 44 height 24
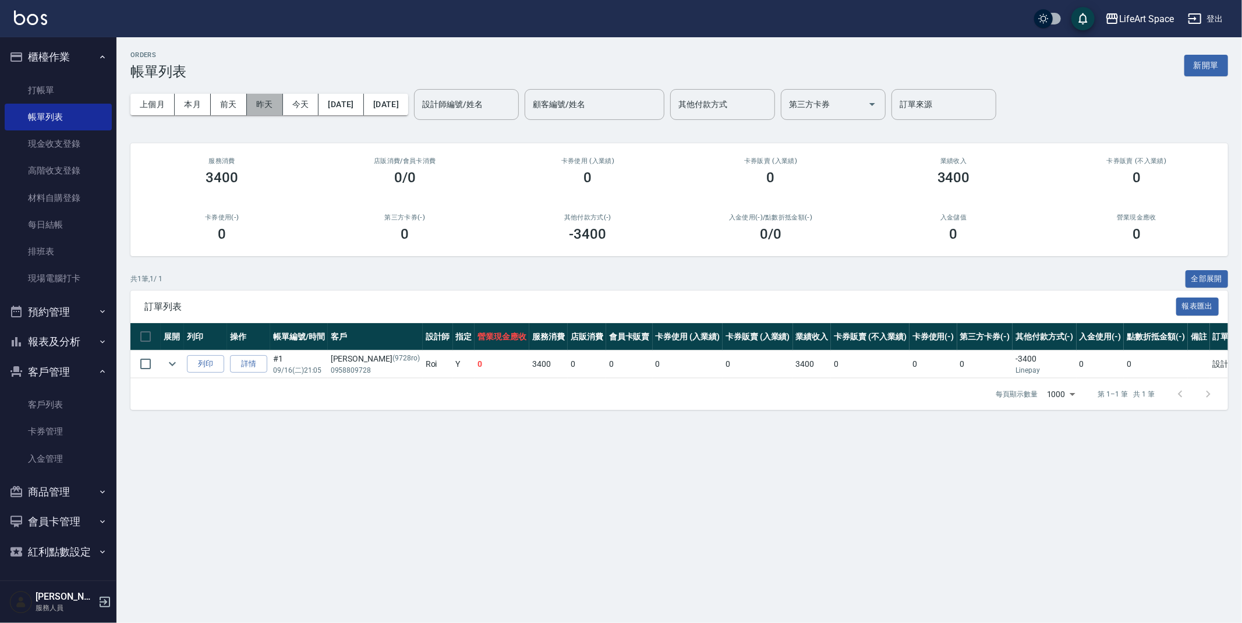
click at [261, 104] on button "昨天" at bounding box center [265, 105] width 36 height 22
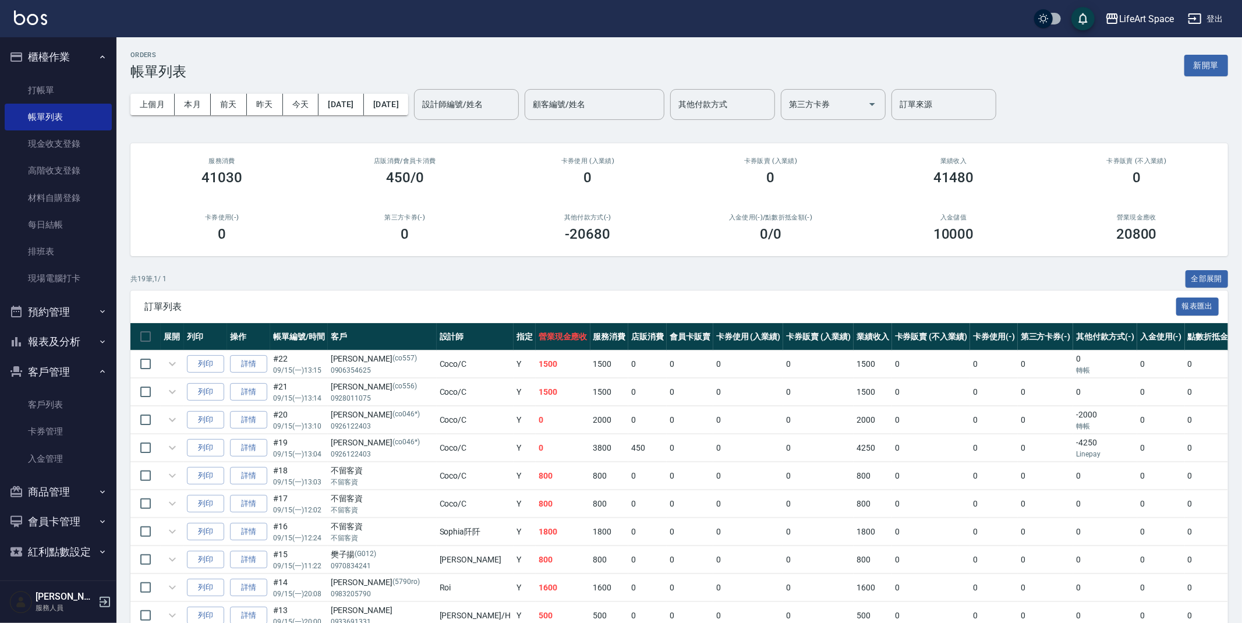
click at [499, 107] on input "設計師編號/姓名" at bounding box center [466, 104] width 94 height 20
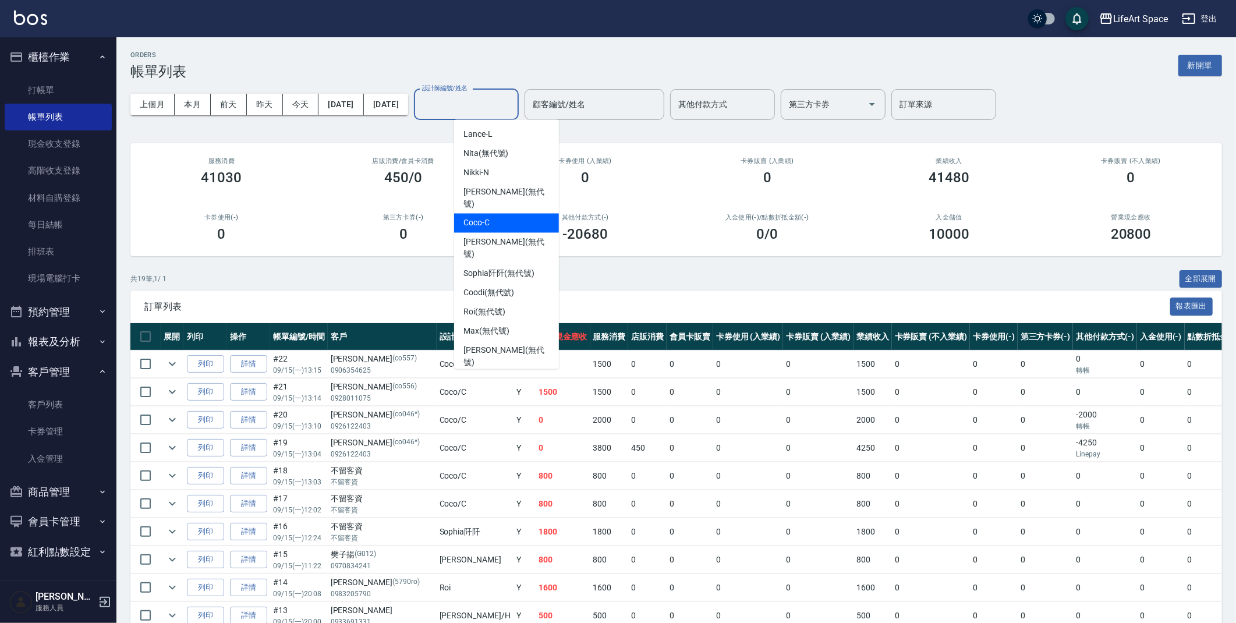
click at [502, 216] on div "Coco -C" at bounding box center [506, 223] width 105 height 19
type input "Coco-C"
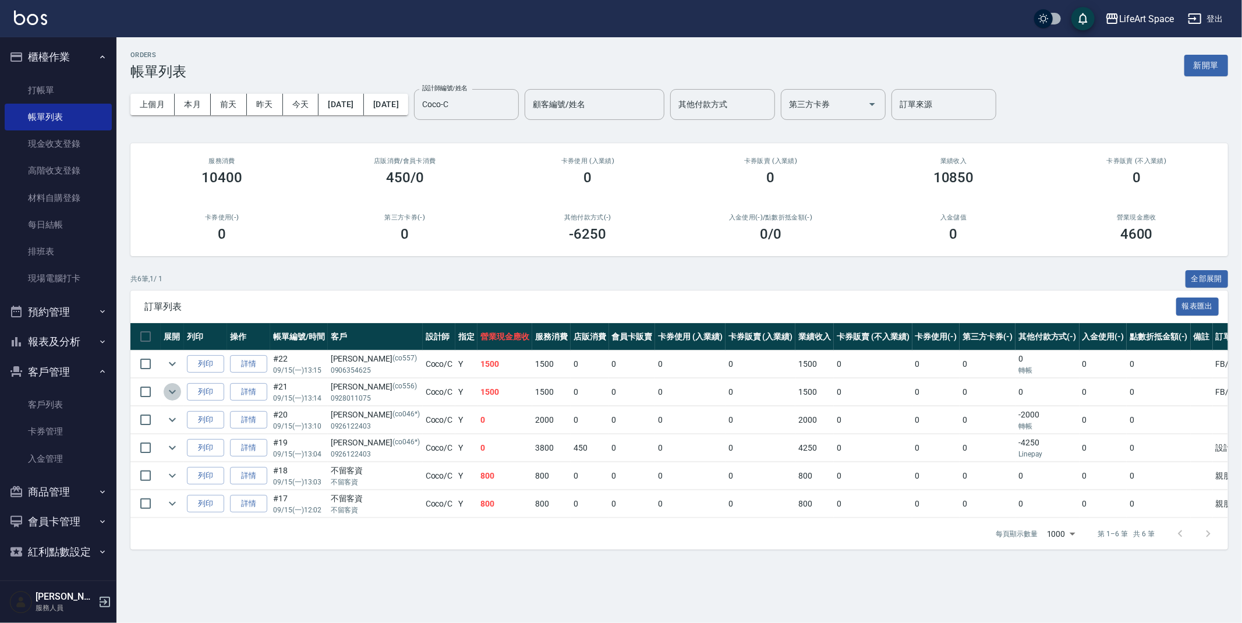
click at [174, 390] on icon "expand row" at bounding box center [172, 392] width 14 height 14
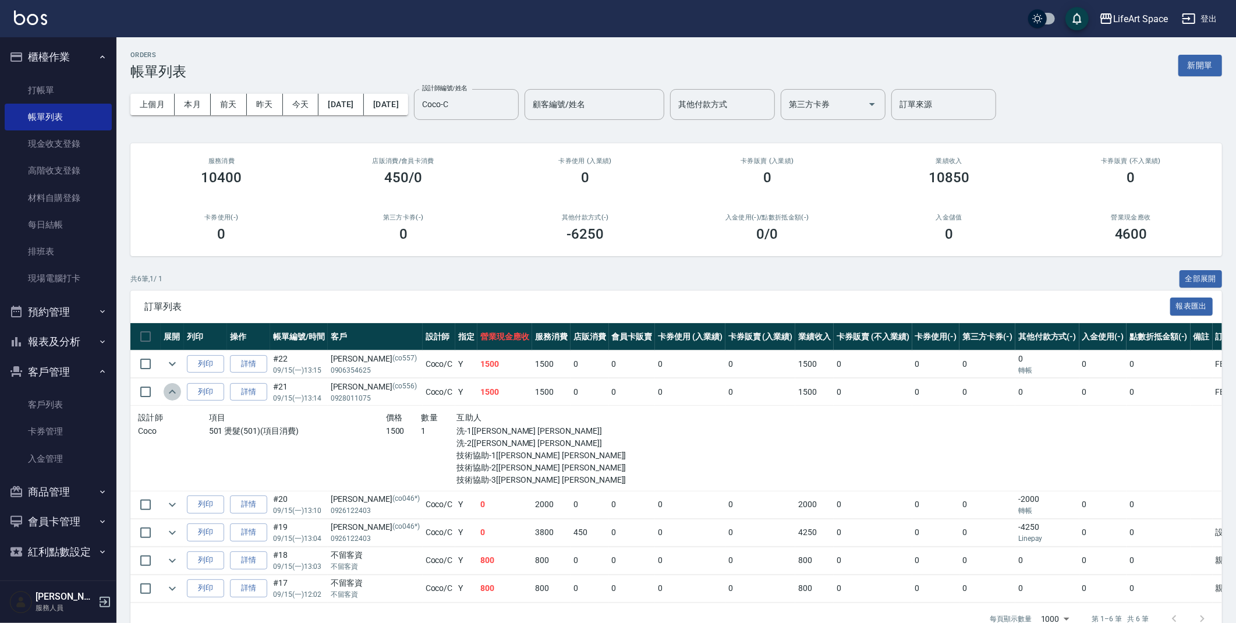
click at [174, 390] on icon "expand row" at bounding box center [172, 392] width 14 height 14
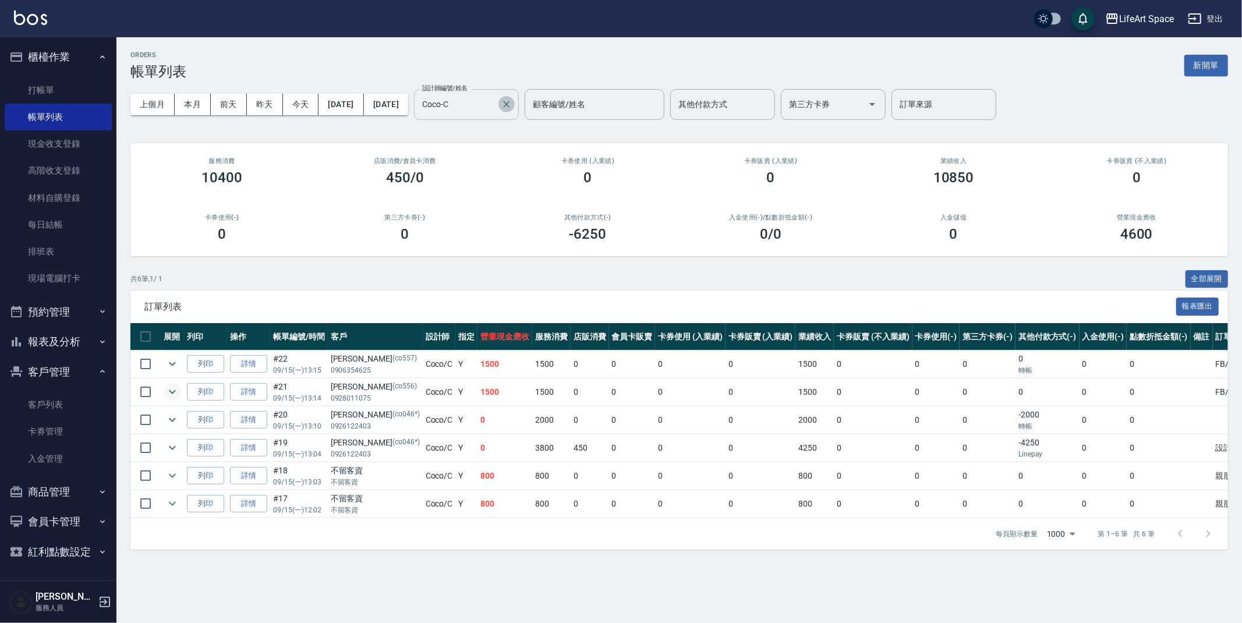
click at [515, 110] on button "Clear" at bounding box center [507, 104] width 16 height 16
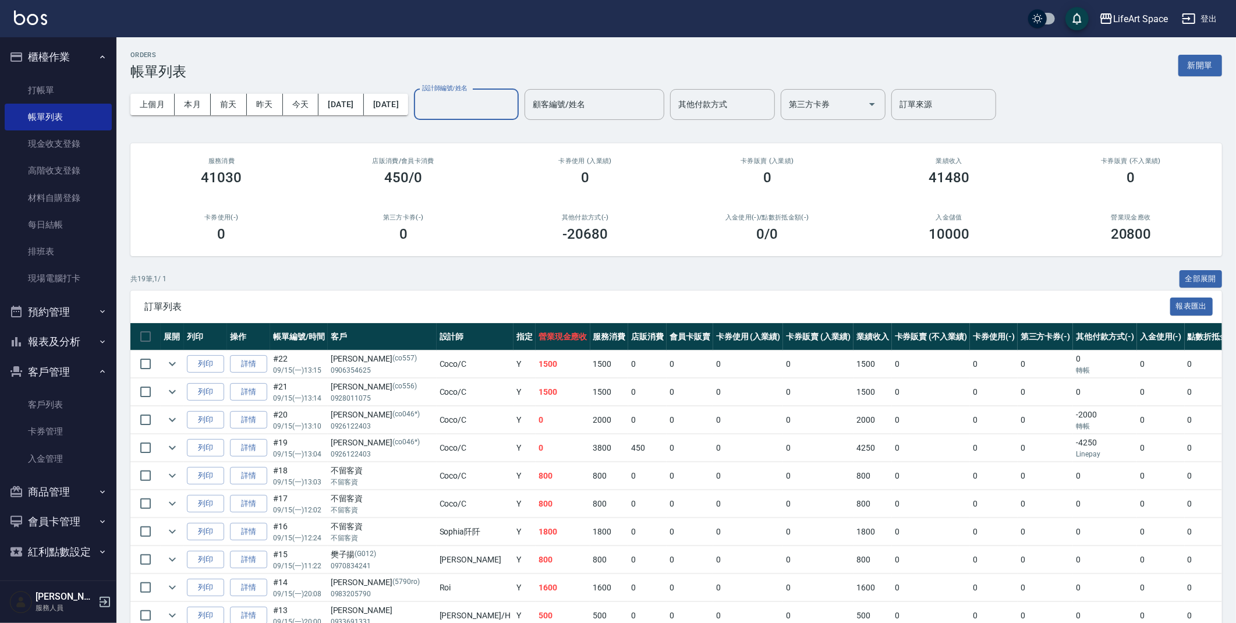
click at [505, 114] on input "設計師編號/姓名" at bounding box center [466, 104] width 94 height 20
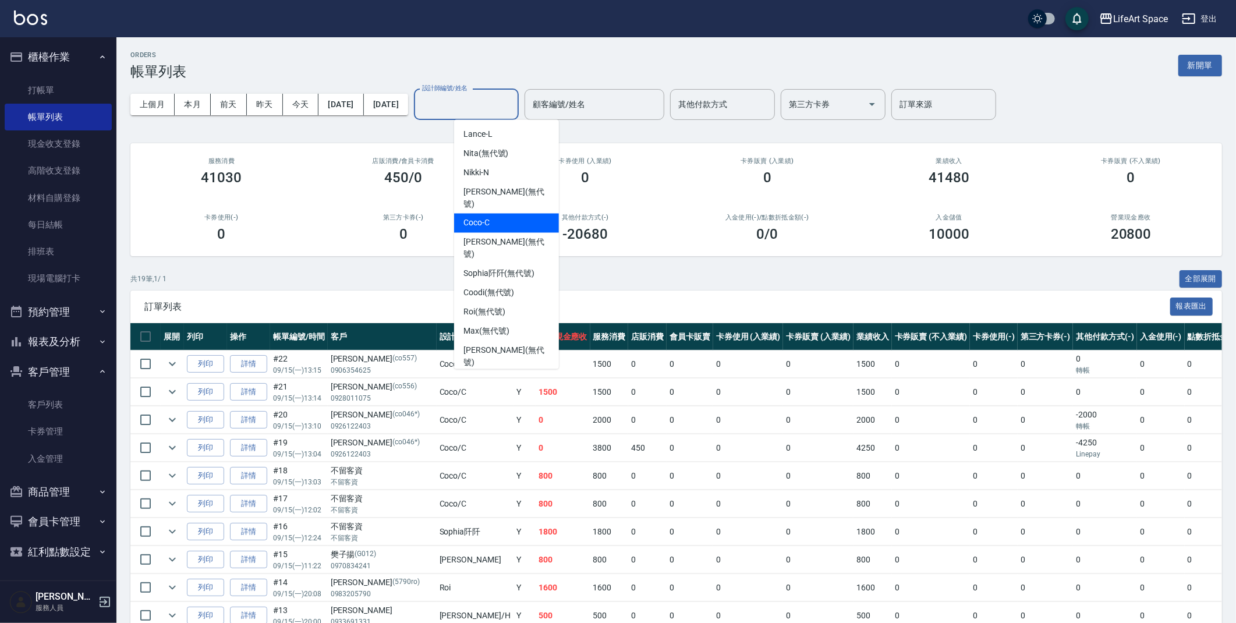
click at [511, 214] on div "Coco -C" at bounding box center [506, 223] width 105 height 19
type input "Coco-C"
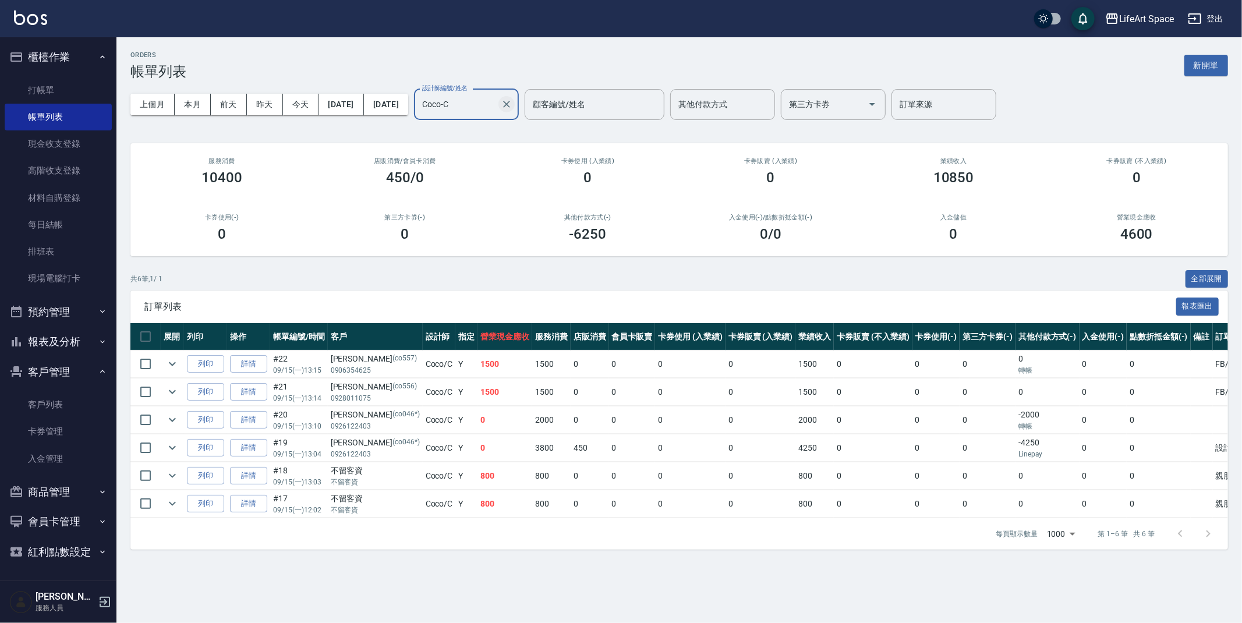
click at [512, 104] on icon "Clear" at bounding box center [507, 104] width 12 height 12
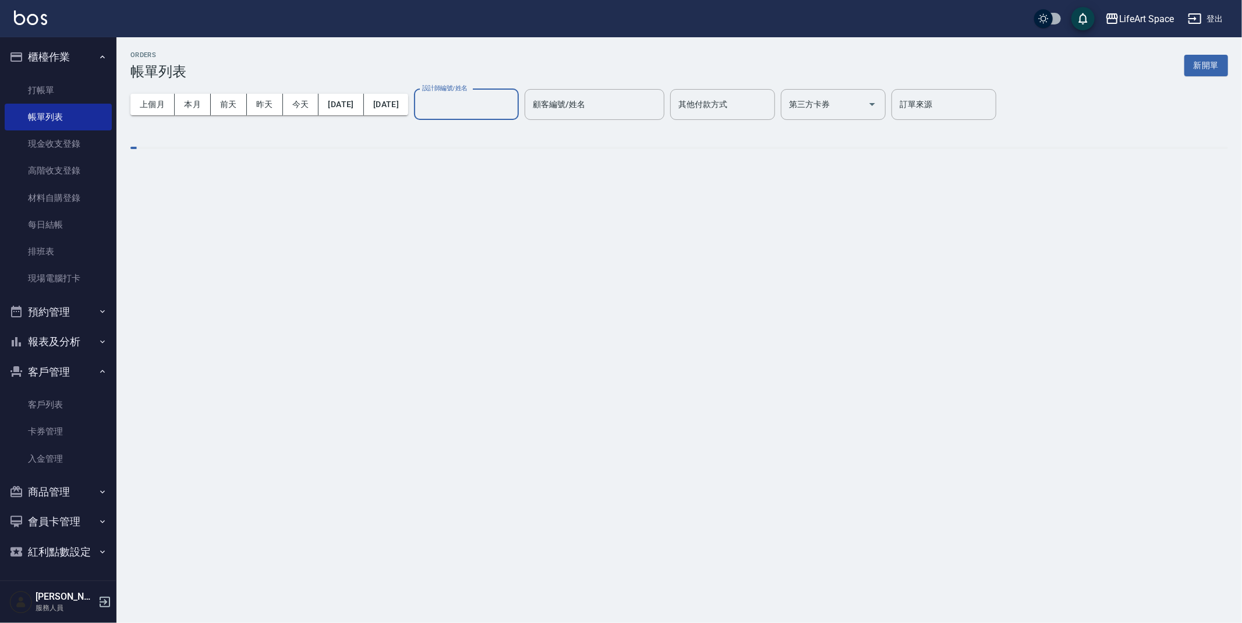
click at [514, 98] on input "設計師編號/姓名" at bounding box center [466, 104] width 94 height 20
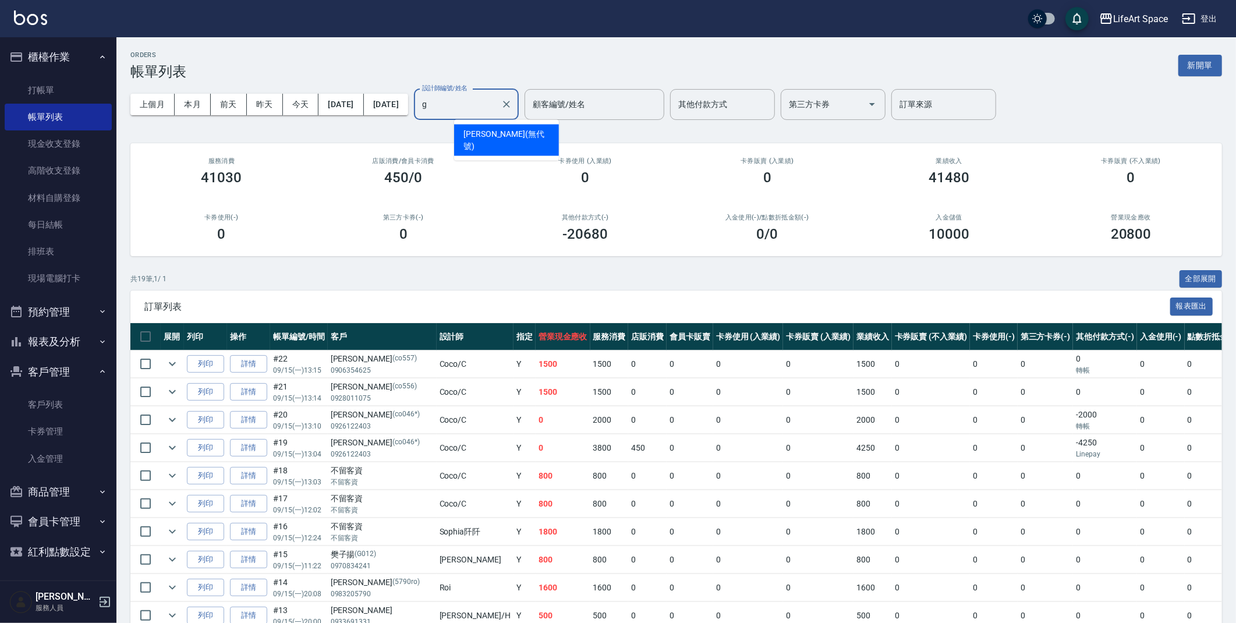
click at [521, 134] on div "Gina (無代號)" at bounding box center [506, 140] width 105 height 31
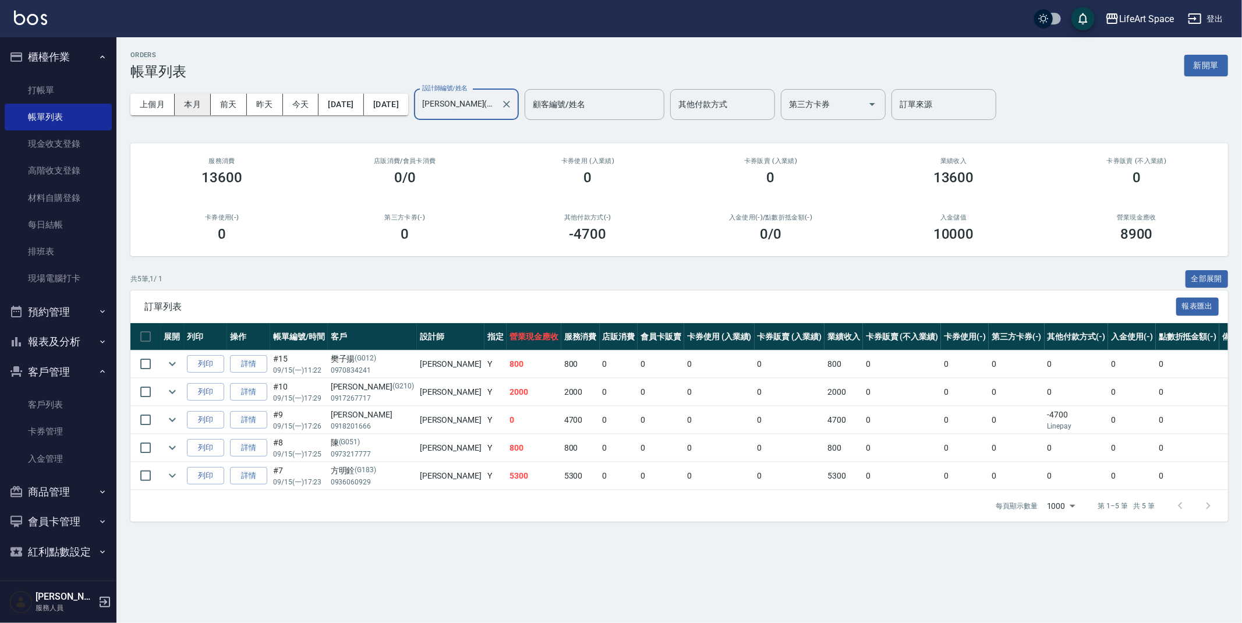
type input "Gina(無代號)"
click at [187, 101] on button "本月" at bounding box center [193, 105] width 36 height 22
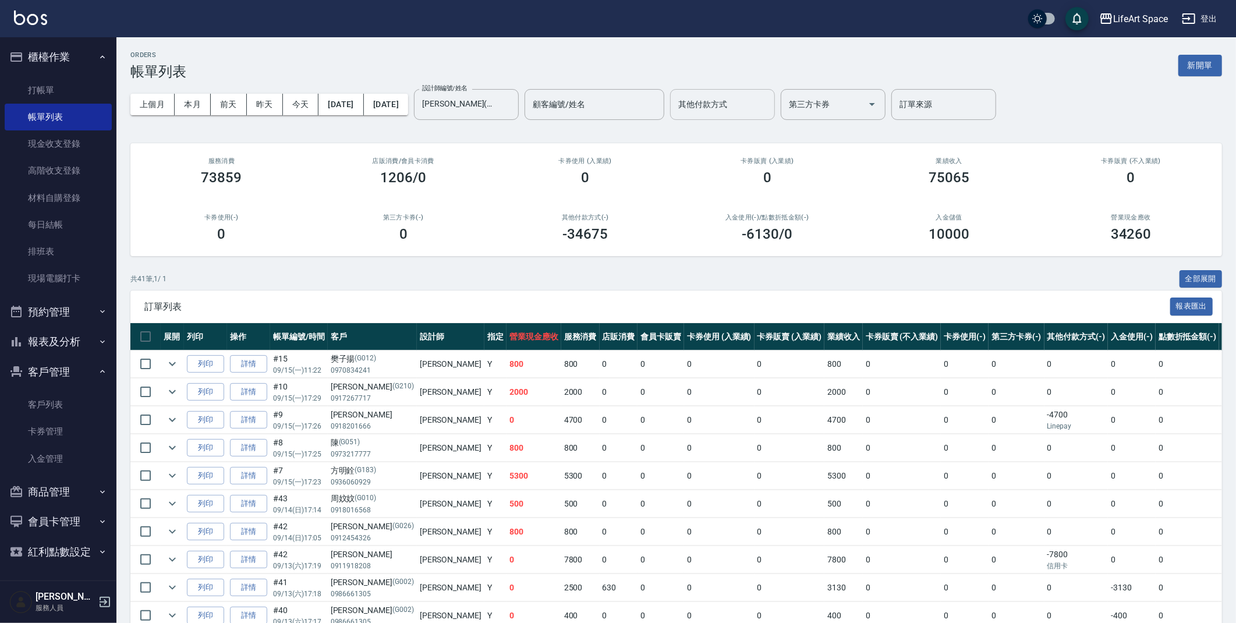
click at [744, 115] on div "其他付款方式" at bounding box center [722, 104] width 105 height 31
click at [980, 215] on h2 "入金儲值" at bounding box center [949, 218] width 154 height 8
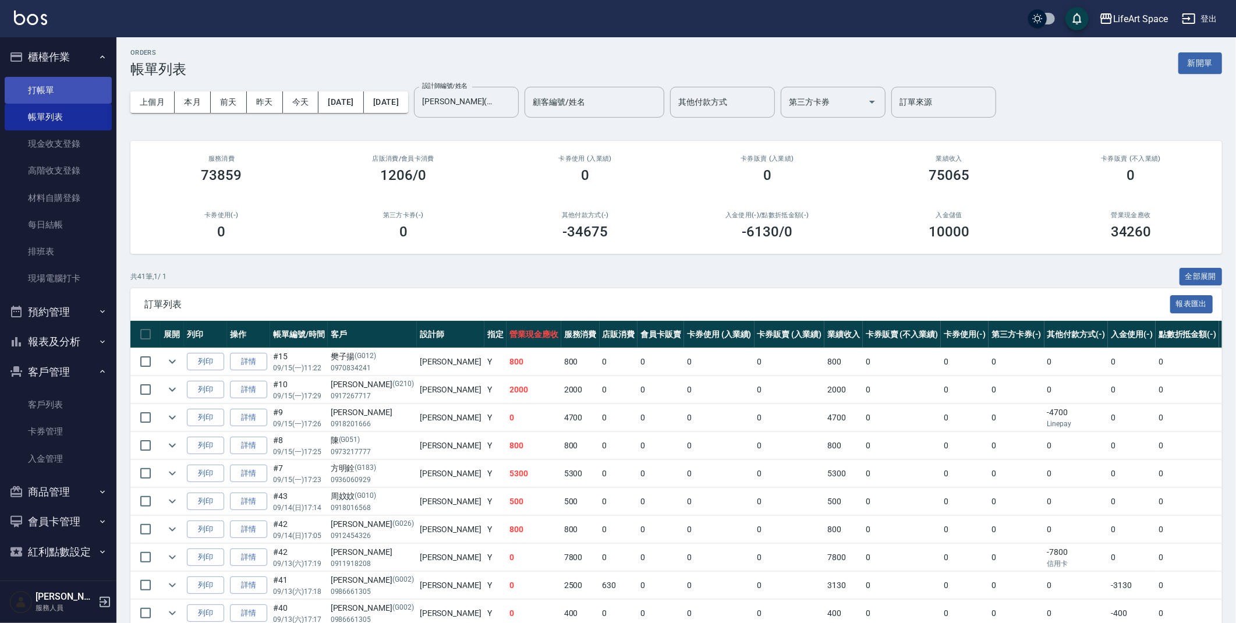
click at [74, 89] on link "打帳單" at bounding box center [58, 90] width 107 height 27
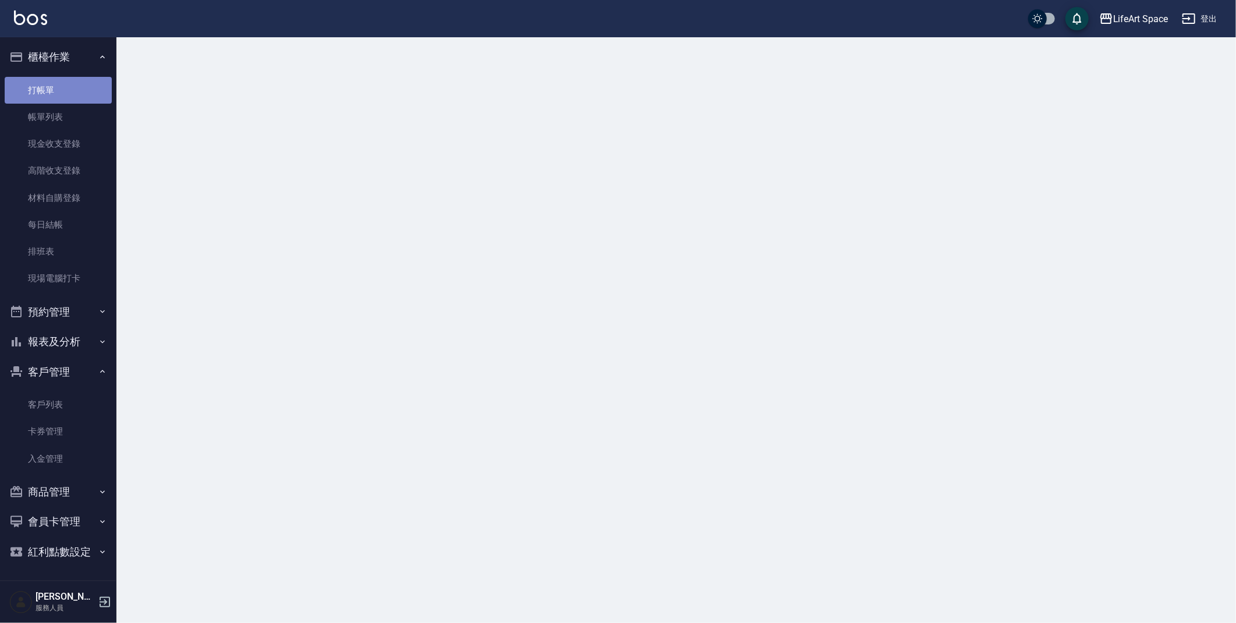
click at [74, 89] on link "打帳單" at bounding box center [58, 90] width 107 height 27
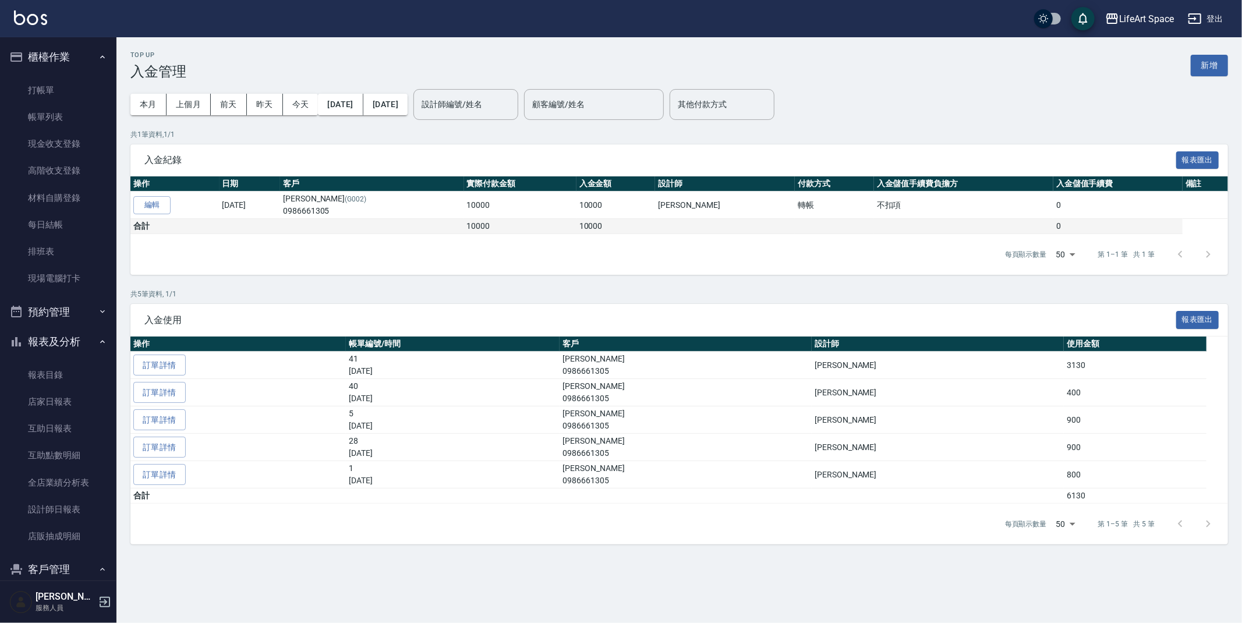
scroll to position [259, 0]
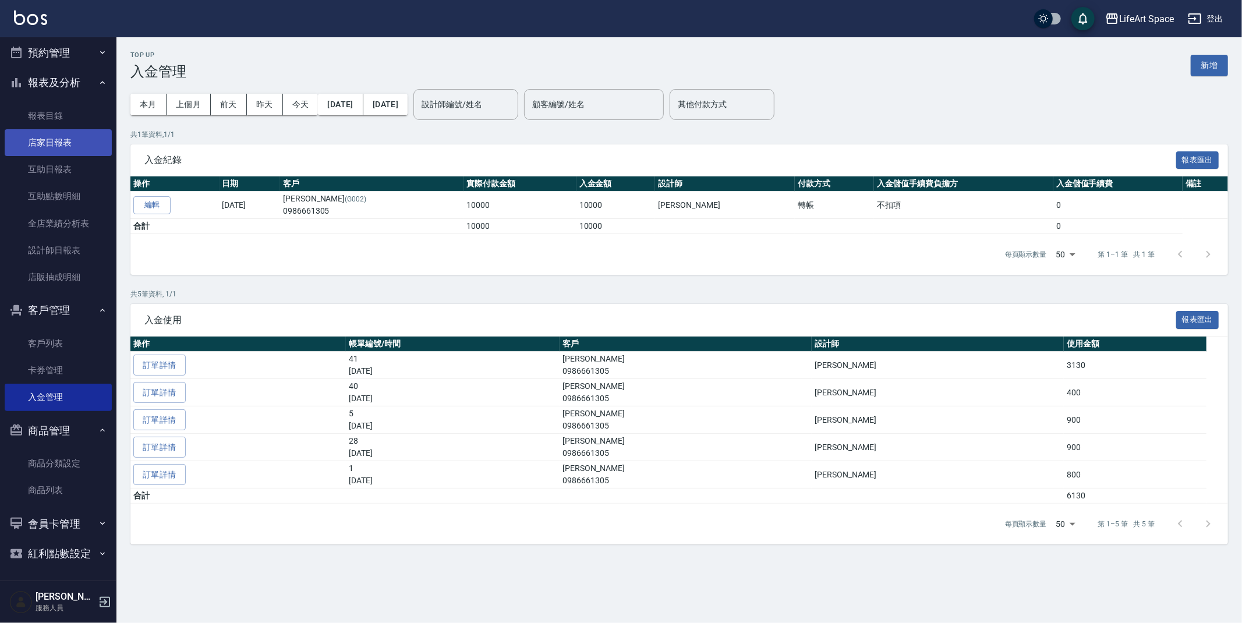
click at [69, 137] on link "店家日報表" at bounding box center [58, 142] width 107 height 27
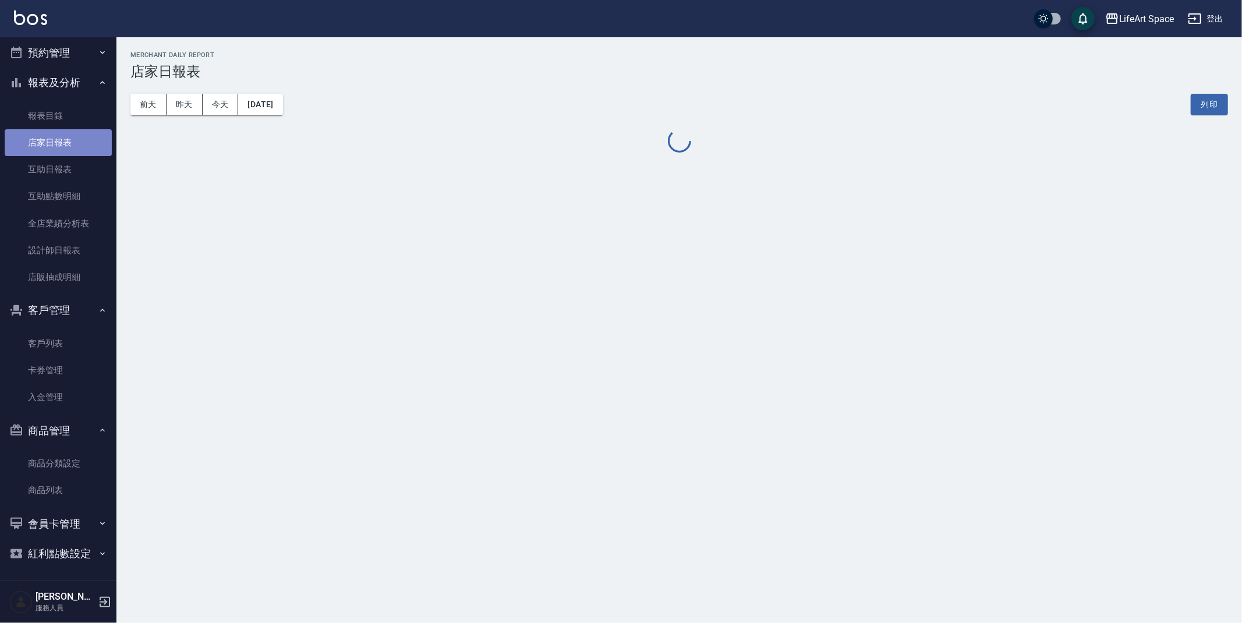
click at [69, 137] on link "店家日報表" at bounding box center [58, 142] width 107 height 27
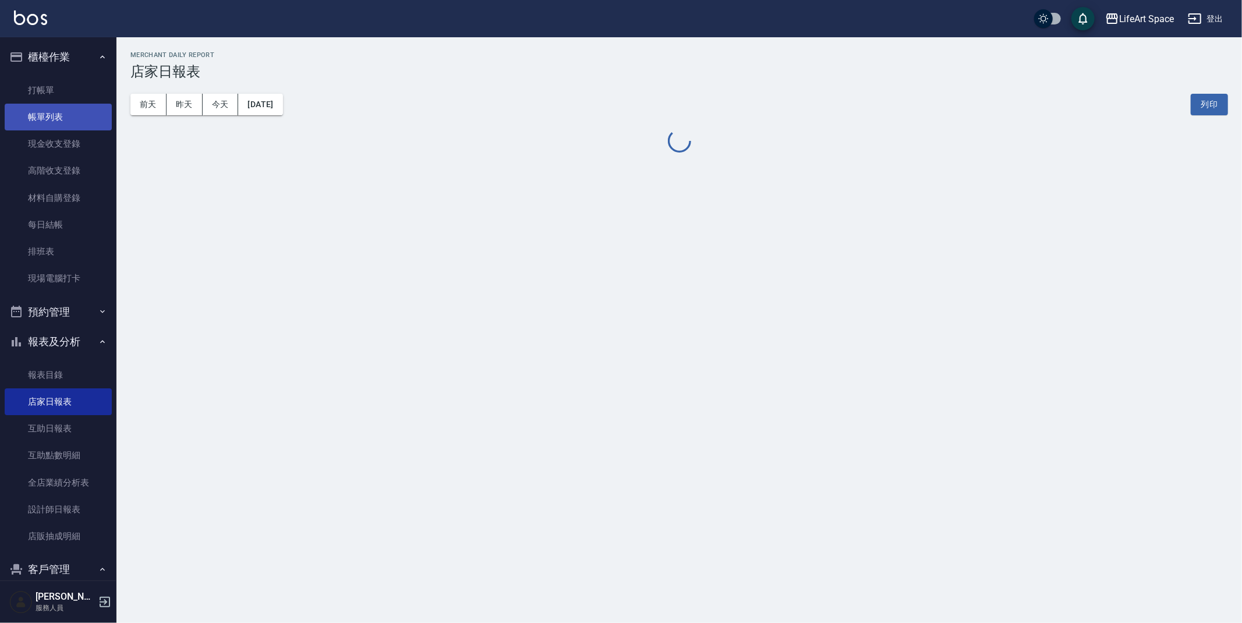
click at [60, 122] on link "帳單列表" at bounding box center [58, 117] width 107 height 27
click at [60, 121] on link "帳單列表" at bounding box center [58, 117] width 107 height 27
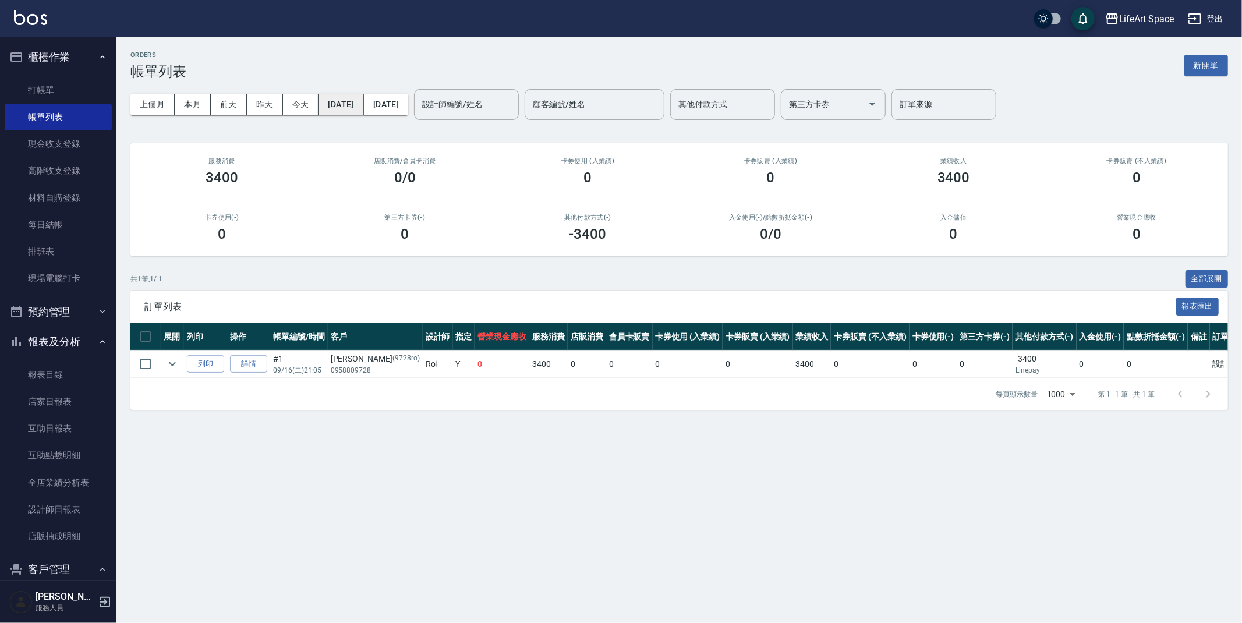
click at [363, 108] on button "[DATE]" at bounding box center [341, 105] width 45 height 22
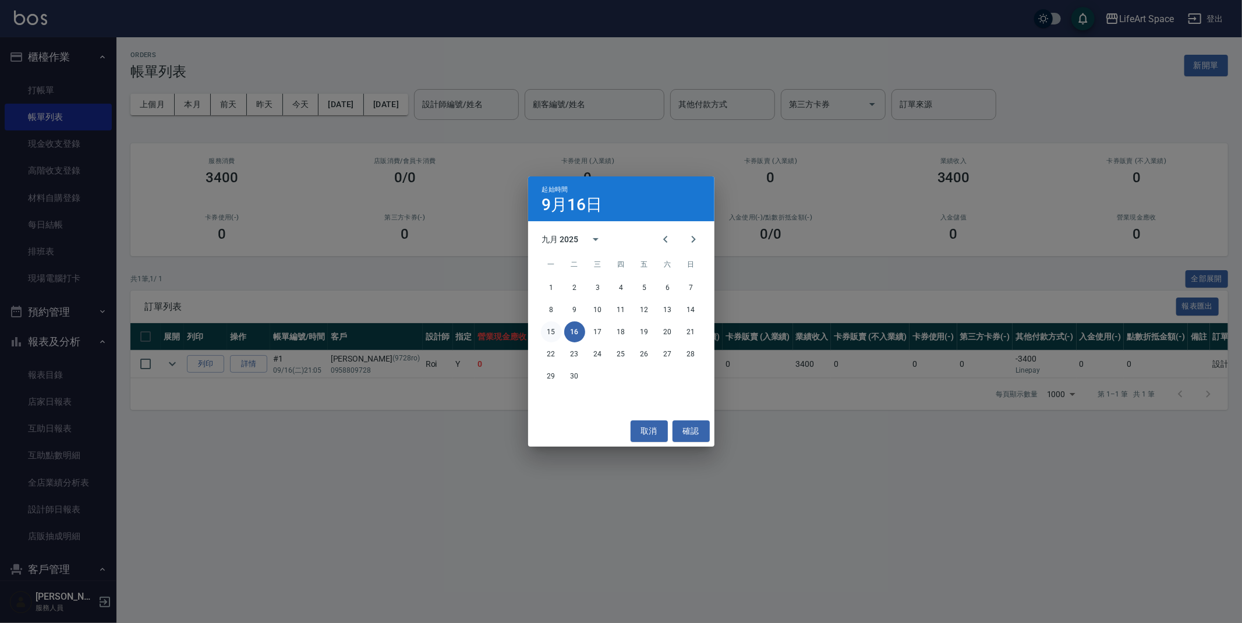
click at [557, 325] on button "15" at bounding box center [551, 331] width 21 height 21
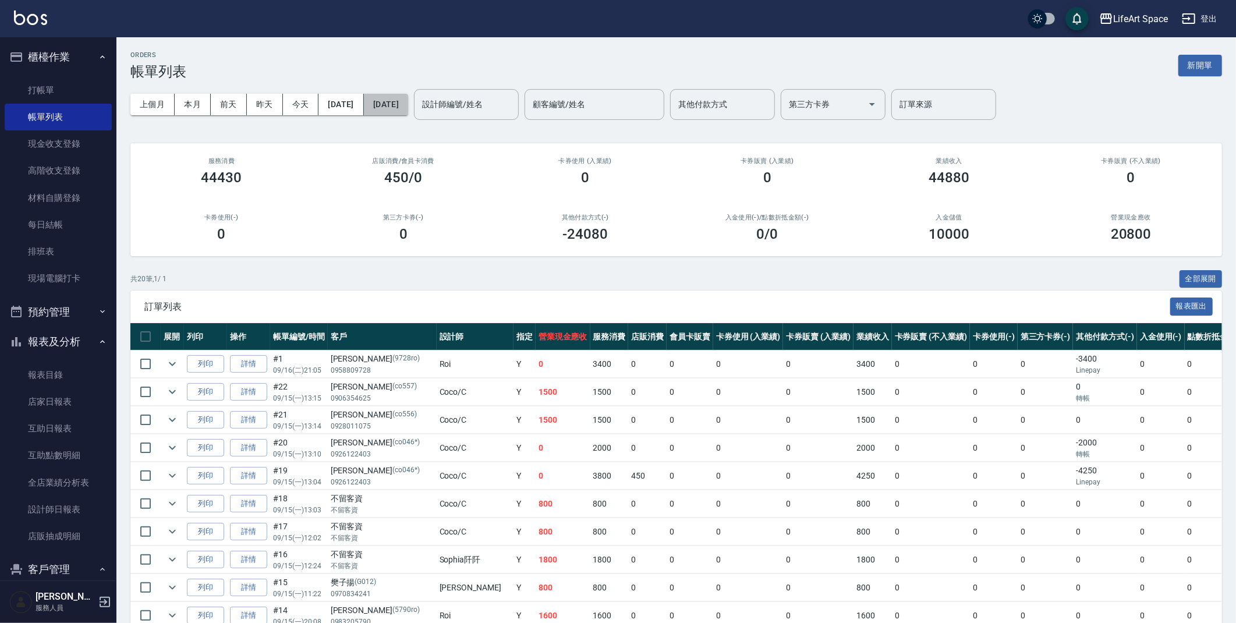
click at [408, 105] on button "[DATE]" at bounding box center [386, 105] width 44 height 22
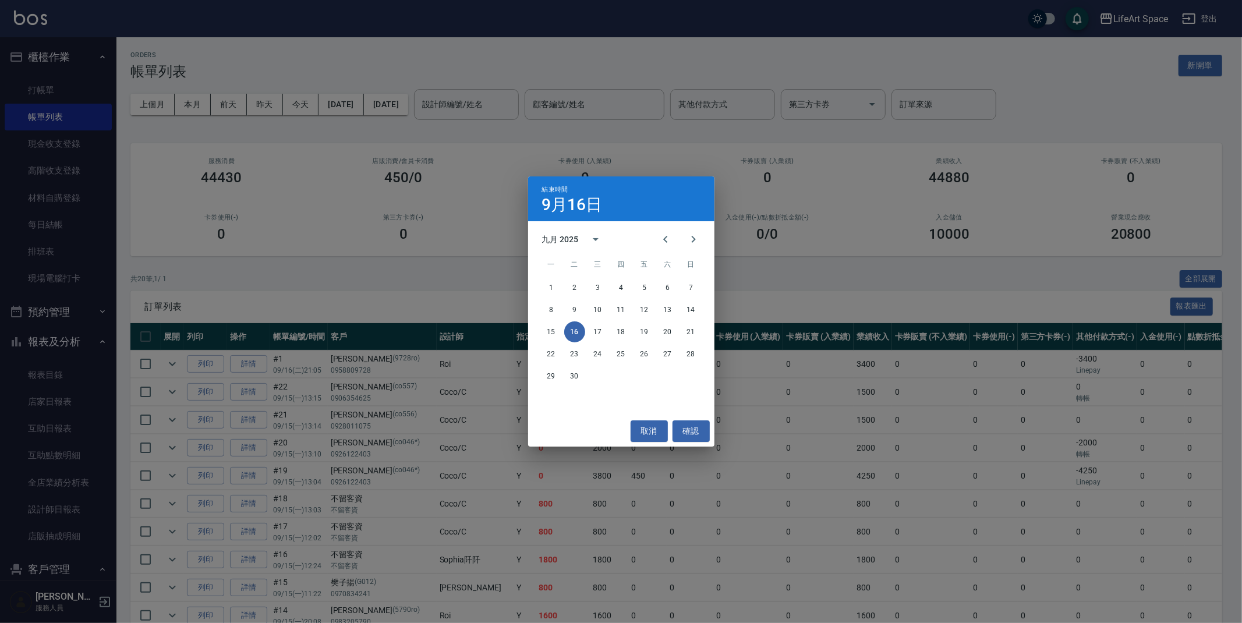
click at [561, 336] on div "15 16 17 18 19 20 21" at bounding box center [621, 331] width 186 height 21
click at [556, 333] on button "15" at bounding box center [551, 331] width 21 height 21
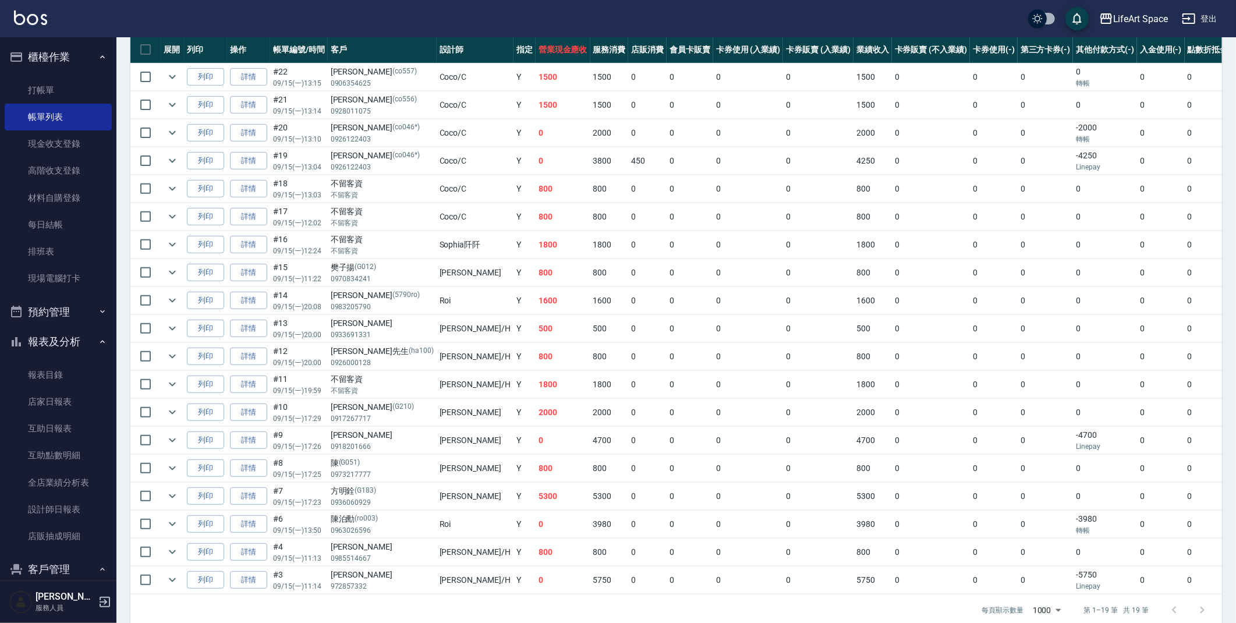
scroll to position [316, 0]
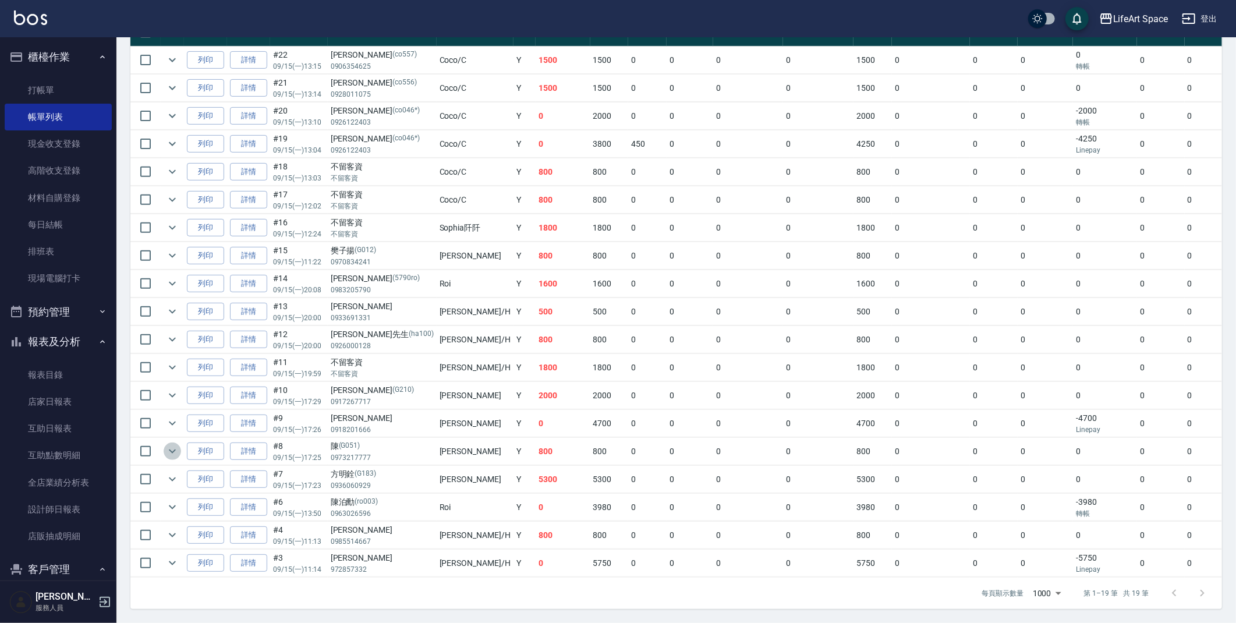
click at [176, 444] on icon "expand row" at bounding box center [172, 451] width 14 height 14
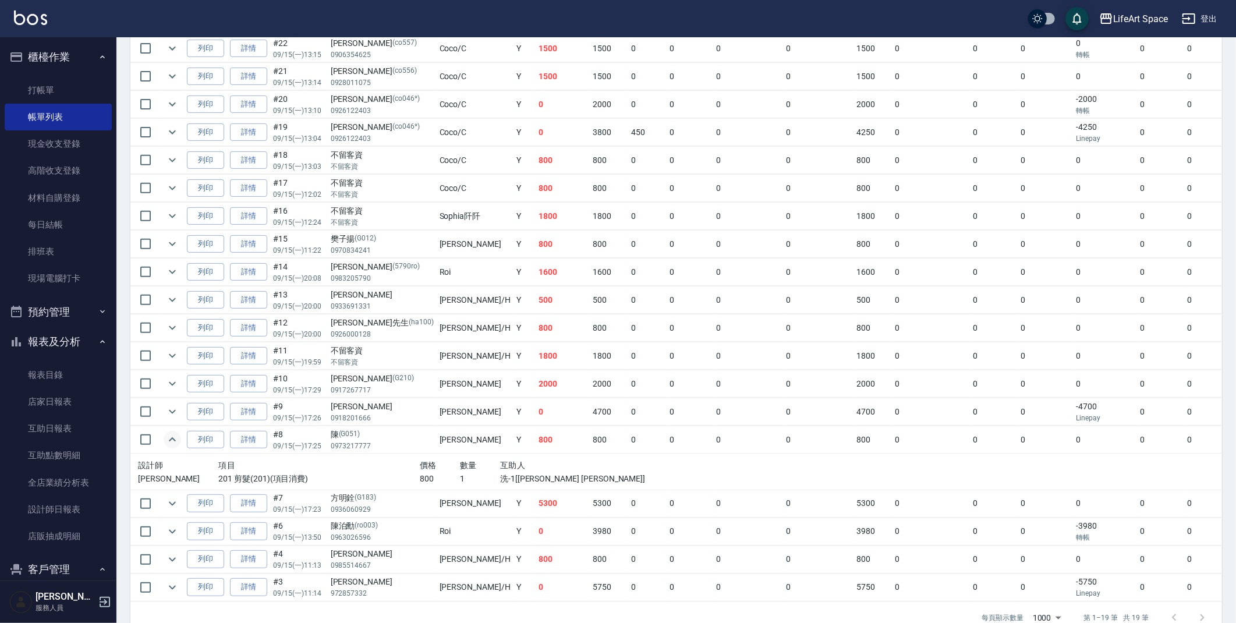
click at [175, 441] on icon "expand row" at bounding box center [172, 440] width 14 height 14
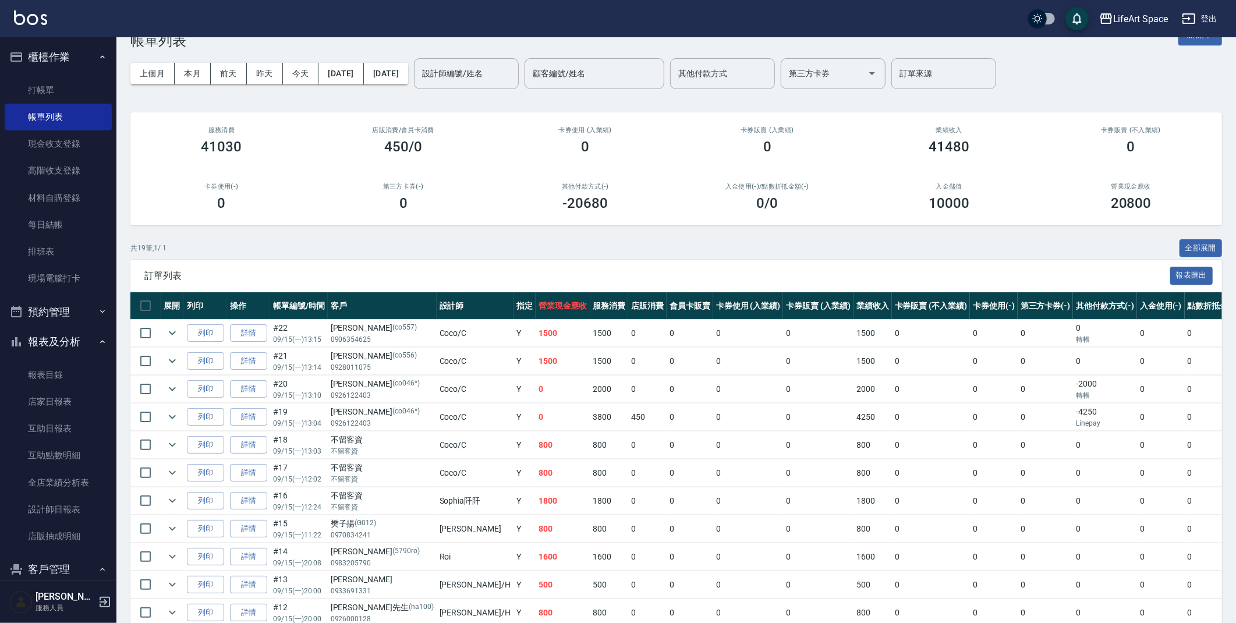
scroll to position [17, 0]
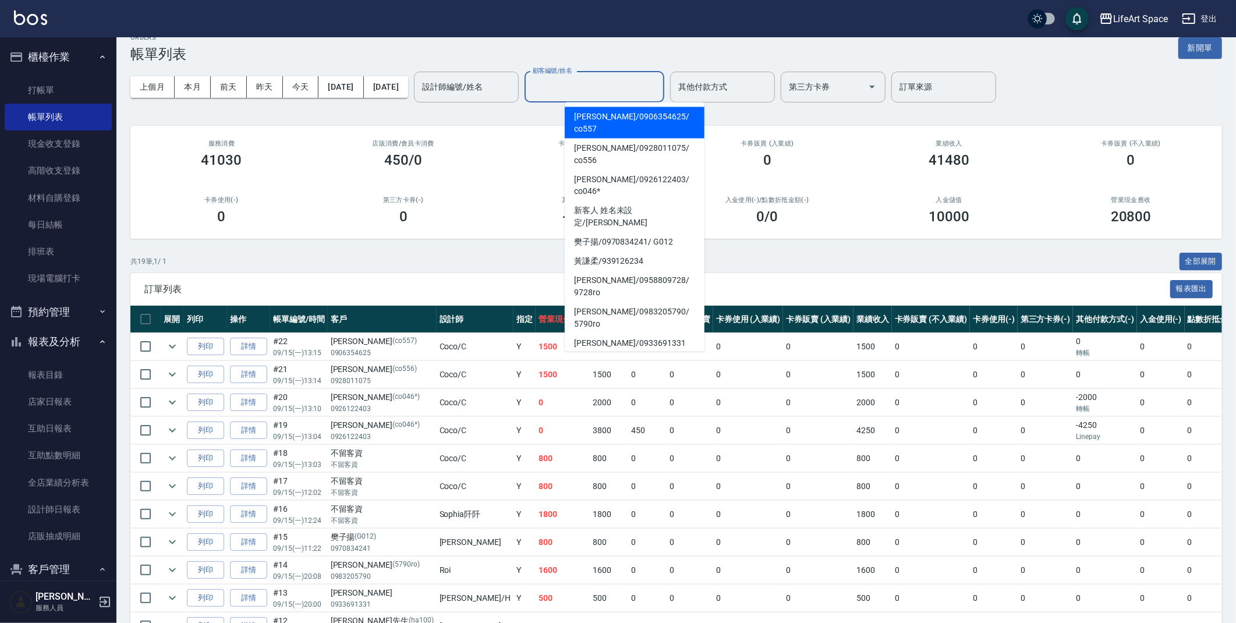
click at [649, 90] on input "顧客編號/姓名" at bounding box center [594, 87] width 129 height 20
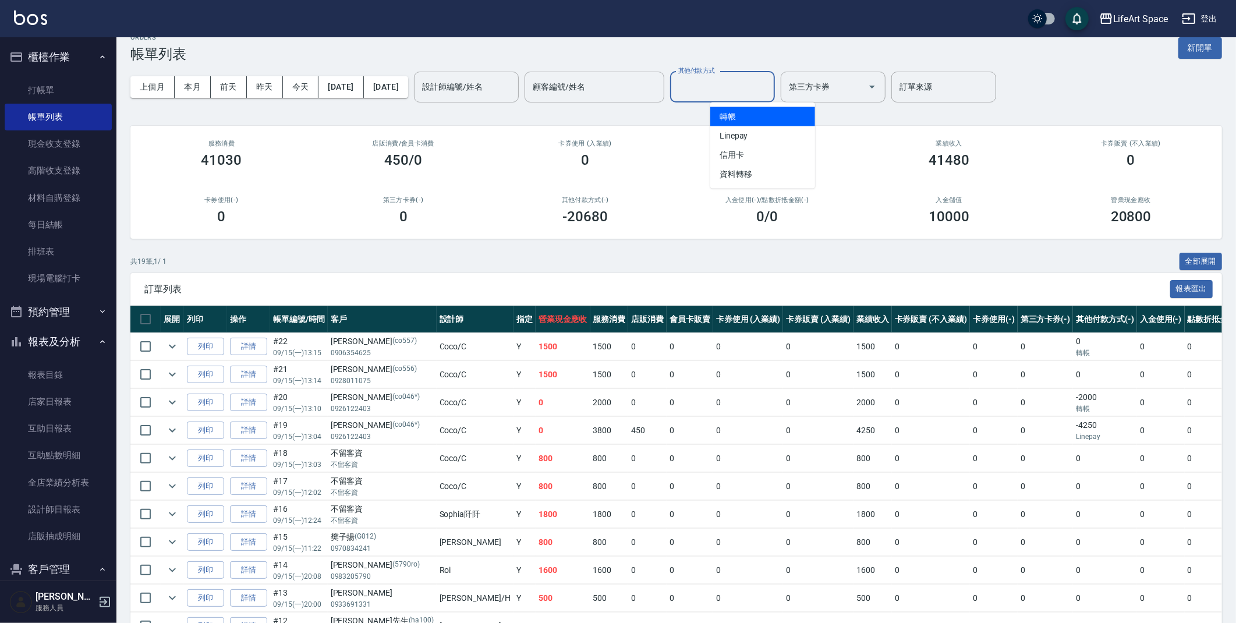
click at [733, 82] on div "其他付款方式 其他付款方式" at bounding box center [722, 87] width 105 height 31
click at [744, 115] on span "轉帳" at bounding box center [762, 116] width 105 height 19
type input "轉帳"
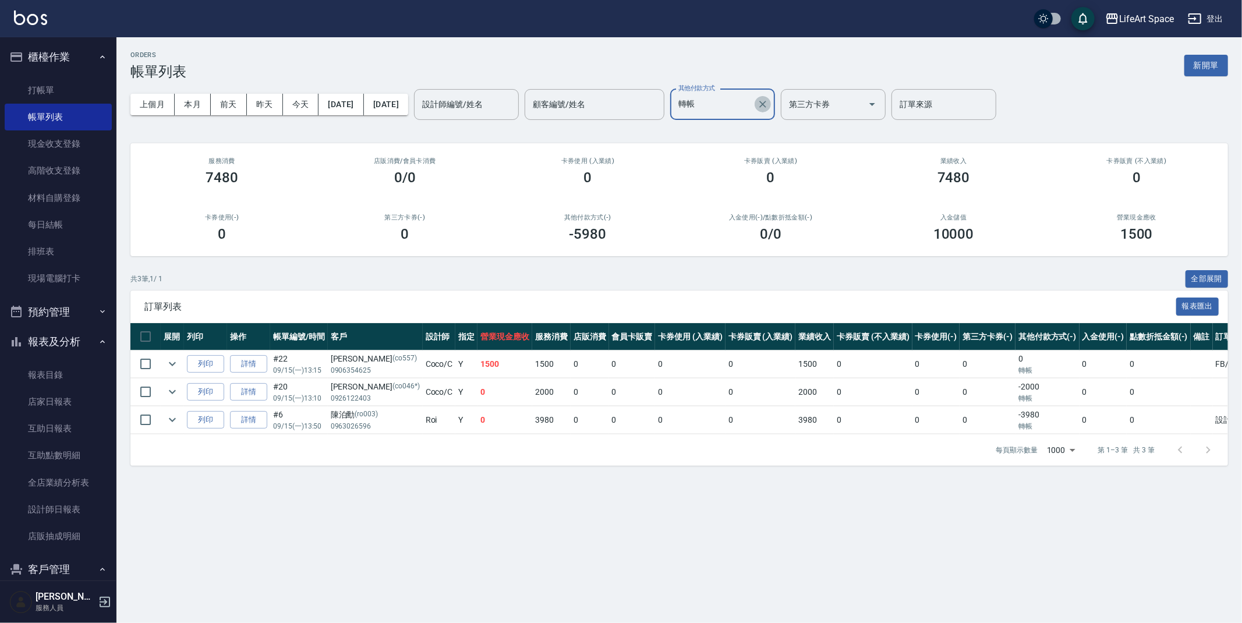
click at [769, 106] on icon "Clear" at bounding box center [763, 104] width 12 height 12
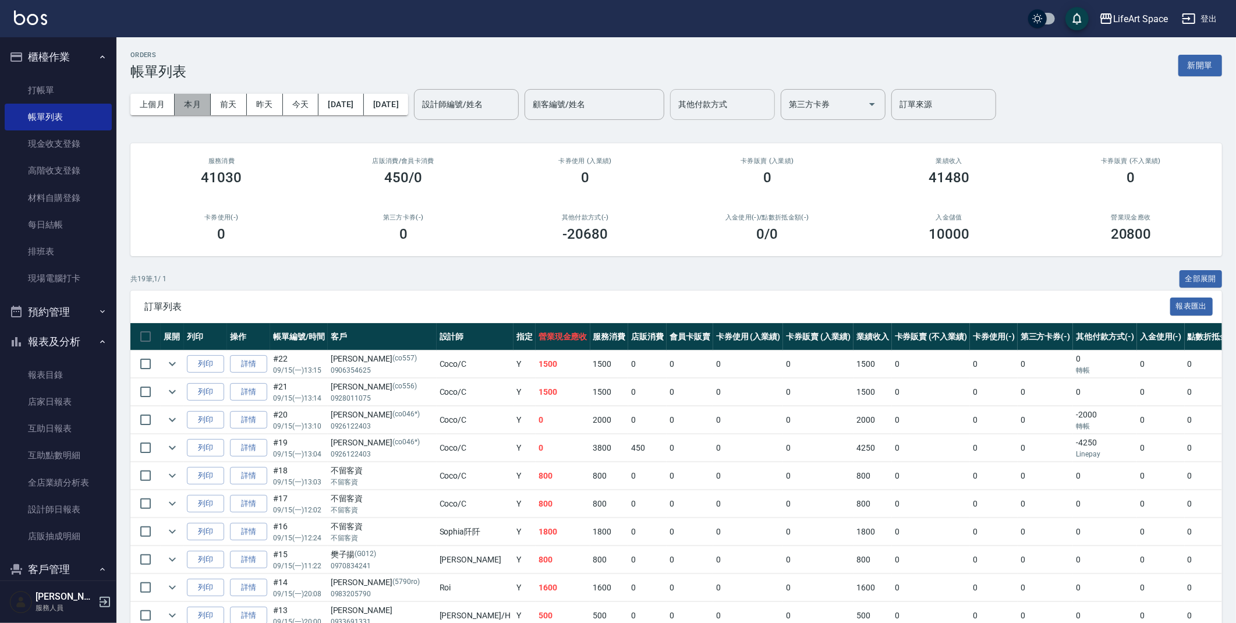
click at [199, 103] on button "本月" at bounding box center [193, 105] width 36 height 22
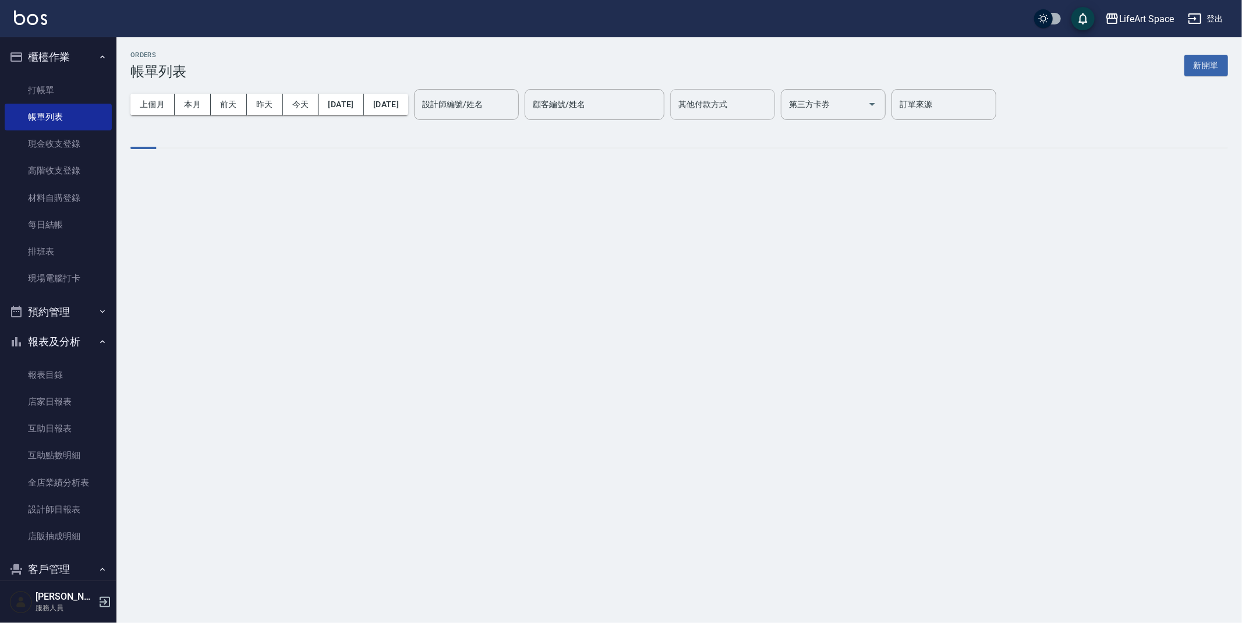
click at [479, 104] on div "設計師編號/姓名 設計師編號/姓名" at bounding box center [466, 104] width 105 height 31
